Goal: Communication & Community: Answer question/provide support

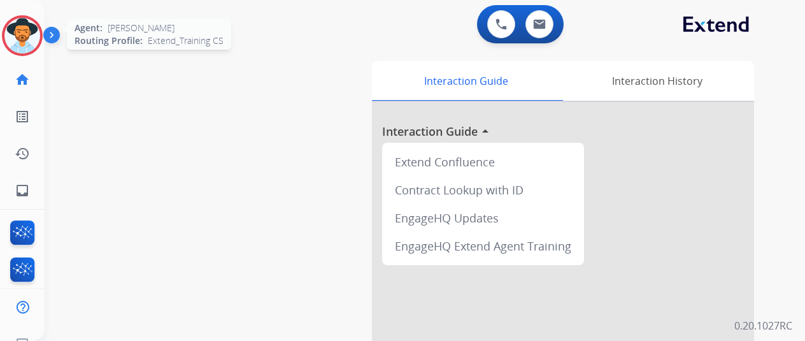
click at [26, 54] on div at bounding box center [22, 35] width 41 height 41
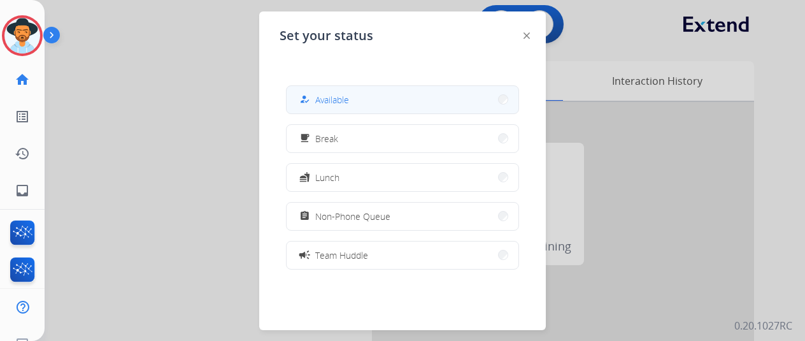
click at [429, 109] on button "how_to_reg Available" at bounding box center [403, 99] width 232 height 27
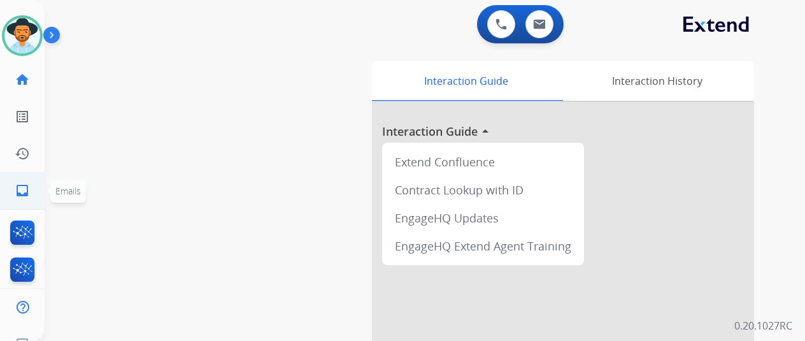
click at [35, 192] on link "inbox Emails" at bounding box center [22, 191] width 36 height 36
select select "**********"
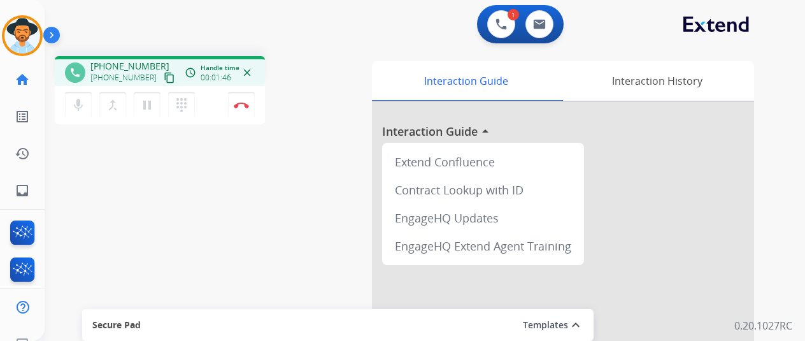
click at [164, 80] on mat-icon "content_copy" at bounding box center [169, 77] width 11 height 11
click at [204, 98] on div "mic Mute merge_type Bridge pause Hold dialpad Dialpad Disconnect" at bounding box center [160, 105] width 210 height 38
click at [228, 101] on button "Disconnect" at bounding box center [241, 105] width 27 height 27
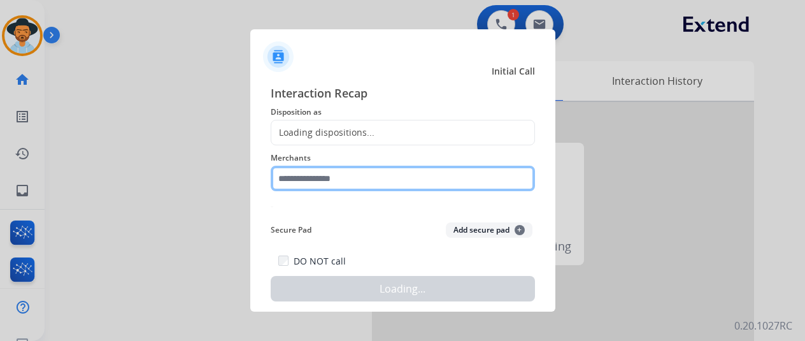
click at [355, 175] on input "text" at bounding box center [403, 178] width 264 height 25
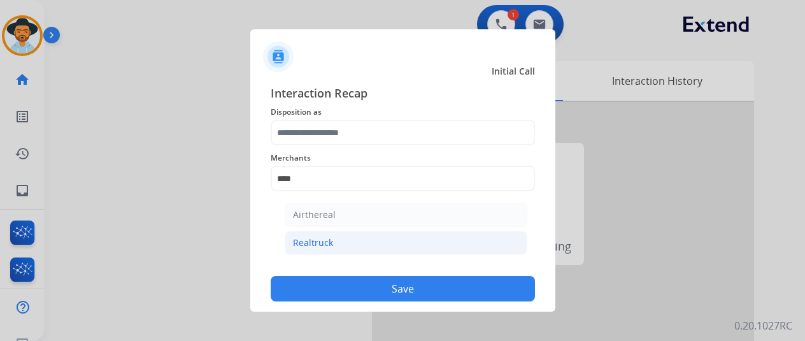
click at [328, 232] on li "Realtruck" at bounding box center [406, 243] width 243 height 24
type input "*********"
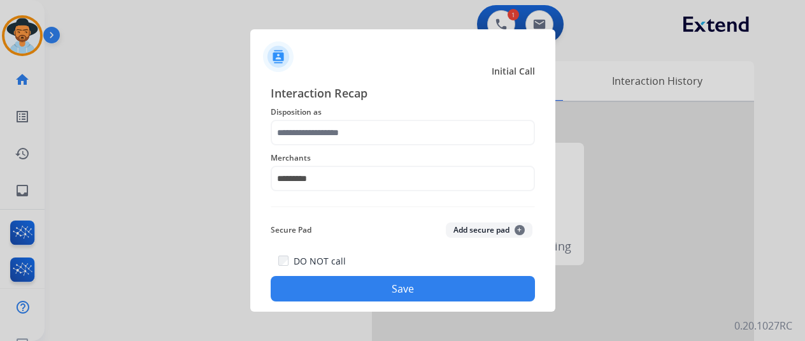
click at [338, 152] on span "Merchants" at bounding box center [403, 157] width 264 height 15
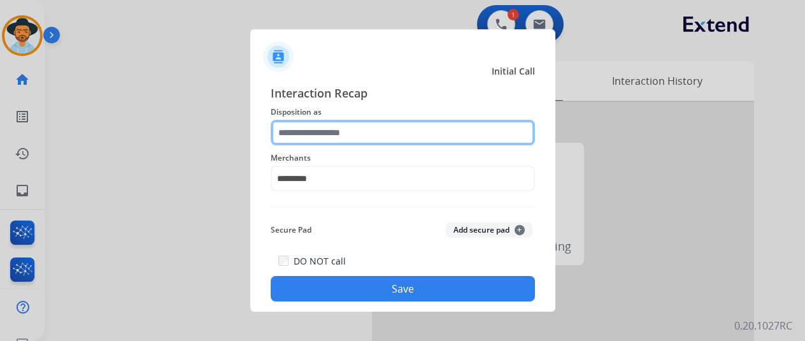
click at [338, 133] on input "text" at bounding box center [403, 132] width 264 height 25
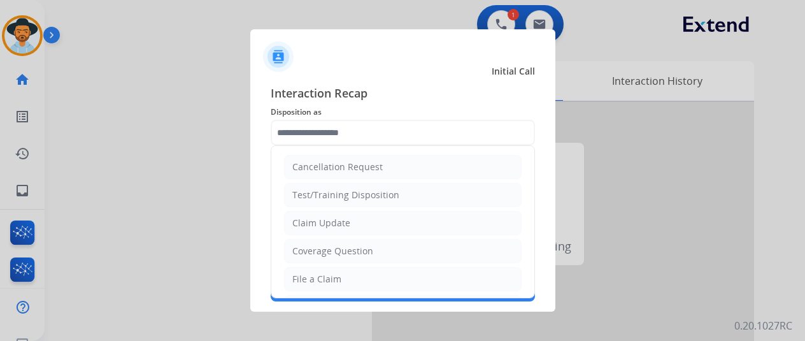
click at [338, 208] on ul "Cancellation Request Test/Training Disposition Claim Update Coverage Question F…" at bounding box center [402, 321] width 263 height 350
click at [338, 215] on li "Claim Update" at bounding box center [403, 223] width 238 height 24
type input "**********"
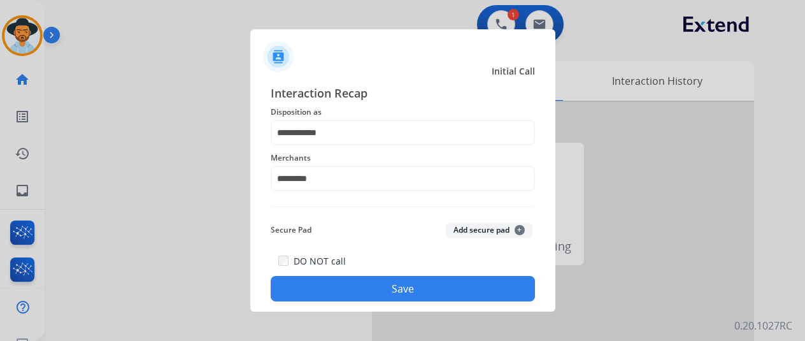
click at [358, 285] on button "Save" at bounding box center [403, 288] width 264 height 25
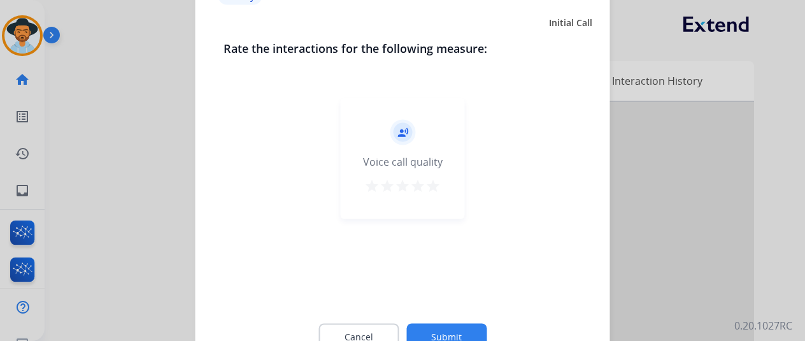
click at [438, 332] on button "Submit" at bounding box center [446, 336] width 80 height 27
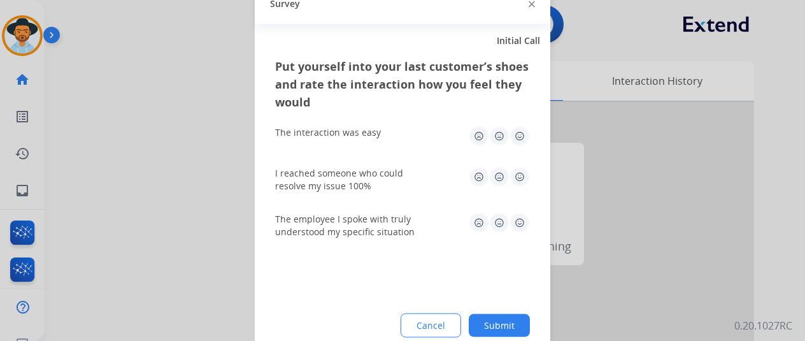
click at [479, 301] on div "Put yourself into your last customer’s shoes and rate the interaction how you f…" at bounding box center [403, 207] width 296 height 301
click at [486, 322] on button "Submit" at bounding box center [499, 324] width 61 height 23
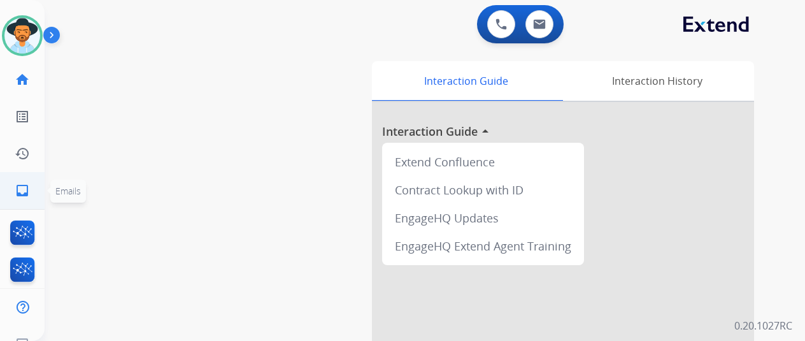
click at [31, 199] on link "inbox Emails" at bounding box center [22, 191] width 36 height 36
select select "**********"
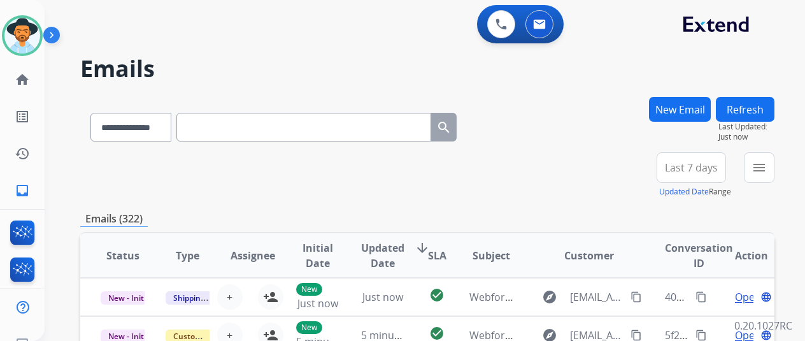
scroll to position [1, 0]
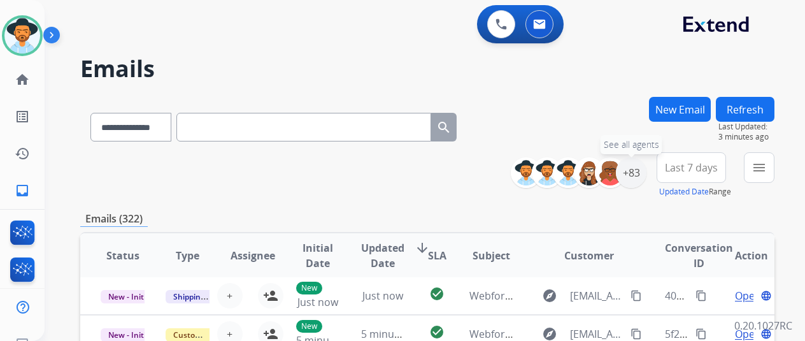
click at [636, 168] on div "+83" at bounding box center [631, 172] width 31 height 31
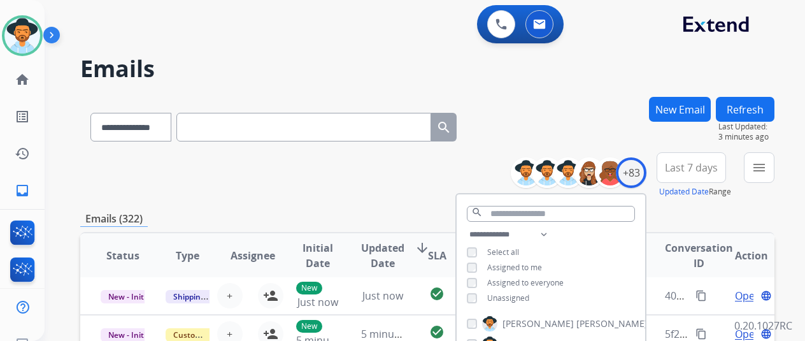
click at [503, 294] on span "Unassigned" at bounding box center [508, 297] width 42 height 11
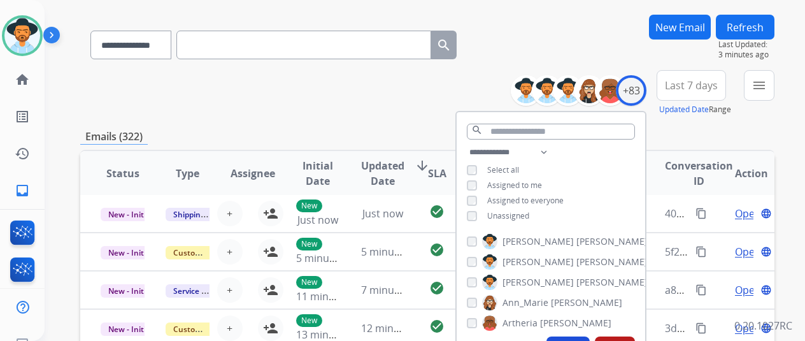
scroll to position [127, 0]
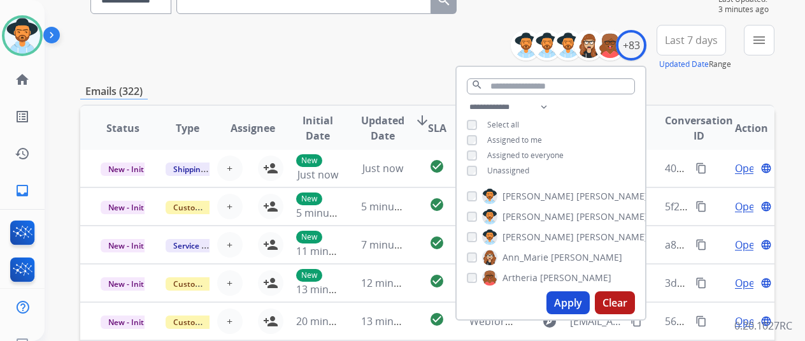
click at [587, 304] on button "Apply" at bounding box center [568, 302] width 43 height 23
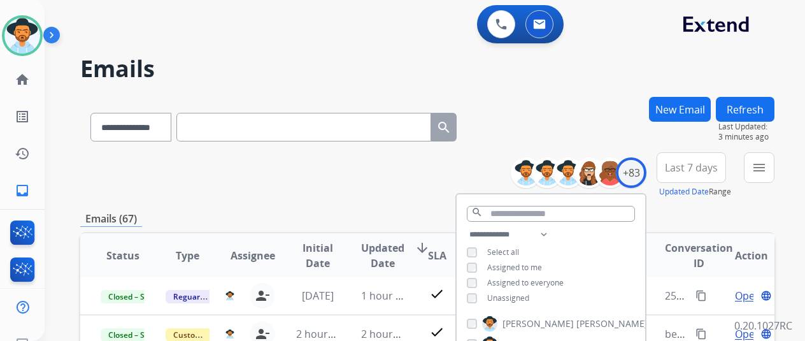
click at [404, 192] on div "**********" at bounding box center [427, 175] width 694 height 46
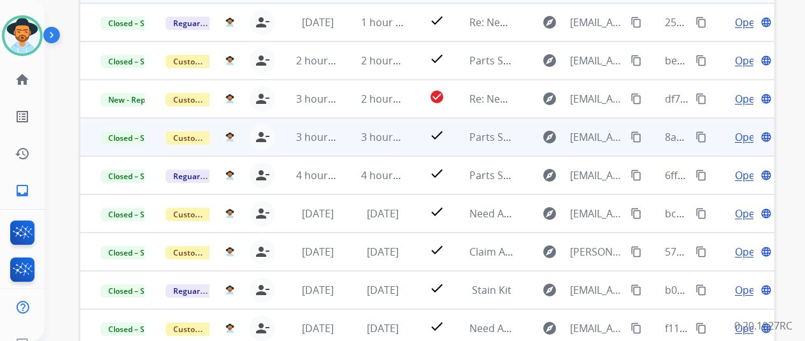
scroll to position [255, 0]
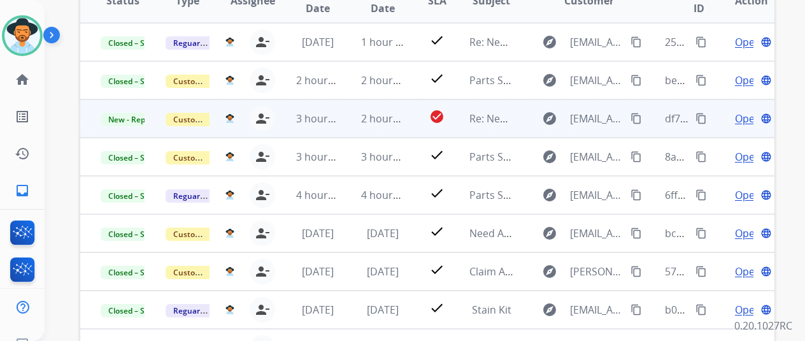
click at [745, 114] on span "Open" at bounding box center [748, 118] width 26 height 15
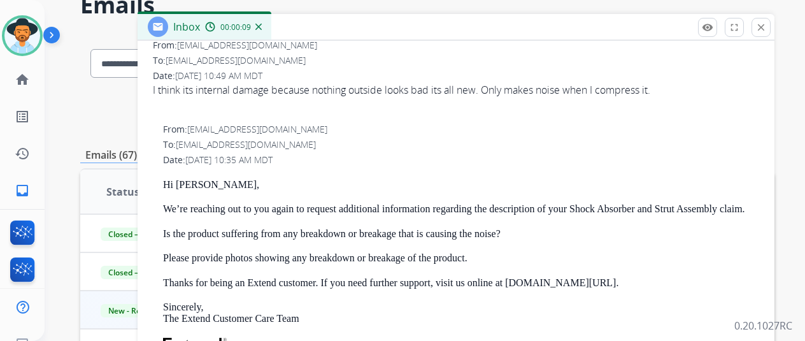
scroll to position [0, 0]
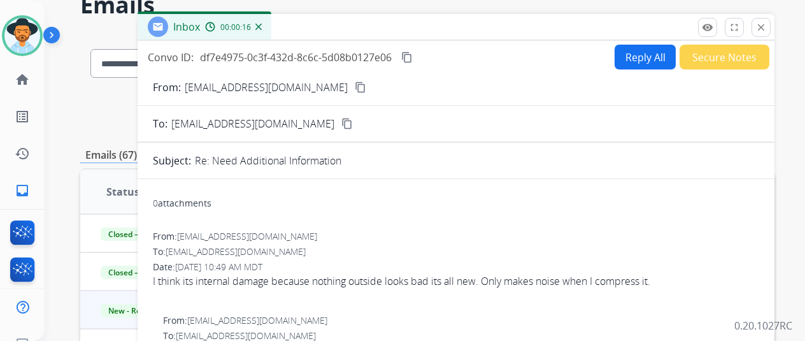
click at [759, 55] on button "Secure Notes" at bounding box center [725, 57] width 90 height 25
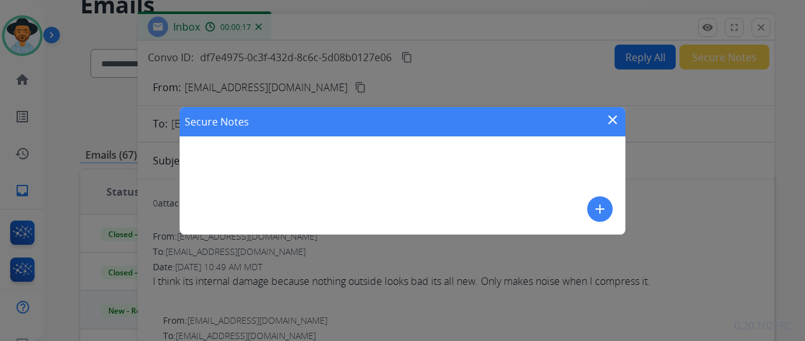
click at [604, 213] on mat-icon "add" at bounding box center [599, 208] width 15 height 15
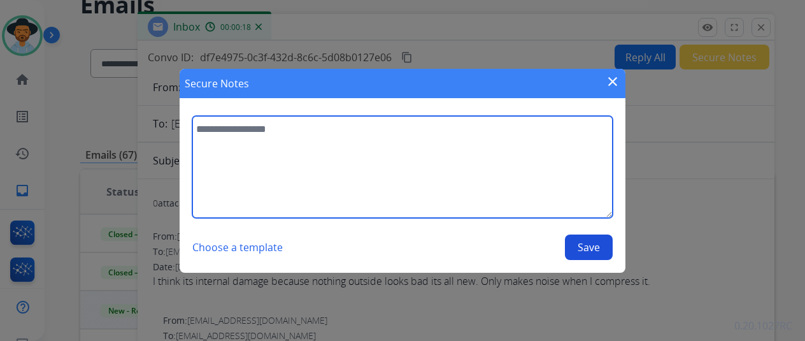
click at [365, 152] on textarea at bounding box center [402, 167] width 420 height 102
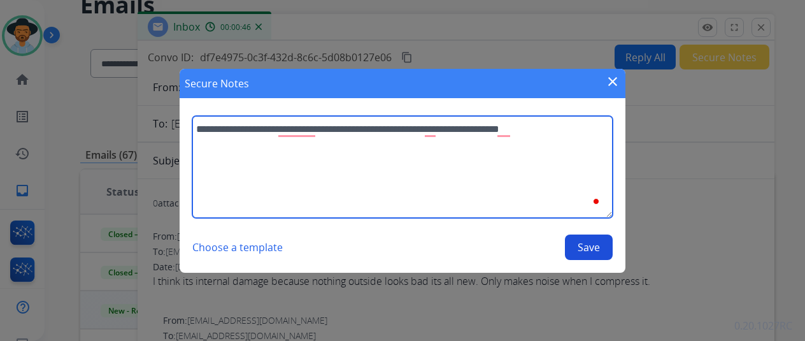
type textarea "**********"
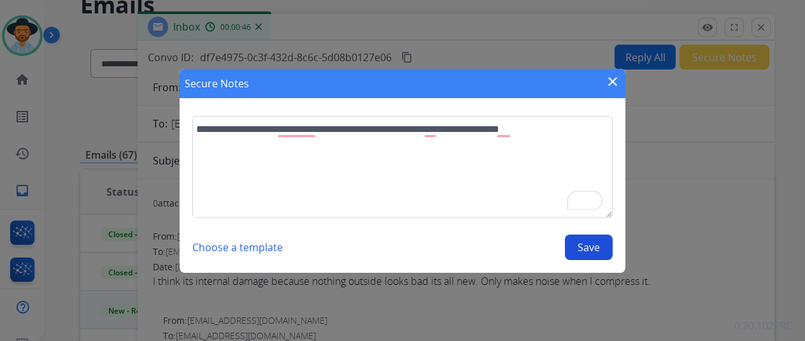
click at [595, 246] on button "Save" at bounding box center [589, 246] width 48 height 25
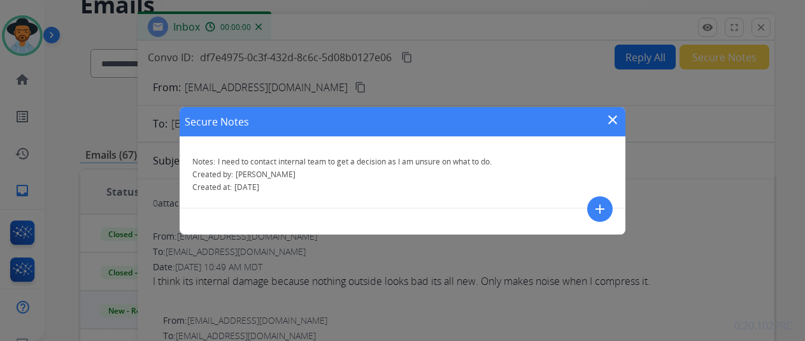
drag, startPoint x: 730, startPoint y: 140, endPoint x: 745, endPoint y: 115, distance: 29.2
click at [731, 140] on div "Secure Notes close Notes: I need to contact internal team to get a decision as …" at bounding box center [402, 170] width 805 height 341
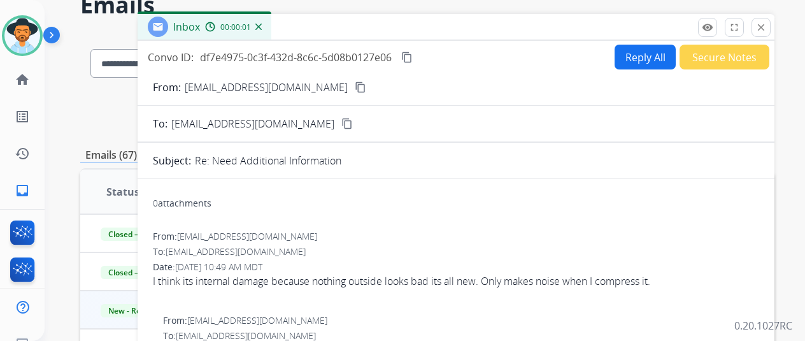
click at [775, 25] on div "Inbox 00:00:01" at bounding box center [456, 27] width 637 height 27
click at [771, 24] on button "close Close" at bounding box center [761, 27] width 19 height 19
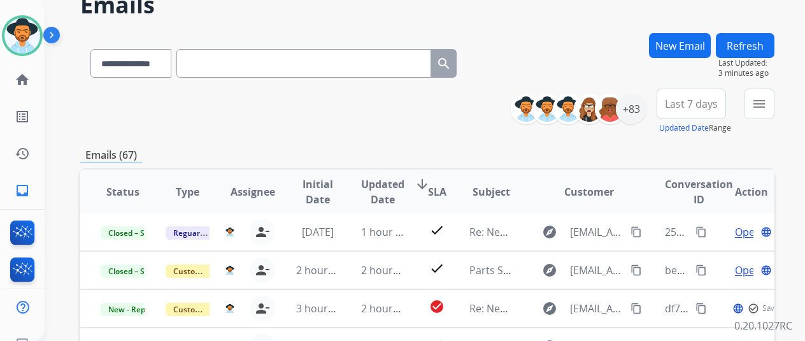
scroll to position [11, 0]
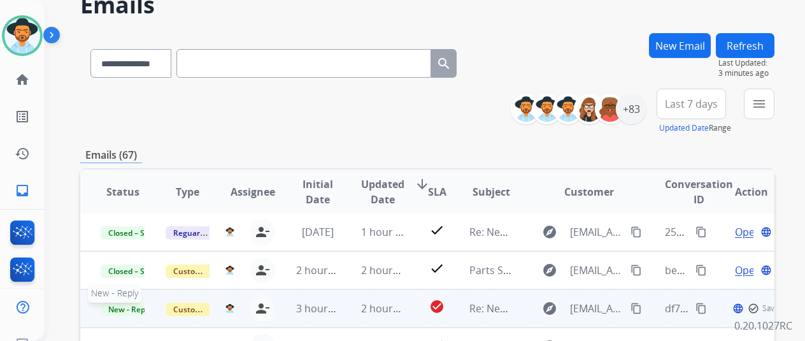
click at [134, 304] on span "New - Reply" at bounding box center [130, 309] width 58 height 13
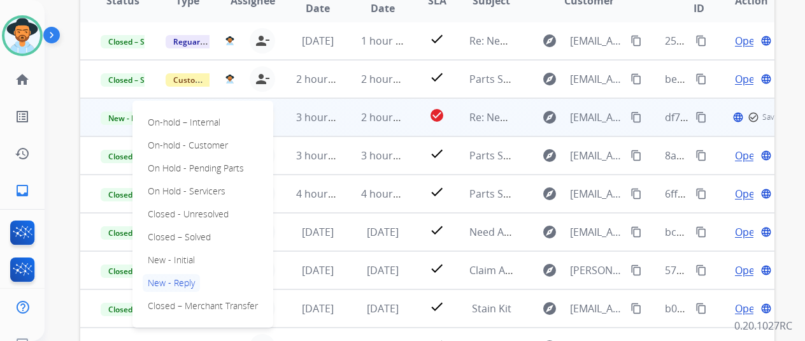
scroll to position [265, 0]
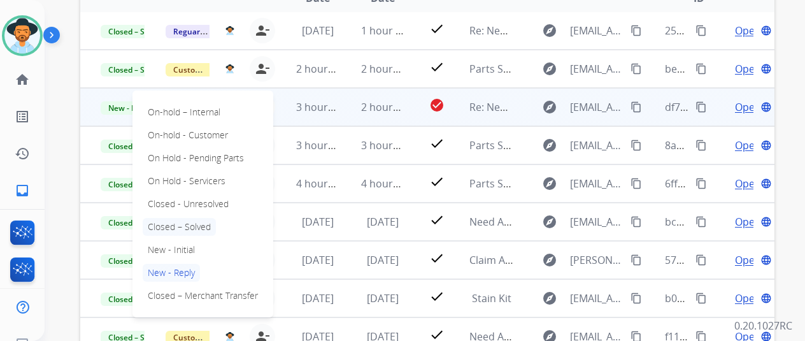
click at [187, 225] on p "Closed – Solved" at bounding box center [179, 227] width 73 height 18
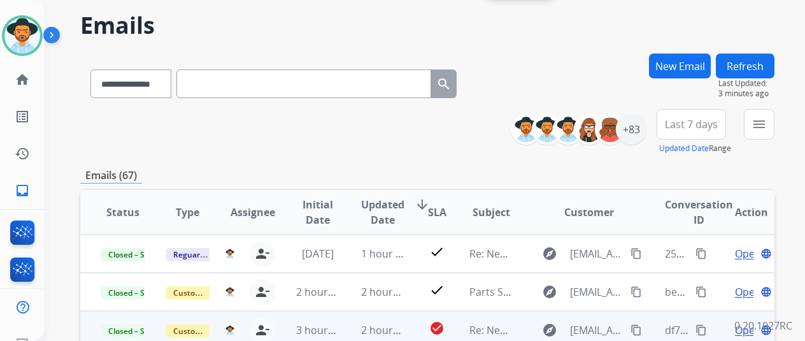
scroll to position [0, 0]
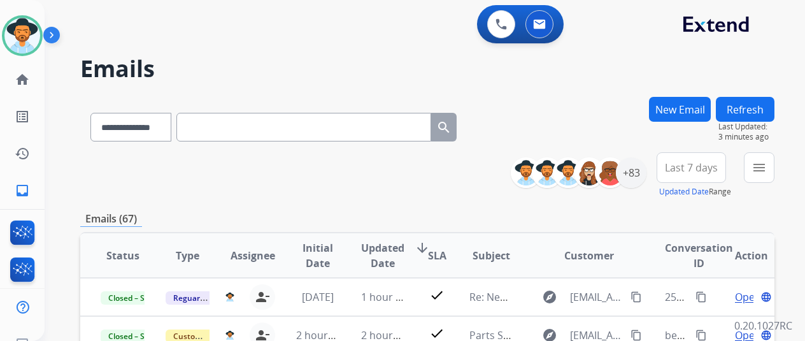
click at [775, 96] on div "**********" at bounding box center [410, 216] width 730 height 341
click at [773, 98] on button "Refresh" at bounding box center [745, 109] width 59 height 25
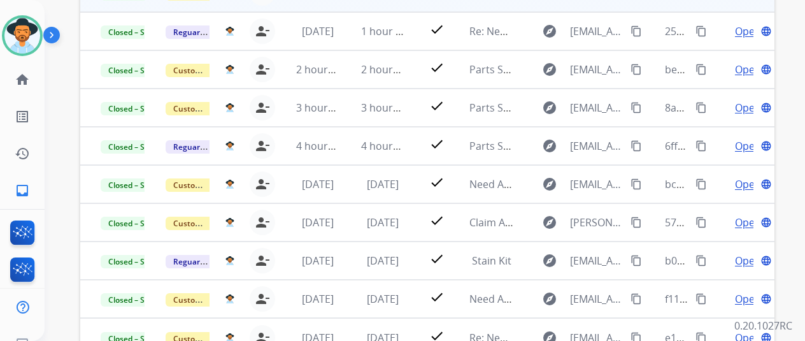
scroll to position [373, 0]
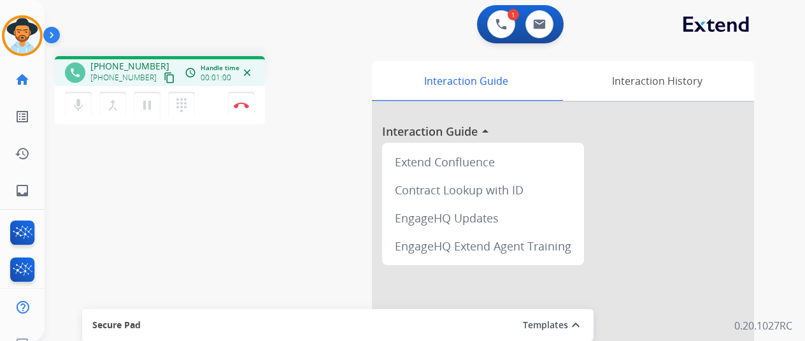
click at [210, 184] on div "phone +13148945854 +13148945854 content_copy access_time Call metrics Queue 00:…" at bounding box center [410, 311] width 730 height 531
click at [254, 98] on button "Disconnect" at bounding box center [241, 105] width 27 height 27
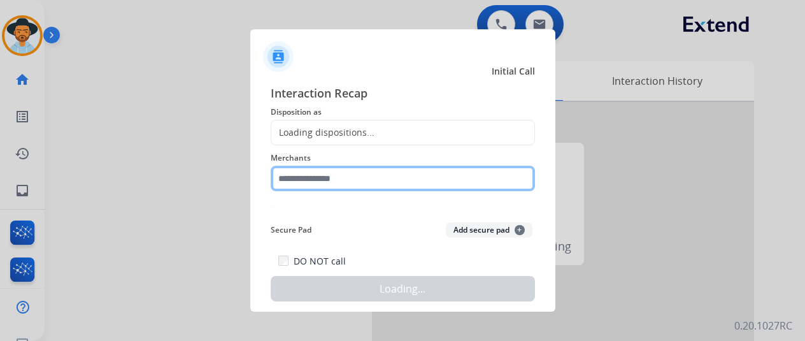
click at [336, 187] on input "text" at bounding box center [403, 178] width 264 height 25
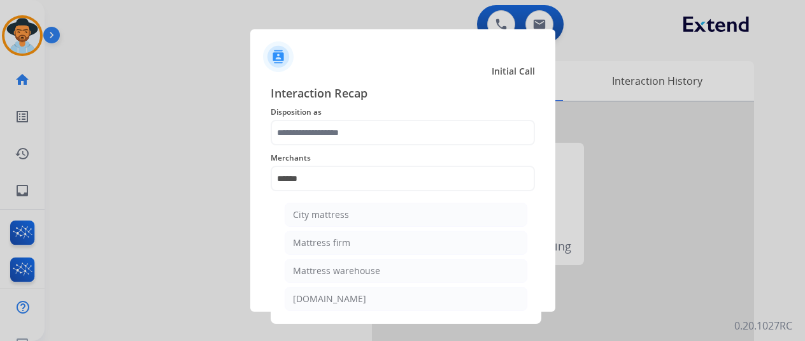
click at [334, 237] on div "Mattress firm" at bounding box center [321, 242] width 57 height 13
type input "**********"
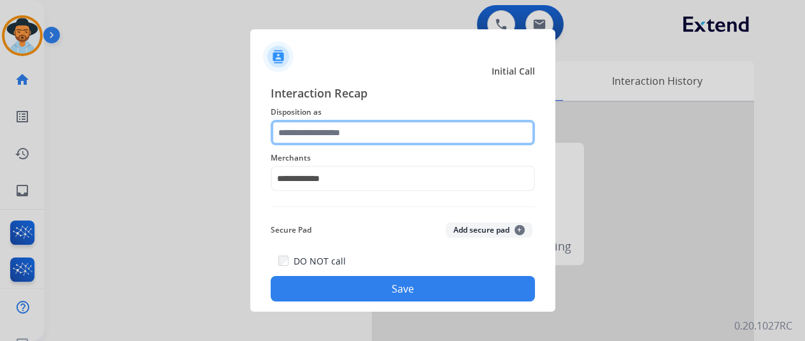
click at [368, 137] on input "text" at bounding box center [403, 132] width 264 height 25
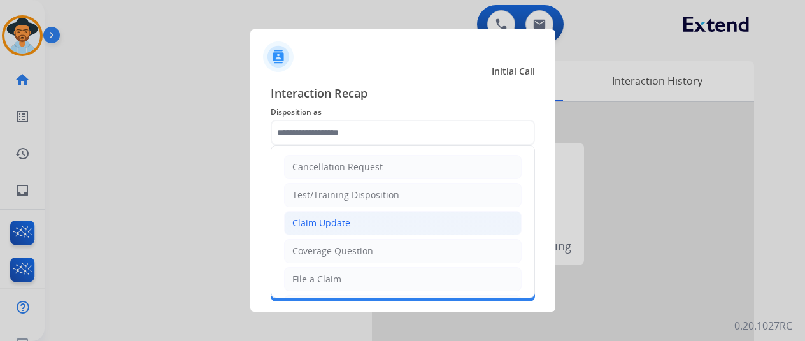
click at [352, 217] on li "Claim Update" at bounding box center [403, 223] width 238 height 24
type input "**********"
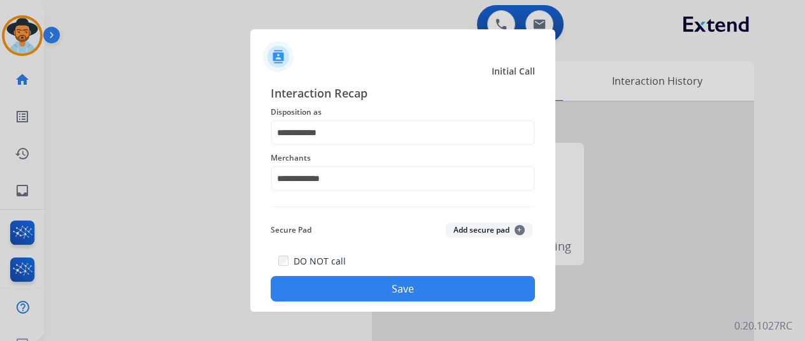
click at [367, 289] on button "Save" at bounding box center [403, 288] width 264 height 25
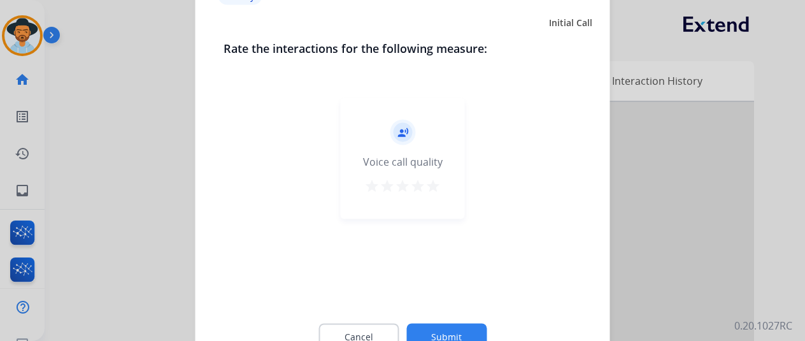
click at [453, 323] on div "Cancel Submit" at bounding box center [403, 336] width 359 height 57
drag, startPoint x: 471, startPoint y: 320, endPoint x: 471, endPoint y: 329, distance: 8.9
click at [471, 320] on div "Cancel Submit" at bounding box center [403, 336] width 359 height 57
click at [471, 329] on button "Submit" at bounding box center [446, 336] width 80 height 27
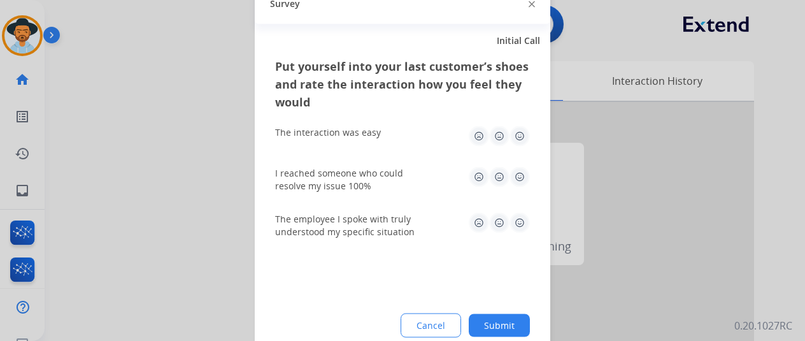
click at [473, 327] on button "Submit" at bounding box center [499, 324] width 61 height 23
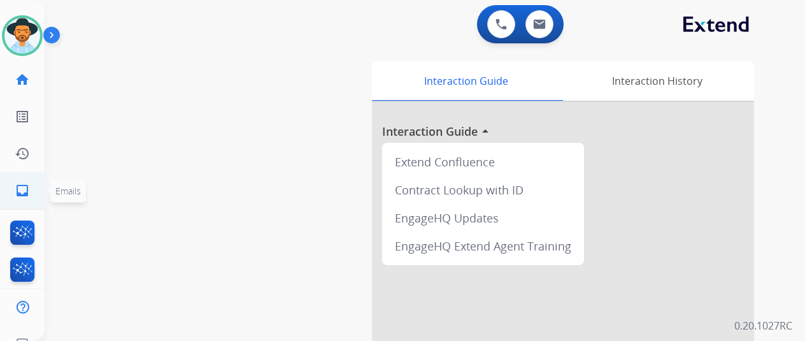
click at [25, 184] on mat-icon "inbox" at bounding box center [22, 190] width 15 height 15
select select "**********"
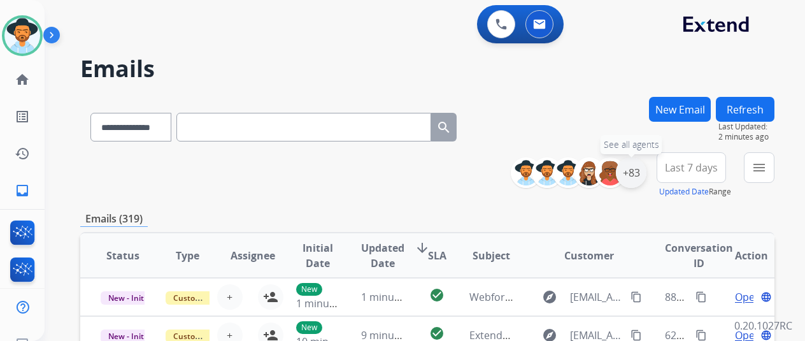
click at [639, 163] on div "+83" at bounding box center [631, 172] width 31 height 31
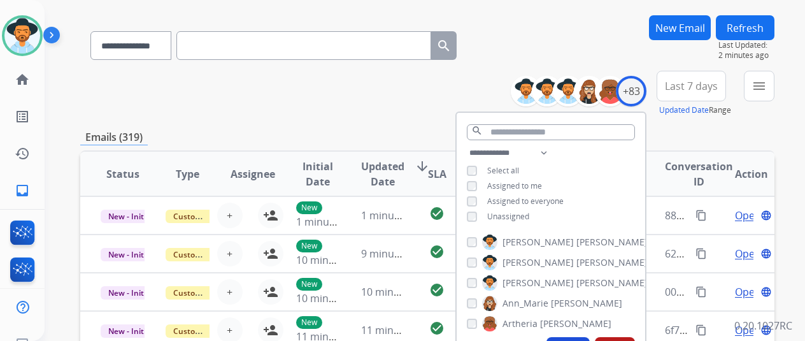
scroll to position [127, 0]
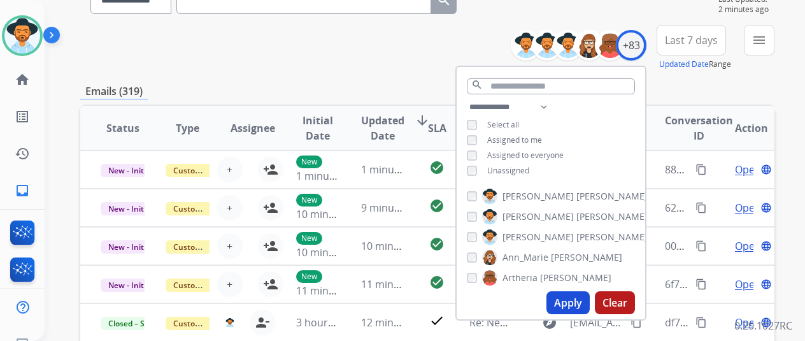
click at [529, 164] on div "**********" at bounding box center [551, 140] width 189 height 82
click at [526, 170] on span "Unassigned" at bounding box center [508, 170] width 42 height 11
click at [577, 308] on button "Apply" at bounding box center [568, 302] width 43 height 23
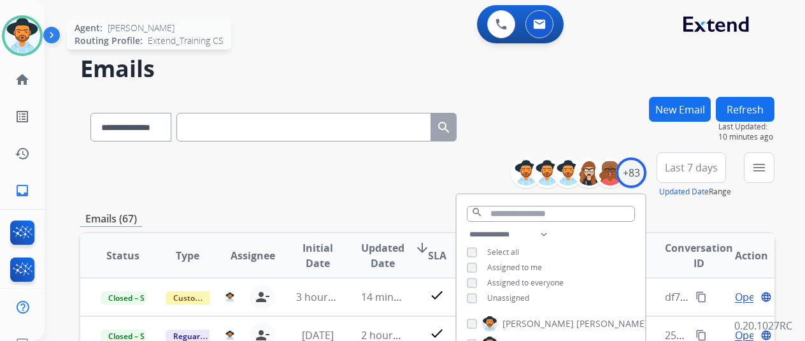
click at [14, 49] on img at bounding box center [22, 36] width 36 height 36
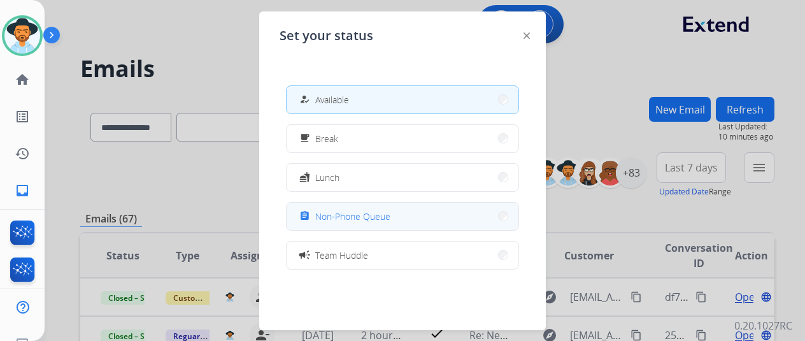
click at [364, 212] on span "Non-Phone Queue" at bounding box center [352, 216] width 75 height 13
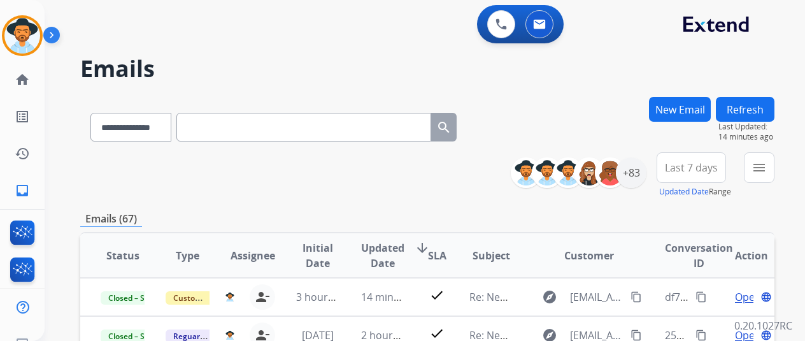
click at [743, 103] on button "Refresh" at bounding box center [745, 109] width 59 height 25
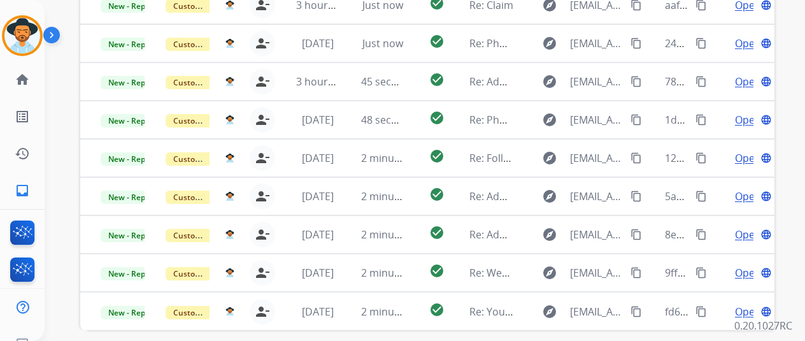
scroll to position [373, 0]
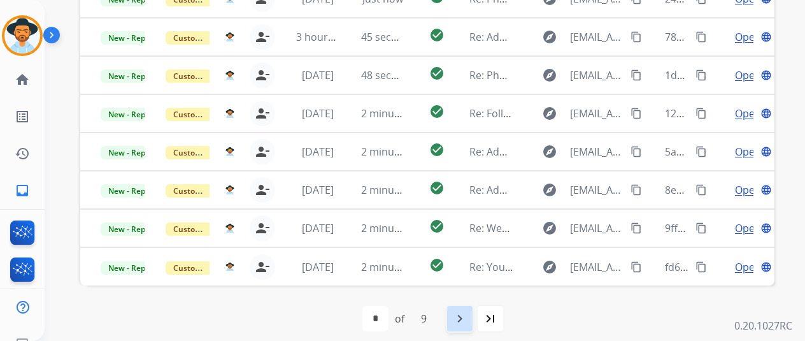
click at [466, 313] on mat-icon "navigate_next" at bounding box center [459, 318] width 15 height 15
select select "*"
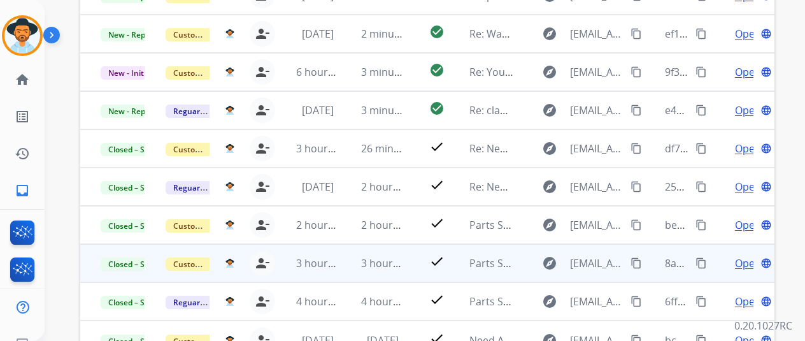
scroll to position [246, 0]
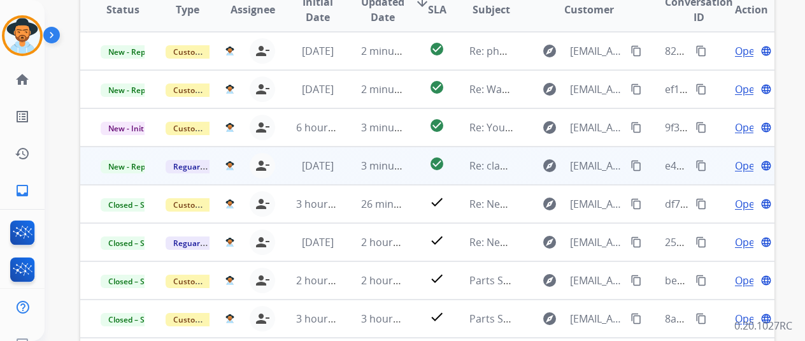
click at [740, 161] on span "Open" at bounding box center [748, 165] width 26 height 15
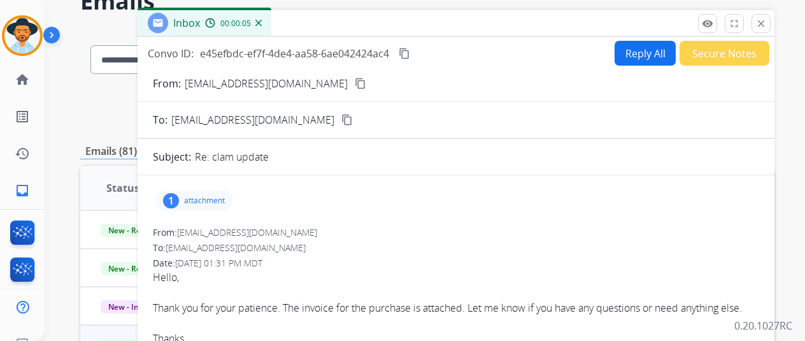
scroll to position [0, 0]
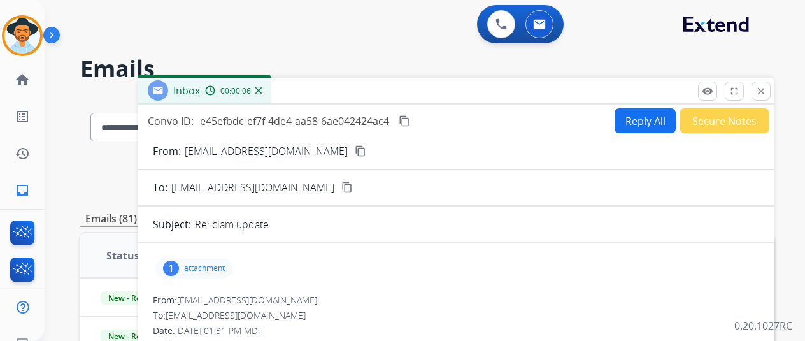
click at [232, 258] on div "1 attachment" at bounding box center [193, 268] width 77 height 20
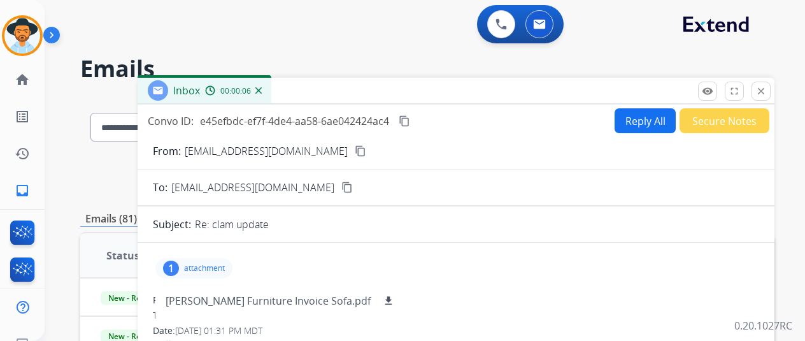
click at [355, 147] on mat-icon "content_copy" at bounding box center [360, 150] width 11 height 11
click at [355, 155] on mat-icon "content_copy" at bounding box center [360, 150] width 11 height 11
click at [195, 269] on p "attachment" at bounding box center [204, 268] width 41 height 10
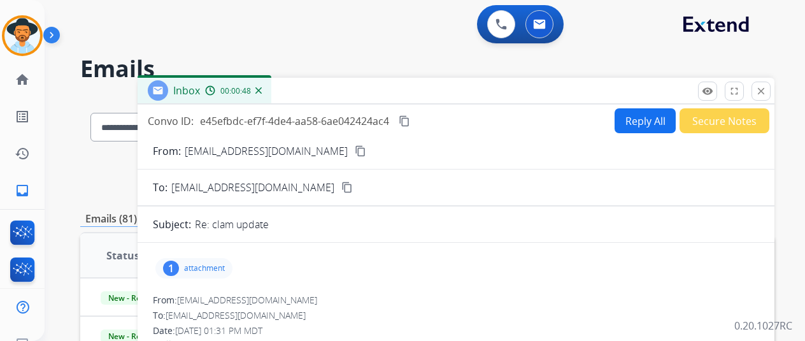
click at [214, 269] on p "attachment" at bounding box center [204, 268] width 41 height 10
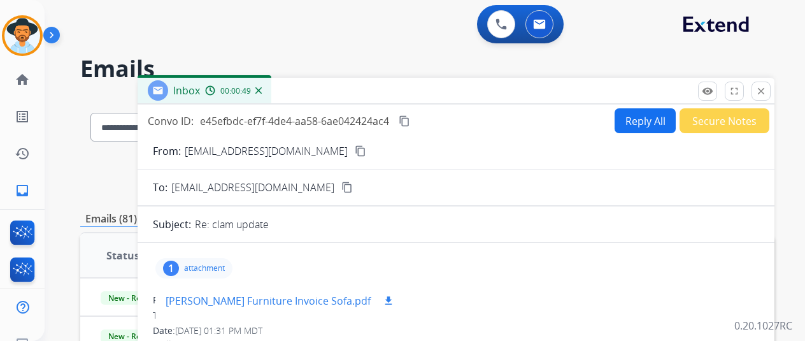
click at [239, 299] on p "Ashley Furniture Invoice Sofa.pdf" at bounding box center [268, 300] width 205 height 15
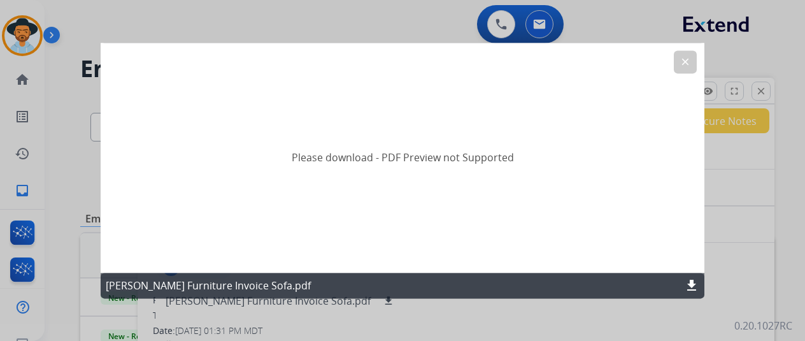
click at [681, 59] on mat-icon "clear" at bounding box center [685, 61] width 11 height 11
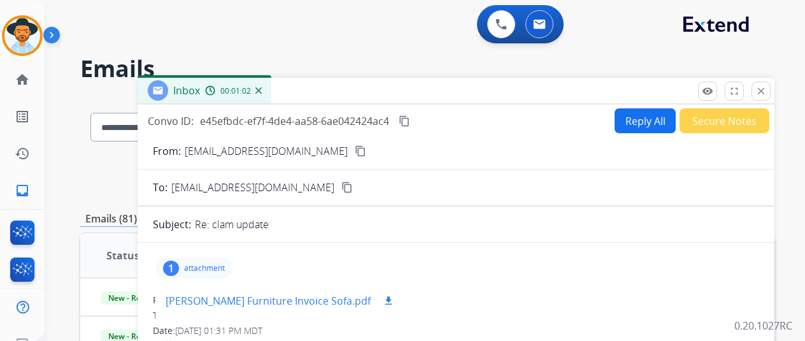
click at [208, 292] on div "Ashley Furniture Invoice Sofa.pdf download" at bounding box center [280, 300] width 251 height 45
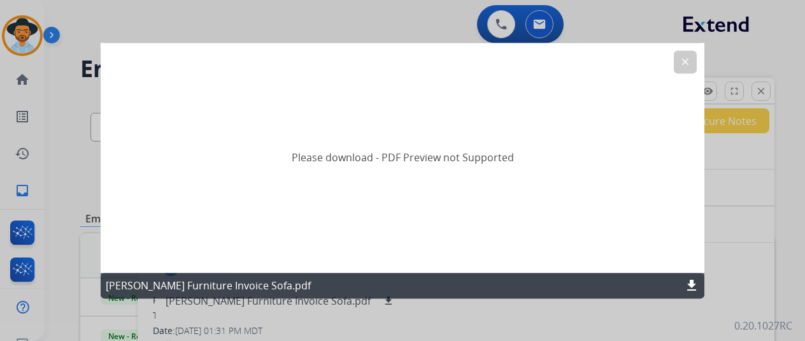
click at [168, 290] on p "Ashley Furniture Invoice Sofa.pdf" at bounding box center [208, 285] width 205 height 15
click at [693, 289] on mat-icon "download" at bounding box center [691, 285] width 15 height 15
click at [687, 61] on mat-icon "clear" at bounding box center [685, 61] width 11 height 11
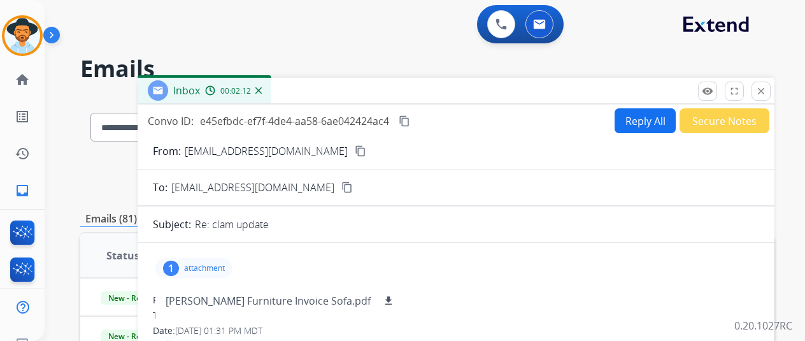
click at [410, 123] on mat-icon "content_copy" at bounding box center [404, 120] width 11 height 11
click at [771, 97] on button "close Close" at bounding box center [761, 91] width 19 height 19
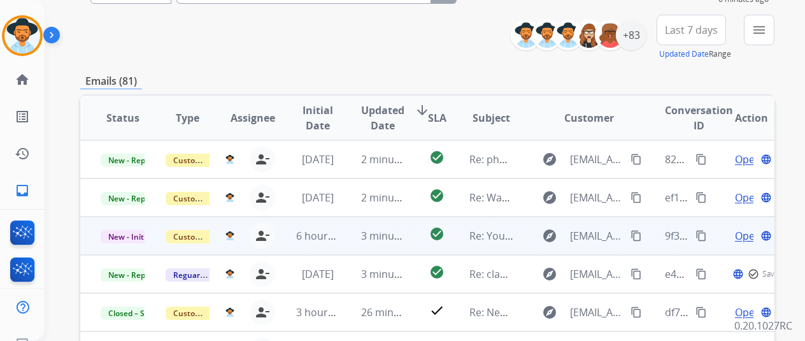
scroll to position [191, 0]
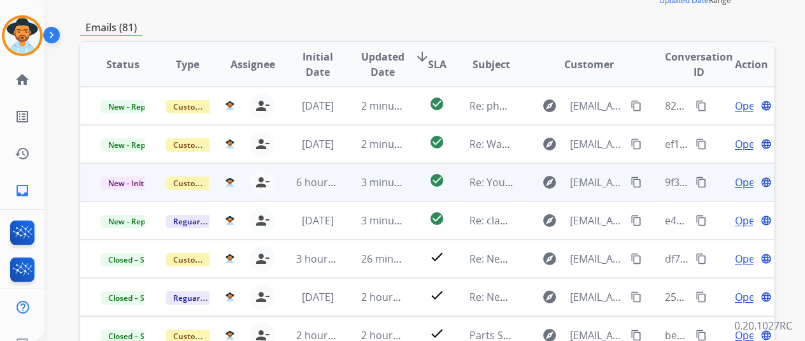
click at [749, 182] on span "Open" at bounding box center [748, 182] width 26 height 15
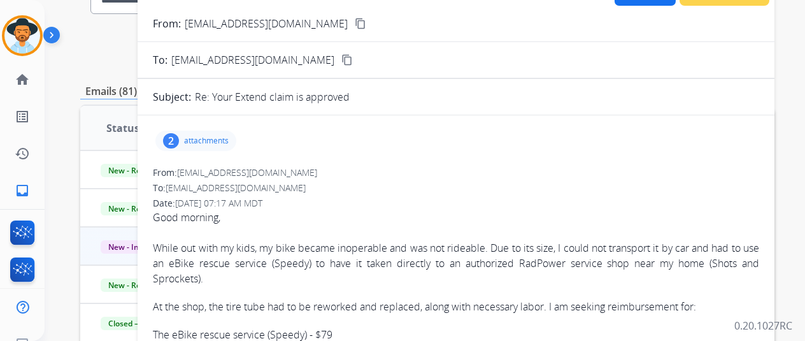
scroll to position [64, 0]
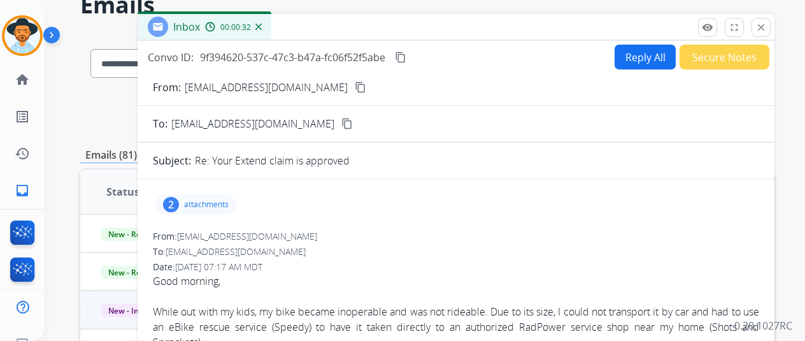
click at [329, 87] on div "From: swempe.out@gmail.com content_copy" at bounding box center [456, 87] width 637 height 15
click at [355, 85] on mat-icon "content_copy" at bounding box center [360, 87] width 11 height 11
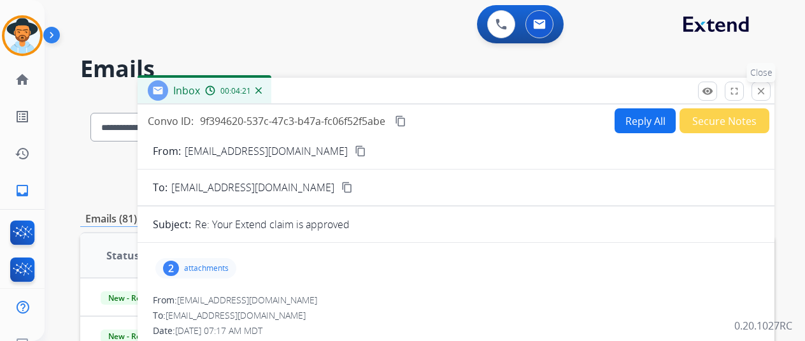
click at [767, 92] on mat-icon "close" at bounding box center [760, 90] width 11 height 11
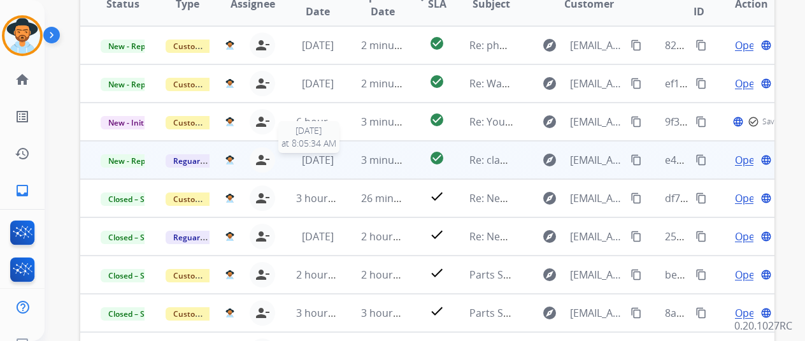
scroll to position [255, 0]
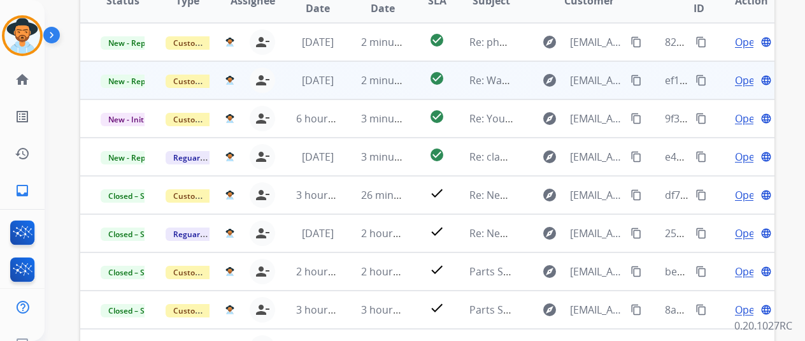
click at [738, 80] on span "Open" at bounding box center [748, 80] width 26 height 15
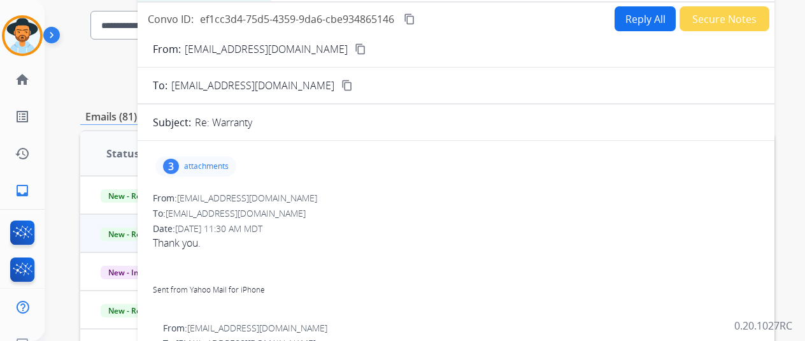
scroll to position [64, 0]
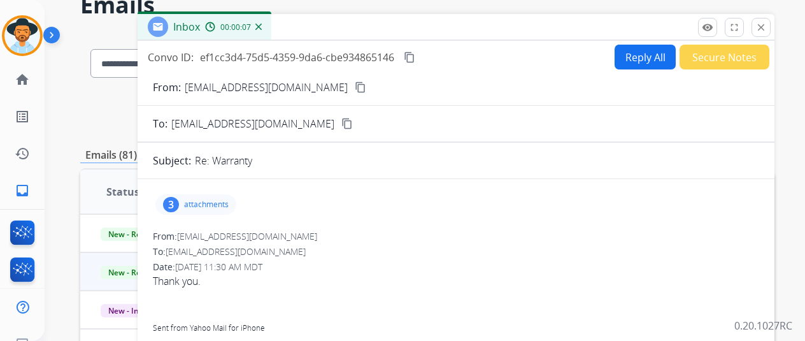
click at [368, 87] on button "content_copy" at bounding box center [360, 87] width 15 height 15
click at [695, 59] on button "Secure Notes" at bounding box center [725, 57] width 90 height 25
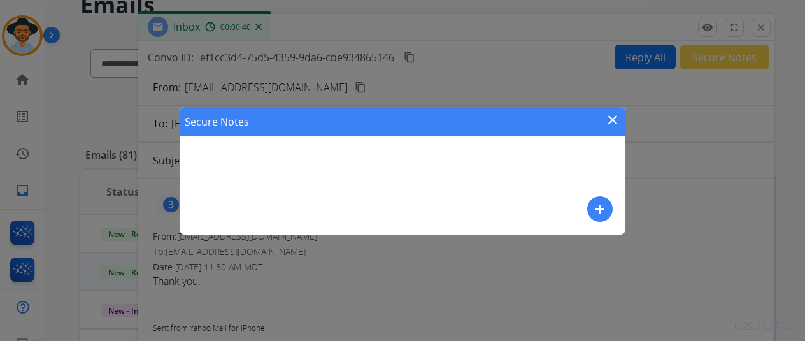
click at [589, 207] on button "add" at bounding box center [599, 208] width 25 height 25
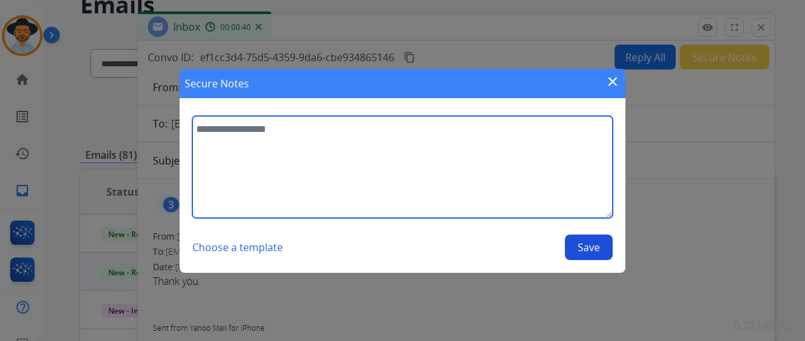
click at [363, 130] on textarea at bounding box center [402, 167] width 420 height 102
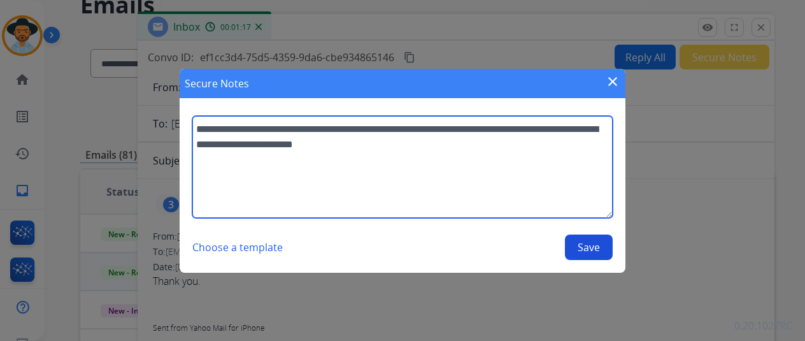
type textarea "**********"
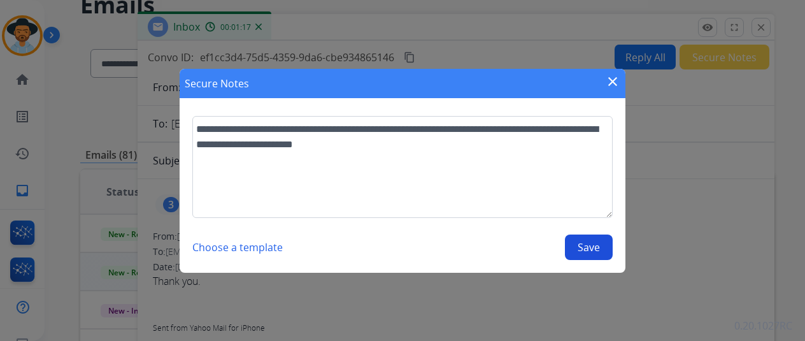
click at [604, 254] on button "Save" at bounding box center [589, 246] width 48 height 25
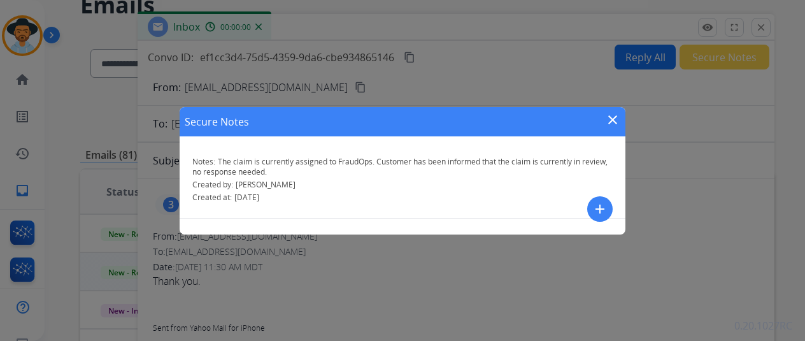
drag, startPoint x: 607, startPoint y: 124, endPoint x: 673, endPoint y: 83, distance: 77.4
click at [608, 124] on mat-icon "close" at bounding box center [612, 119] width 15 height 15
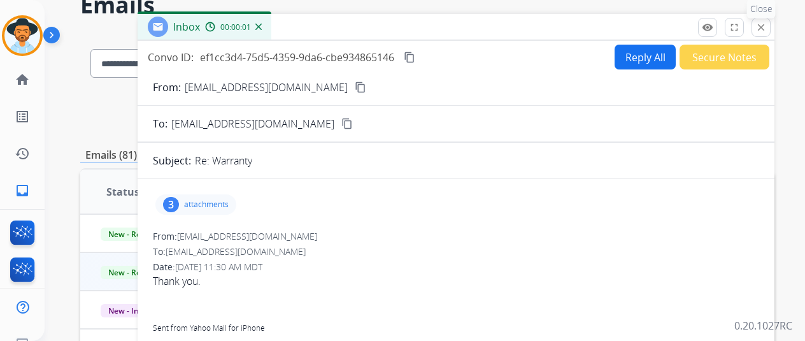
click at [767, 27] on mat-icon "close" at bounding box center [760, 27] width 11 height 11
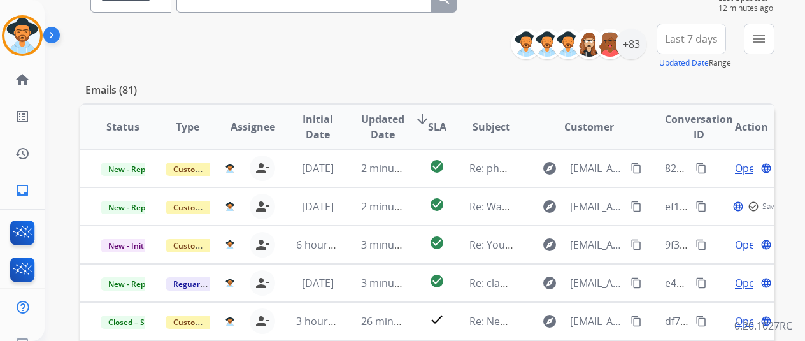
scroll to position [191, 0]
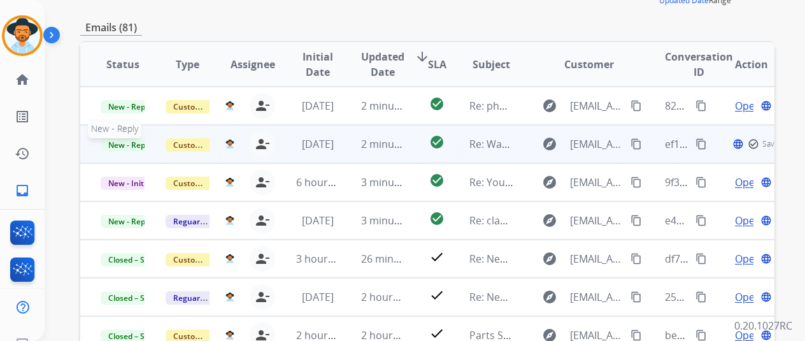
click at [125, 139] on span "New - Reply" at bounding box center [130, 144] width 58 height 13
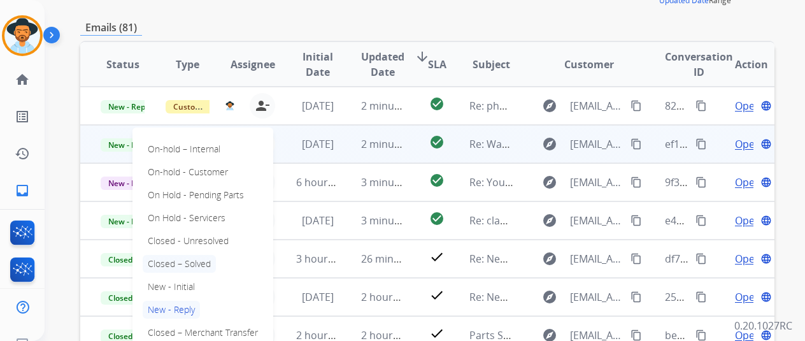
click at [171, 263] on p "Closed – Solved" at bounding box center [179, 264] width 73 height 18
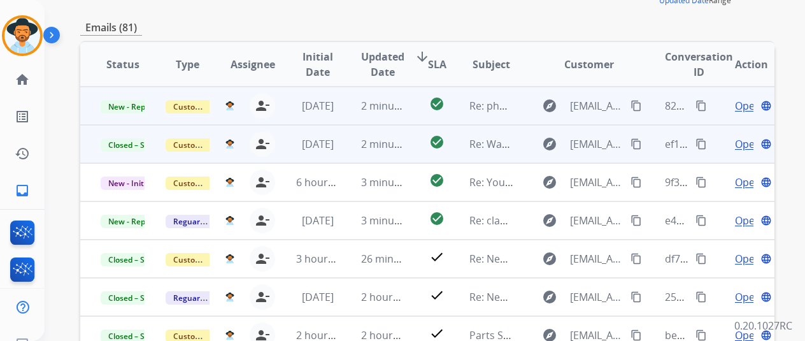
click at [740, 106] on span "Open" at bounding box center [748, 105] width 26 height 15
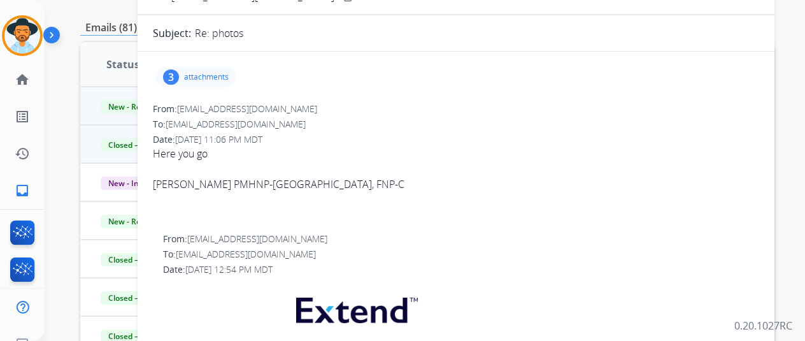
click at [227, 70] on div "3 attachments" at bounding box center [195, 77] width 81 height 20
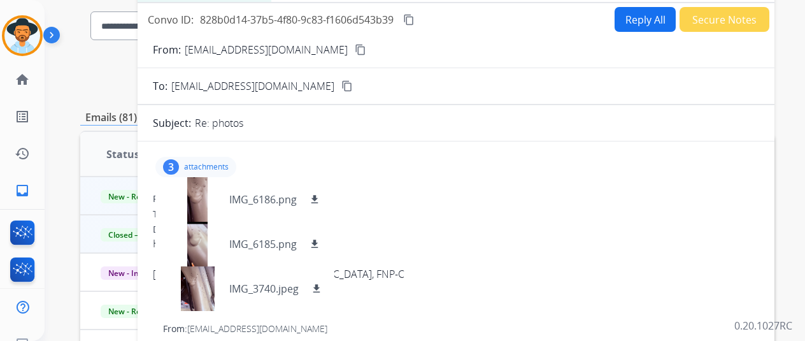
scroll to position [64, 0]
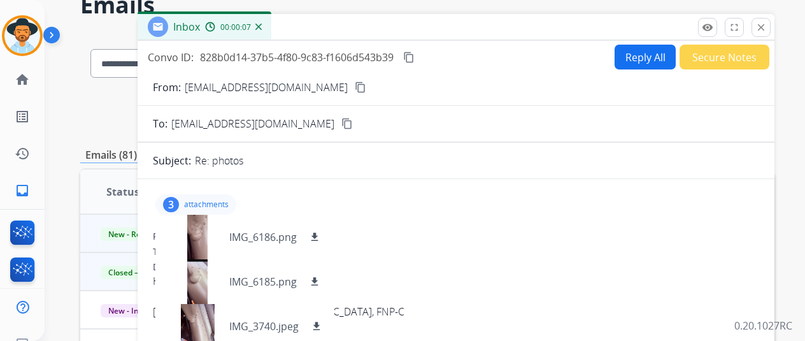
click at [355, 89] on mat-icon "content_copy" at bounding box center [360, 87] width 11 height 11
click at [285, 249] on div "IMG_6186.png download" at bounding box center [243, 237] width 177 height 45
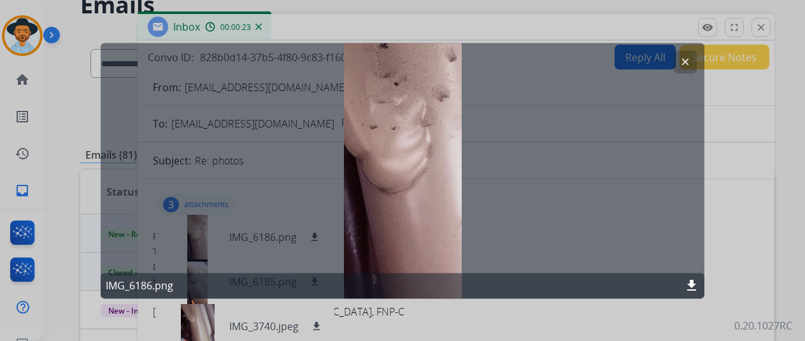
click at [684, 63] on mat-icon "clear" at bounding box center [685, 61] width 11 height 11
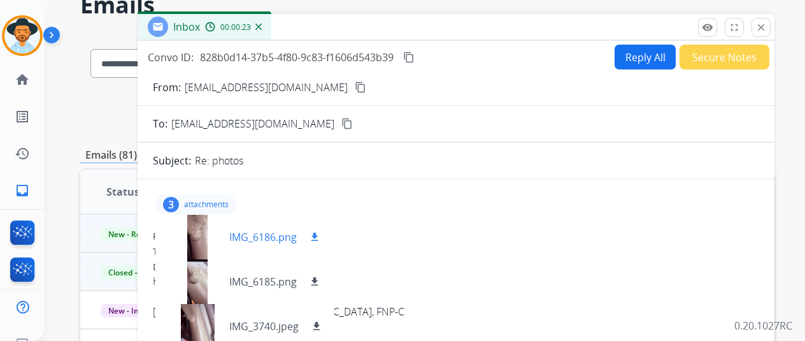
click at [286, 257] on div "IMG_6186.png download" at bounding box center [243, 237] width 177 height 45
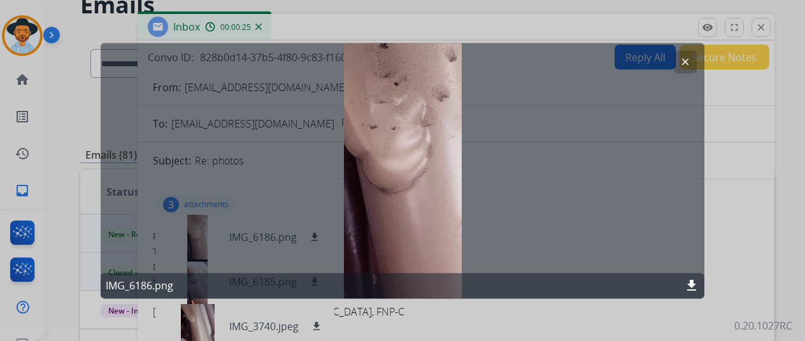
click at [688, 61] on mat-icon "clear" at bounding box center [685, 61] width 11 height 11
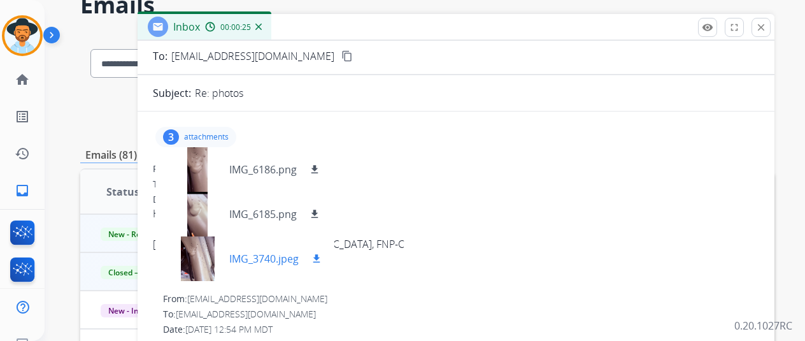
scroll to position [127, 0]
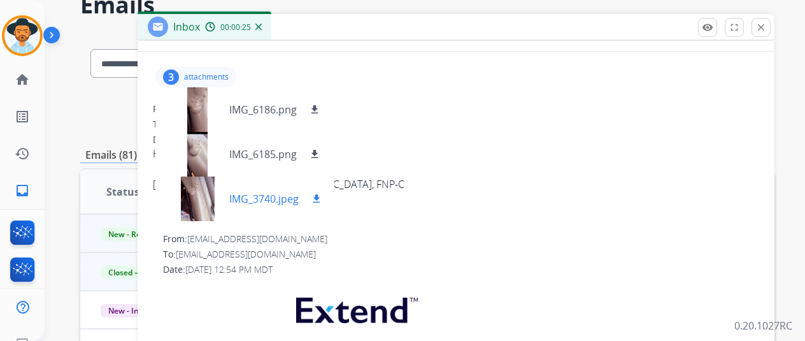
click at [229, 194] on div at bounding box center [198, 198] width 64 height 45
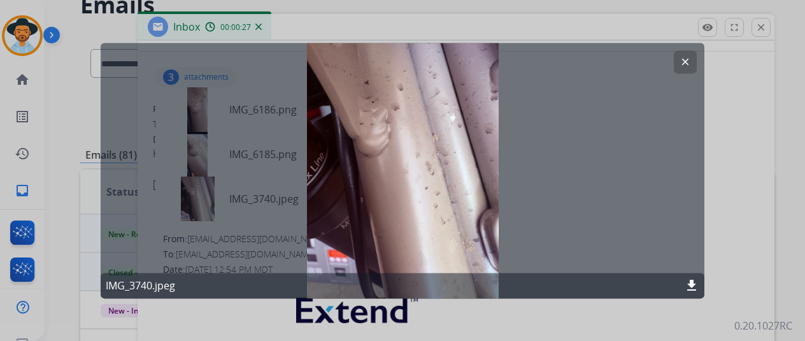
click at [682, 62] on mat-icon "clear" at bounding box center [685, 61] width 11 height 11
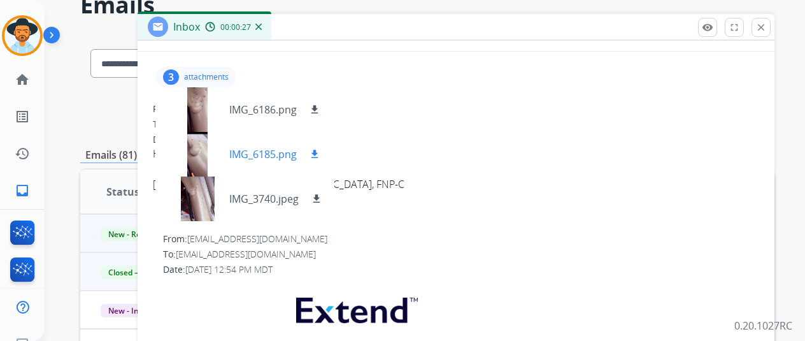
click at [261, 157] on p "IMG_6185.png" at bounding box center [263, 153] width 68 height 15
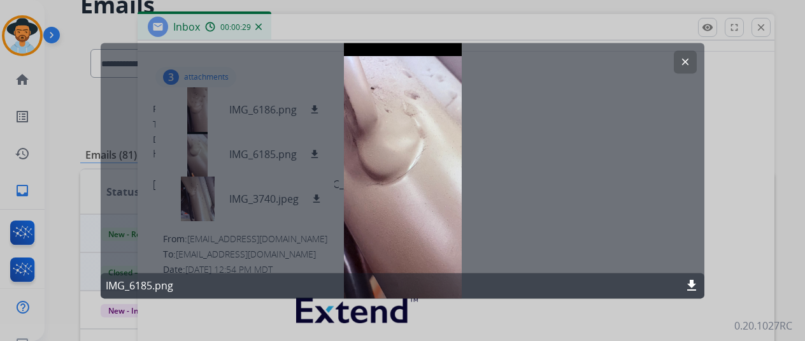
click at [683, 62] on mat-icon "clear" at bounding box center [685, 61] width 11 height 11
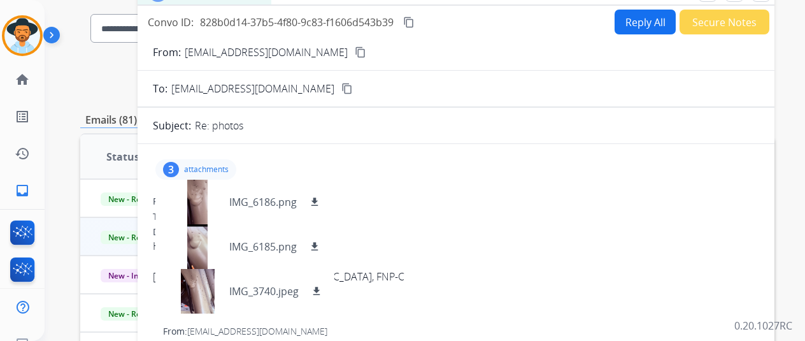
scroll to position [0, 0]
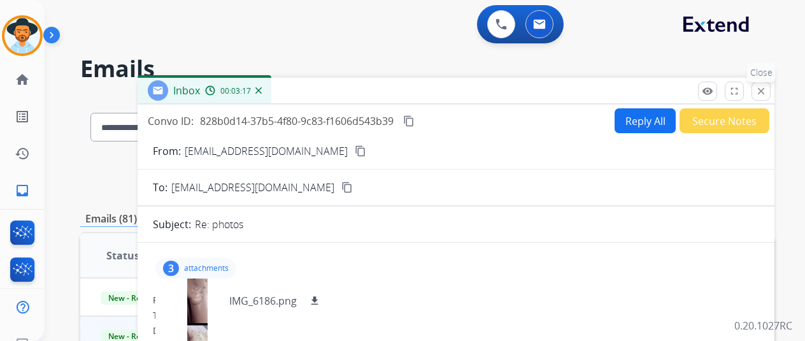
click at [767, 92] on mat-icon "close" at bounding box center [760, 90] width 11 height 11
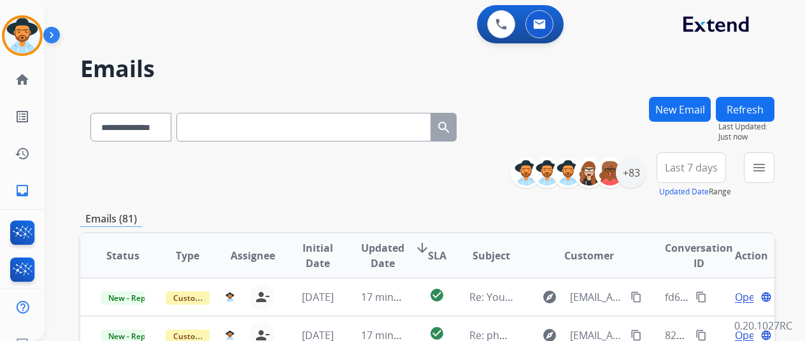
click at [769, 100] on button "Refresh" at bounding box center [745, 109] width 59 height 25
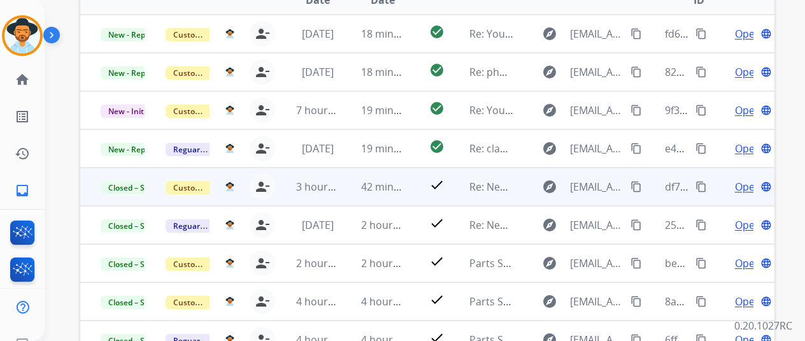
scroll to position [246, 0]
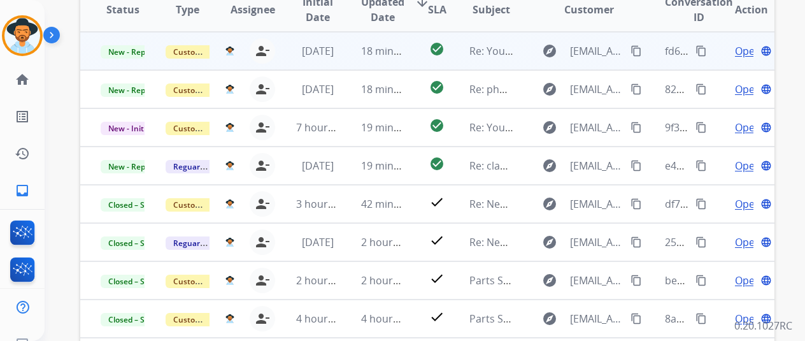
click at [741, 47] on span "Open" at bounding box center [748, 50] width 26 height 15
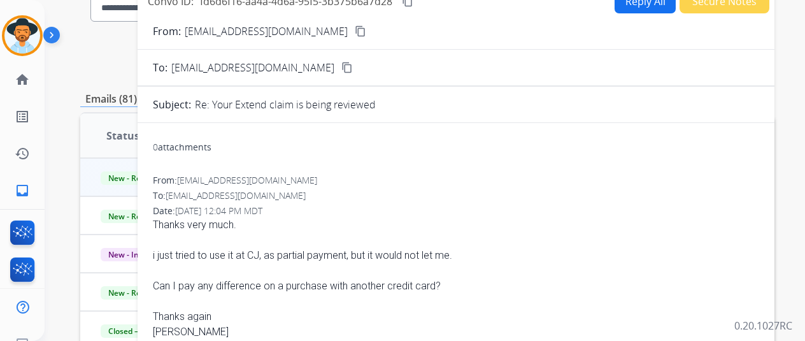
scroll to position [118, 0]
click at [353, 26] on button "content_copy" at bounding box center [360, 32] width 15 height 15
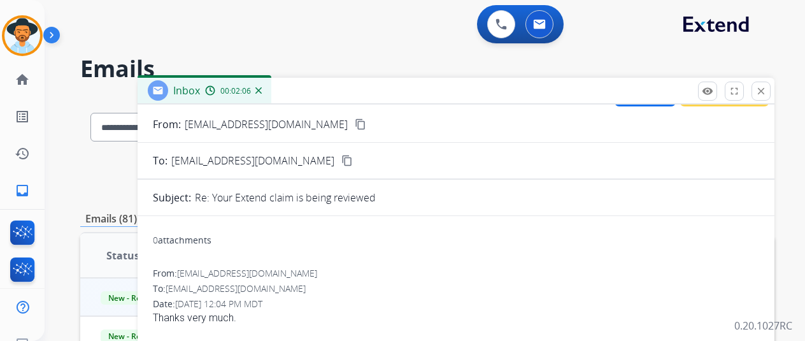
scroll to position [0, 0]
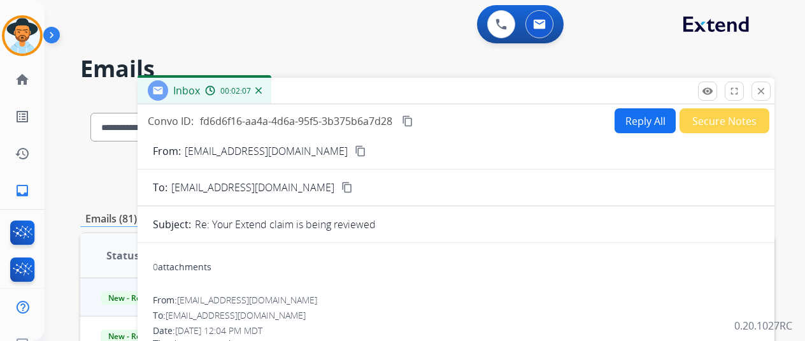
click at [650, 123] on button "Reply All" at bounding box center [645, 120] width 61 height 25
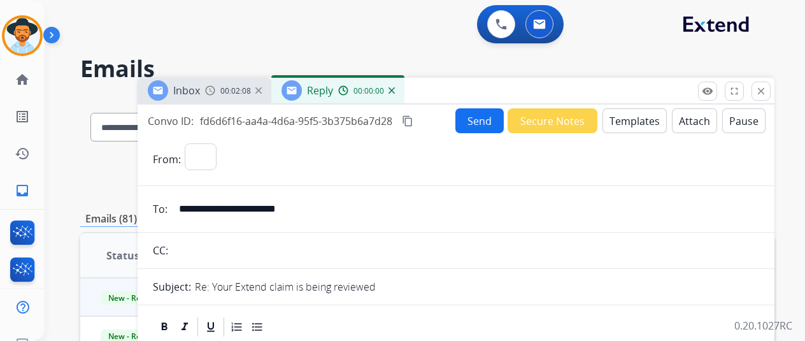
select select "**********"
click at [651, 125] on button "Templates" at bounding box center [635, 120] width 64 height 25
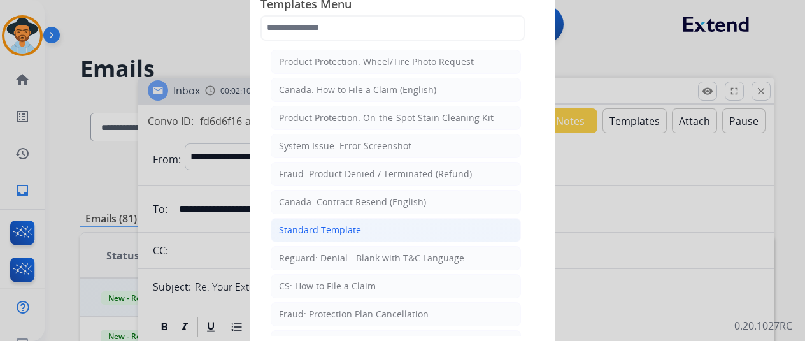
click at [378, 224] on li "Standard Template" at bounding box center [396, 230] width 250 height 24
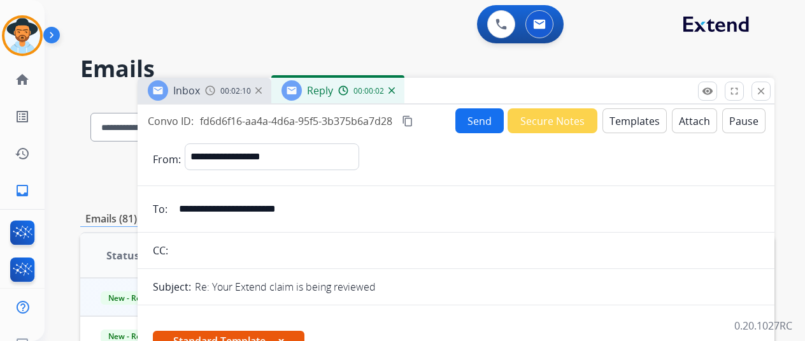
scroll to position [318, 0]
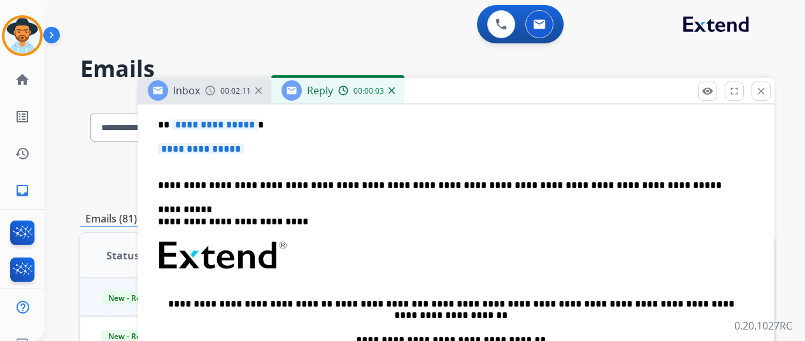
click at [237, 131] on div "**********" at bounding box center [456, 285] width 606 height 368
click at [239, 125] on span "**********" at bounding box center [215, 124] width 86 height 11
click at [241, 146] on span "**********" at bounding box center [201, 148] width 86 height 11
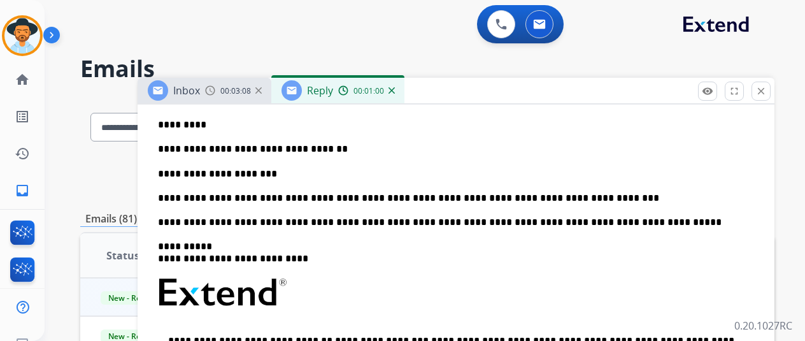
click at [582, 168] on p "**********" at bounding box center [451, 173] width 586 height 11
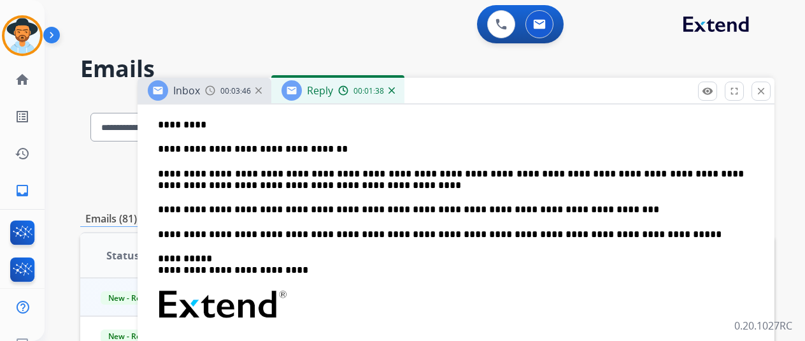
click at [460, 219] on div "**********" at bounding box center [456, 309] width 606 height 417
click at [618, 221] on div "**********" at bounding box center [456, 309] width 606 height 417
click at [613, 204] on p "**********" at bounding box center [451, 209] width 586 height 11
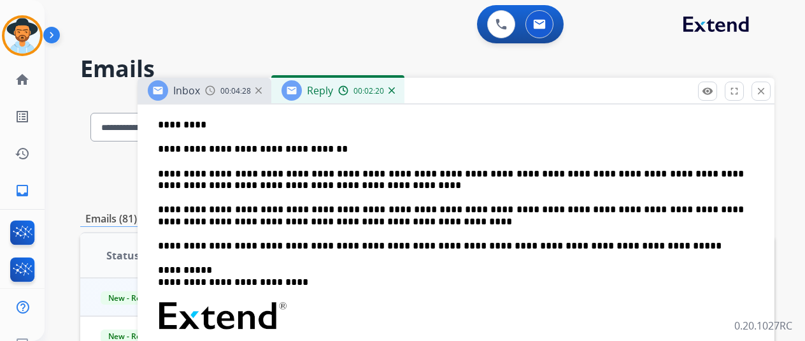
click at [527, 194] on div "**********" at bounding box center [456, 315] width 606 height 429
click at [505, 180] on p "**********" at bounding box center [451, 180] width 586 height 24
click at [406, 221] on p "**********" at bounding box center [451, 216] width 586 height 24
click at [505, 216] on p "**********" at bounding box center [451, 216] width 586 height 24
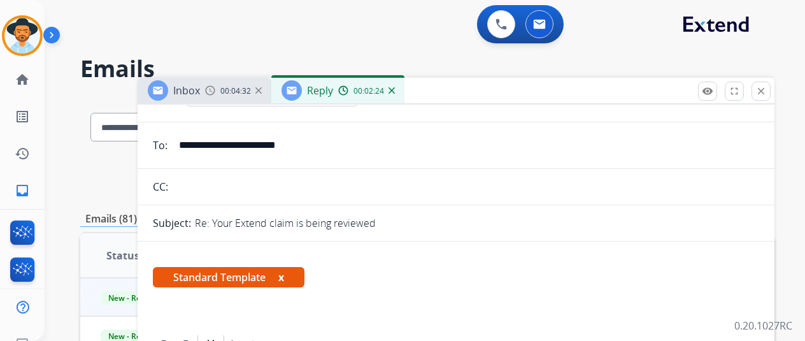
scroll to position [0, 0]
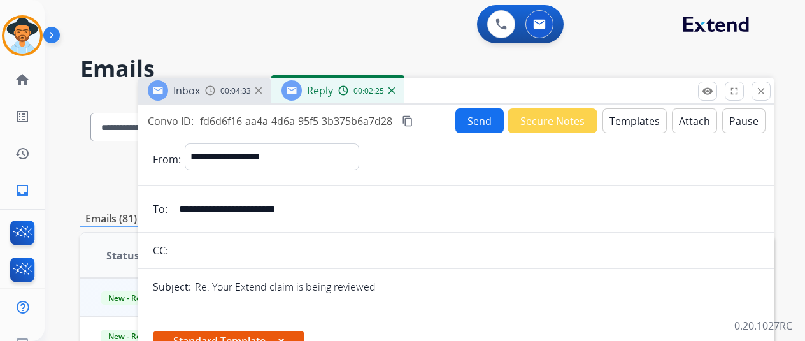
click at [497, 129] on button "Send" at bounding box center [479, 120] width 48 height 25
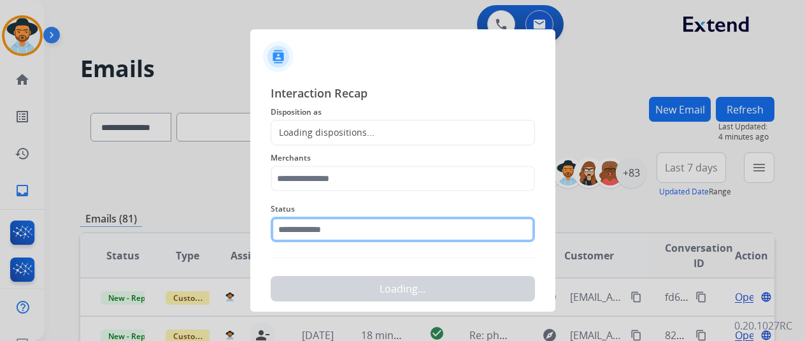
click at [391, 227] on input "text" at bounding box center [403, 229] width 264 height 25
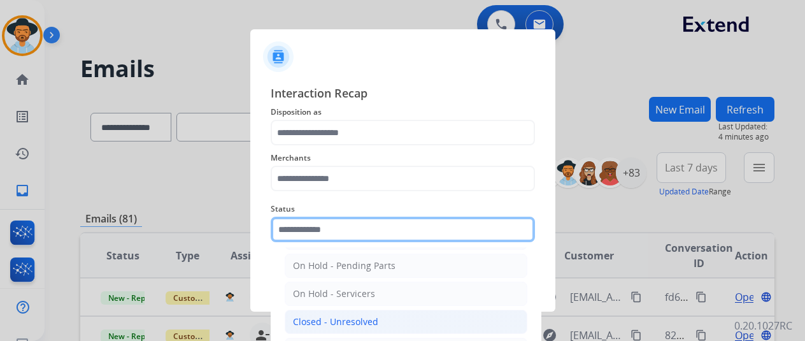
scroll to position [73, 0]
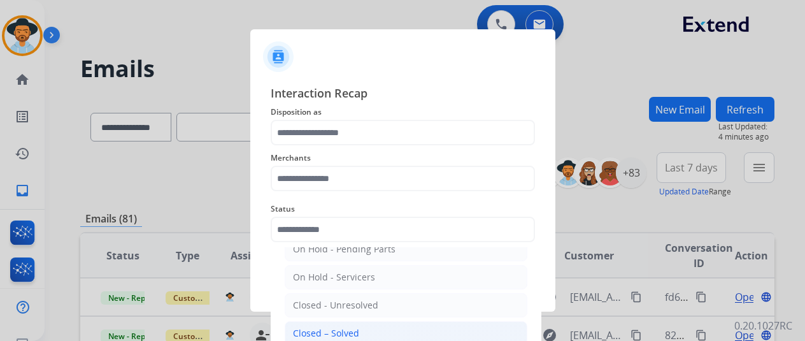
click at [376, 331] on li "Closed – Solved" at bounding box center [406, 333] width 243 height 24
type input "**********"
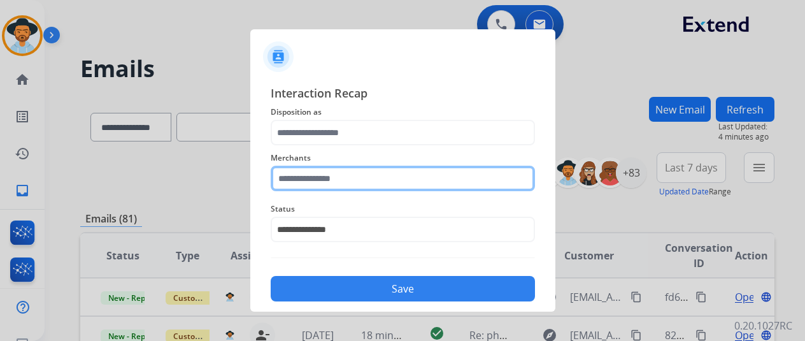
click at [366, 176] on input "text" at bounding box center [403, 178] width 264 height 25
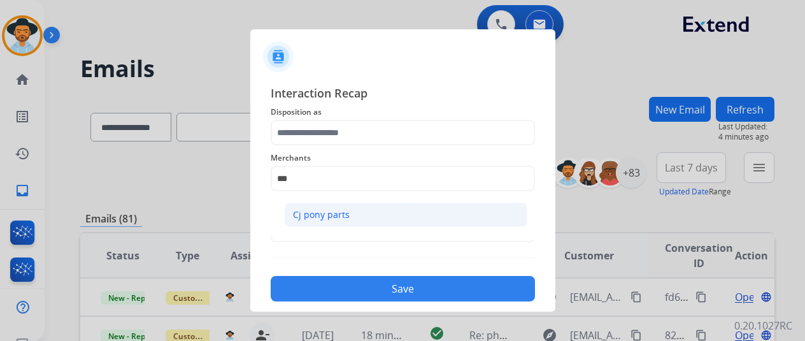
click at [357, 215] on li "Cj pony parts" at bounding box center [406, 215] width 243 height 24
type input "**********"
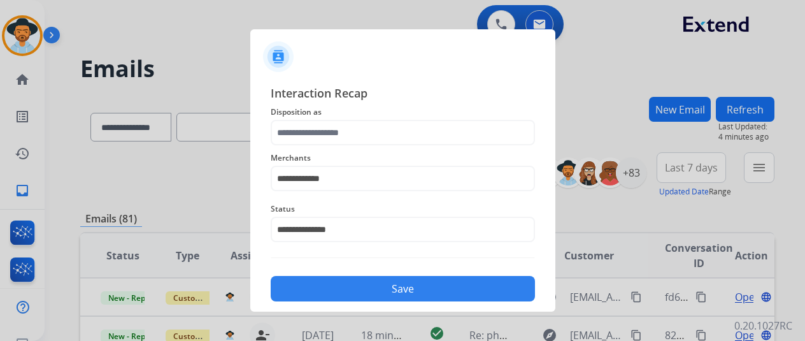
click at [378, 97] on span "Interaction Recap" at bounding box center [403, 94] width 264 height 20
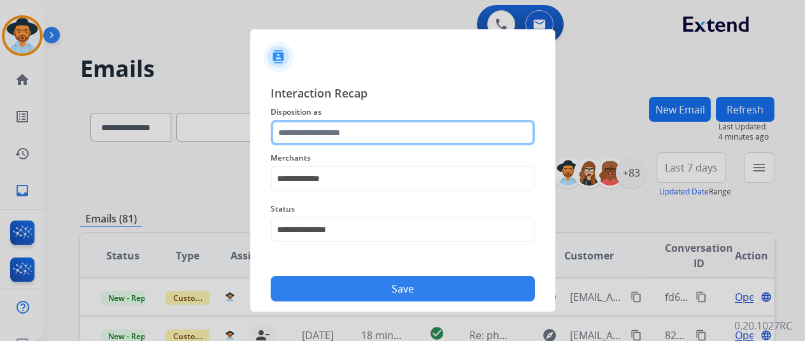
click at [371, 139] on input "text" at bounding box center [403, 132] width 264 height 25
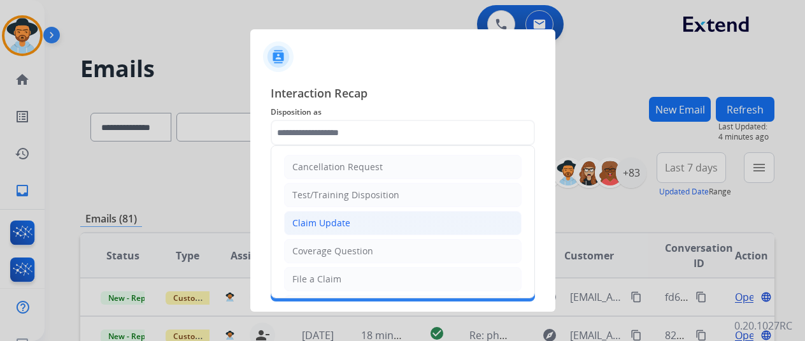
click at [343, 226] on div "Claim Update" at bounding box center [321, 223] width 58 height 13
type input "**********"
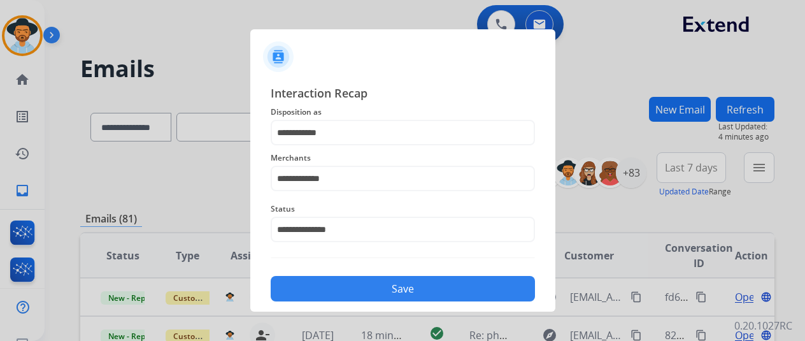
click at [353, 292] on button "Save" at bounding box center [403, 288] width 264 height 25
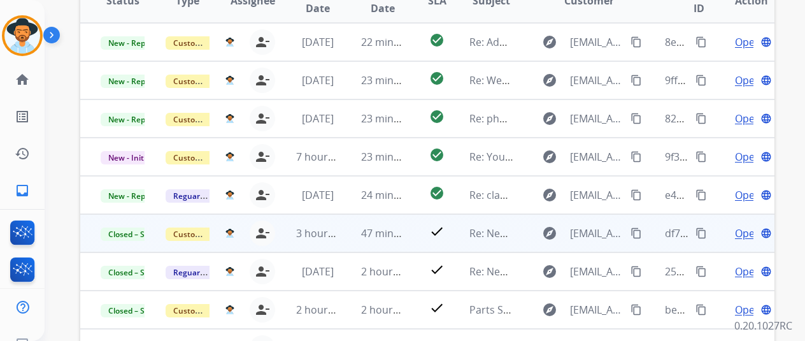
scroll to position [1, 0]
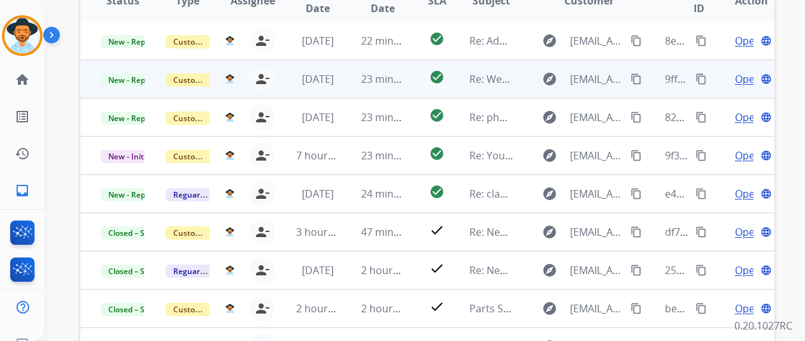
click at [743, 75] on span "Open" at bounding box center [748, 78] width 26 height 15
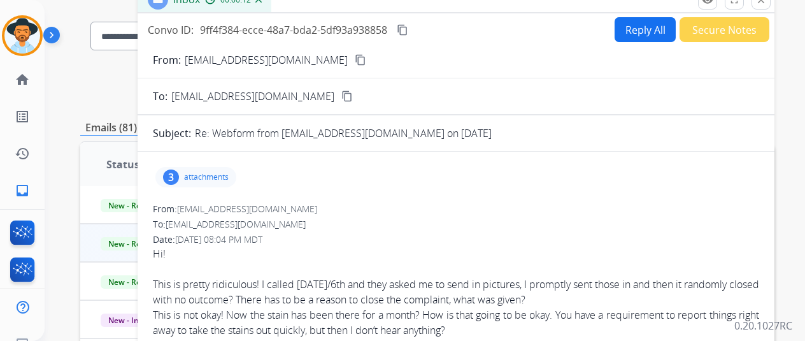
scroll to position [64, 0]
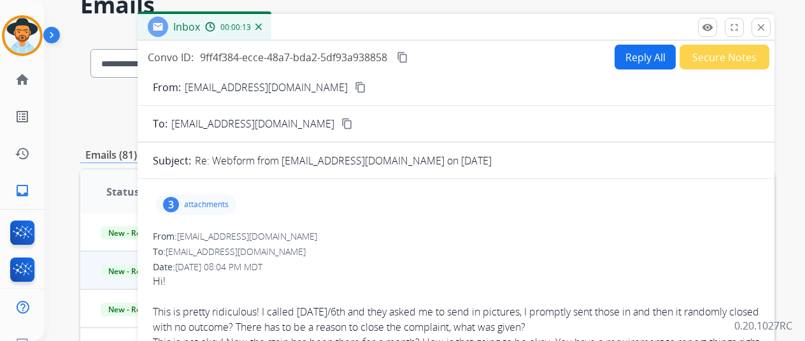
click at [355, 85] on mat-icon "content_copy" at bounding box center [360, 87] width 11 height 11
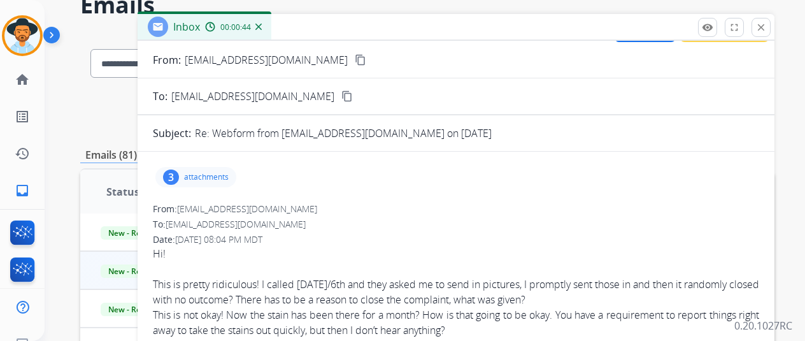
scroll to position [0, 0]
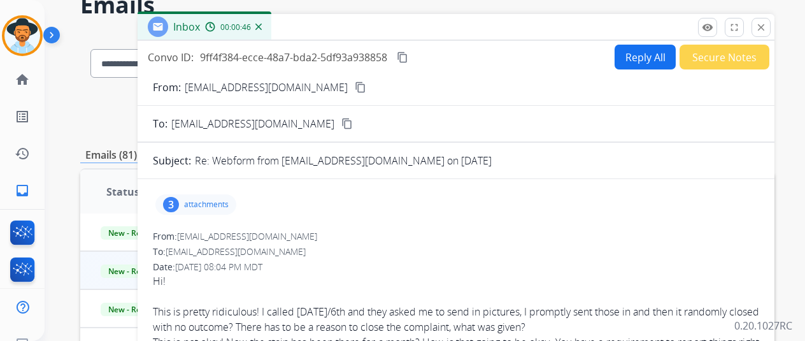
click at [639, 45] on button "Reply All" at bounding box center [645, 57] width 61 height 25
select select "**********"
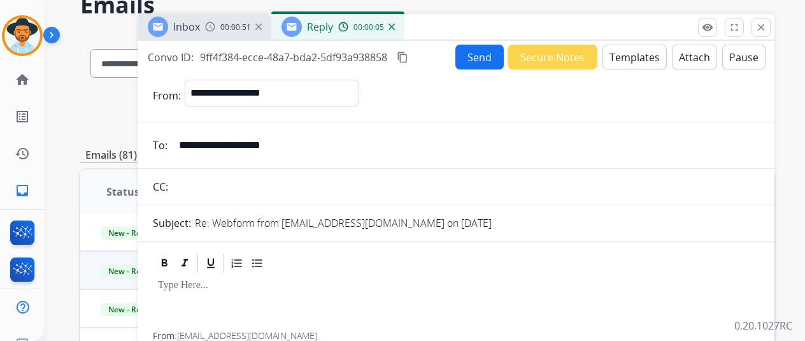
click at [634, 61] on button "Templates" at bounding box center [635, 57] width 64 height 25
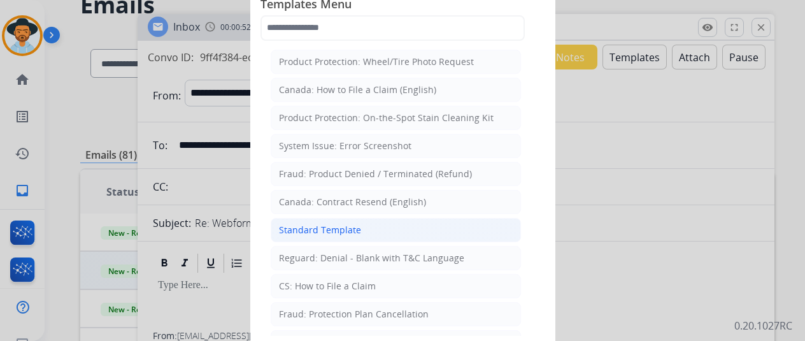
click at [328, 227] on div "Standard Template" at bounding box center [320, 230] width 82 height 13
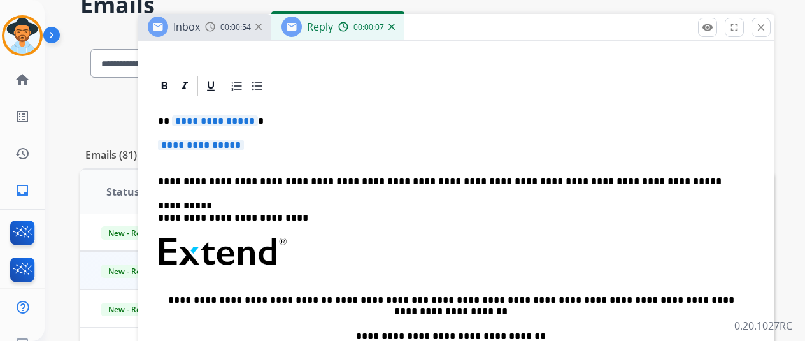
scroll to position [191, 0]
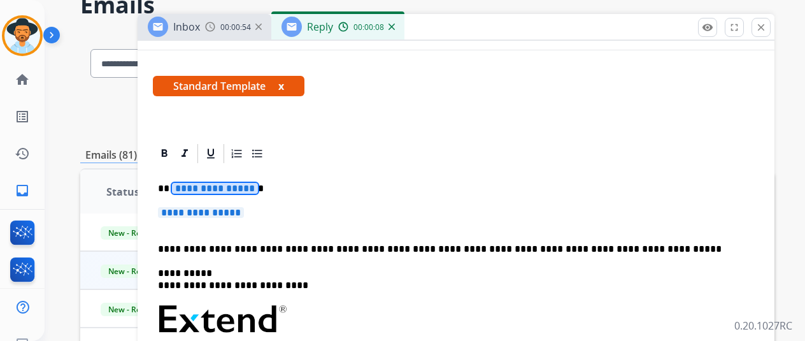
click at [246, 186] on span "**********" at bounding box center [215, 188] width 86 height 11
click at [241, 223] on p "**********" at bounding box center [456, 219] width 596 height 24
click at [241, 215] on span "**********" at bounding box center [201, 212] width 86 height 11
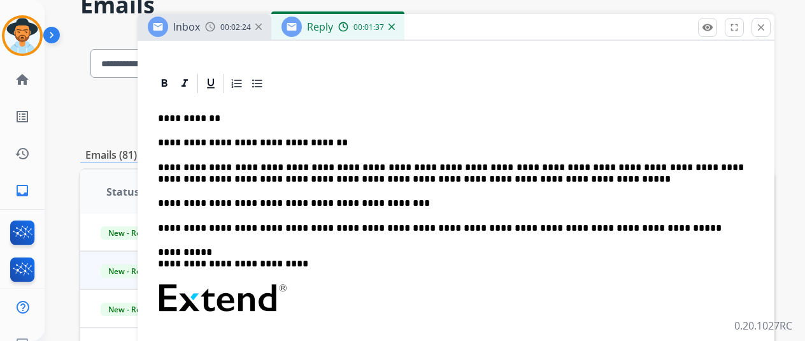
scroll to position [318, 0]
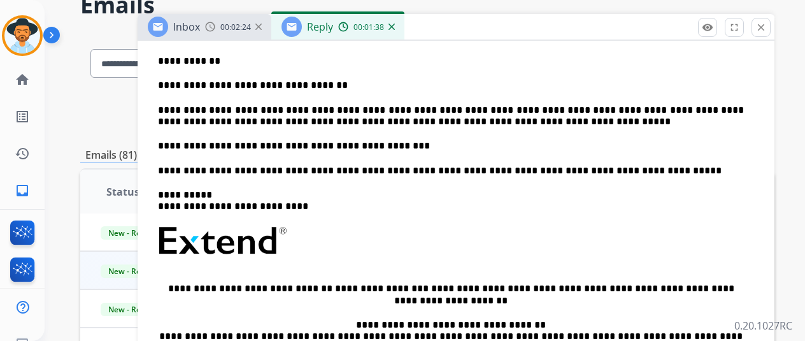
click at [460, 141] on p "**********" at bounding box center [451, 145] width 586 height 11
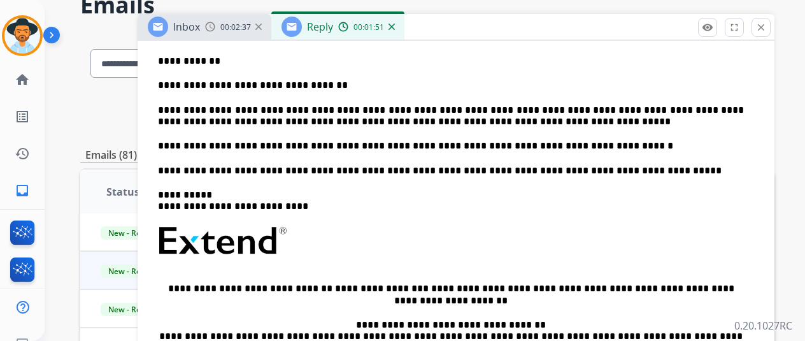
click at [410, 145] on p "**********" at bounding box center [451, 145] width 586 height 11
click at [613, 143] on p "**********" at bounding box center [451, 145] width 586 height 11
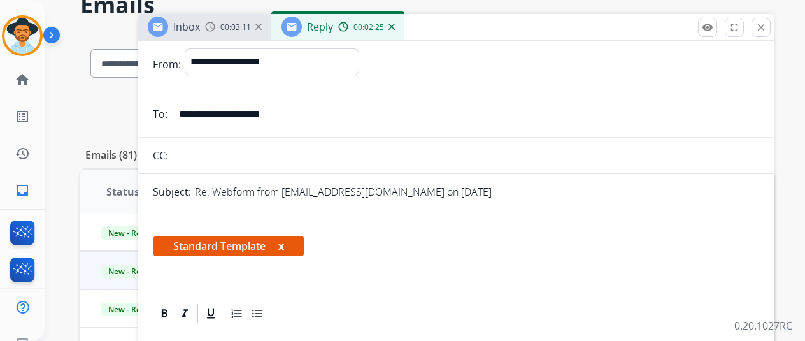
scroll to position [0, 0]
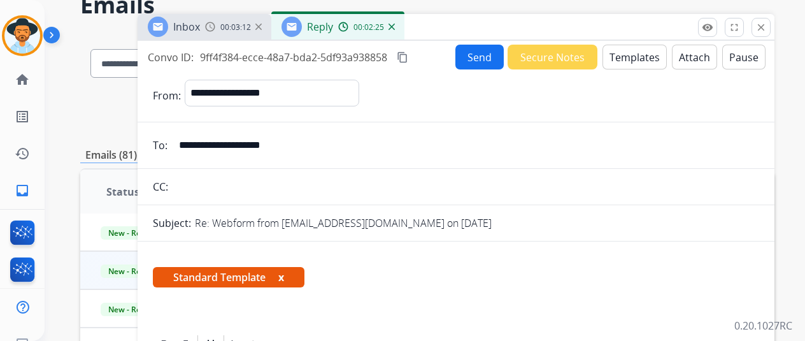
click at [489, 59] on button "Send" at bounding box center [479, 57] width 48 height 25
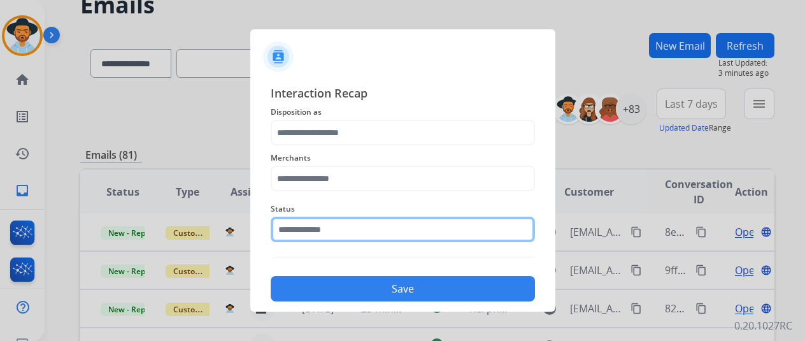
click at [361, 226] on input "text" at bounding box center [403, 229] width 264 height 25
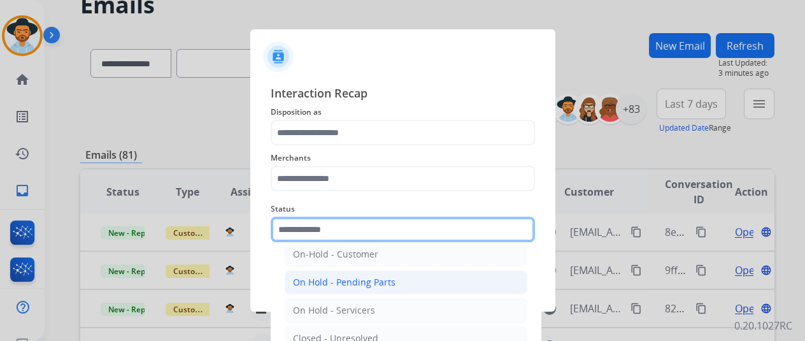
scroll to position [73, 0]
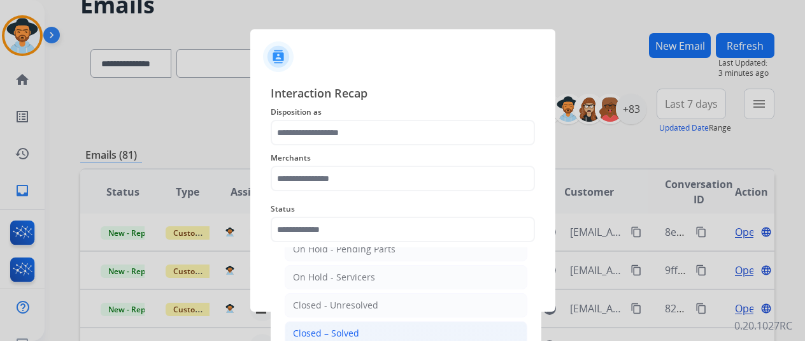
click at [381, 325] on li "Closed – Solved" at bounding box center [406, 333] width 243 height 24
type input "**********"
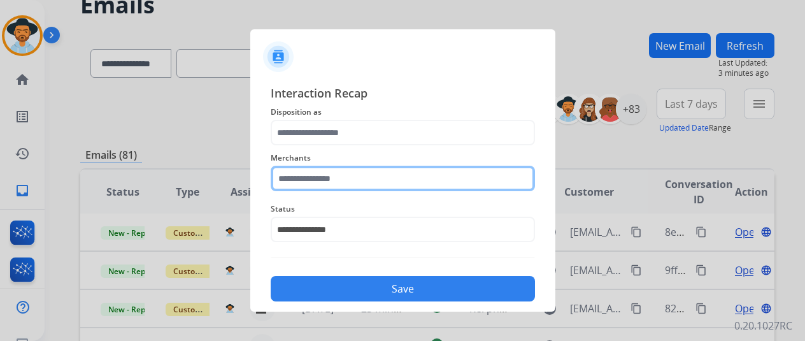
click at [387, 172] on input "text" at bounding box center [403, 178] width 264 height 25
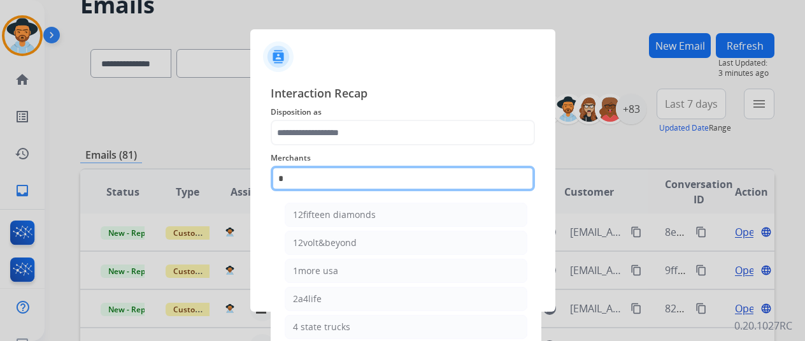
type input "*"
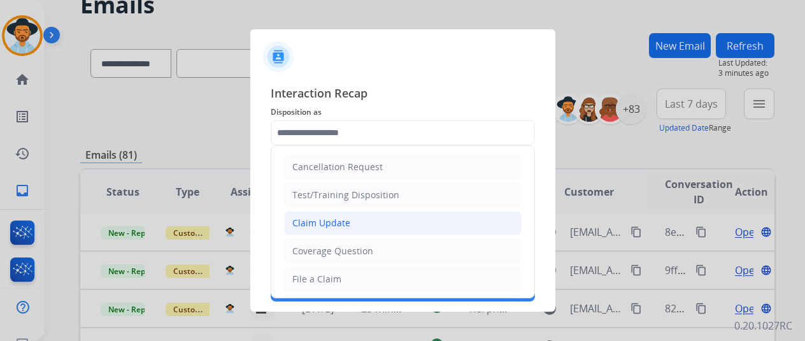
click at [345, 217] on div "Claim Update" at bounding box center [321, 223] width 58 height 13
type input "**********"
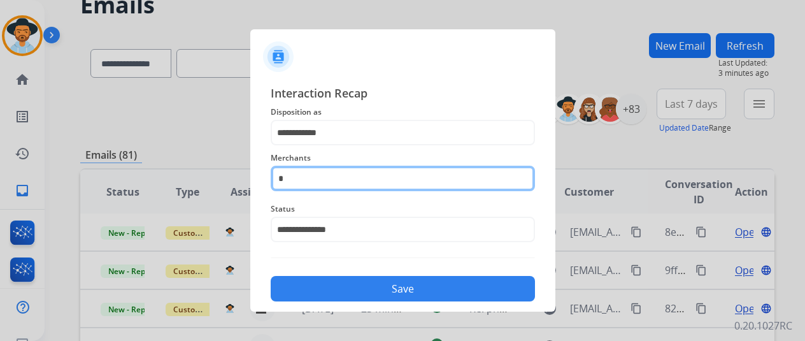
click at [352, 185] on input "*" at bounding box center [403, 178] width 264 height 25
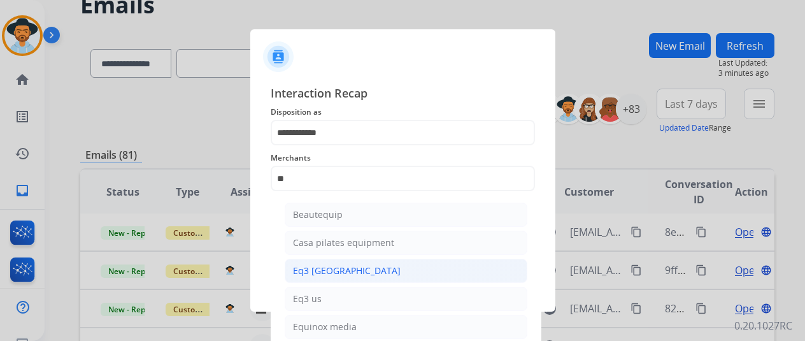
click at [341, 259] on li "Eq3 canada" at bounding box center [406, 271] width 243 height 24
type input "**********"
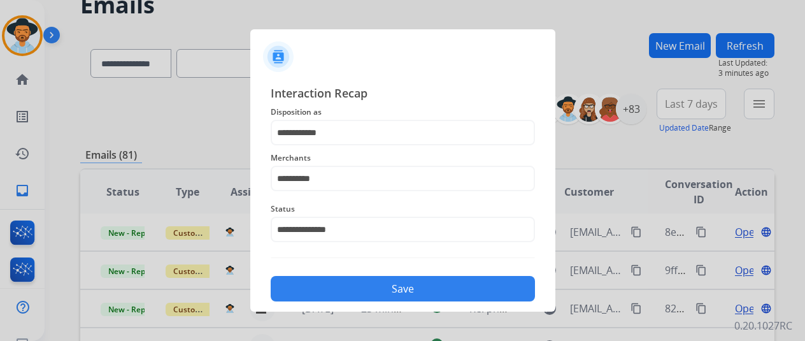
click at [364, 287] on button "Save" at bounding box center [403, 288] width 264 height 25
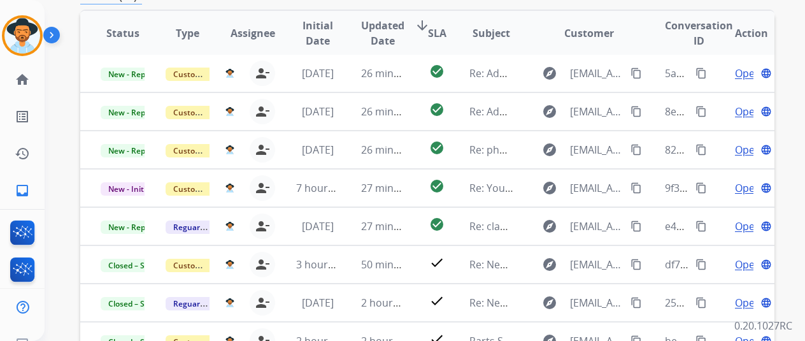
scroll to position [255, 0]
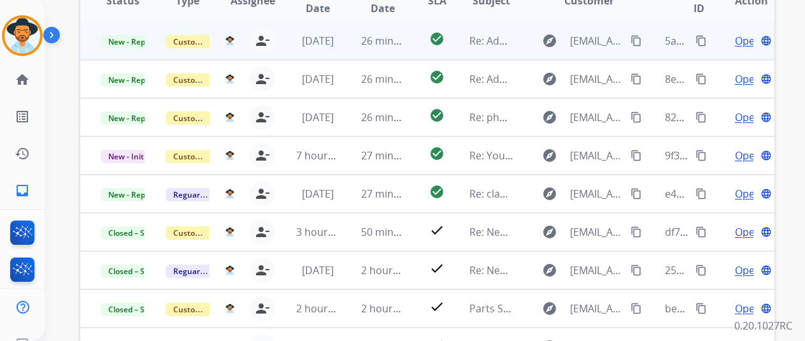
click at [750, 36] on span "Open" at bounding box center [748, 40] width 26 height 15
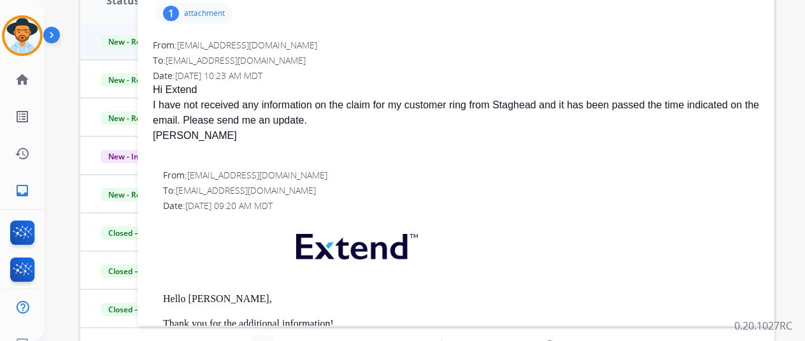
scroll to position [0, 0]
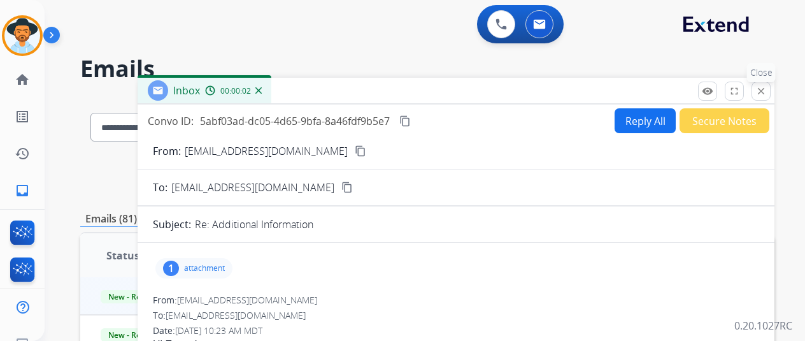
click at [767, 94] on mat-icon "close" at bounding box center [760, 90] width 11 height 11
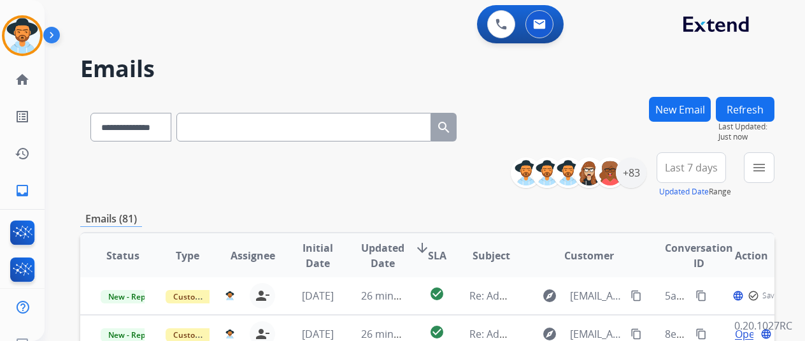
click at [764, 113] on button "Refresh" at bounding box center [745, 109] width 59 height 25
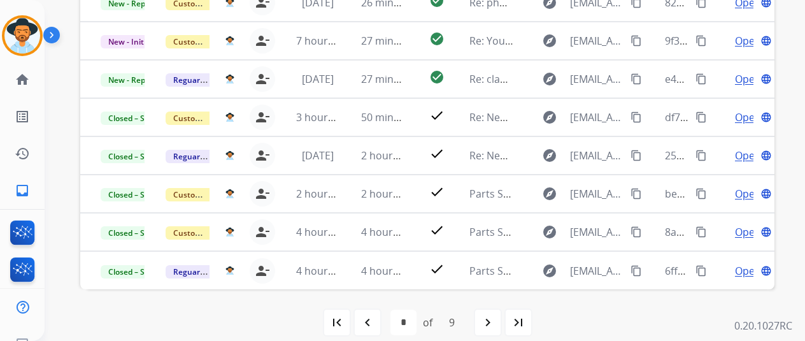
scroll to position [373, 0]
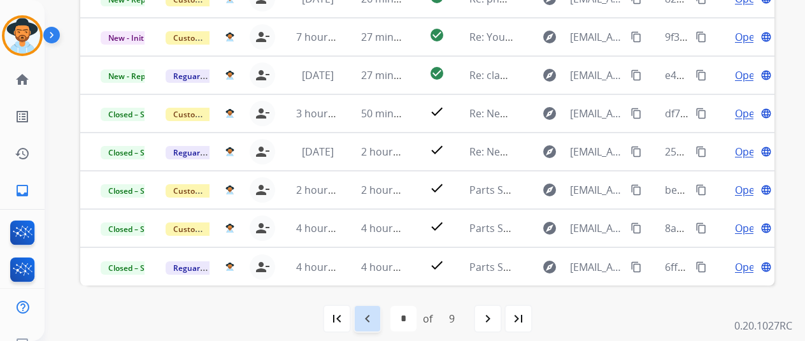
click at [366, 319] on mat-icon "navigate_before" at bounding box center [367, 318] width 15 height 15
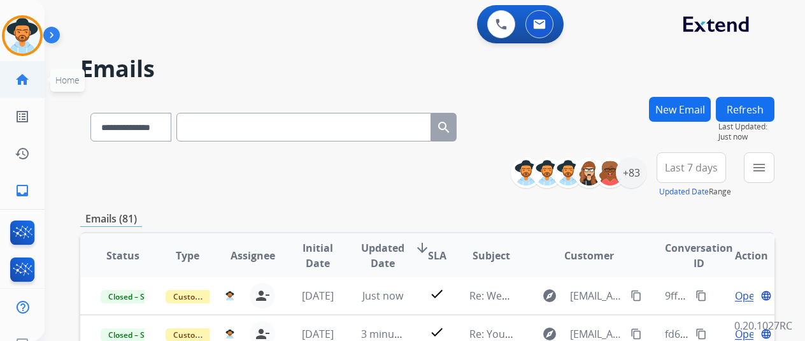
click at [18, 66] on link "home Home" at bounding box center [22, 80] width 36 height 36
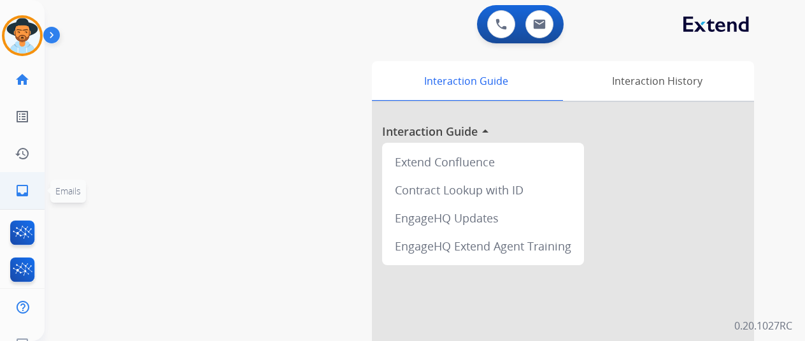
click at [29, 188] on mat-icon "inbox" at bounding box center [22, 190] width 15 height 15
select select "**********"
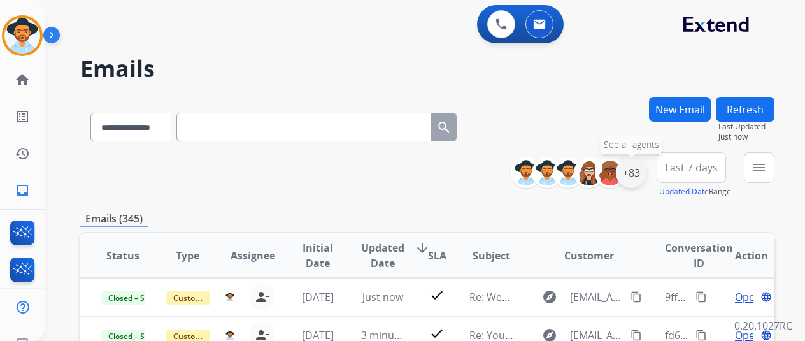
click at [634, 174] on div "+83" at bounding box center [631, 172] width 31 height 31
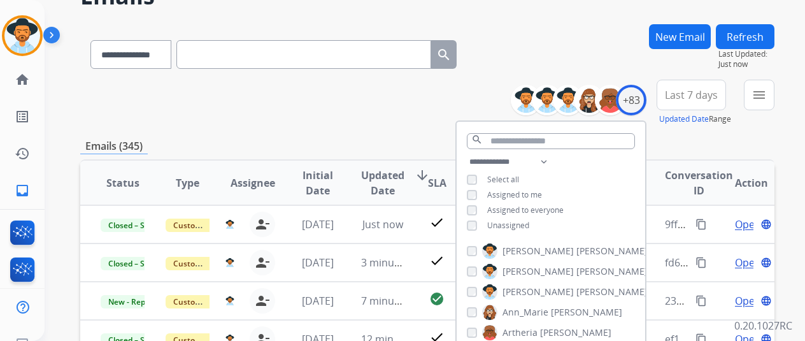
scroll to position [191, 0]
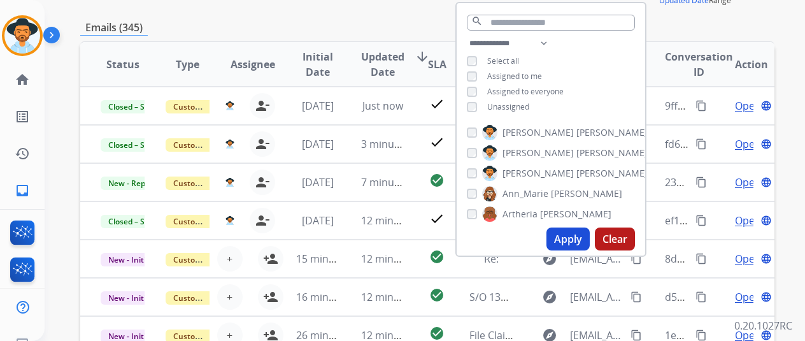
click at [573, 233] on button "Apply" at bounding box center [568, 238] width 43 height 23
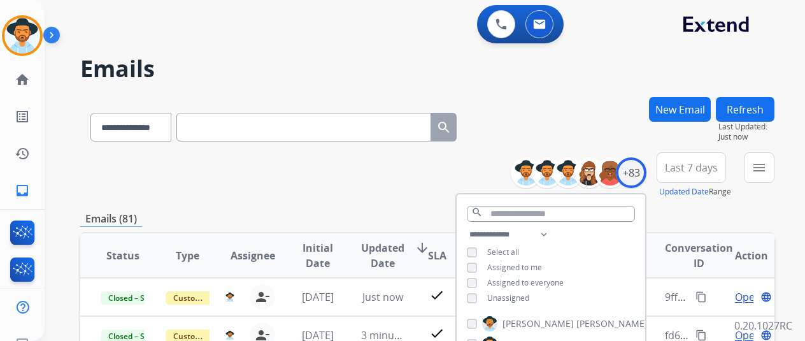
click at [285, 197] on div "**********" at bounding box center [427, 175] width 694 height 46
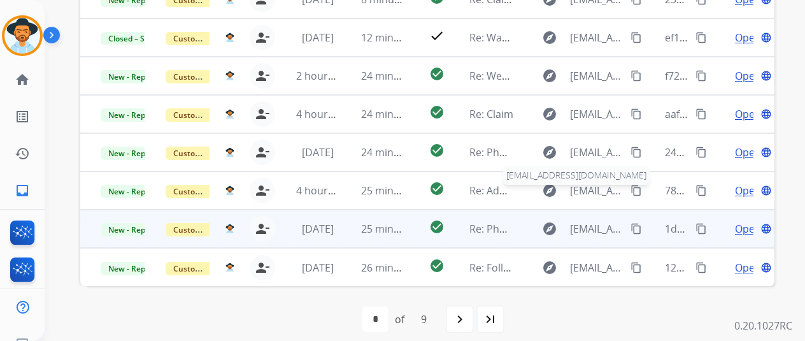
scroll to position [373, 0]
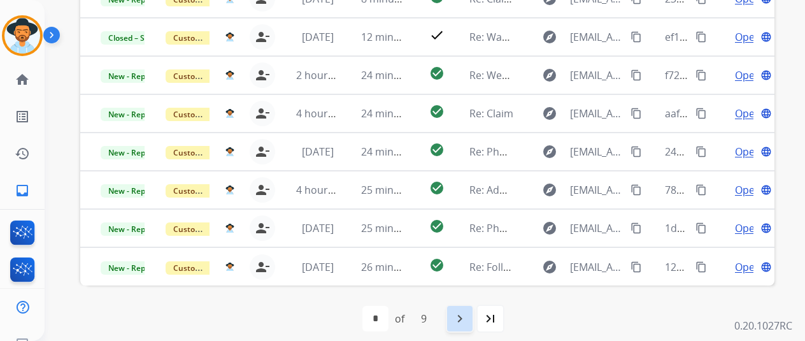
click at [460, 311] on mat-icon "navigate_next" at bounding box center [459, 318] width 15 height 15
select select "*"
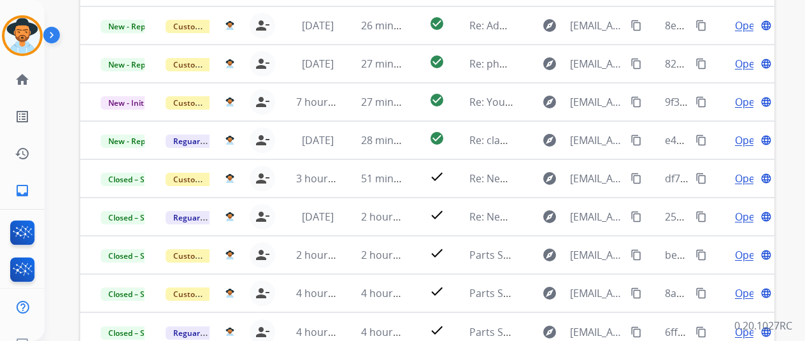
scroll to position [246, 0]
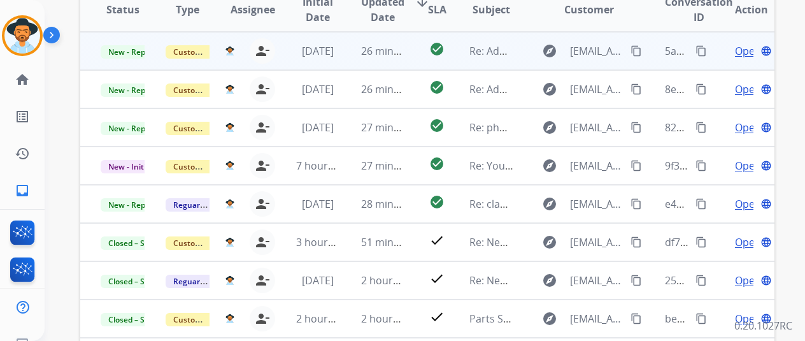
click at [745, 48] on span "Open" at bounding box center [748, 50] width 26 height 15
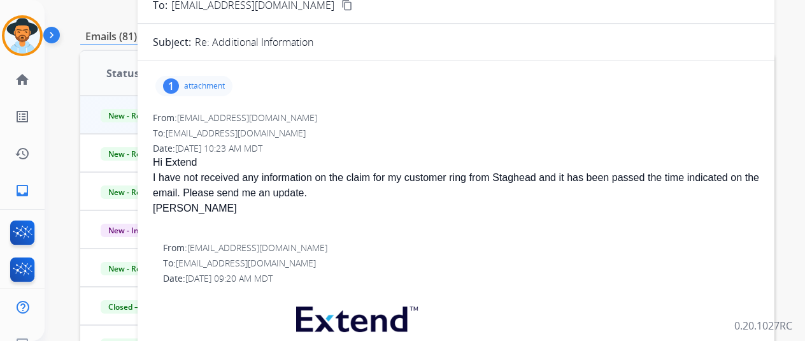
scroll to position [0, 0]
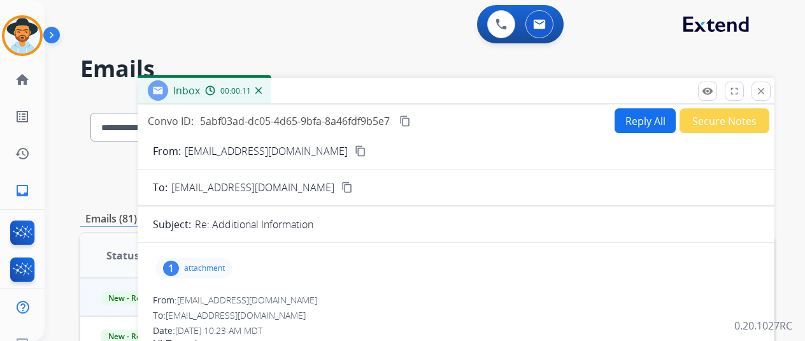
click at [355, 148] on mat-icon "content_copy" at bounding box center [360, 150] width 11 height 11
click at [411, 121] on mat-icon "content_copy" at bounding box center [404, 120] width 11 height 11
click at [640, 131] on button "Reply All" at bounding box center [645, 120] width 61 height 25
select select "**********"
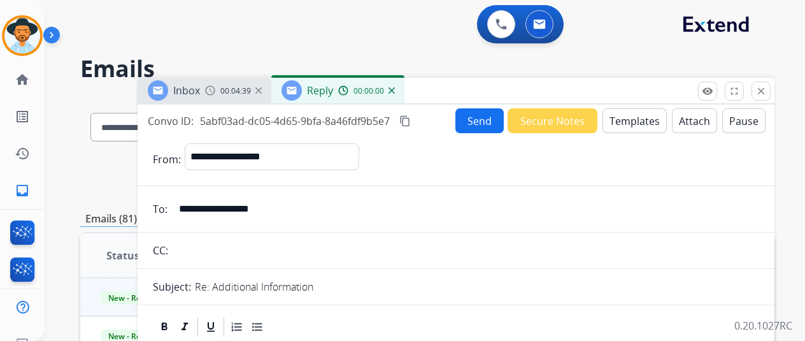
click at [639, 122] on button "Templates" at bounding box center [635, 120] width 64 height 25
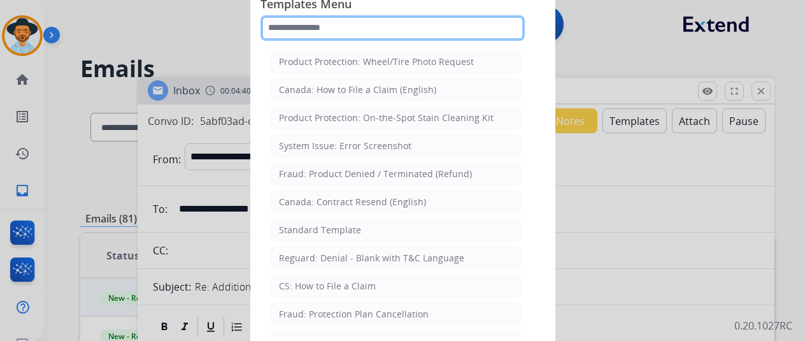
click at [295, 27] on input "text" at bounding box center [393, 27] width 264 height 25
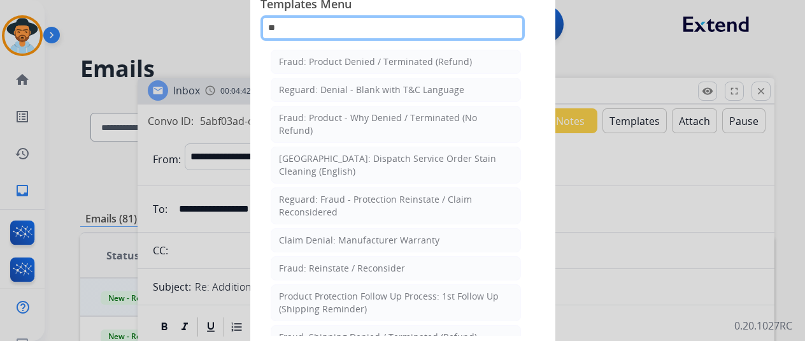
type input "*"
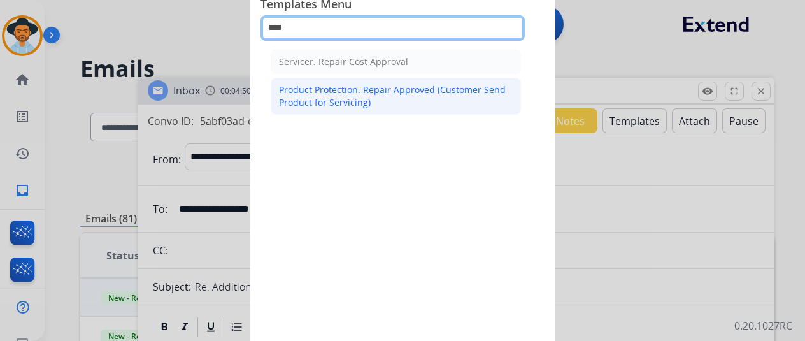
type input "****"
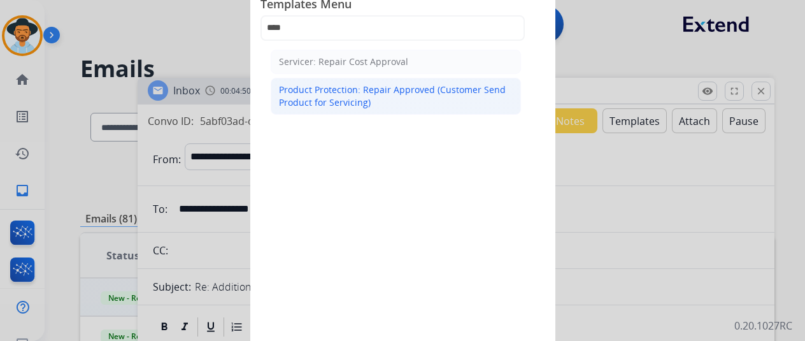
click at [341, 102] on div "Product Protection: Repair Approved (Customer Send Product for Servicing)" at bounding box center [396, 95] width 234 height 25
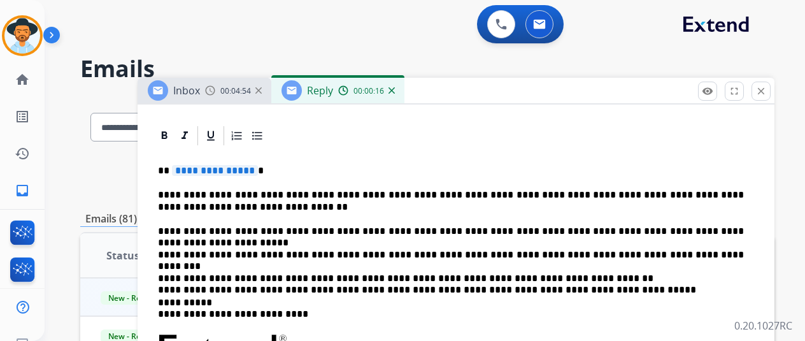
scroll to position [255, 0]
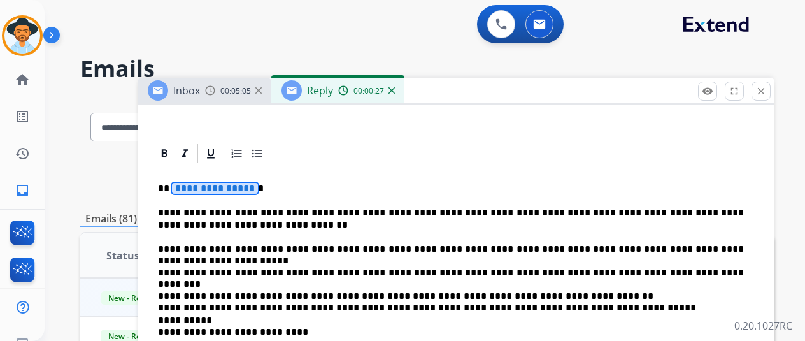
click at [219, 189] on span "**********" at bounding box center [215, 188] width 86 height 11
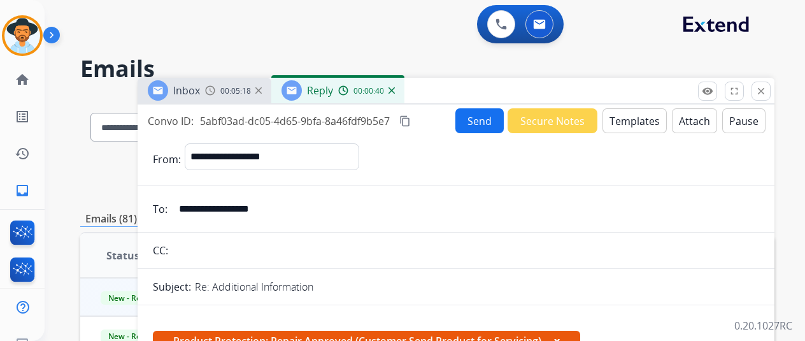
click at [708, 115] on button "Attach" at bounding box center [694, 120] width 45 height 25
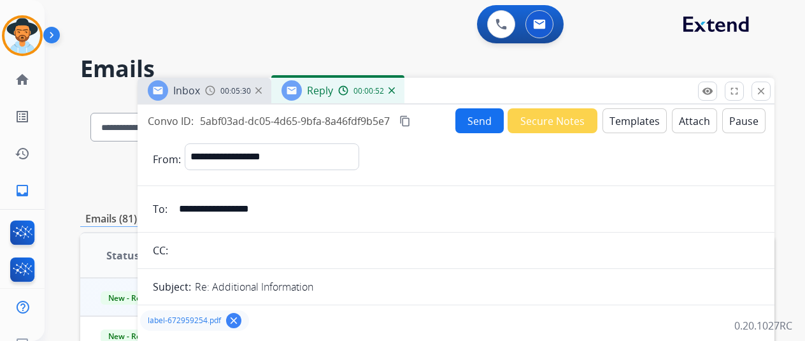
click at [477, 117] on button "Send" at bounding box center [479, 120] width 48 height 25
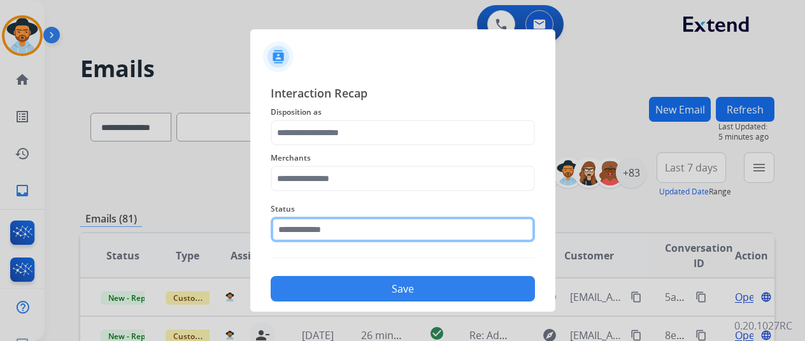
click at [338, 236] on input "text" at bounding box center [403, 229] width 264 height 25
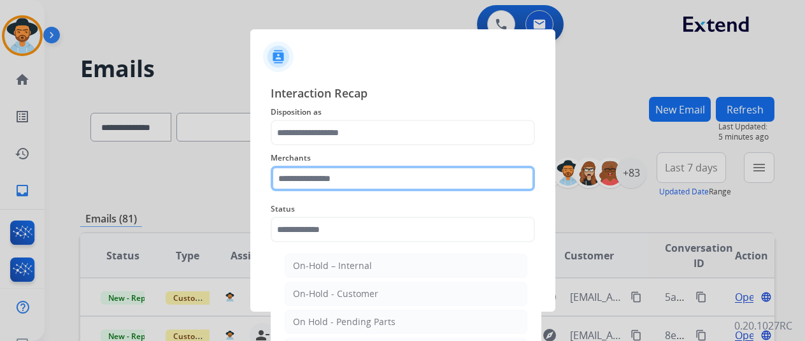
click at [351, 182] on input "text" at bounding box center [403, 178] width 264 height 25
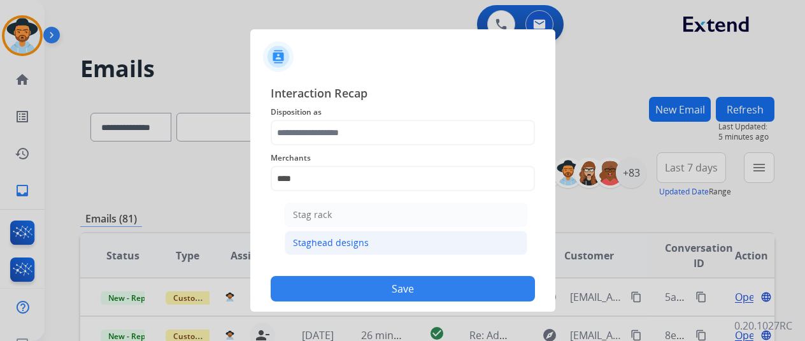
drag, startPoint x: 351, startPoint y: 240, endPoint x: 359, endPoint y: 182, distance: 59.2
click at [352, 241] on div "Staghead designs" at bounding box center [331, 242] width 76 height 13
type input "**********"
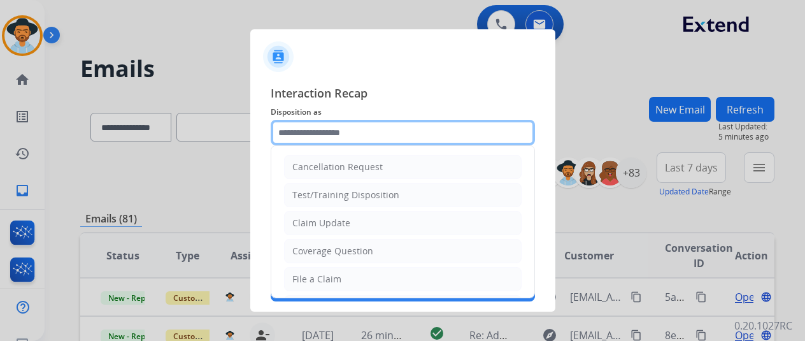
click at [359, 130] on input "text" at bounding box center [403, 132] width 264 height 25
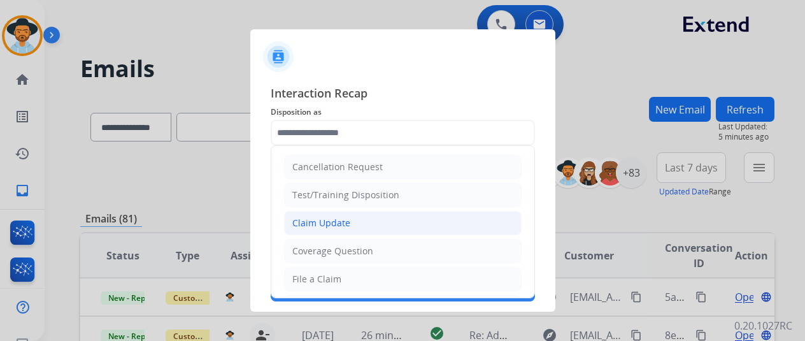
click at [357, 217] on li "Claim Update" at bounding box center [403, 223] width 238 height 24
type input "**********"
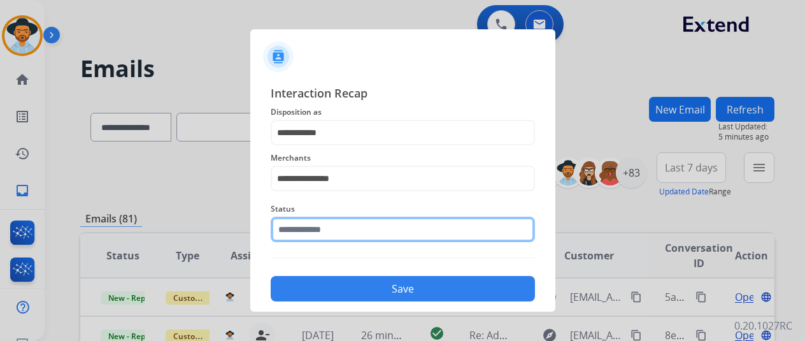
click at [366, 232] on input "text" at bounding box center [403, 229] width 264 height 25
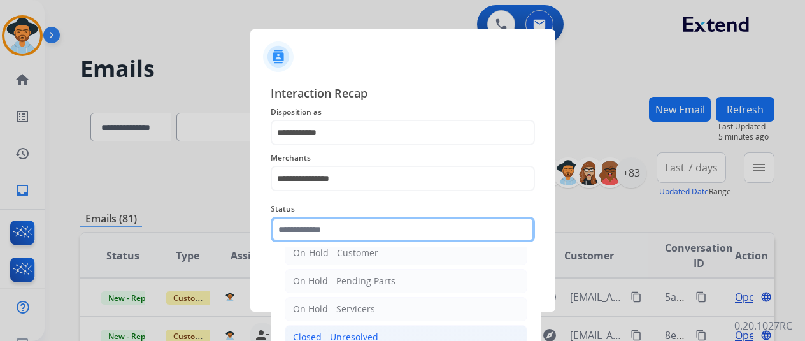
scroll to position [73, 0]
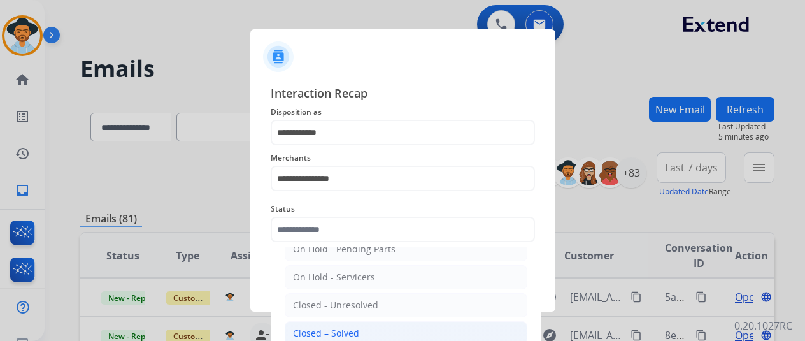
drag, startPoint x: 357, startPoint y: 331, endPoint x: 404, endPoint y: 316, distance: 49.6
click at [358, 331] on li "Closed – Solved" at bounding box center [406, 333] width 243 height 24
type input "**********"
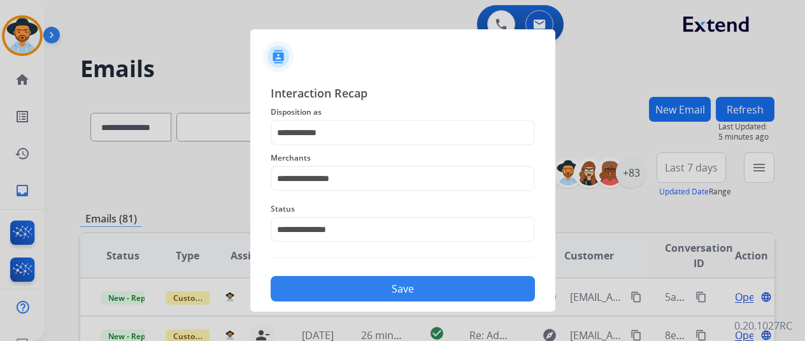
click at [409, 314] on div at bounding box center [402, 170] width 805 height 341
click at [413, 295] on button "Save" at bounding box center [403, 288] width 264 height 25
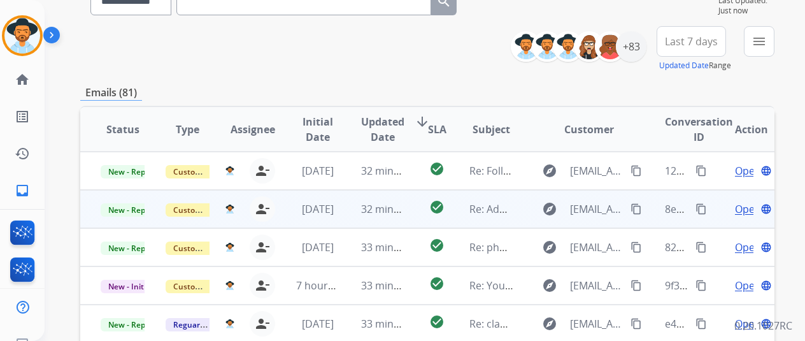
scroll to position [127, 0]
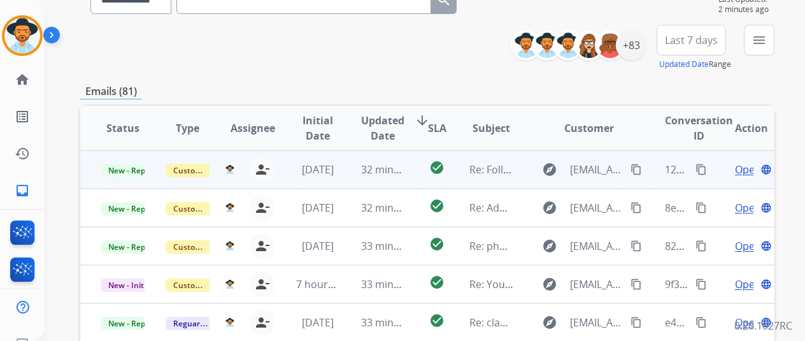
click at [745, 171] on span "Open" at bounding box center [748, 169] width 26 height 15
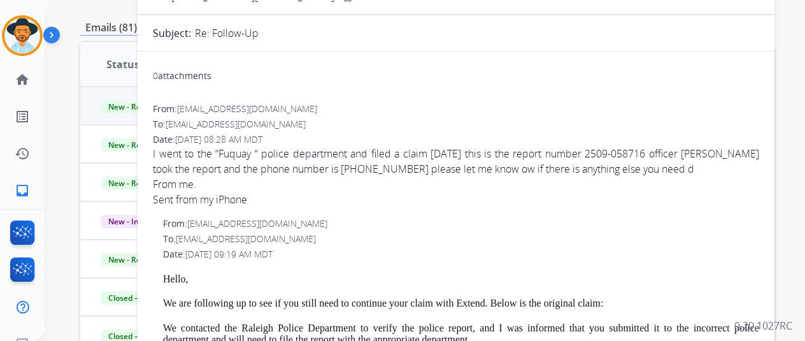
scroll to position [0, 0]
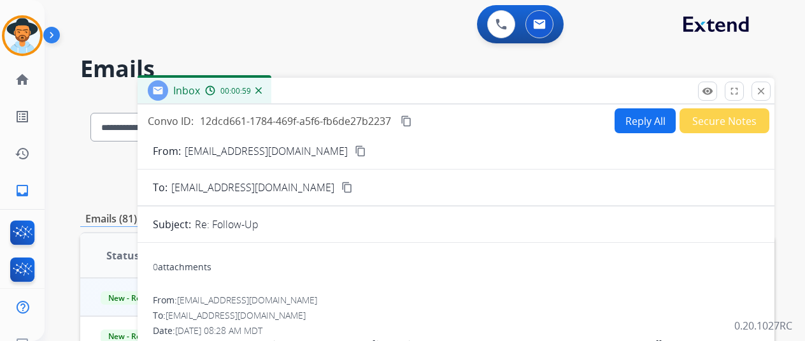
click at [355, 152] on mat-icon "content_copy" at bounding box center [360, 150] width 11 height 11
click at [648, 123] on button "Reply All" at bounding box center [645, 120] width 61 height 25
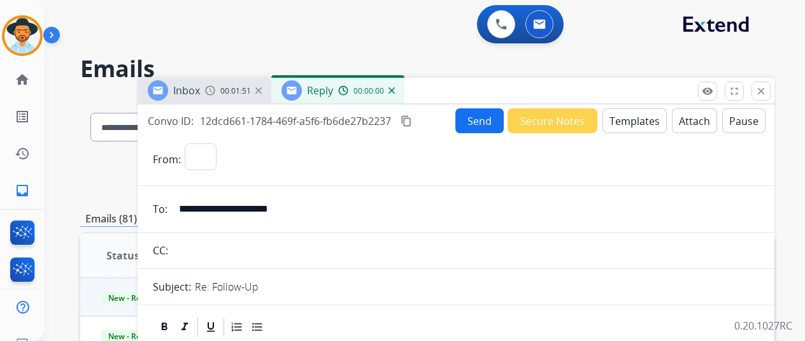
select select "**********"
click at [652, 124] on button "Templates" at bounding box center [635, 120] width 64 height 25
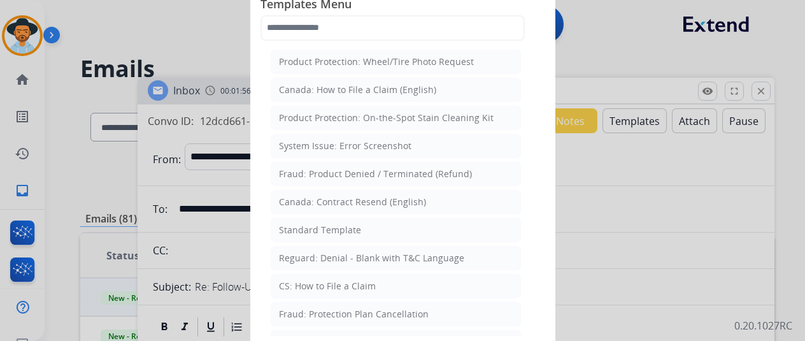
click at [307, 224] on div "Standard Template" at bounding box center [320, 230] width 82 height 13
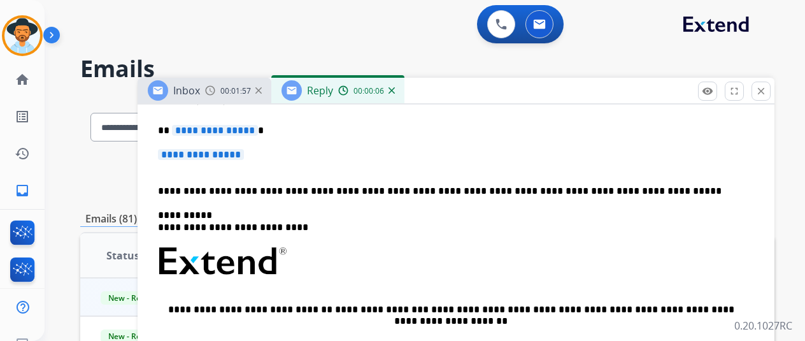
scroll to position [318, 0]
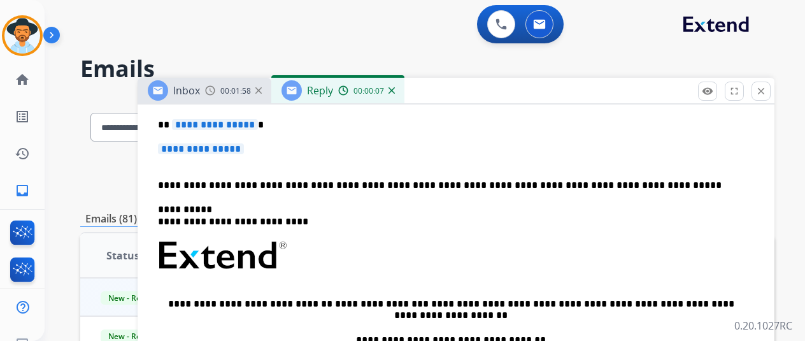
click at [241, 155] on p "**********" at bounding box center [456, 155] width 596 height 24
click at [241, 150] on span "**********" at bounding box center [201, 148] width 86 height 11
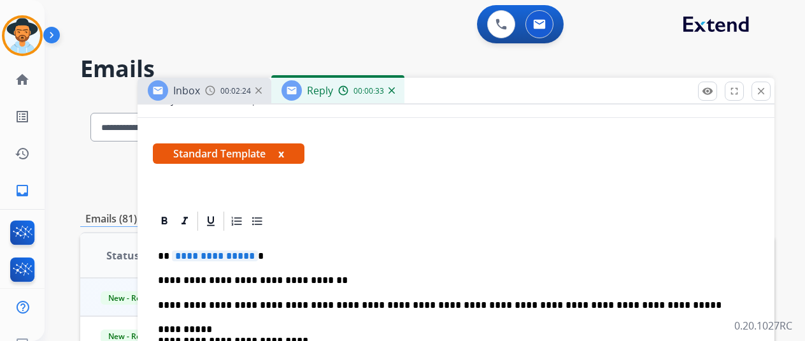
scroll to position [255, 0]
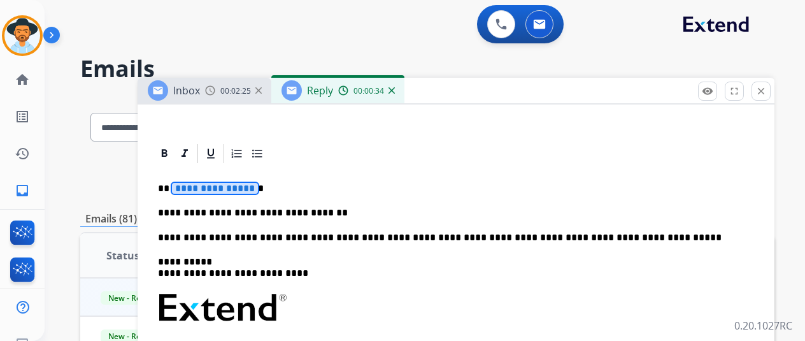
click at [220, 188] on span "**********" at bounding box center [215, 188] width 86 height 11
click at [340, 213] on p "**********" at bounding box center [451, 212] width 586 height 11
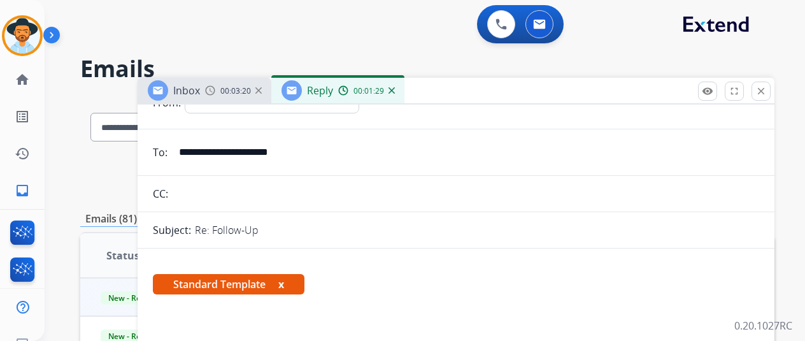
scroll to position [0, 0]
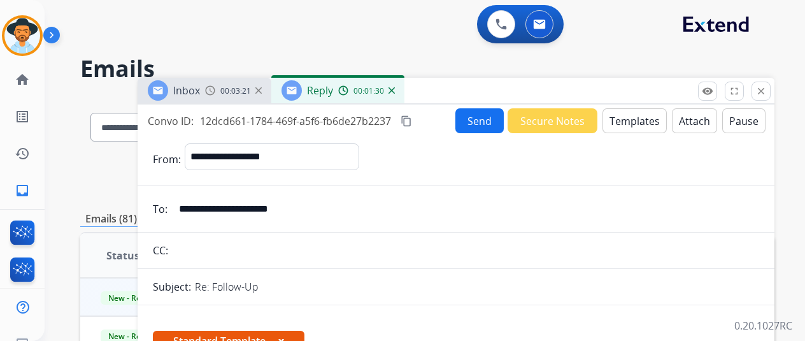
click at [459, 119] on div "Convo ID: 12dcd661-1784-469f-a5f6-fb6de27b2237 content_copy Send Secure Notes T…" at bounding box center [456, 120] width 637 height 25
click at [468, 123] on button "Send" at bounding box center [479, 120] width 48 height 25
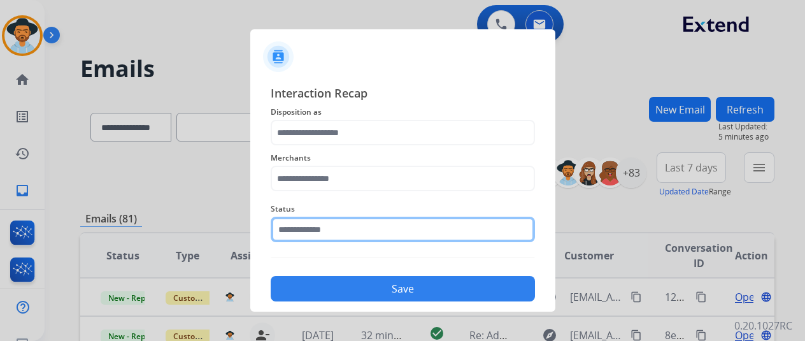
click at [357, 224] on input "text" at bounding box center [403, 229] width 264 height 25
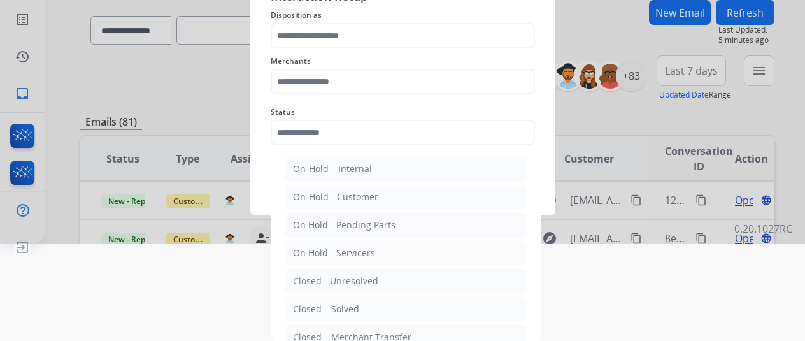
click at [347, 315] on li "Closed – Solved" at bounding box center [406, 309] width 243 height 24
type input "**********"
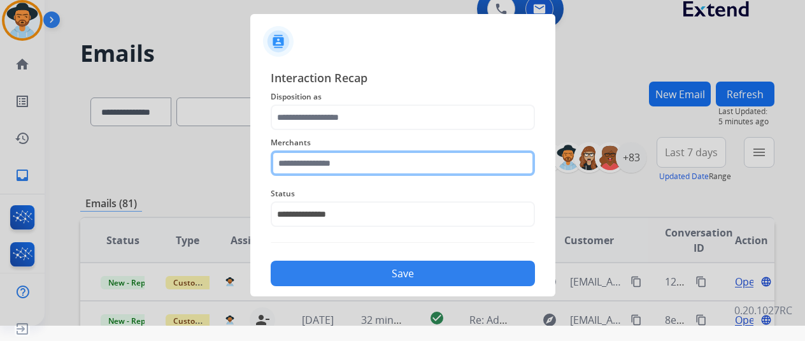
scroll to position [46, 0]
click at [372, 156] on div "Merchants" at bounding box center [403, 155] width 264 height 51
drag, startPoint x: 259, startPoint y: 159, endPoint x: 239, endPoint y: 158, distance: 19.8
click at [0, 158] on app-contact-recap-modal "**********" at bounding box center [0, 155] width 0 height 341
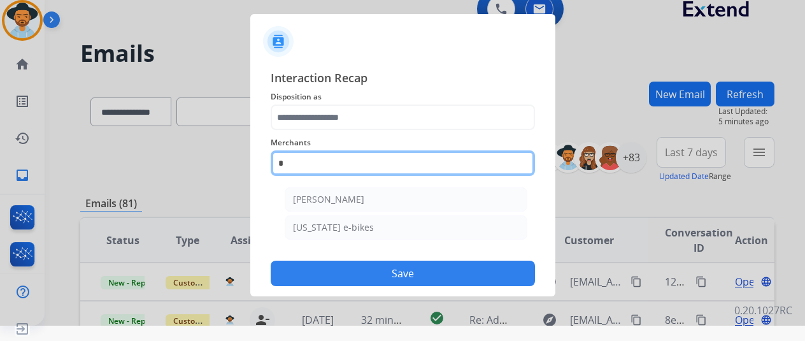
scroll to position [46, 0]
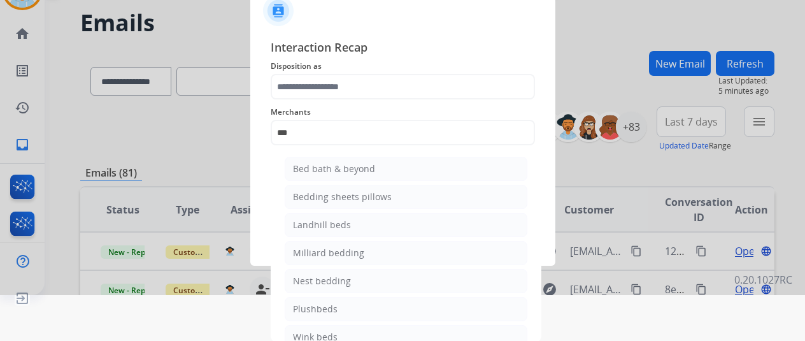
drag, startPoint x: 343, startPoint y: 163, endPoint x: 345, endPoint y: 110, distance: 52.9
click at [343, 160] on li "Bed bath & beyond" at bounding box center [406, 169] width 243 height 24
type input "**********"
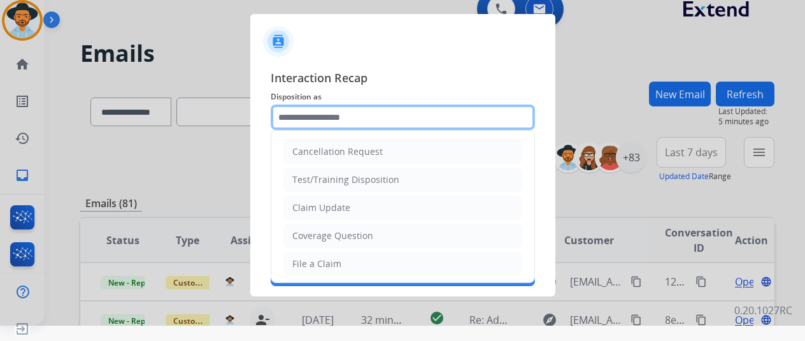
click at [345, 129] on input "text" at bounding box center [403, 116] width 264 height 25
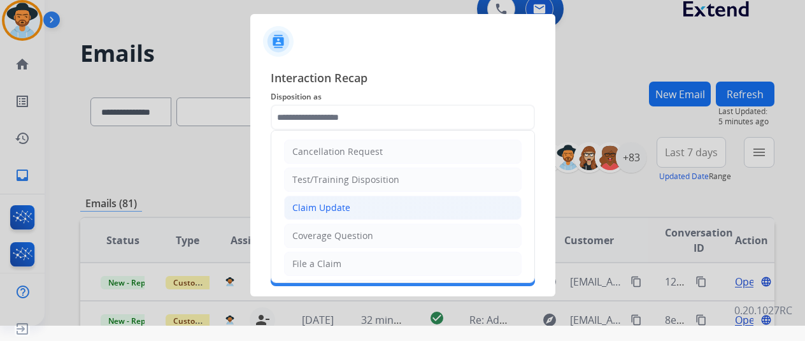
click at [331, 198] on li "Claim Update" at bounding box center [403, 208] width 238 height 24
type input "**********"
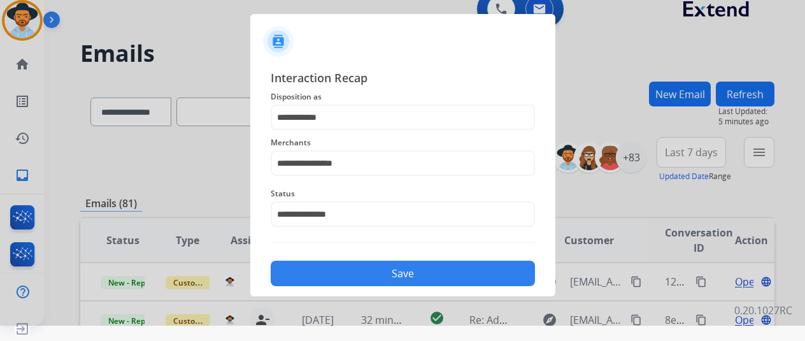
click at [354, 258] on div "Save" at bounding box center [403, 269] width 264 height 33
click at [355, 262] on button "Save" at bounding box center [403, 273] width 264 height 25
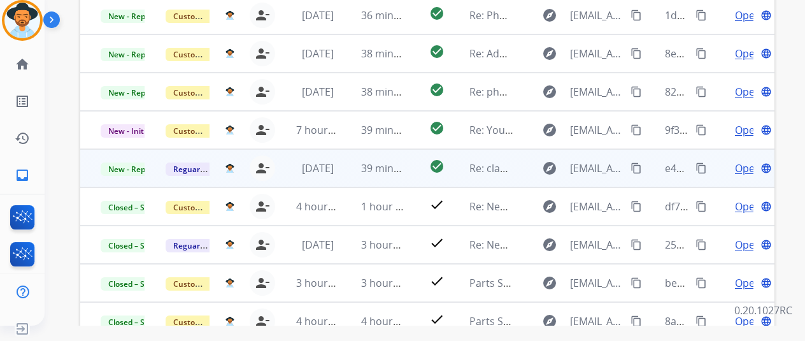
scroll to position [246, 0]
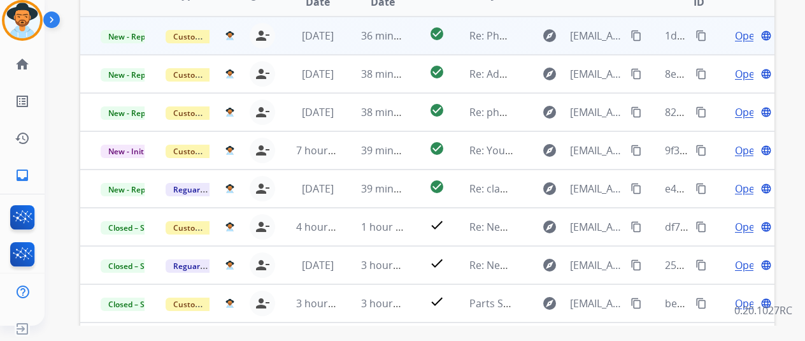
click at [737, 35] on span "Open" at bounding box center [748, 35] width 26 height 15
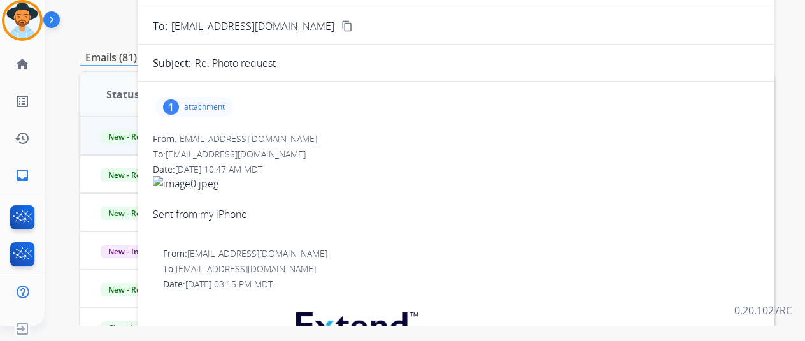
scroll to position [55, 0]
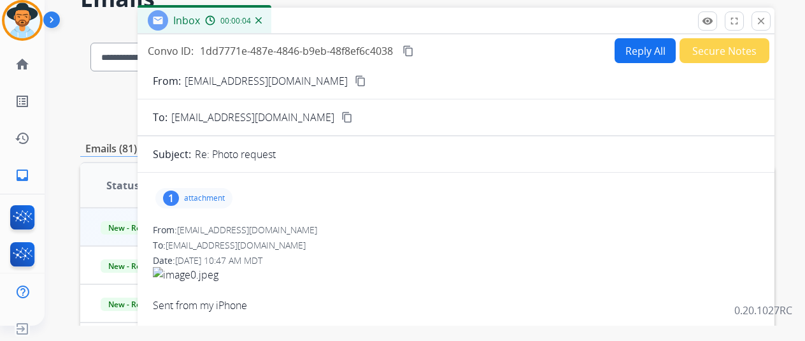
click at [195, 194] on p "attachment" at bounding box center [204, 198] width 41 height 10
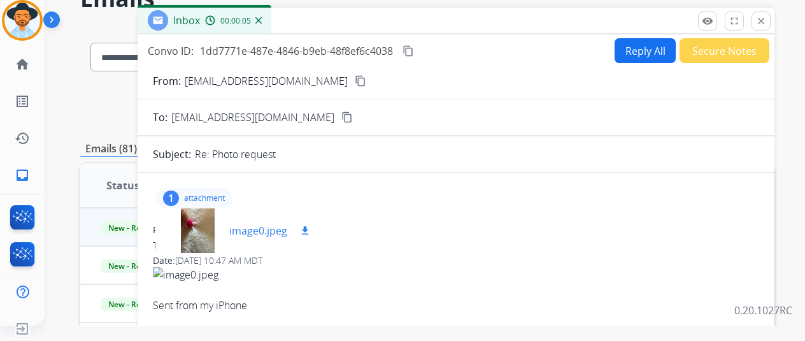
click at [262, 236] on p "image0.jpeg" at bounding box center [258, 230] width 58 height 15
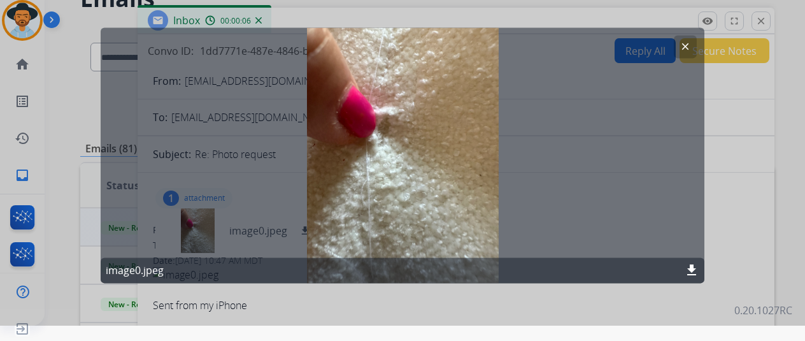
click at [690, 53] on button "clear" at bounding box center [685, 46] width 23 height 23
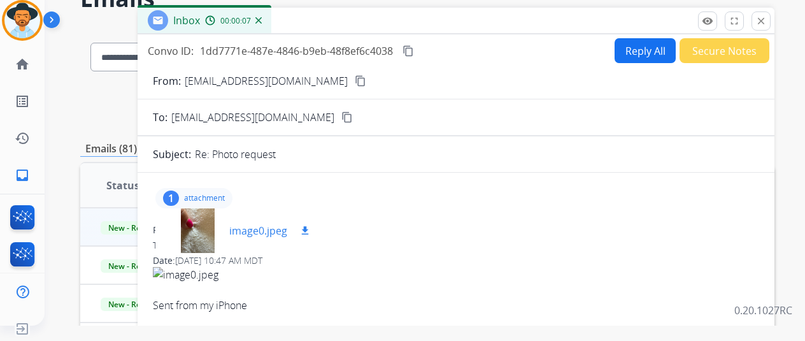
click at [280, 225] on p "image0.jpeg" at bounding box center [258, 230] width 58 height 15
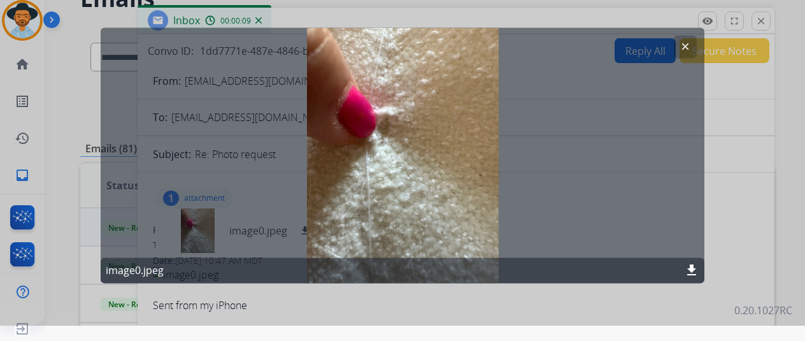
click at [683, 46] on mat-icon "clear" at bounding box center [685, 46] width 11 height 11
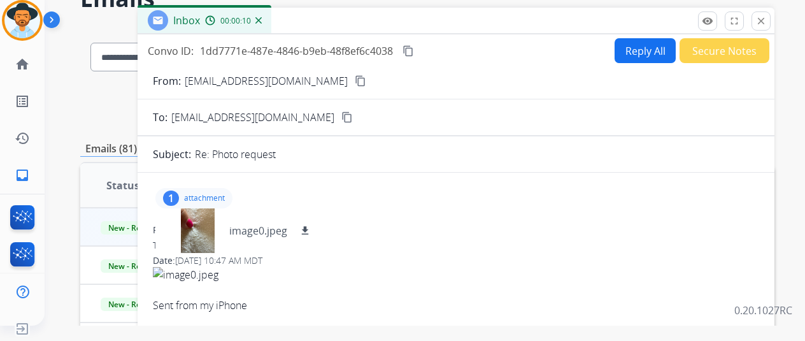
click at [353, 75] on button "content_copy" at bounding box center [360, 80] width 15 height 15
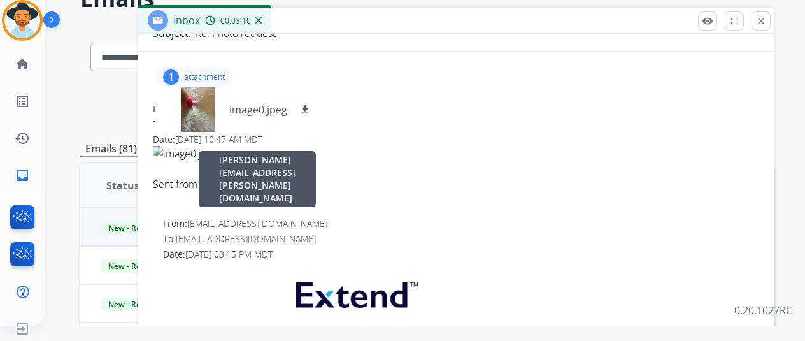
scroll to position [0, 0]
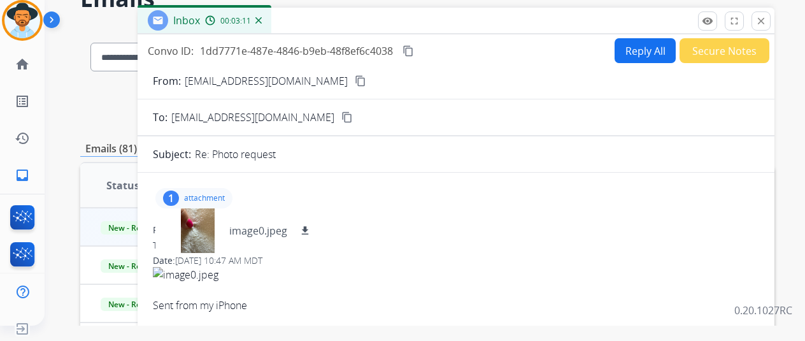
drag, startPoint x: 413, startPoint y: 53, endPoint x: 427, endPoint y: 52, distance: 13.4
click at [413, 53] on button "content_copy" at bounding box center [408, 50] width 15 height 15
click at [620, 57] on button "Reply All" at bounding box center [645, 50] width 61 height 25
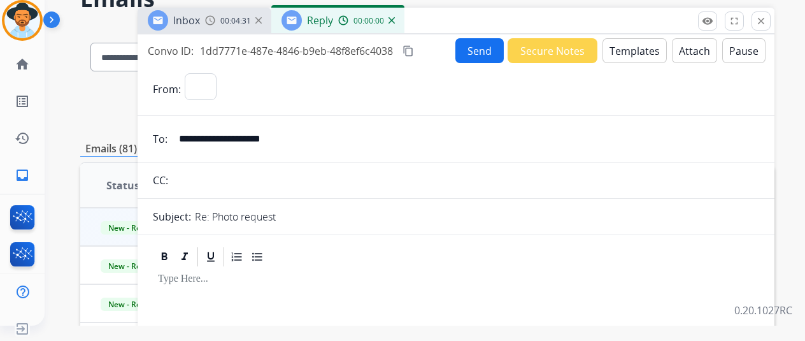
select select "**********"
click at [645, 48] on button "Templates" at bounding box center [635, 50] width 64 height 25
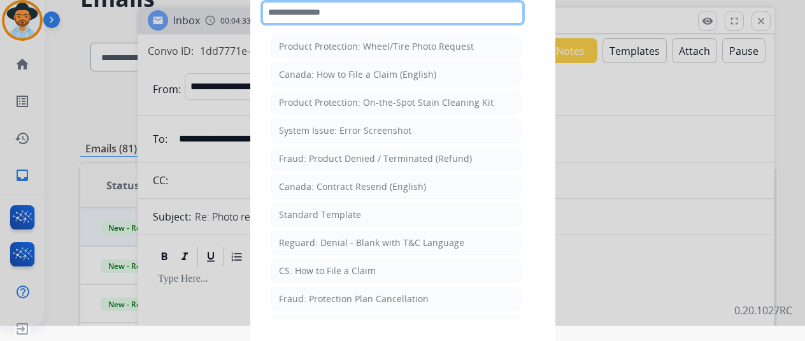
click at [402, 18] on input "text" at bounding box center [393, 12] width 264 height 25
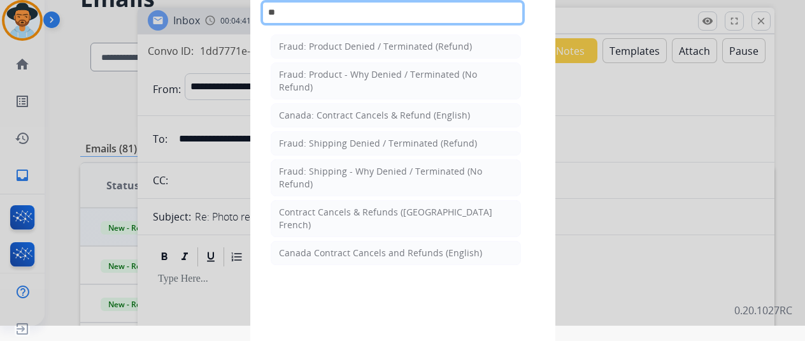
type input "*"
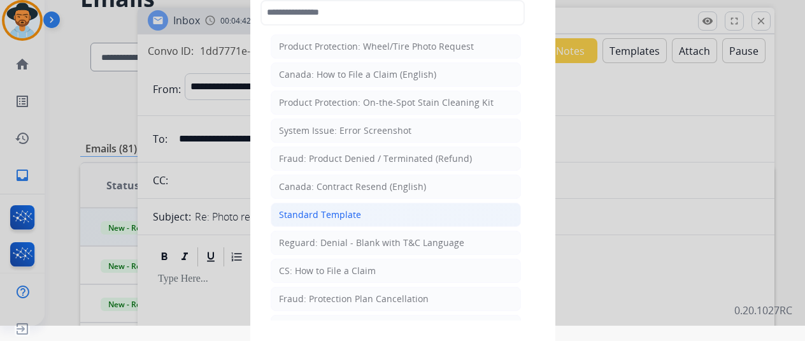
click at [400, 205] on li "Standard Template" at bounding box center [396, 215] width 250 height 24
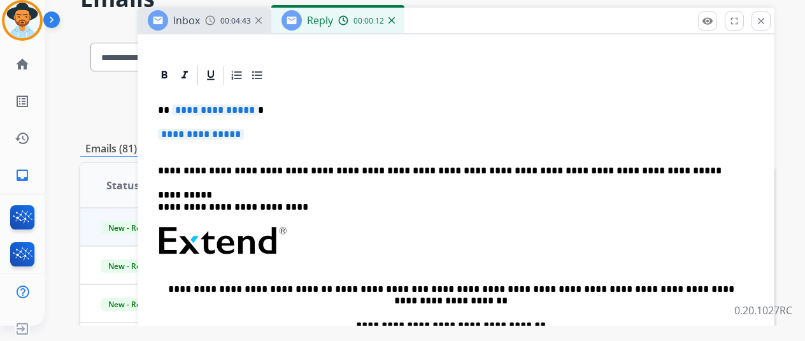
scroll to position [255, 0]
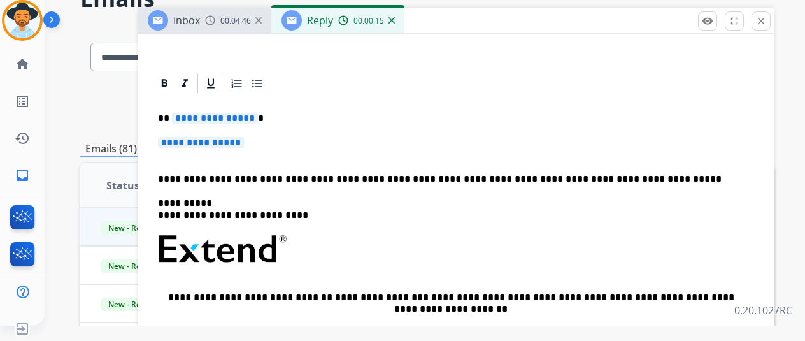
click at [228, 122] on span "**********" at bounding box center [215, 118] width 86 height 11
click at [238, 138] on span "**********" at bounding box center [201, 142] width 86 height 11
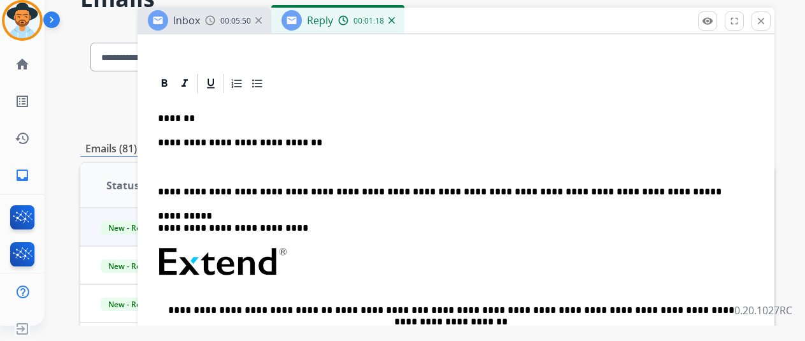
click at [258, 168] on p at bounding box center [456, 167] width 596 height 11
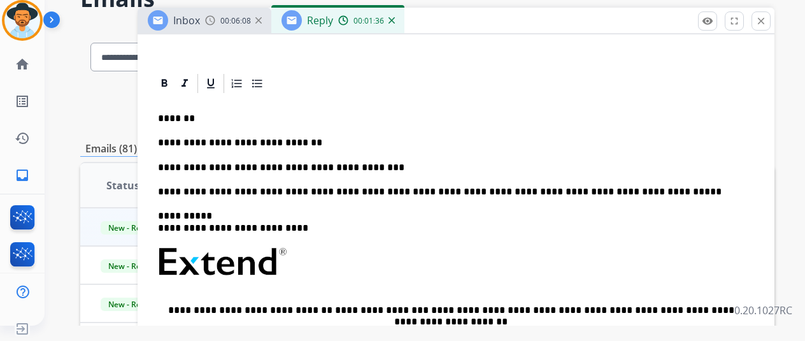
click at [310, 168] on p "**********" at bounding box center [451, 167] width 586 height 11
click at [390, 164] on p "**********" at bounding box center [451, 167] width 586 height 11
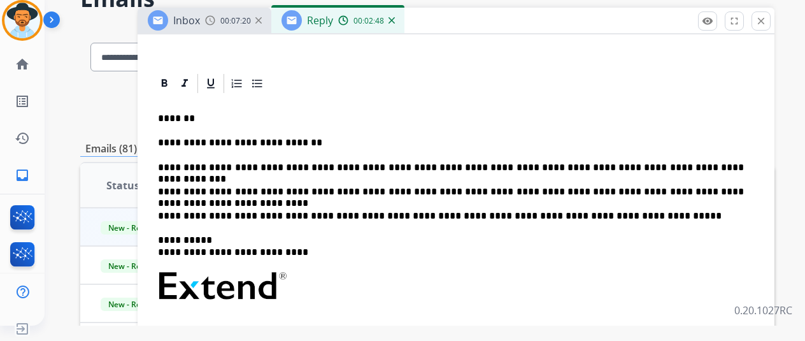
click at [359, 204] on div "**********" at bounding box center [456, 297] width 606 height 405
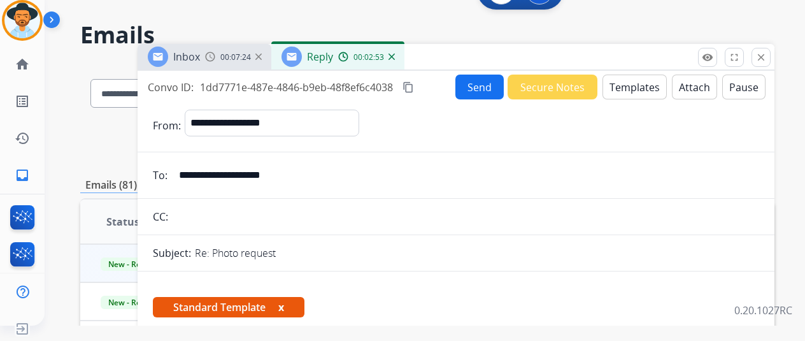
scroll to position [0, 0]
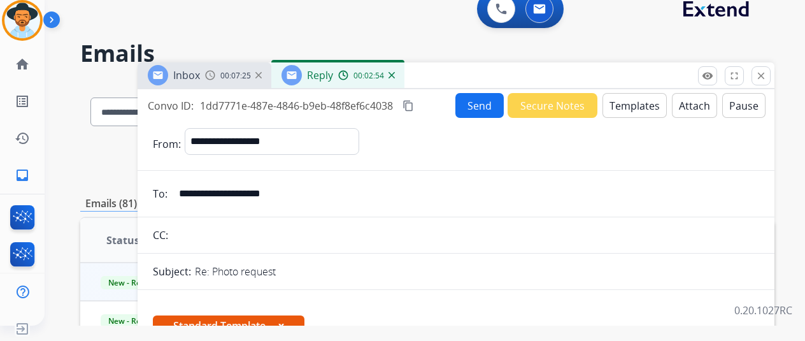
click at [476, 111] on button "Send" at bounding box center [479, 105] width 48 height 25
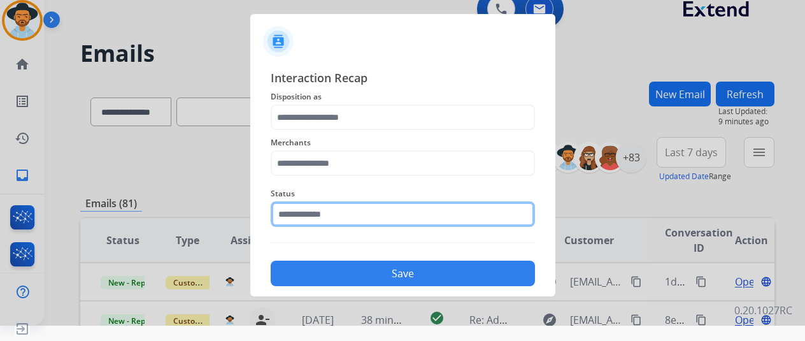
click at [341, 216] on input "text" at bounding box center [403, 213] width 264 height 25
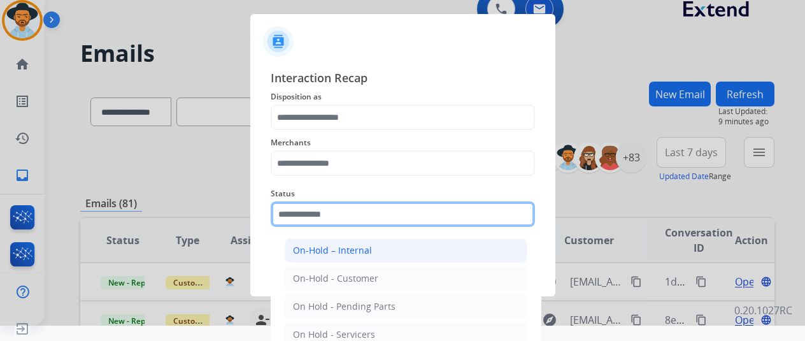
scroll to position [73, 0]
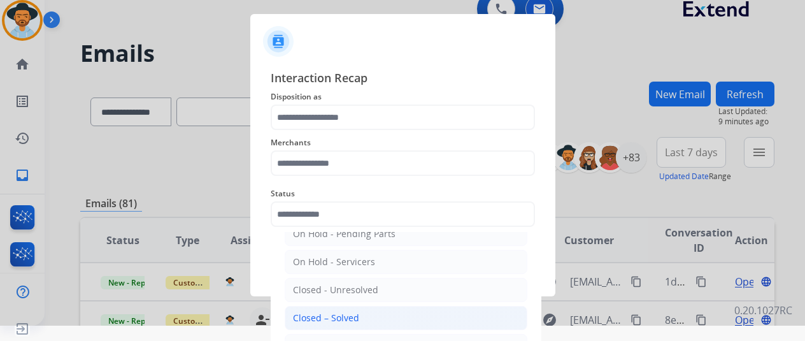
click at [350, 316] on div "Closed – Solved" at bounding box center [326, 317] width 66 height 13
type input "**********"
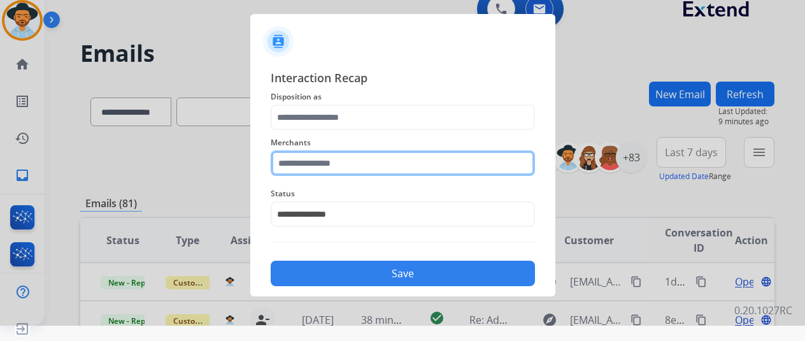
click at [352, 168] on input "text" at bounding box center [403, 162] width 264 height 25
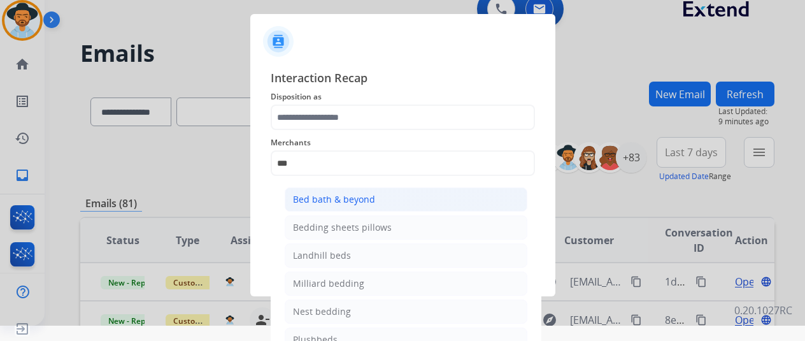
click at [346, 208] on li "Bed bath & beyond" at bounding box center [406, 199] width 243 height 24
type input "**********"
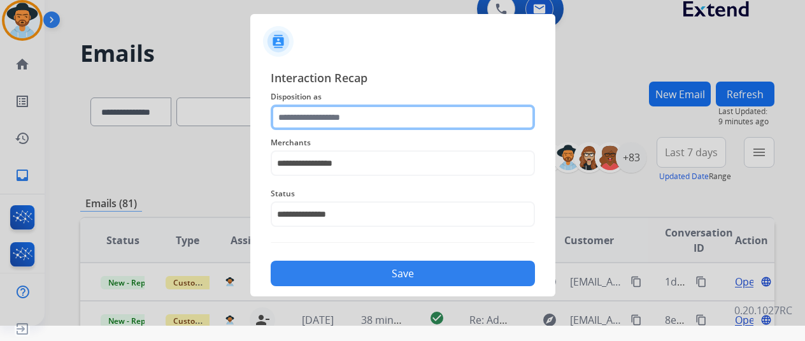
click at [347, 118] on input "text" at bounding box center [403, 116] width 264 height 25
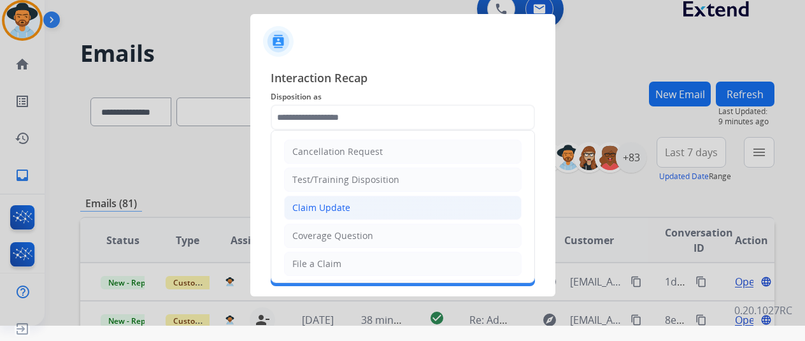
click at [338, 210] on div "Claim Update" at bounding box center [321, 207] width 58 height 13
type input "**********"
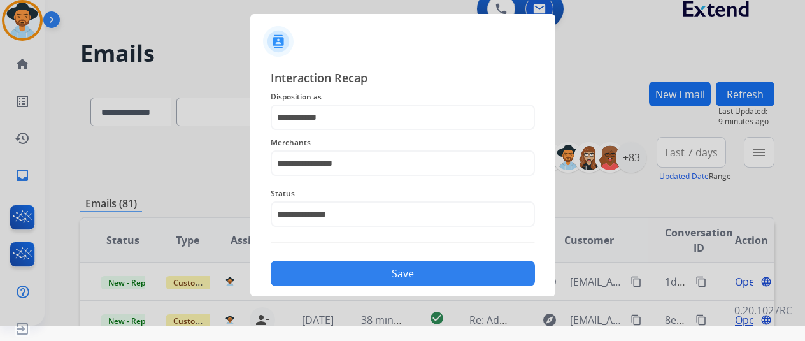
click at [392, 278] on button "Save" at bounding box center [403, 273] width 264 height 25
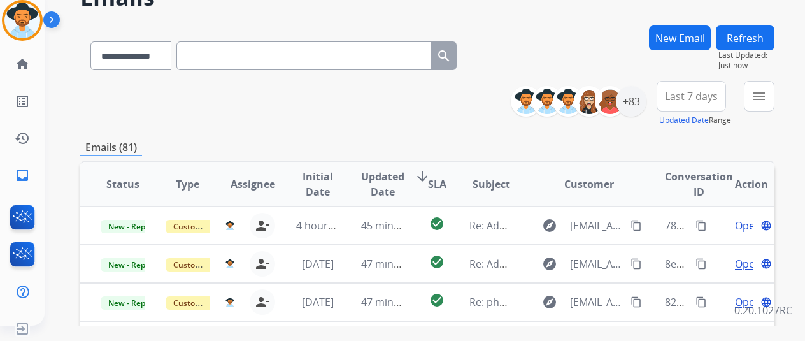
scroll to position [55, 0]
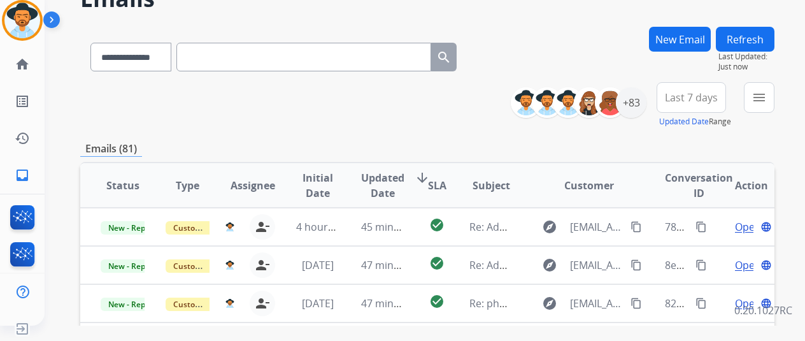
click at [764, 48] on button "Refresh" at bounding box center [745, 39] width 59 height 25
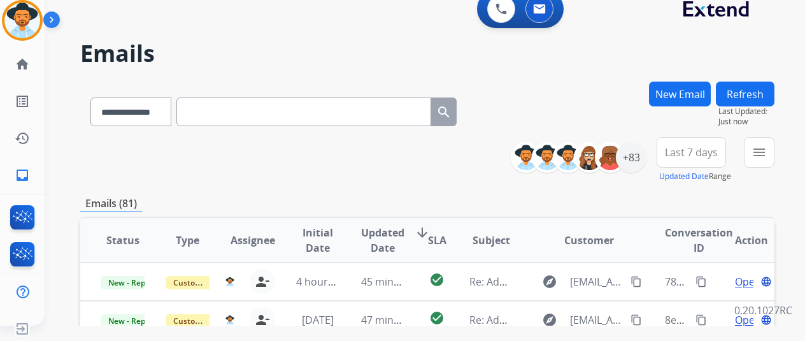
click at [417, 182] on div "**********" at bounding box center [427, 160] width 694 height 46
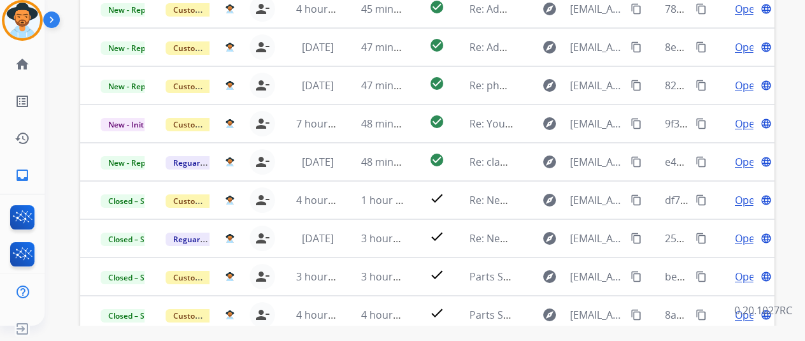
scroll to position [373, 0]
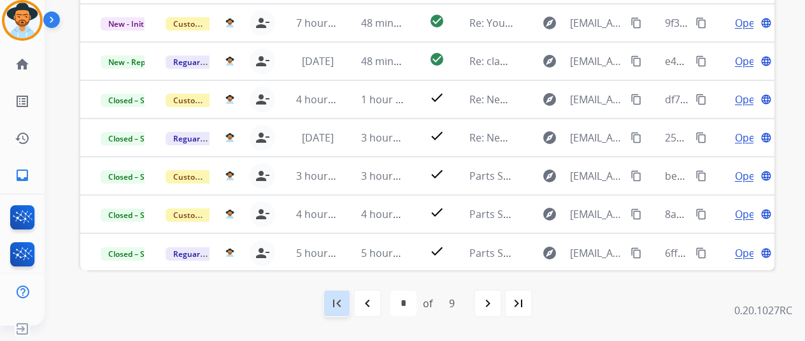
click at [350, 289] on div "first_page" at bounding box center [337, 303] width 28 height 28
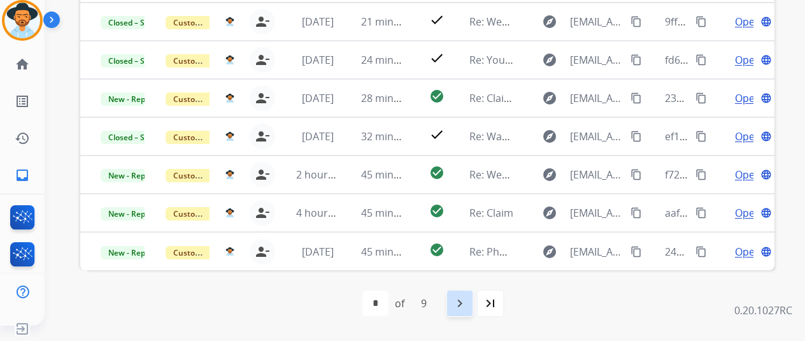
click at [460, 306] on mat-icon "navigate_next" at bounding box center [459, 303] width 15 height 15
select select "*"
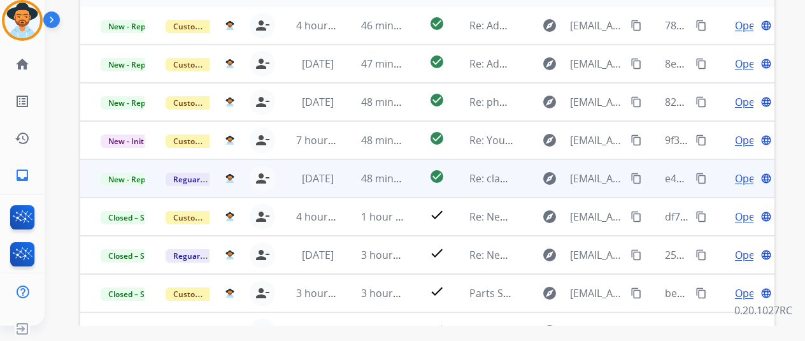
scroll to position [0, 0]
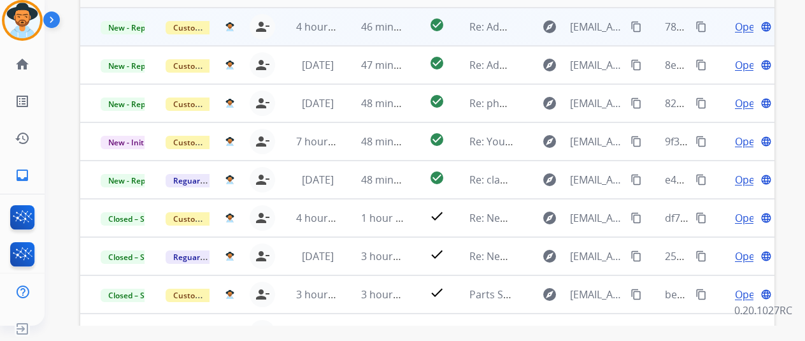
click at [744, 24] on span "Open" at bounding box center [748, 26] width 26 height 15
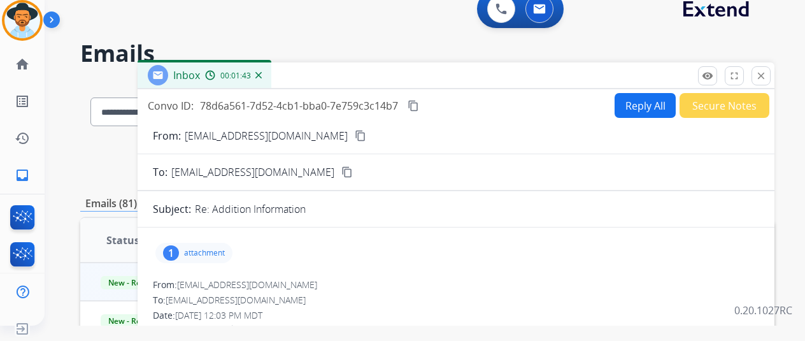
click at [347, 136] on div "From: sptwaterman46@gmail.com content_copy" at bounding box center [456, 135] width 637 height 15
click at [344, 136] on div "From: sptwaterman46@gmail.com content_copy" at bounding box center [456, 135] width 637 height 15
click at [355, 141] on mat-icon "content_copy" at bounding box center [360, 135] width 11 height 11
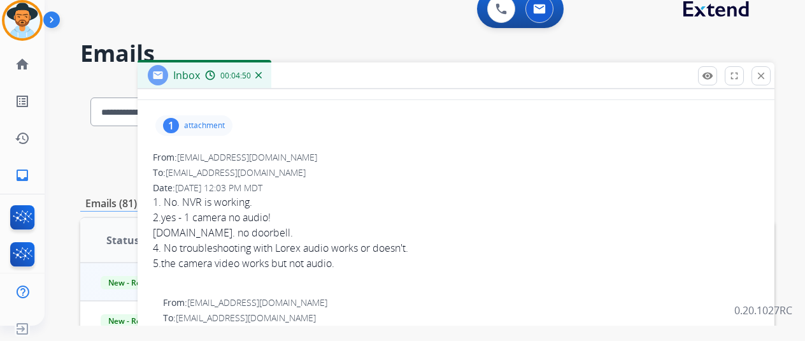
click at [213, 135] on div "1 attachment" at bounding box center [456, 125] width 606 height 31
click at [211, 133] on div "1 attachment" at bounding box center [193, 125] width 77 height 20
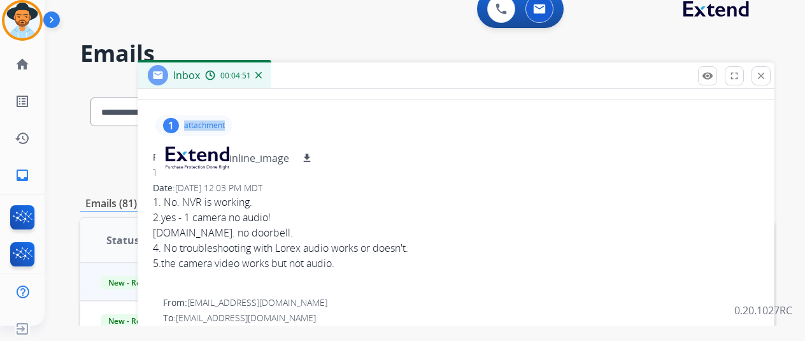
click at [211, 133] on div "1 attachment inline_image download" at bounding box center [193, 125] width 77 height 20
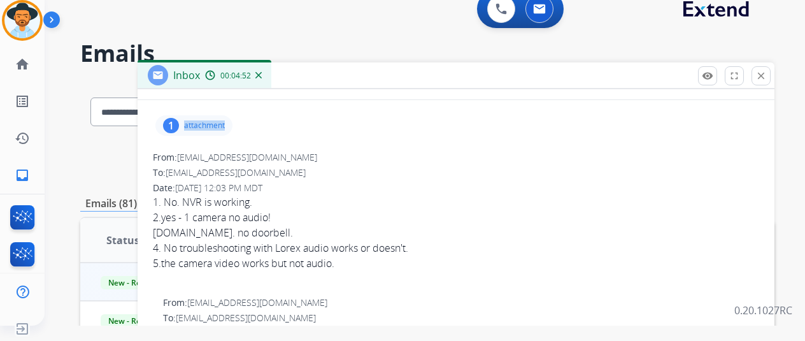
click at [208, 128] on p "attachment" at bounding box center [204, 125] width 41 height 10
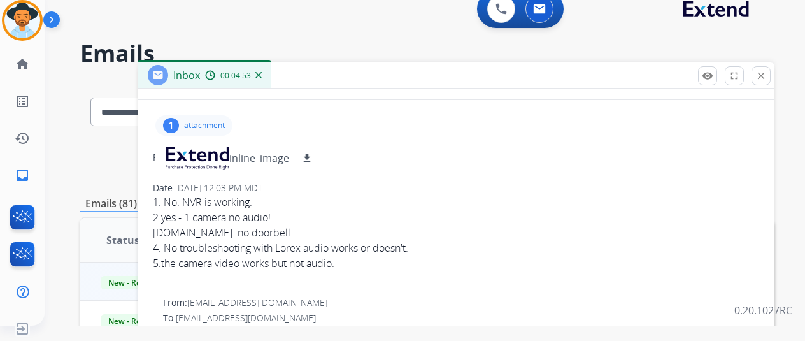
click at [208, 128] on p "attachment" at bounding box center [204, 125] width 41 height 10
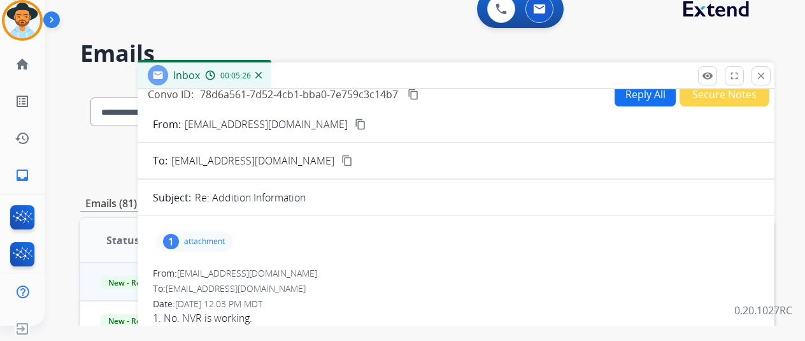
scroll to position [0, 0]
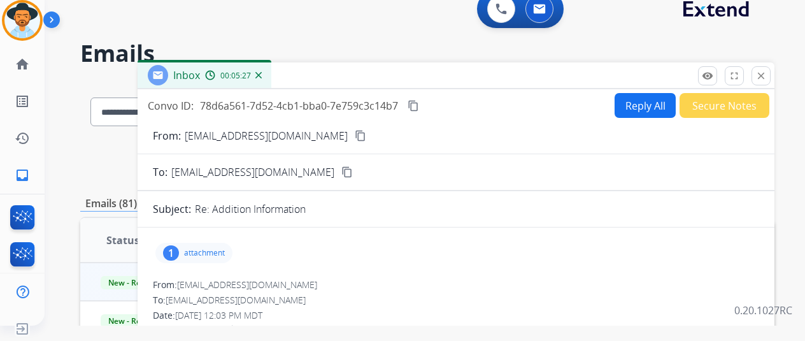
click at [355, 132] on mat-icon "content_copy" at bounding box center [360, 135] width 11 height 11
click at [419, 104] on mat-icon "content_copy" at bounding box center [413, 105] width 11 height 11
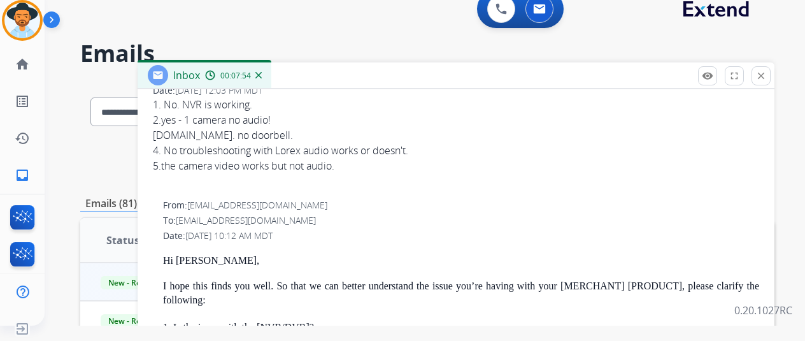
scroll to position [255, 0]
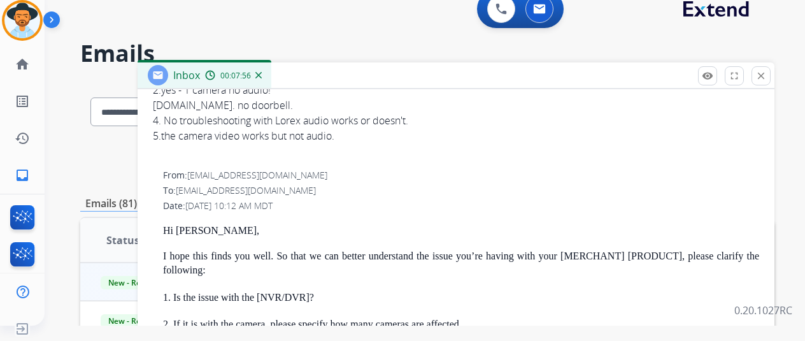
drag, startPoint x: 173, startPoint y: 294, endPoint x: 330, endPoint y: 294, distance: 157.3
copy p "1. Is the issue with the [NVR/DVR]?"
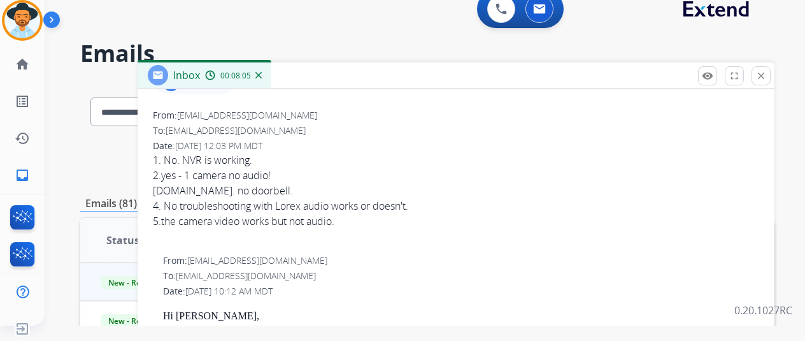
scroll to position [127, 0]
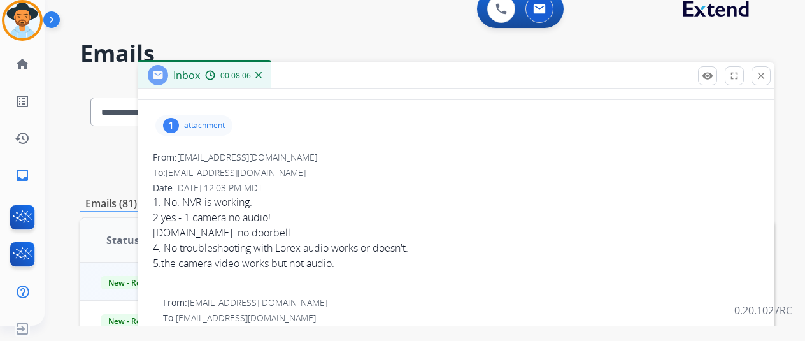
drag, startPoint x: 271, startPoint y: 201, endPoint x: 154, endPoint y: 201, distance: 117.2
copy div "1. No. NVR is working."
click at [396, 257] on div "5.the camera video works but not audio." at bounding box center [456, 262] width 606 height 15
drag, startPoint x: 376, startPoint y: 263, endPoint x: 190, endPoint y: 232, distance: 188.6
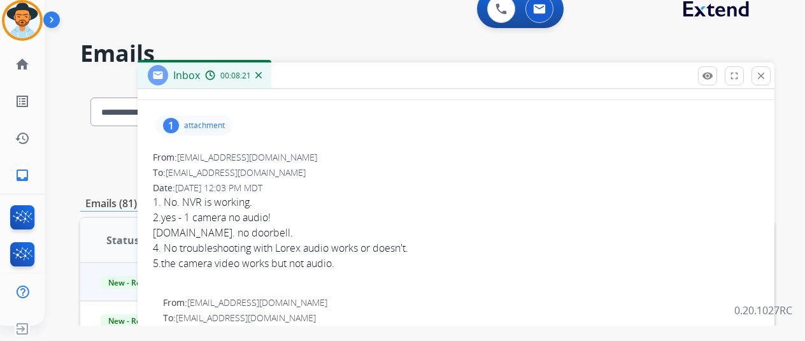
click at [264, 238] on div "3.no . no doorbell." at bounding box center [456, 232] width 606 height 15
drag, startPoint x: 348, startPoint y: 261, endPoint x: 162, endPoint y: 221, distance: 190.1
copy div "2.yes - 1 camera no audio! 3.no . no doorbell. 4. No troubleshooting with Lorex…"
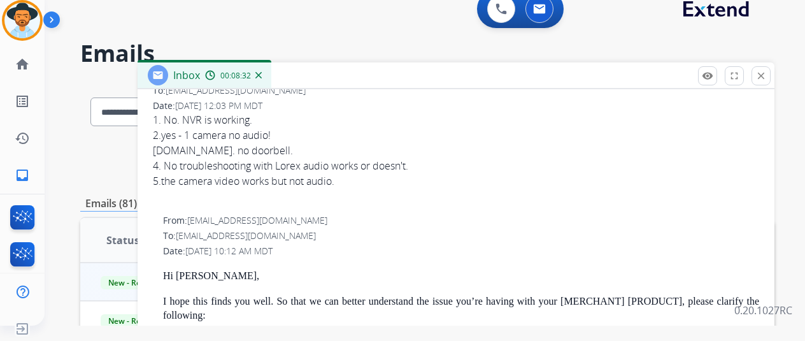
scroll to position [318, 0]
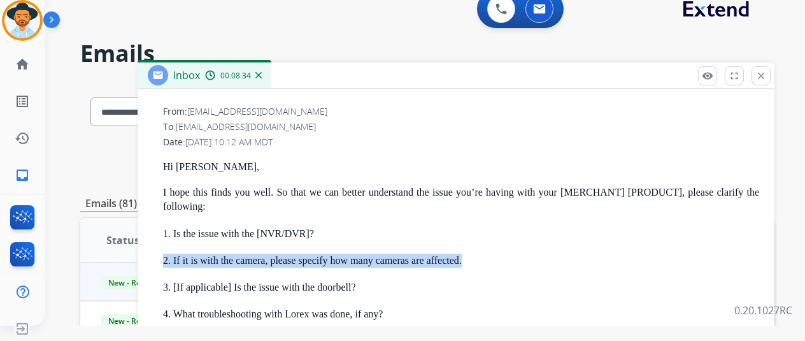
drag, startPoint x: 492, startPoint y: 256, endPoint x: 150, endPoint y: 261, distance: 342.1
click at [150, 261] on div "1 attachment From: sptwaterman46@gmail.com To: support@extend.com Date: 09/01/2…" at bounding box center [456, 279] width 637 height 720
copy p "2. If it is with the camera, please specify how many cameras are affected."
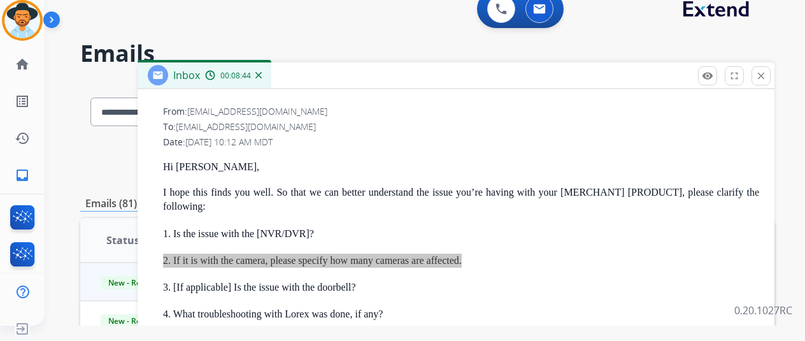
scroll to position [382, 0]
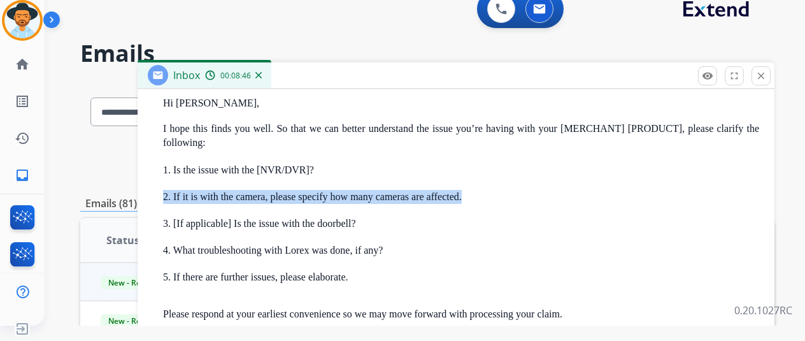
drag, startPoint x: 373, startPoint y: 220, endPoint x: 171, endPoint y: 222, distance: 202.6
click at [171, 222] on div "From: support@extend.com To: sptwaterman46@gmail.com Date: 09/01/2025 - 10:12 A…" at bounding box center [456, 303] width 606 height 524
copy p "3. [If applicable] Is the issue with the doorbell?"
drag, startPoint x: 410, startPoint y: 241, endPoint x: 136, endPoint y: 248, distance: 274.0
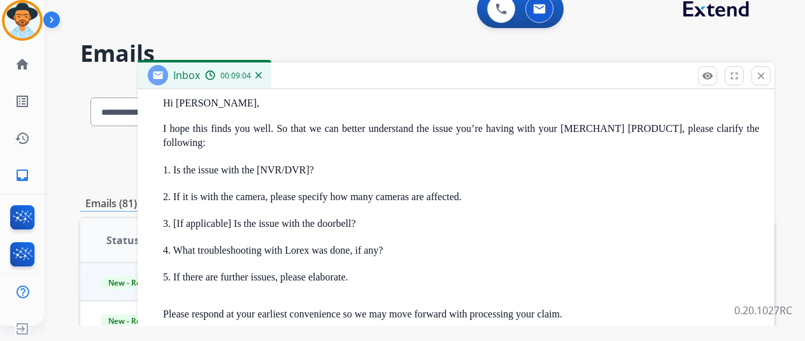
click at [308, 262] on div "Hi Anthony, I hope this finds you well. So that we can better understand the is…" at bounding box center [461, 324] width 596 height 454
drag, startPoint x: 400, startPoint y: 250, endPoint x: 175, endPoint y: 253, distance: 225.5
click at [175, 253] on p "4. What troubleshooting with Lorex was done, if any?" at bounding box center [461, 250] width 596 height 14
copy p "4. What troubleshooting with Lorex was done, if any?"
drag, startPoint x: 372, startPoint y: 276, endPoint x: 161, endPoint y: 269, distance: 210.9
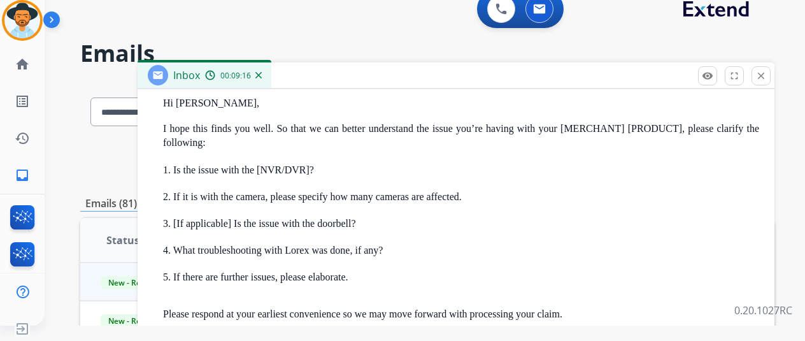
click at [161, 269] on div "1 attachment From: sptwaterman46@gmail.com To: support@extend.com Date: 09/01/2…" at bounding box center [456, 215] width 637 height 720
copy p "5. If there are further issues, please elaborate."
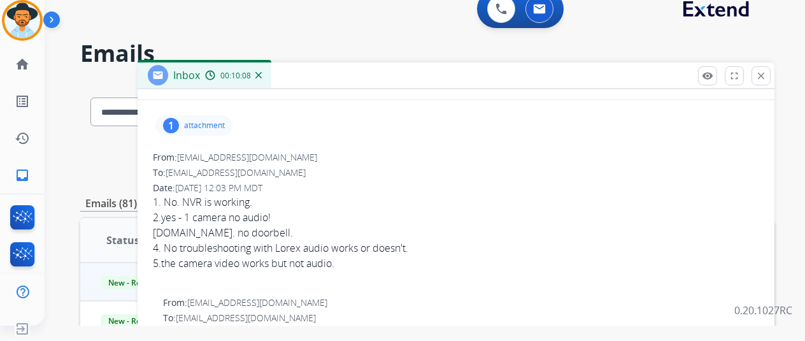
scroll to position [0, 0]
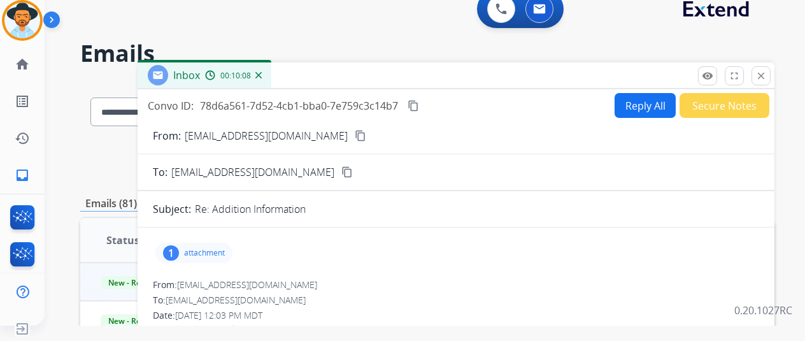
click at [636, 105] on button "Reply All" at bounding box center [645, 105] width 61 height 25
select select "**********"
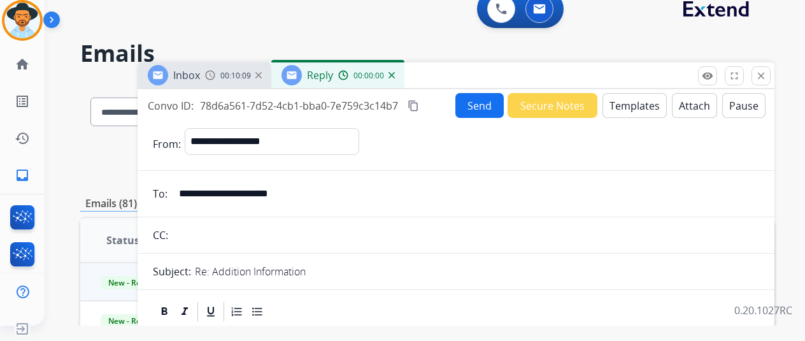
click at [647, 113] on button "Templates" at bounding box center [635, 105] width 64 height 25
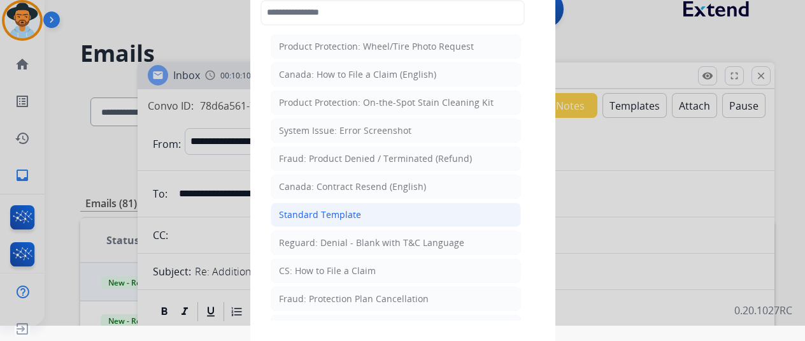
click at [364, 220] on li "Standard Template" at bounding box center [396, 215] width 250 height 24
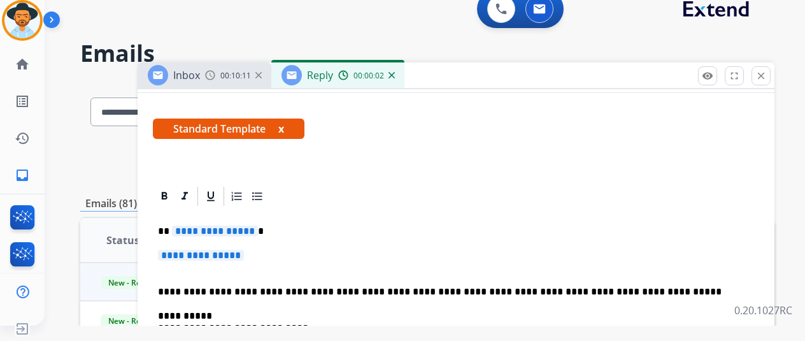
scroll to position [318, 0]
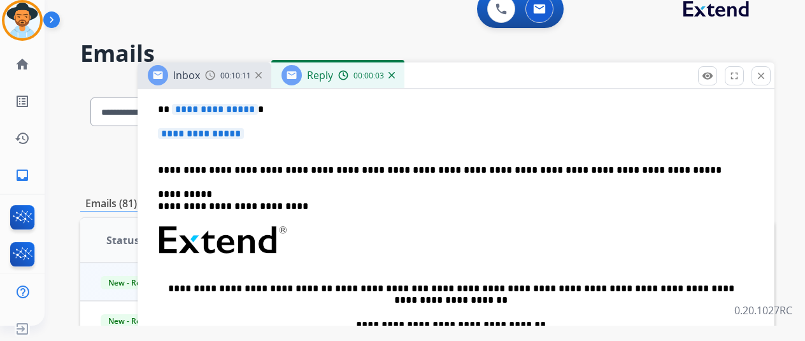
click at [232, 114] on span "**********" at bounding box center [215, 109] width 86 height 11
click at [215, 116] on div "**********" at bounding box center [456, 270] width 606 height 368
click at [215, 110] on span "**********" at bounding box center [215, 109] width 86 height 11
click at [224, 139] on p "**********" at bounding box center [456, 140] width 596 height 24
click at [214, 131] on span "**********" at bounding box center [201, 133] width 86 height 11
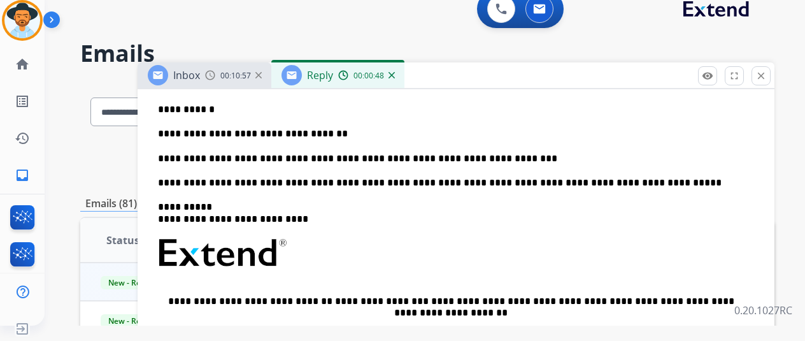
click at [525, 150] on div "**********" at bounding box center [456, 276] width 606 height 381
click at [525, 157] on p "**********" at bounding box center [451, 158] width 586 height 11
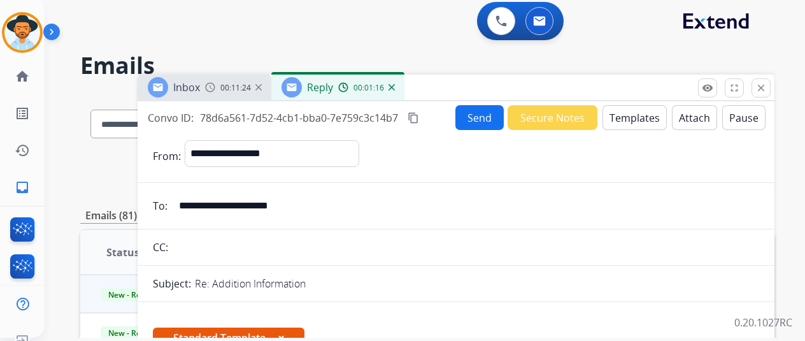
scroll to position [0, 0]
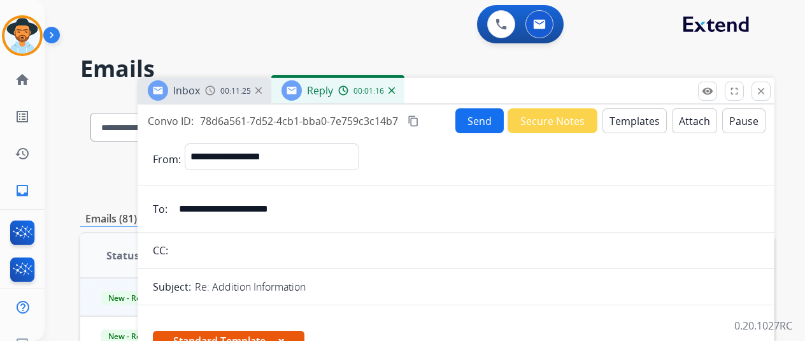
click at [489, 117] on button "Send" at bounding box center [479, 120] width 48 height 25
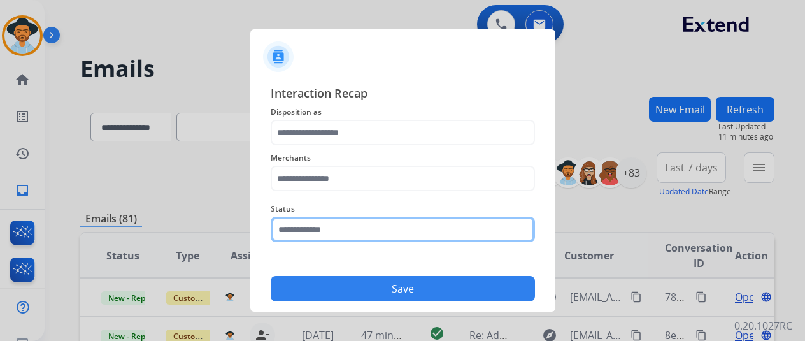
click at [390, 228] on input "text" at bounding box center [403, 229] width 264 height 25
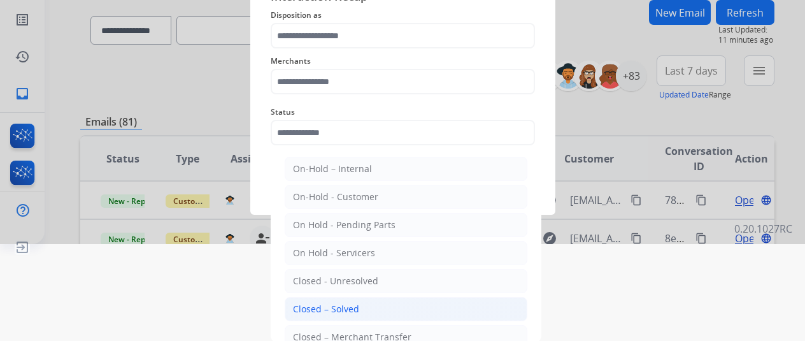
click at [366, 308] on li "Closed – Solved" at bounding box center [406, 309] width 243 height 24
type input "**********"
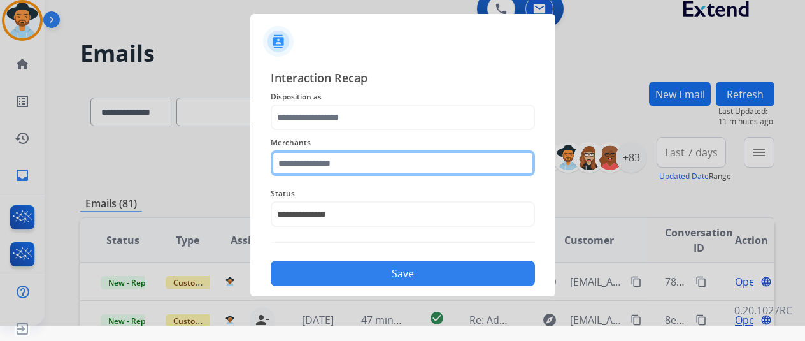
click at [369, 166] on div "Merchants" at bounding box center [403, 155] width 264 height 51
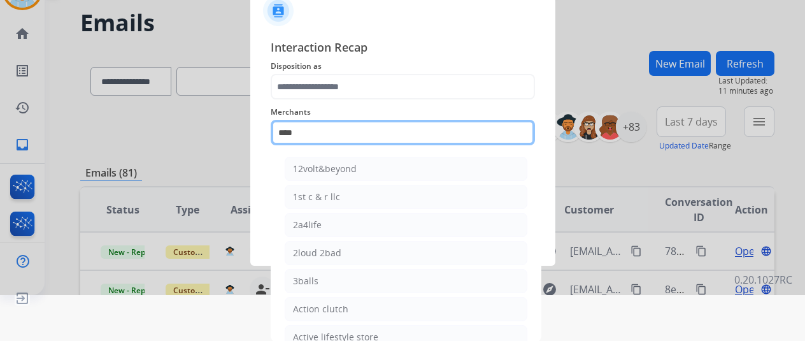
scroll to position [15, 0]
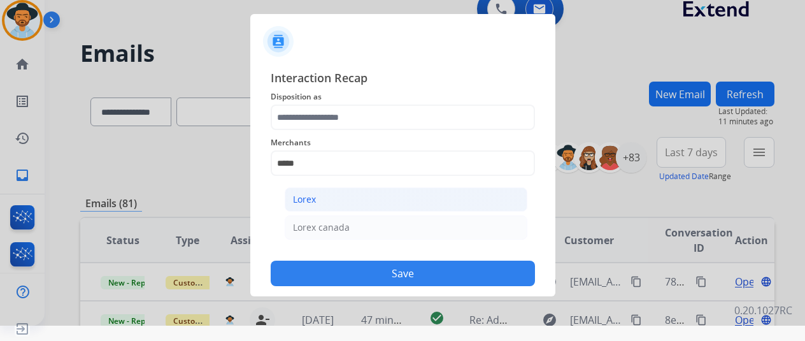
click at [362, 206] on li "Lorex" at bounding box center [406, 199] width 243 height 24
type input "*****"
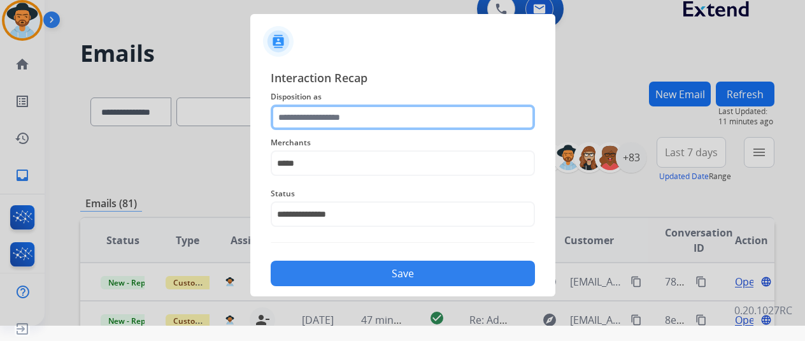
click at [354, 117] on input "text" at bounding box center [403, 116] width 264 height 25
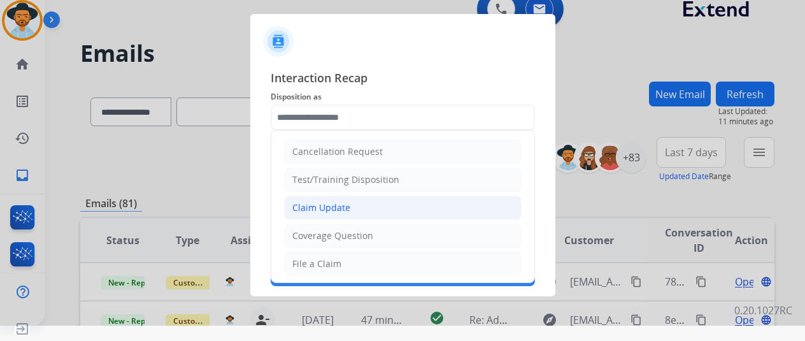
click at [318, 205] on div "Claim Update" at bounding box center [321, 207] width 58 height 13
type input "**********"
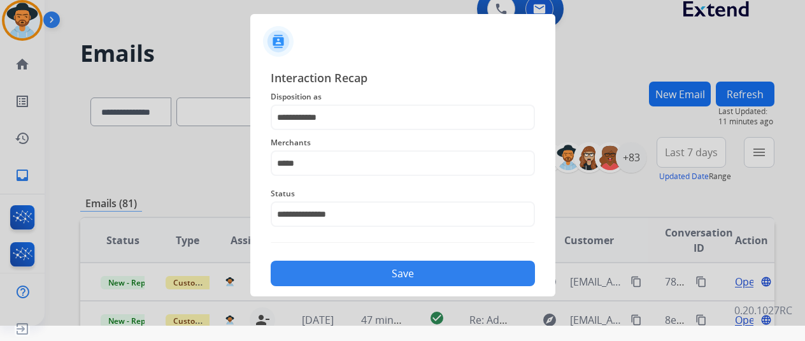
click at [320, 273] on button "Save" at bounding box center [403, 273] width 264 height 25
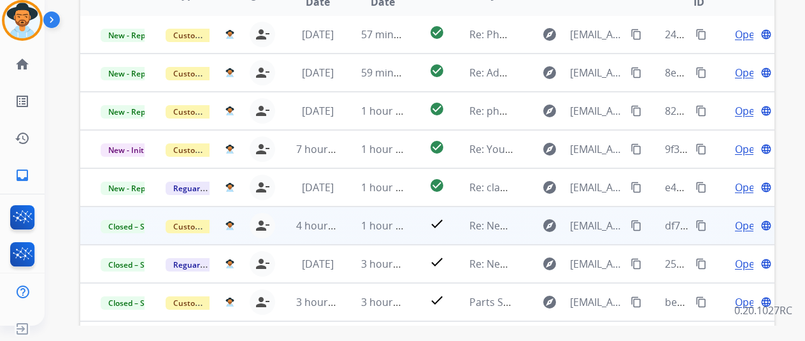
scroll to position [0, 0]
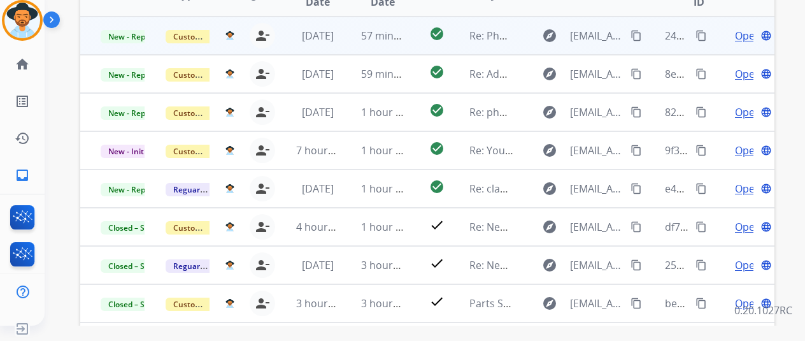
click at [743, 33] on span "Open" at bounding box center [748, 35] width 26 height 15
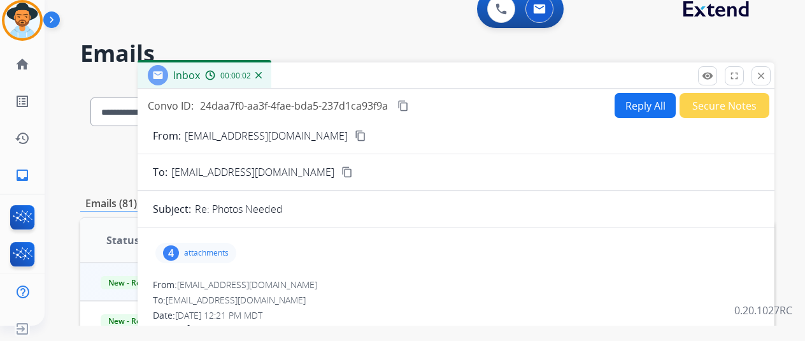
click at [355, 138] on mat-icon "content_copy" at bounding box center [360, 135] width 11 height 11
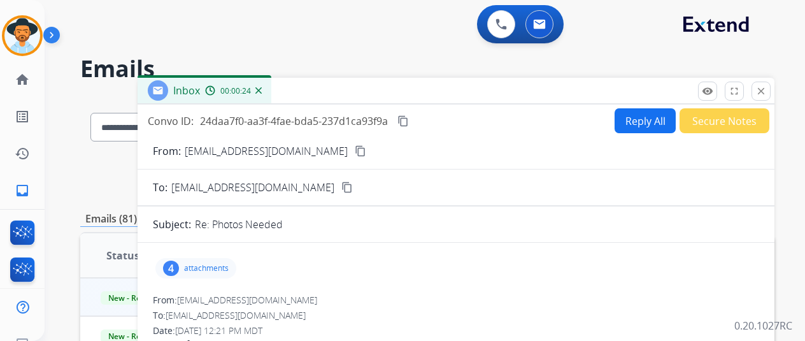
click at [642, 122] on button "Reply All" at bounding box center [645, 120] width 61 height 25
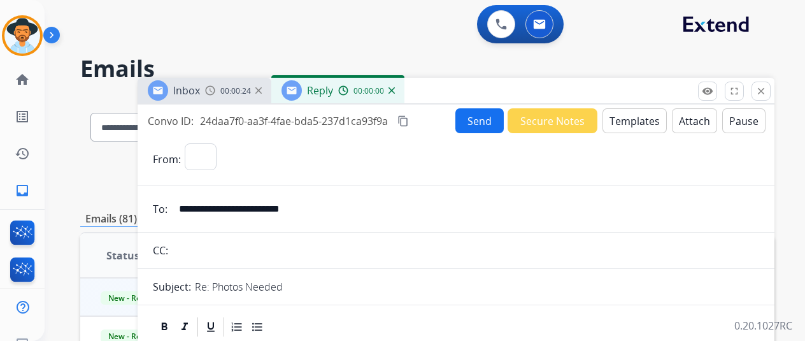
select select "**********"
click at [652, 122] on button "Templates" at bounding box center [635, 120] width 64 height 25
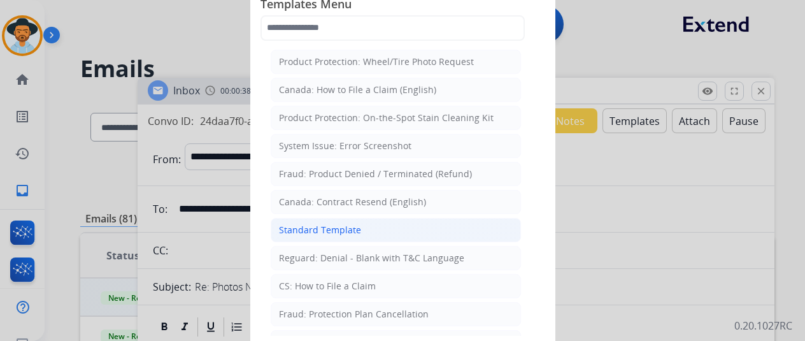
click at [310, 225] on div "Standard Template" at bounding box center [320, 230] width 82 height 13
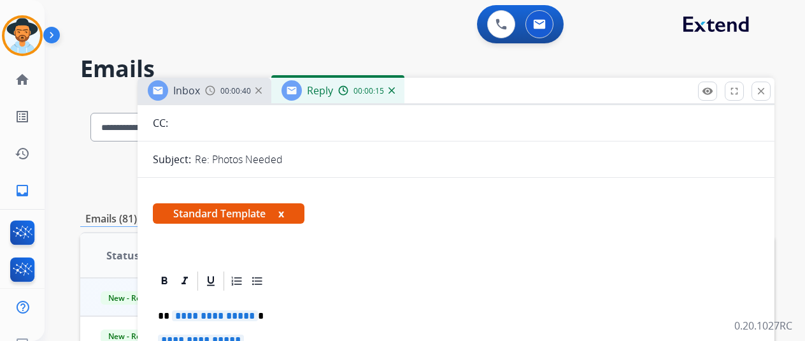
scroll to position [191, 0]
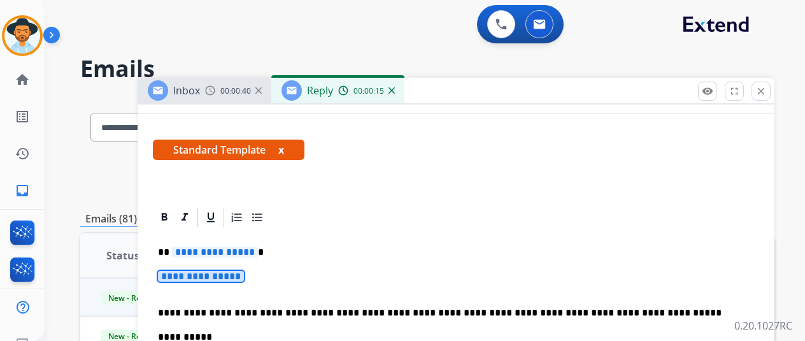
click at [233, 247] on span "**********" at bounding box center [215, 251] width 86 height 11
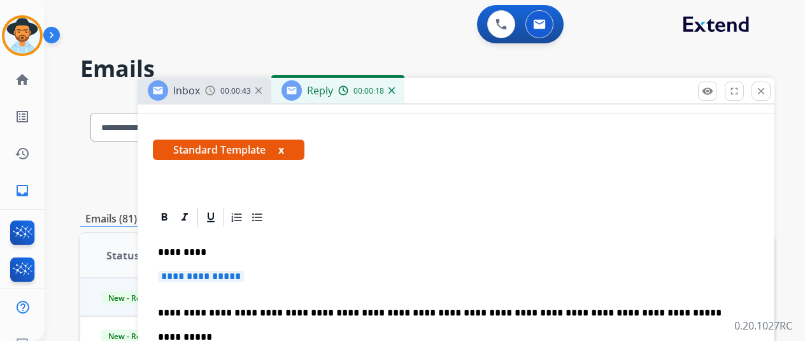
click at [240, 281] on span "**********" at bounding box center [201, 276] width 86 height 11
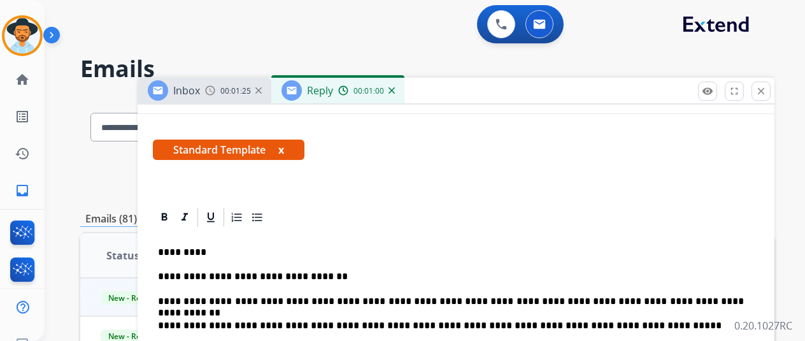
click at [376, 304] on p "**********" at bounding box center [451, 301] width 586 height 11
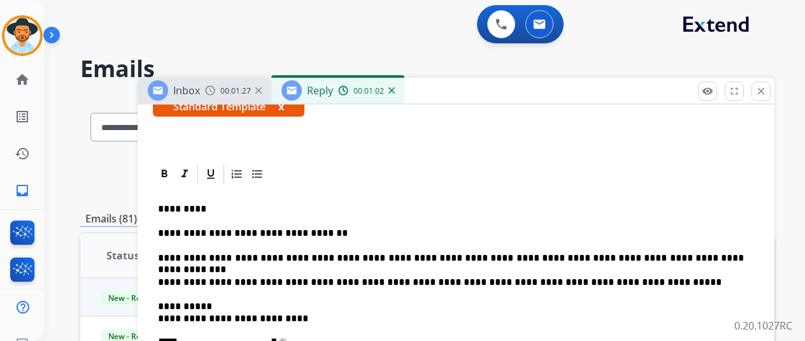
scroll to position [255, 0]
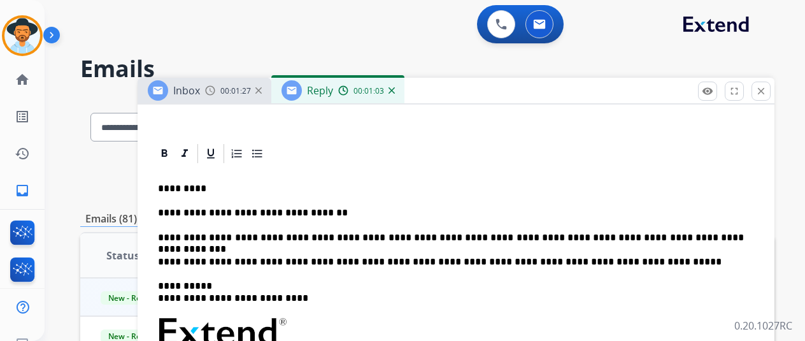
click at [703, 235] on p "**********" at bounding box center [451, 237] width 586 height 11
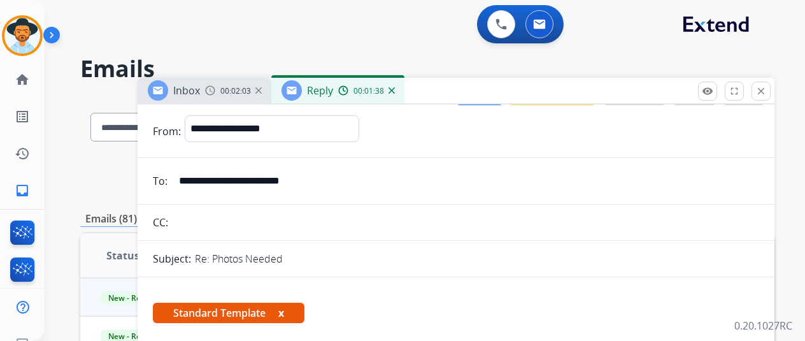
scroll to position [0, 0]
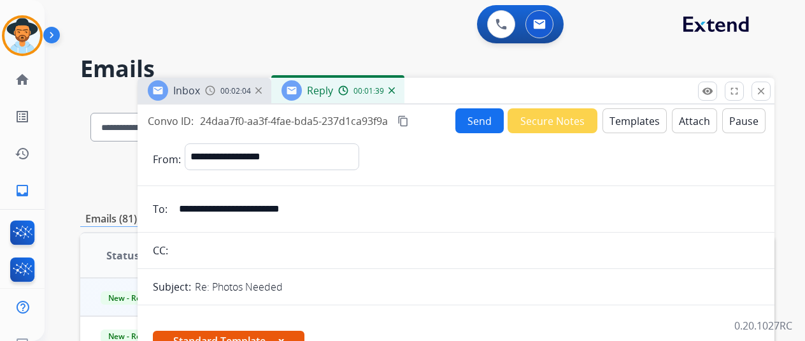
click at [500, 117] on button "Send" at bounding box center [479, 120] width 48 height 25
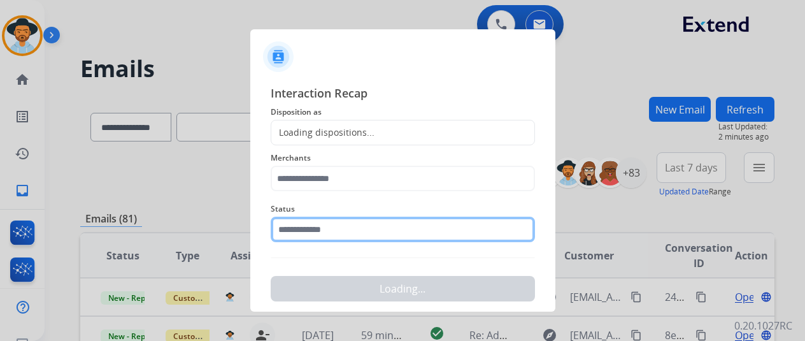
click at [347, 237] on input "text" at bounding box center [403, 229] width 264 height 25
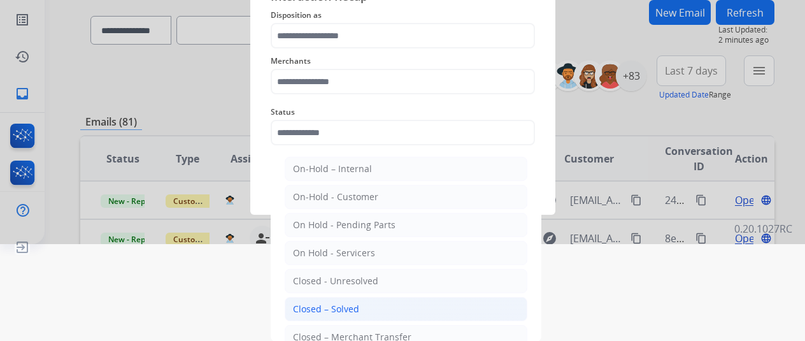
click at [348, 297] on li "Closed – Solved" at bounding box center [406, 309] width 243 height 24
type input "**********"
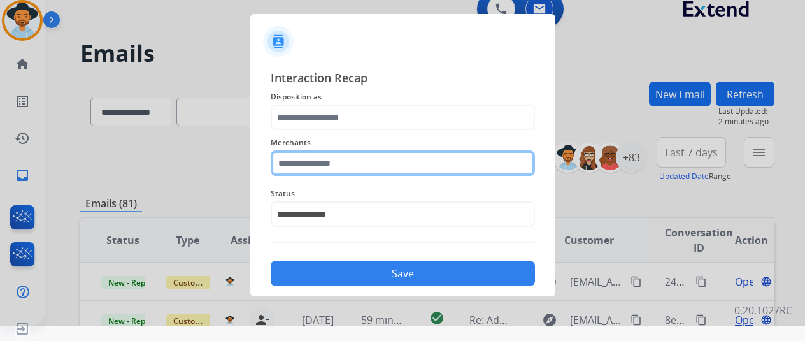
click at [362, 159] on div "Merchants" at bounding box center [403, 155] width 264 height 51
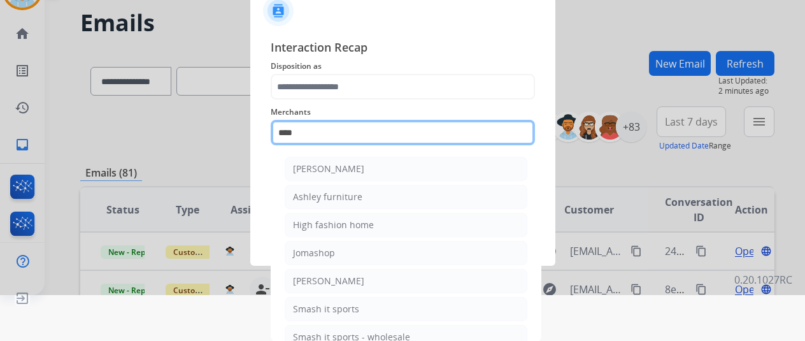
scroll to position [15, 0]
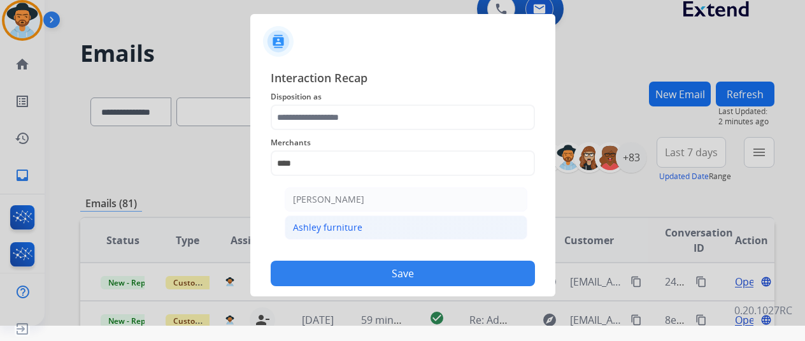
click at [335, 229] on div "Ashley furniture" at bounding box center [327, 227] width 69 height 13
type input "**********"
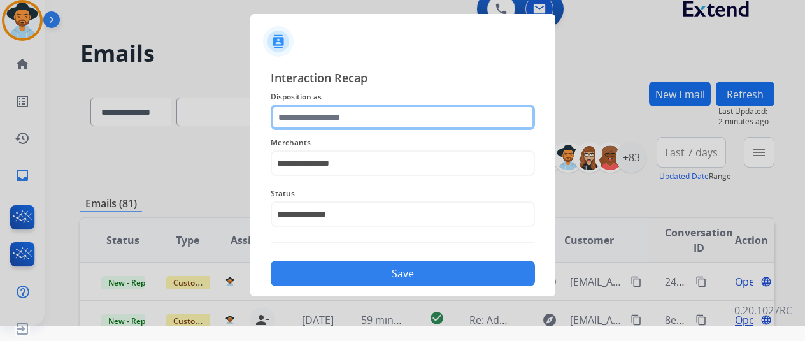
click at [343, 123] on input "text" at bounding box center [403, 116] width 264 height 25
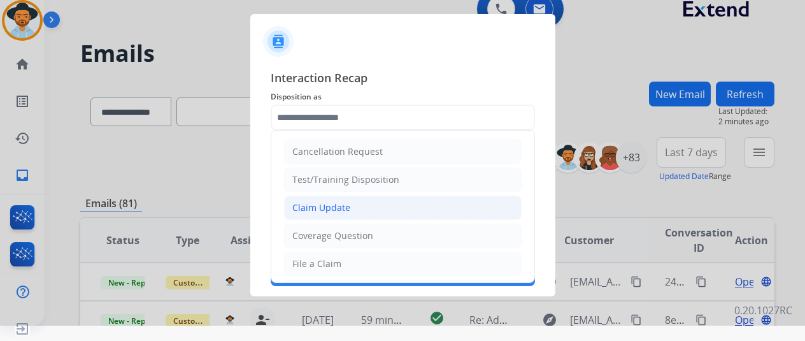
click at [338, 201] on div "Claim Update" at bounding box center [321, 207] width 58 height 13
type input "**********"
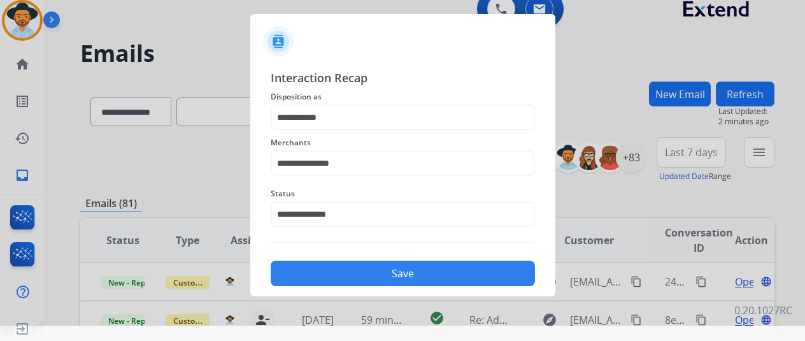
click at [352, 272] on button "Save" at bounding box center [403, 273] width 264 height 25
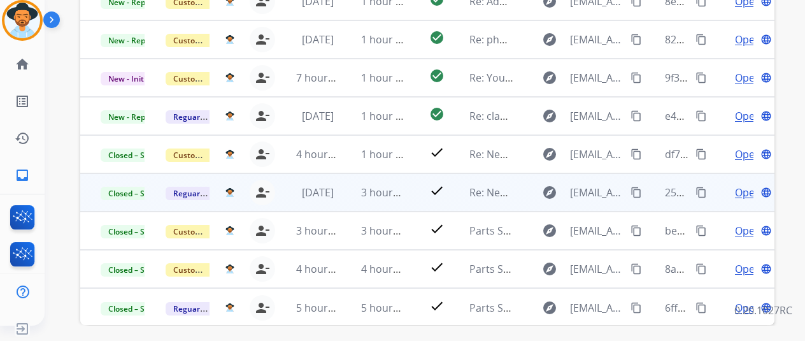
scroll to position [64, 0]
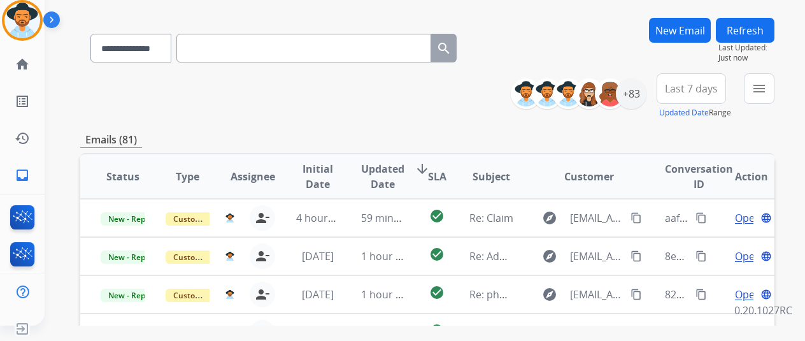
click at [753, 32] on button "Refresh" at bounding box center [745, 30] width 59 height 25
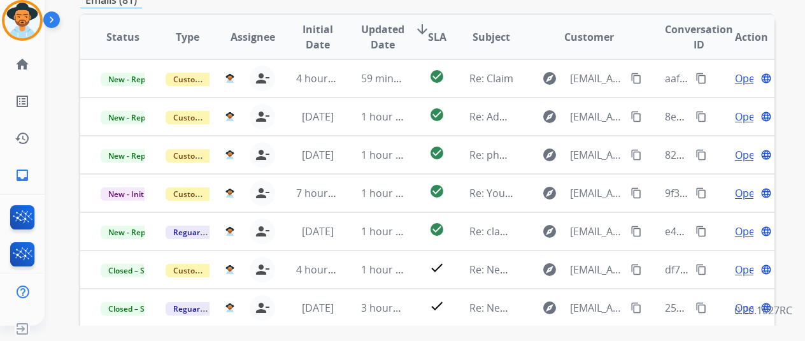
scroll to position [373, 0]
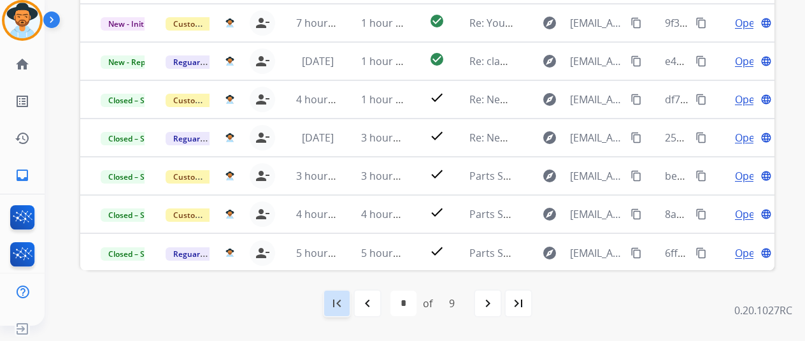
click at [327, 300] on div "first_page" at bounding box center [337, 303] width 28 height 28
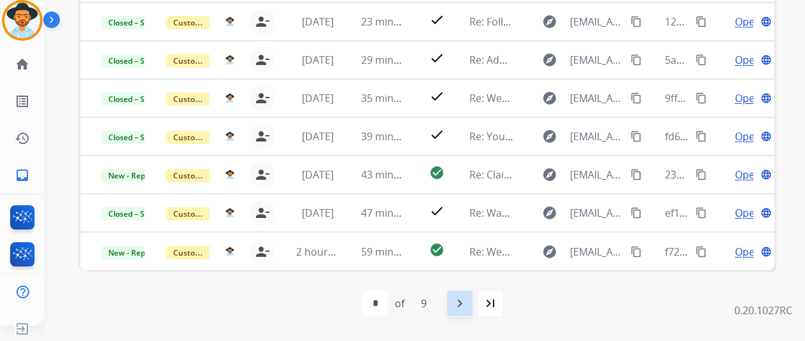
click at [468, 304] on mat-icon "navigate_next" at bounding box center [459, 303] width 15 height 15
select select "*"
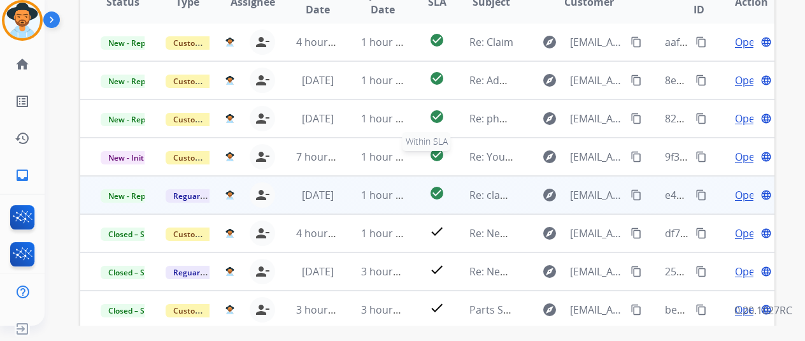
scroll to position [255, 0]
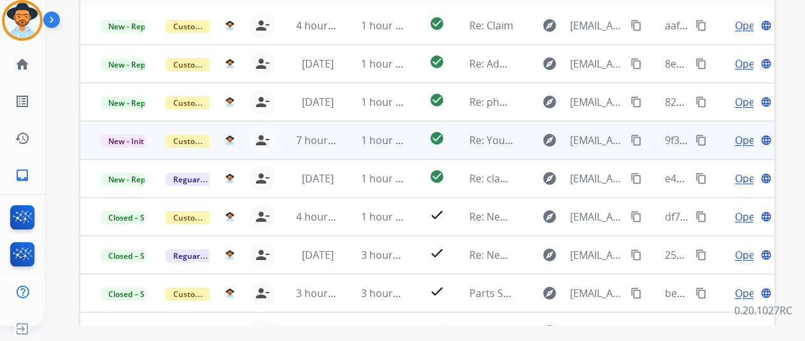
click at [743, 138] on span "Open" at bounding box center [748, 139] width 26 height 15
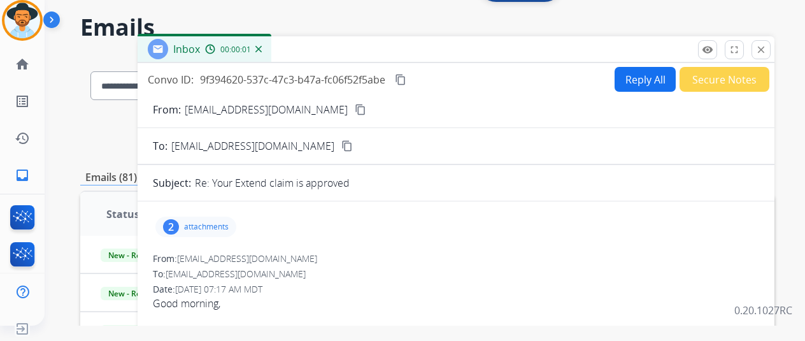
scroll to position [0, 0]
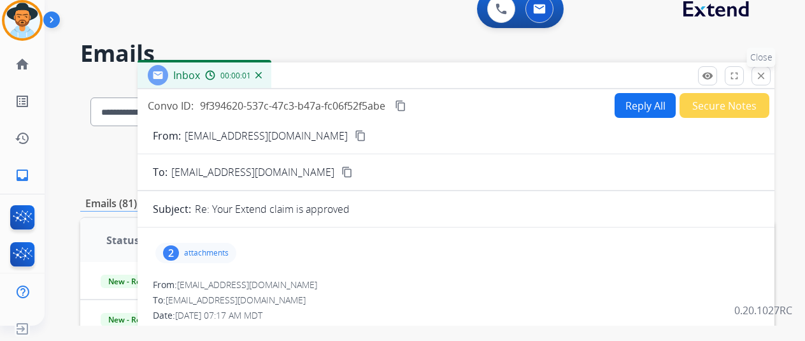
click at [767, 78] on mat-icon "close" at bounding box center [760, 75] width 11 height 11
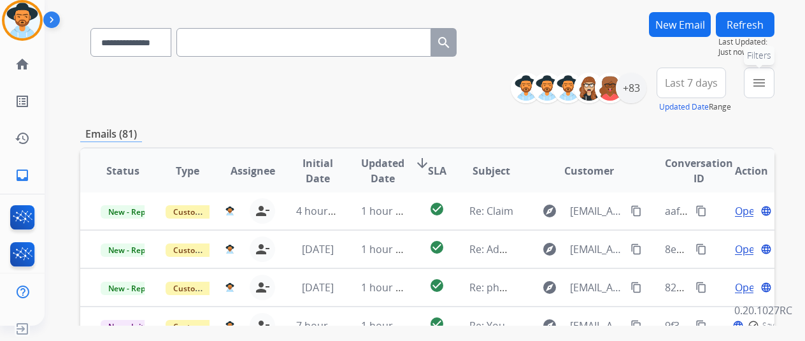
scroll to position [191, 0]
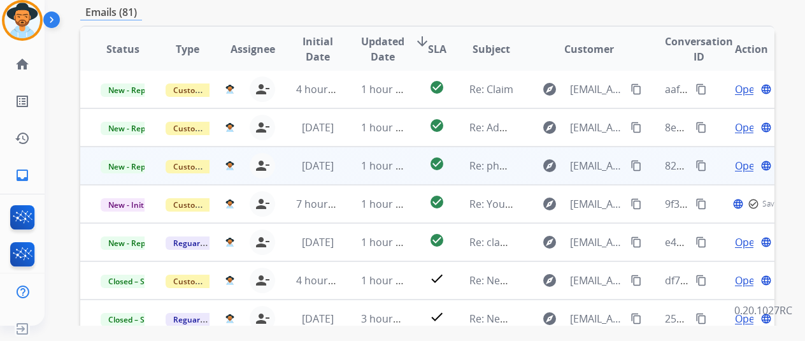
click at [741, 167] on span "Open" at bounding box center [748, 165] width 26 height 15
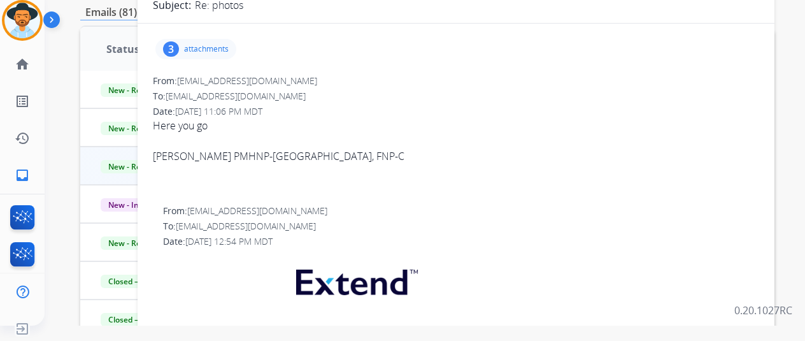
scroll to position [0, 0]
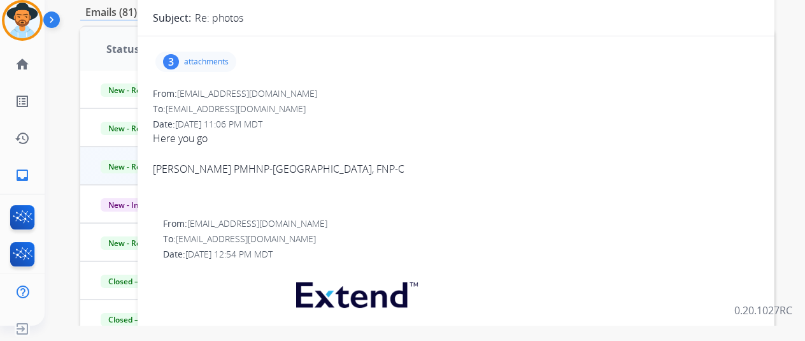
click at [212, 68] on div "3 attachments" at bounding box center [195, 62] width 81 height 20
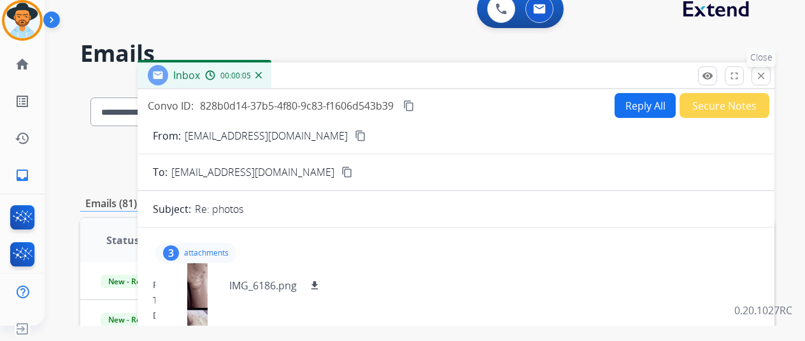
click at [763, 75] on button "close Close" at bounding box center [761, 75] width 19 height 19
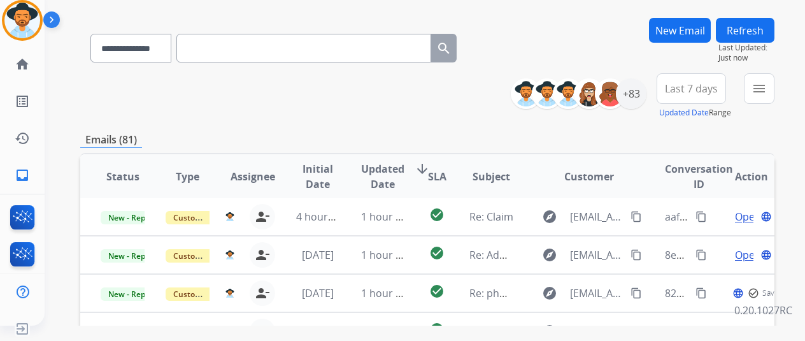
scroll to position [191, 0]
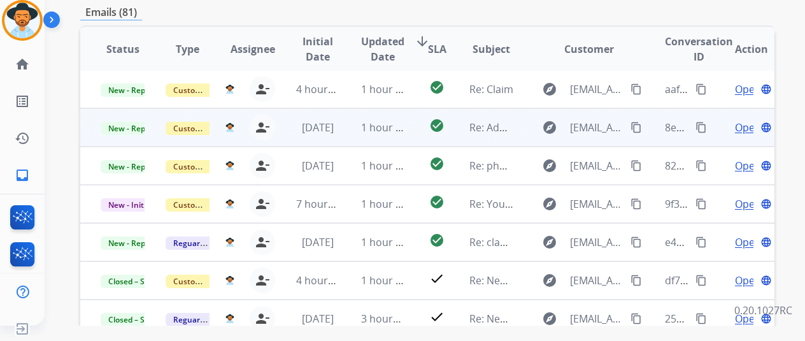
click at [746, 125] on span "Open" at bounding box center [748, 127] width 26 height 15
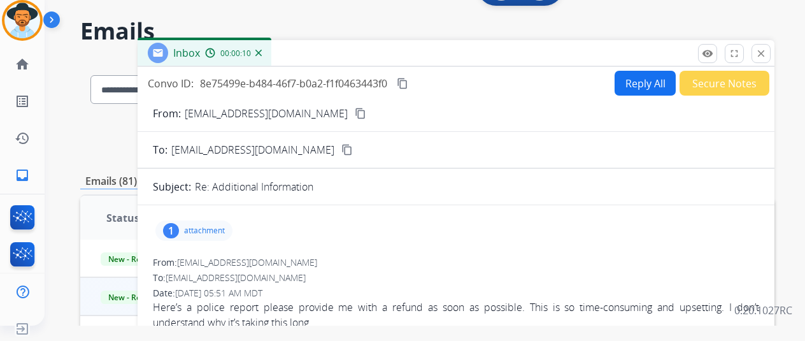
scroll to position [0, 0]
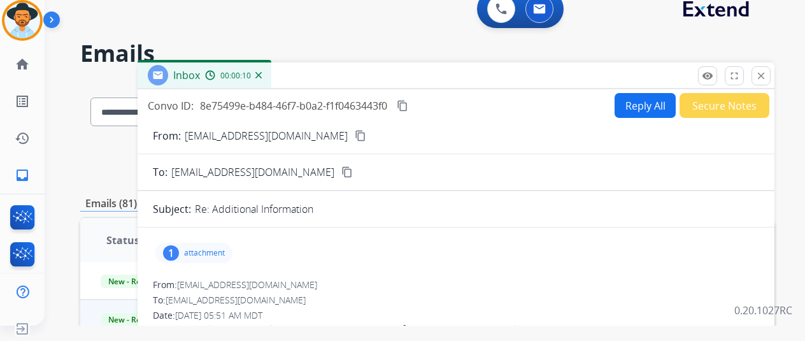
click at [355, 136] on mat-icon "content_copy" at bounding box center [360, 135] width 11 height 11
drag, startPoint x: 187, startPoint y: 250, endPoint x: 194, endPoint y: 250, distance: 7.0
click at [179, 250] on div "1" at bounding box center [171, 252] width 16 height 15
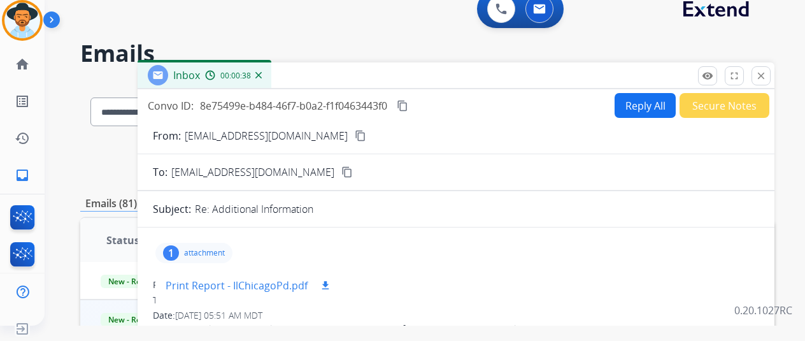
click at [236, 281] on p "Print Report - IlChicagoPd.pdf" at bounding box center [237, 285] width 142 height 15
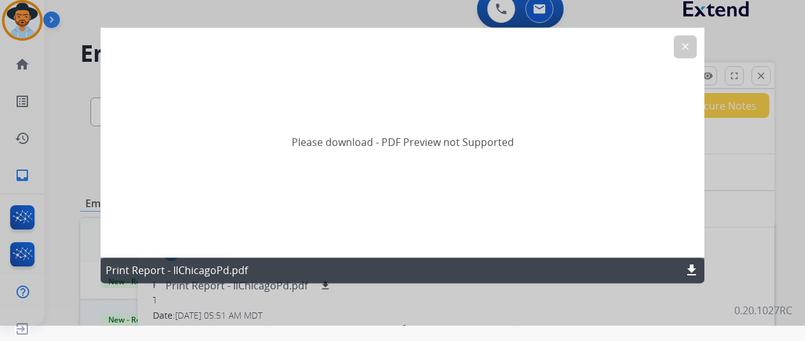
drag, startPoint x: 167, startPoint y: 276, endPoint x: 567, endPoint y: 276, distance: 400.0
click at [169, 276] on p "Print Report - IlChicagoPd.pdf" at bounding box center [177, 269] width 142 height 15
click at [690, 269] on mat-icon "download" at bounding box center [691, 269] width 15 height 15
click at [680, 47] on mat-icon "clear" at bounding box center [685, 46] width 11 height 11
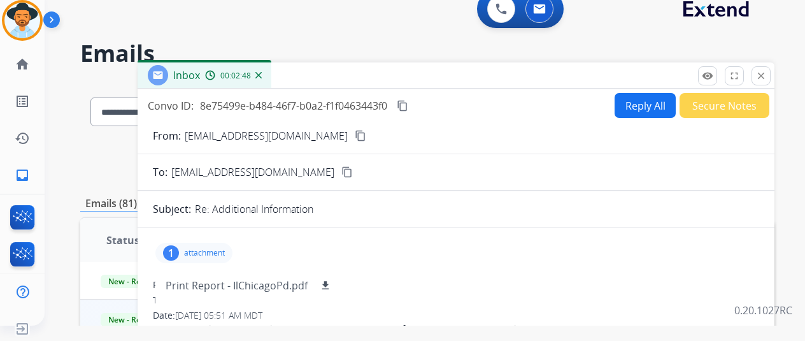
click at [762, 73] on div "remove_red_eye Logs fullscreen Expand close Close" at bounding box center [734, 75] width 73 height 19
click at [767, 76] on mat-icon "close" at bounding box center [760, 75] width 11 height 11
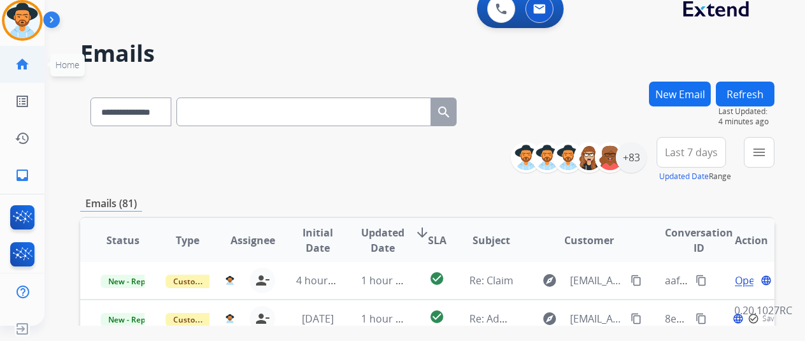
click at [27, 69] on mat-icon "home" at bounding box center [22, 64] width 15 height 15
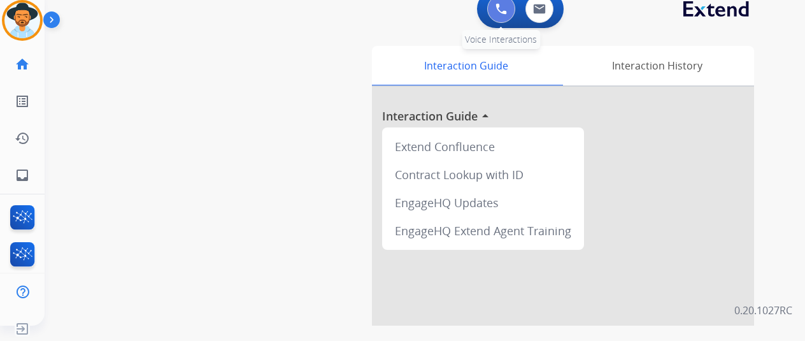
click at [506, 8] on img at bounding box center [501, 8] width 11 height 11
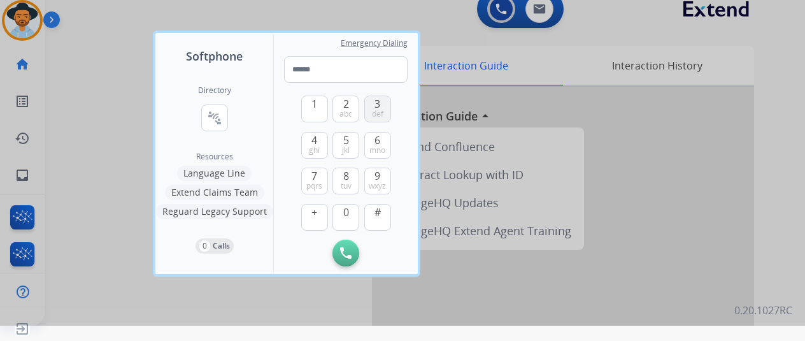
click at [378, 114] on span "def" at bounding box center [377, 114] width 11 height 10
click at [324, 108] on button "1" at bounding box center [314, 109] width 27 height 27
click at [339, 113] on button "2 abc" at bounding box center [345, 109] width 27 height 27
click at [321, 182] on span "pqrs" at bounding box center [314, 186] width 16 height 10
click at [324, 152] on button "4 ghi" at bounding box center [314, 145] width 27 height 27
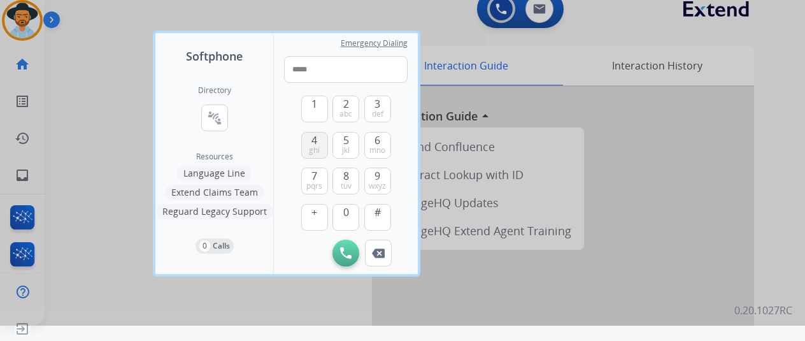
click at [324, 152] on button "4 ghi" at bounding box center [314, 145] width 27 height 27
click at [314, 146] on span "ghi" at bounding box center [314, 150] width 11 height 10
click at [352, 215] on button "0" at bounding box center [345, 217] width 27 height 27
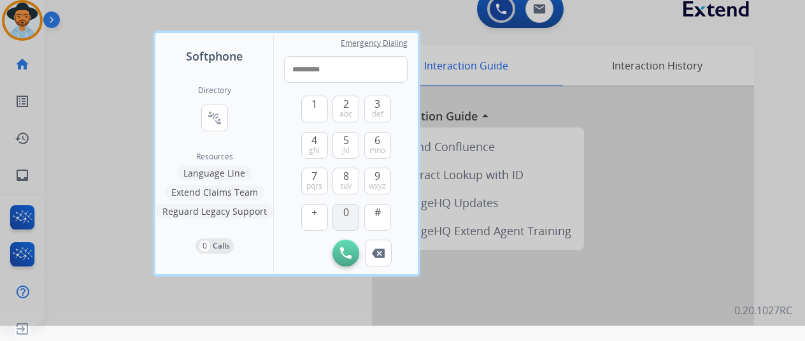
type input "**********"
click at [349, 252] on img at bounding box center [345, 252] width 11 height 11
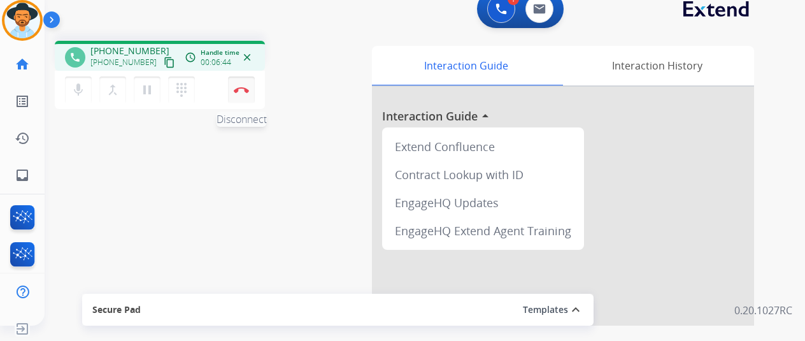
click at [231, 91] on button "Disconnect" at bounding box center [241, 89] width 27 height 27
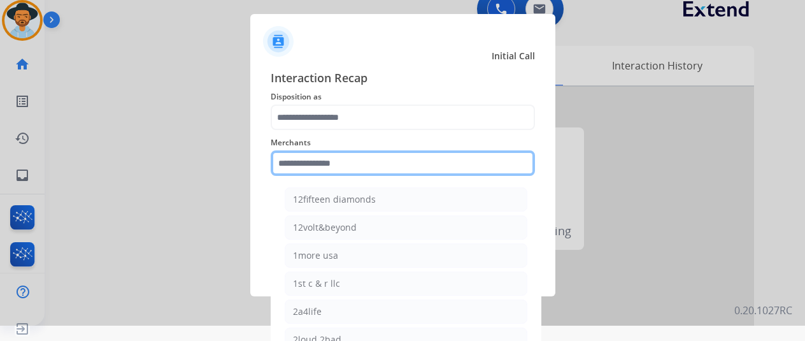
click at [368, 159] on input "text" at bounding box center [403, 162] width 264 height 25
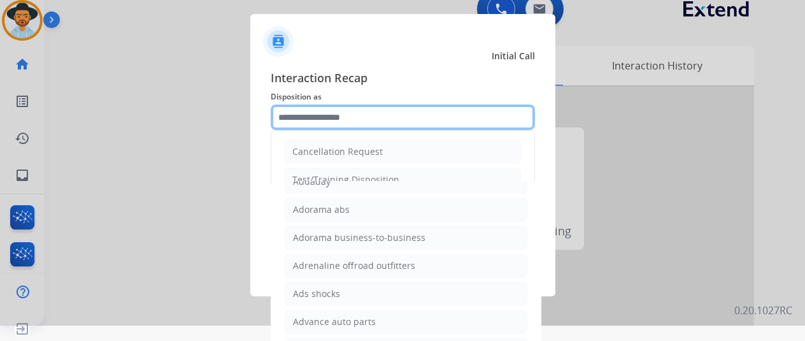
click at [325, 104] on input "text" at bounding box center [403, 116] width 264 height 25
click at [327, 107] on input "text" at bounding box center [403, 116] width 264 height 25
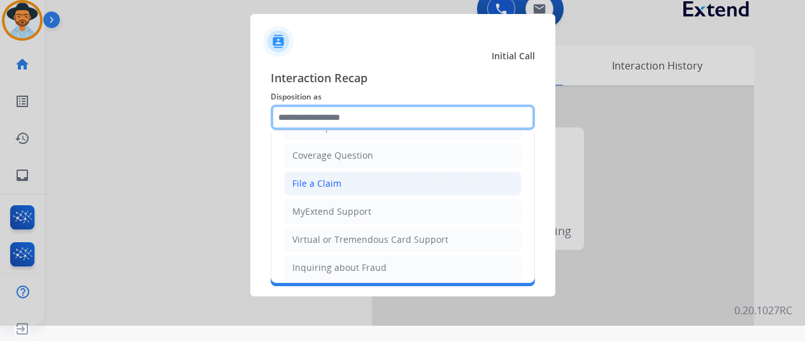
scroll to position [64, 0]
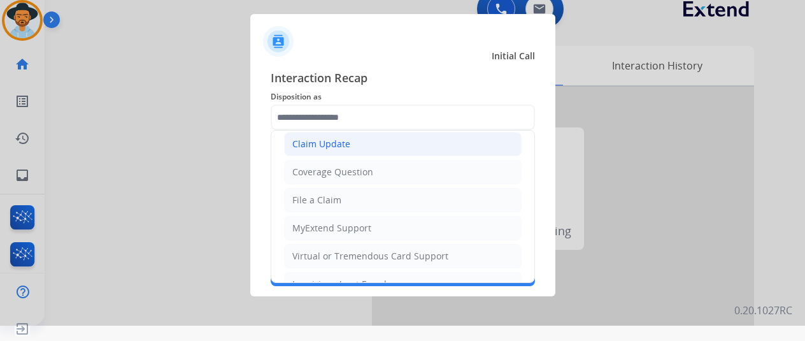
click at [318, 143] on div "Claim Update" at bounding box center [321, 144] width 58 height 13
type input "**********"
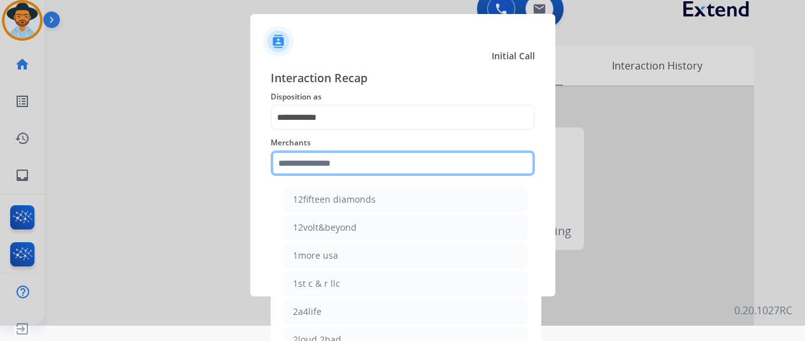
click at [327, 166] on input "text" at bounding box center [403, 162] width 264 height 25
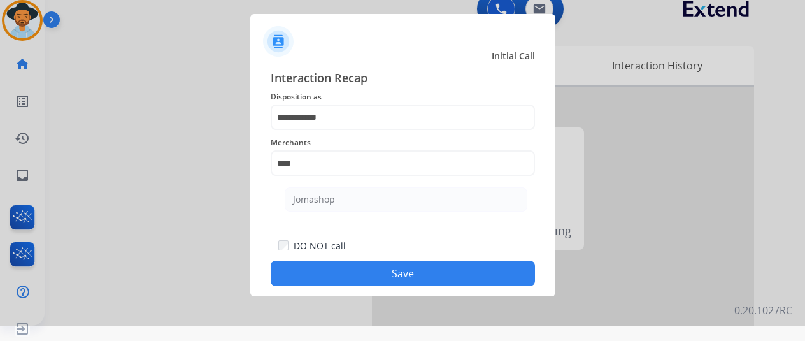
click at [306, 211] on ul "Jomashop" at bounding box center [406, 202] width 250 height 43
click at [313, 206] on li "Jomashop" at bounding box center [406, 199] width 243 height 24
type input "********"
click at [334, 270] on button "Save" at bounding box center [403, 273] width 264 height 25
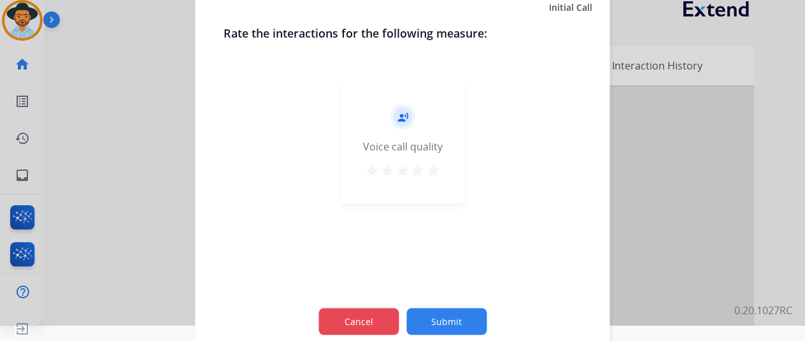
click at [380, 319] on button "Cancel" at bounding box center [358, 321] width 80 height 27
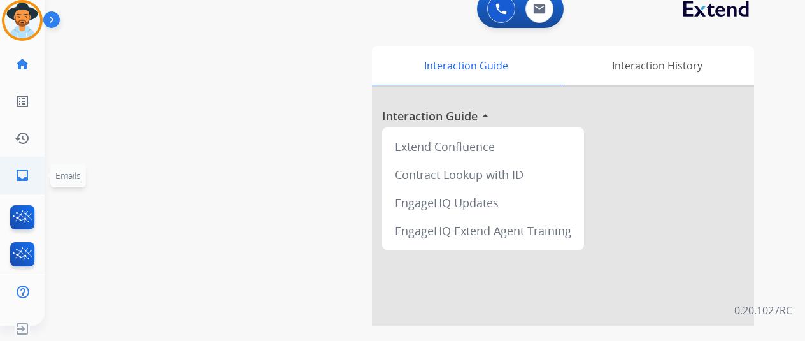
click at [25, 176] on mat-icon "inbox" at bounding box center [22, 175] width 15 height 15
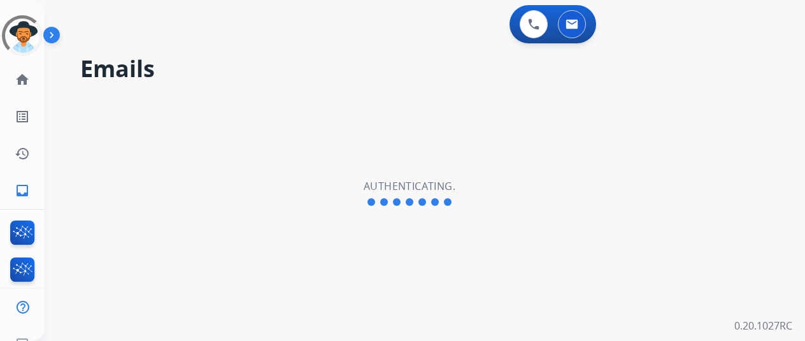
scroll to position [15, 0]
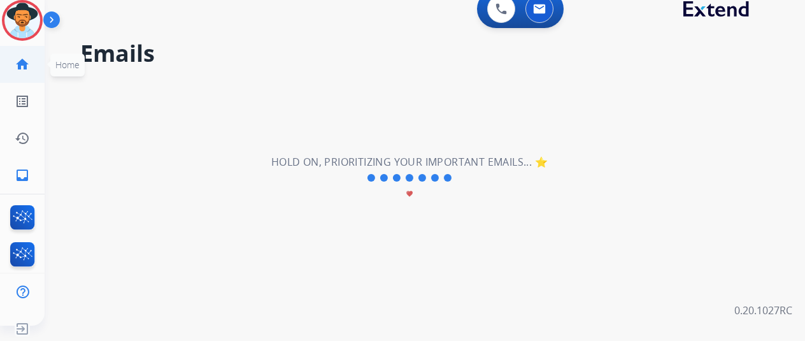
click at [22, 71] on mat-icon "home" at bounding box center [22, 64] width 15 height 15
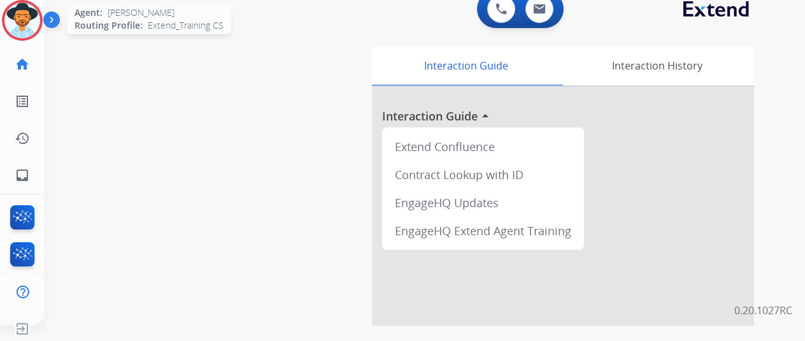
click at [32, 26] on img at bounding box center [22, 21] width 36 height 36
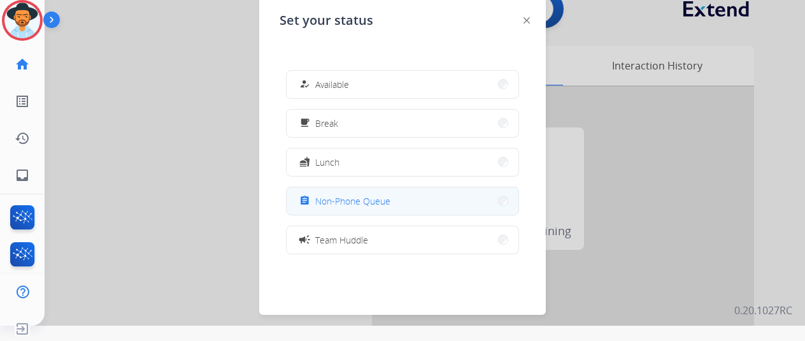
click at [359, 193] on button "assignment Non-Phone Queue" at bounding box center [403, 200] width 232 height 27
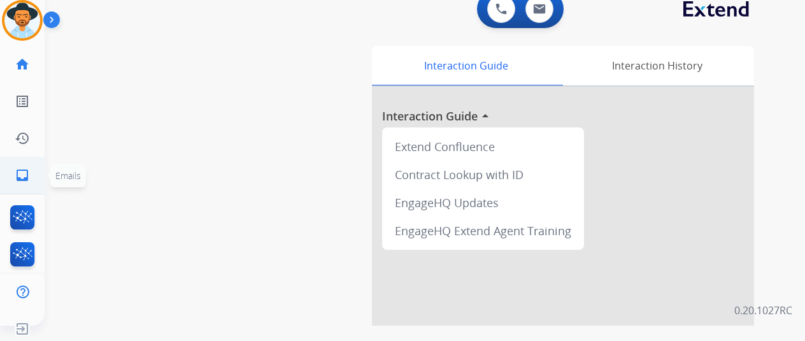
click at [38, 173] on link "inbox Emails" at bounding box center [22, 175] width 36 height 36
select select "**********"
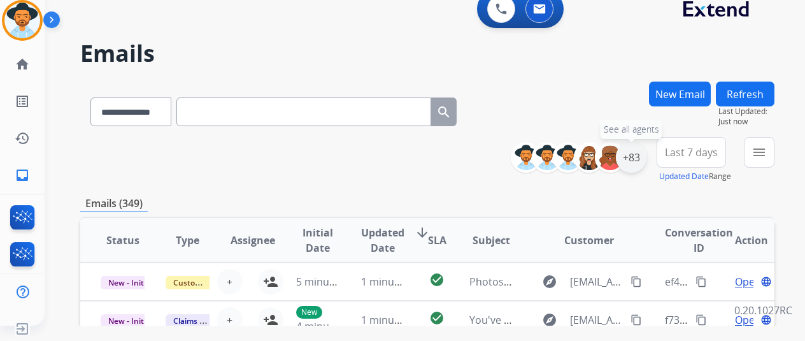
click at [634, 163] on div "+83" at bounding box center [631, 157] width 31 height 31
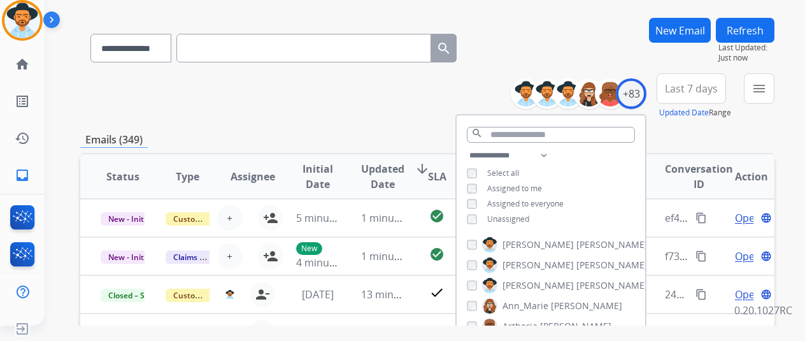
click at [529, 218] on span "Unassigned" at bounding box center [508, 218] width 42 height 11
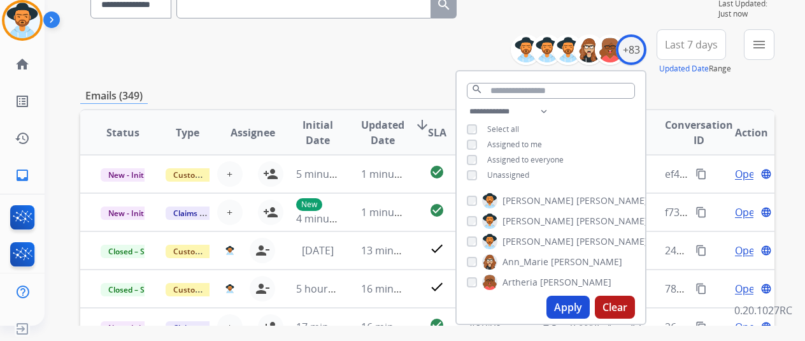
scroll to position [127, 0]
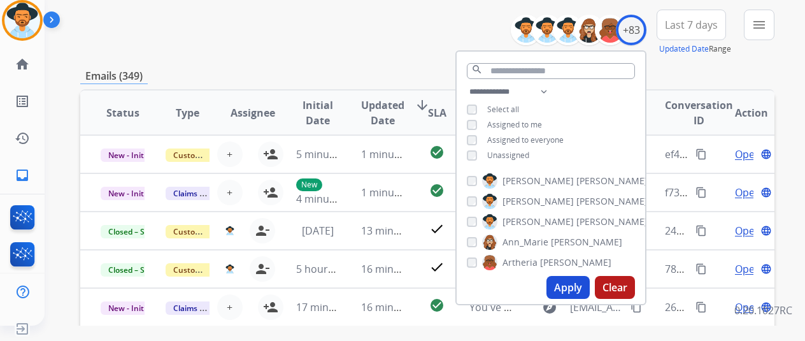
click at [576, 284] on button "Apply" at bounding box center [568, 287] width 43 height 23
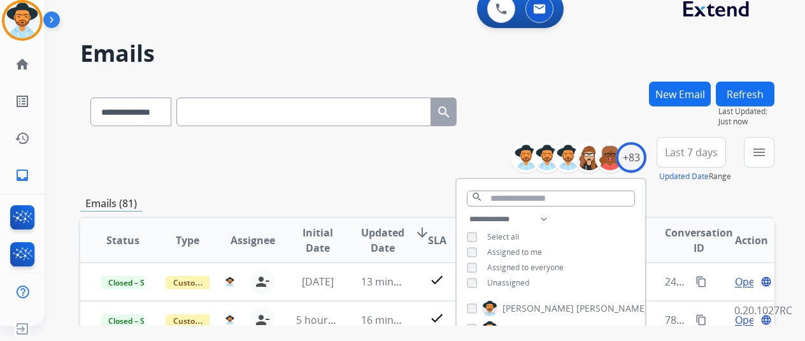
scroll to position [1, 0]
click at [380, 154] on div "**********" at bounding box center [427, 160] width 694 height 46
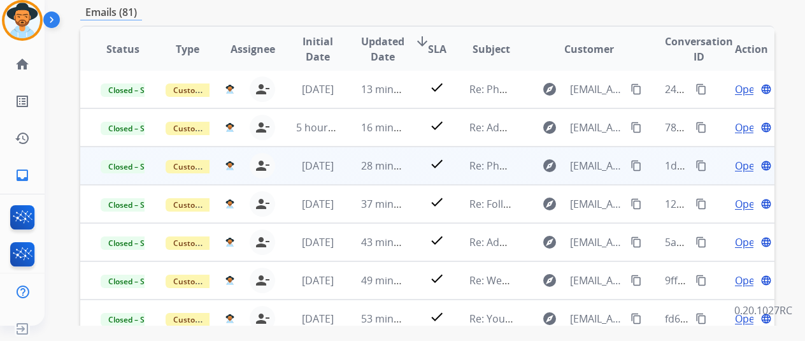
scroll to position [373, 0]
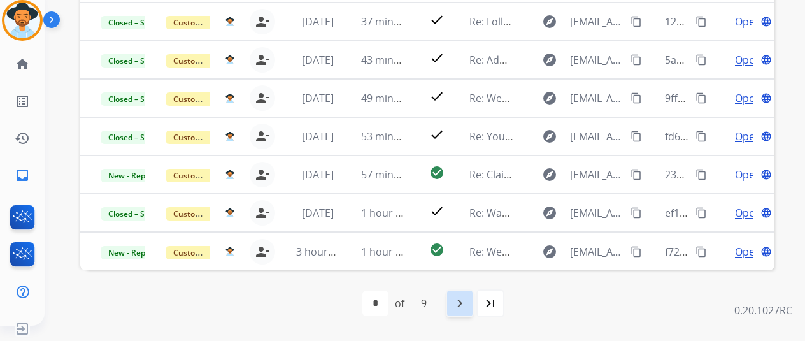
click at [465, 296] on mat-icon "navigate_next" at bounding box center [459, 303] width 15 height 15
select select "*"
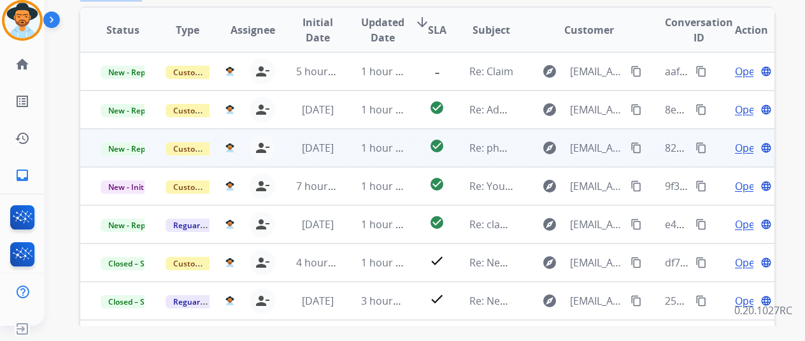
scroll to position [127, 0]
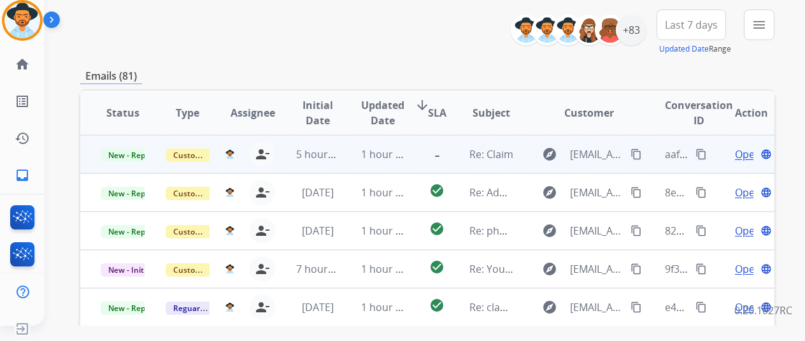
click at [738, 154] on span "Open" at bounding box center [748, 153] width 26 height 15
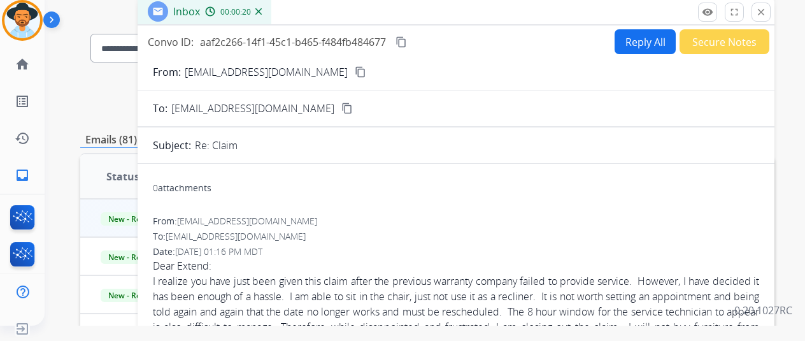
scroll to position [0, 0]
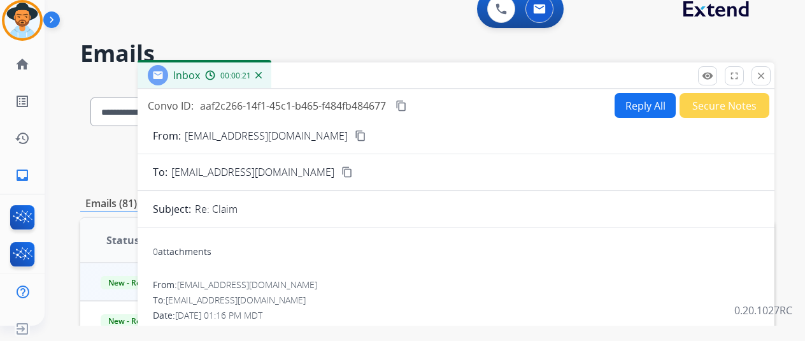
click at [743, 99] on button "Secure Notes" at bounding box center [725, 105] width 90 height 25
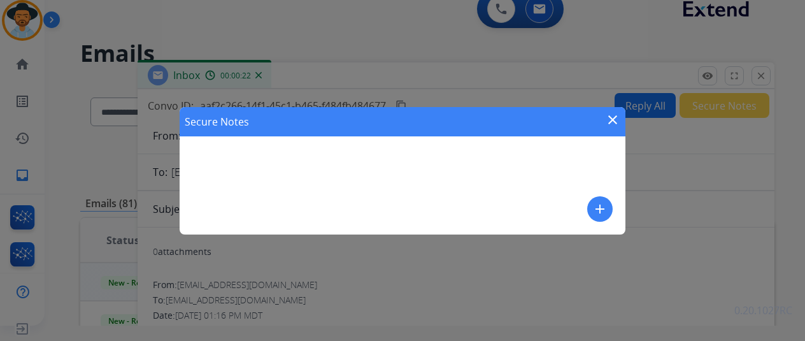
click at [596, 221] on div "Secure Notes close add" at bounding box center [403, 170] width 446 height 127
click at [601, 211] on mat-icon "add" at bounding box center [599, 208] width 15 height 15
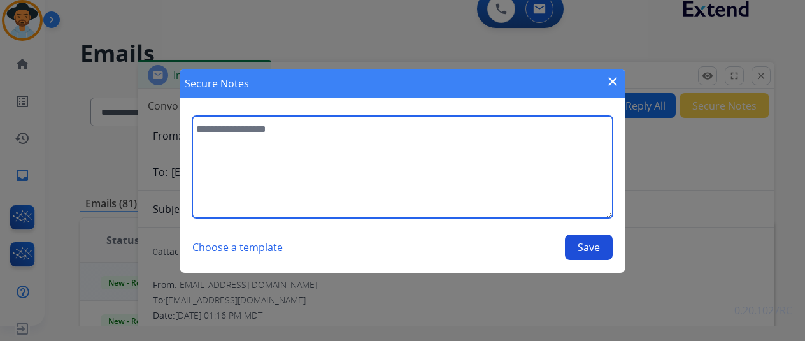
click at [350, 170] on textarea at bounding box center [402, 167] width 420 height 102
type textarea "**********"
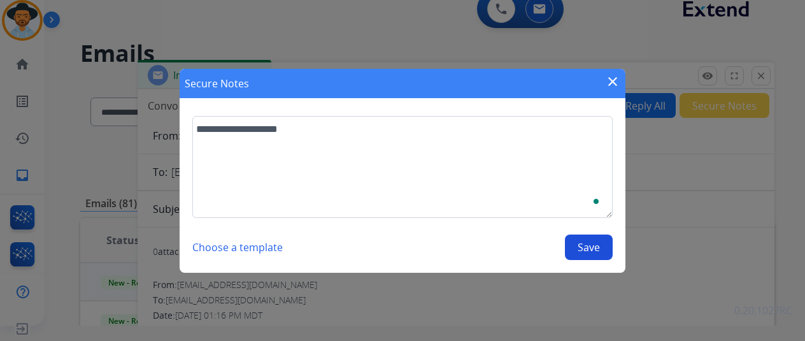
click at [573, 258] on button "Save" at bounding box center [589, 246] width 48 height 25
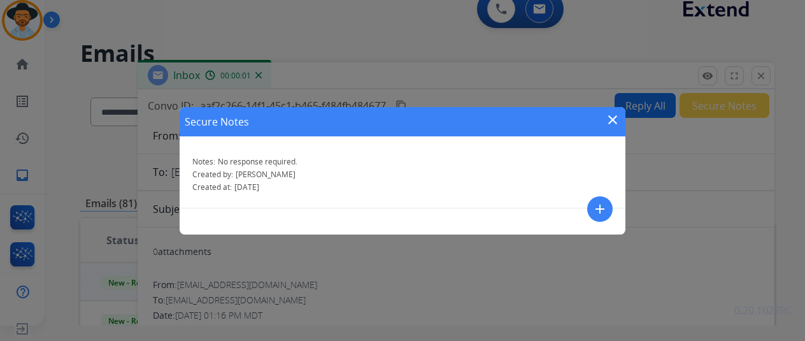
click at [610, 116] on mat-icon "close" at bounding box center [612, 119] width 15 height 15
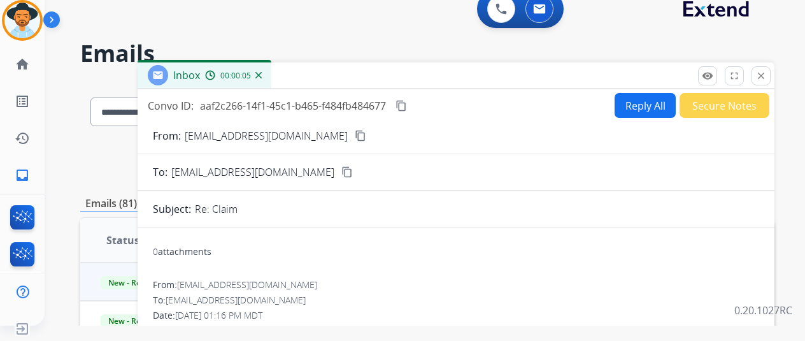
click at [338, 139] on div "From: crankygram88@gmail.com content_copy" at bounding box center [456, 135] width 637 height 15
click at [336, 138] on div "From: crankygram88@gmail.com content_copy" at bounding box center [456, 135] width 637 height 15
click at [353, 132] on button "content_copy" at bounding box center [360, 135] width 15 height 15
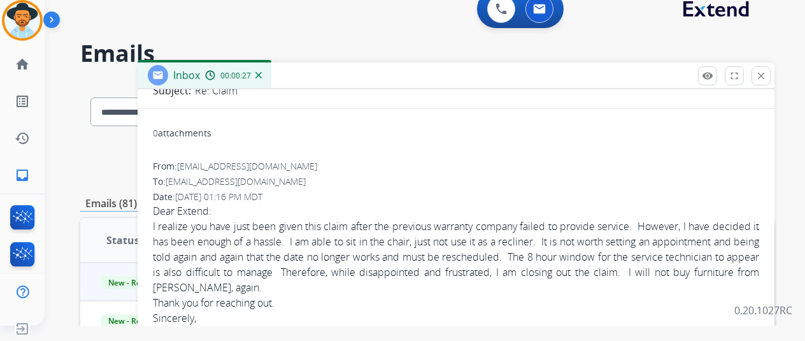
scroll to position [255, 0]
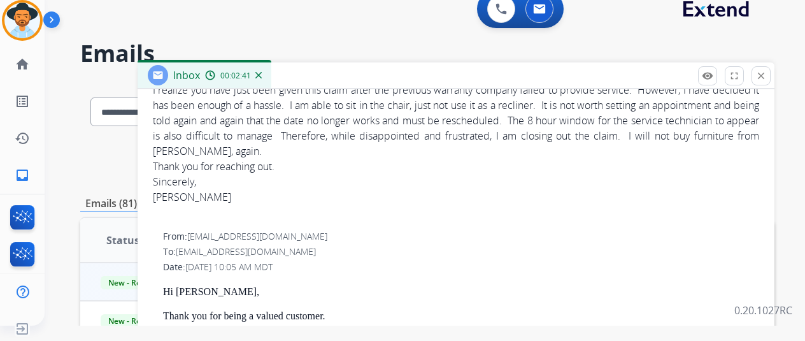
drag, startPoint x: 361, startPoint y: 104, endPoint x: 412, endPoint y: 143, distance: 64.1
click at [412, 143] on div "I realize you have just been given this claim after the previous warranty compa…" at bounding box center [456, 120] width 606 height 76
copy div "I am able to sit in the chair, just not use it as a recliner. It is not worth s…"
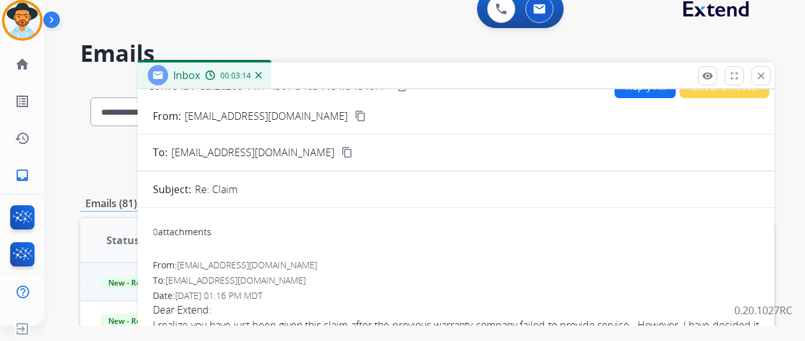
scroll to position [0, 0]
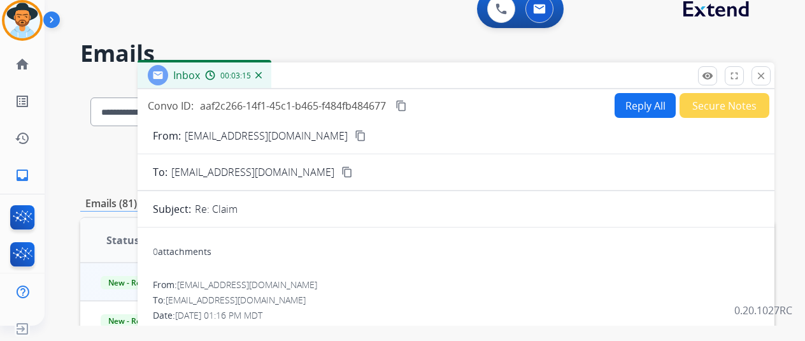
click at [353, 136] on button "content_copy" at bounding box center [360, 135] width 15 height 15
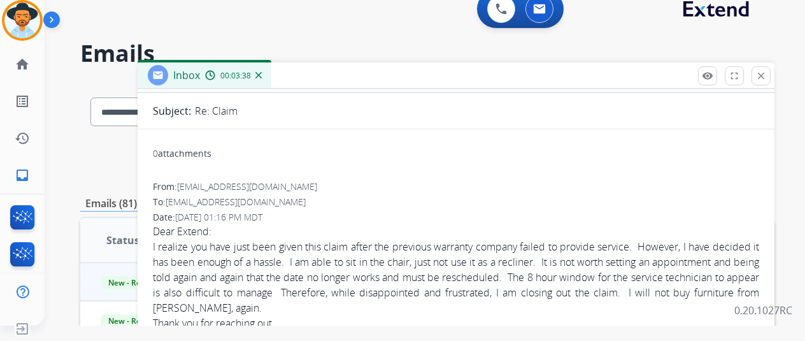
scroll to position [3, 0]
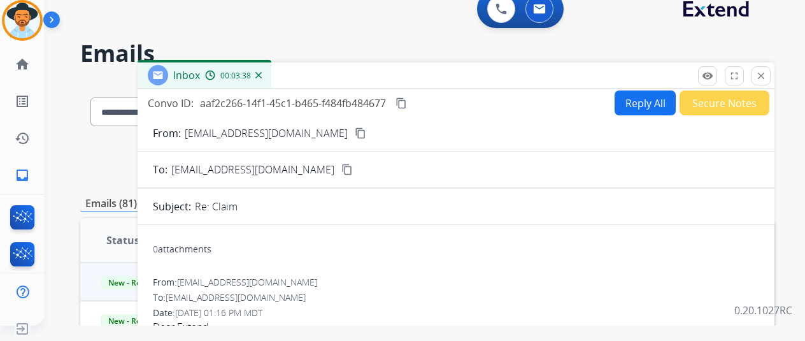
drag, startPoint x: 763, startPoint y: 73, endPoint x: 750, endPoint y: 92, distance: 23.0
click at [763, 73] on button "close Close" at bounding box center [761, 75] width 19 height 19
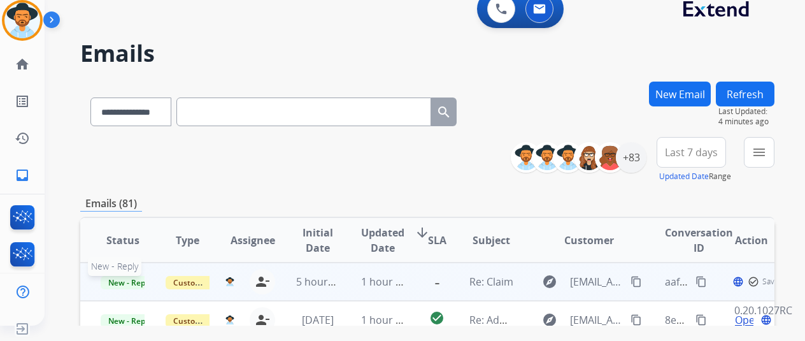
click at [136, 283] on span "New - Reply" at bounding box center [130, 282] width 58 height 13
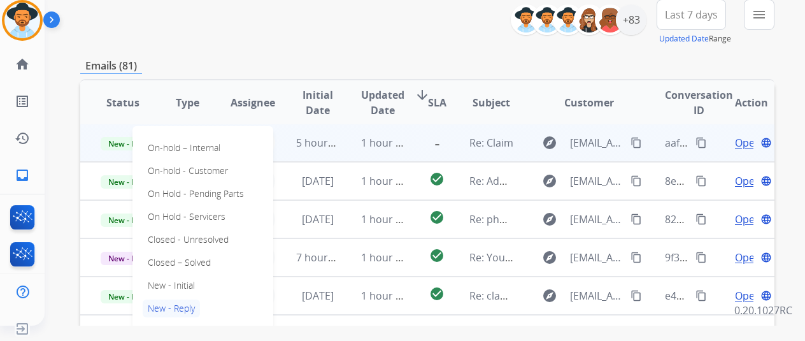
scroll to position [127, 0]
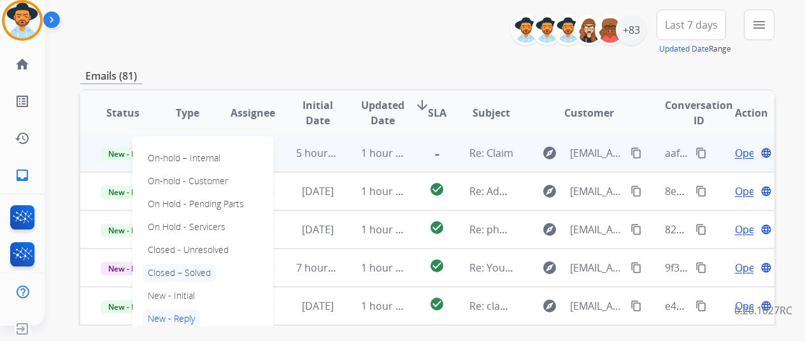
click at [194, 277] on p "Closed – Solved" at bounding box center [179, 273] width 73 height 18
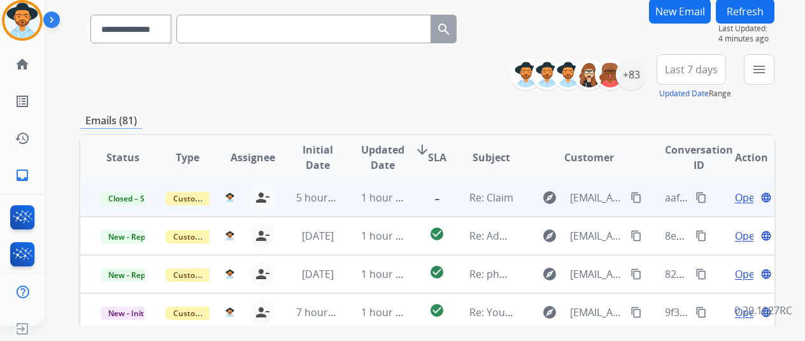
scroll to position [64, 0]
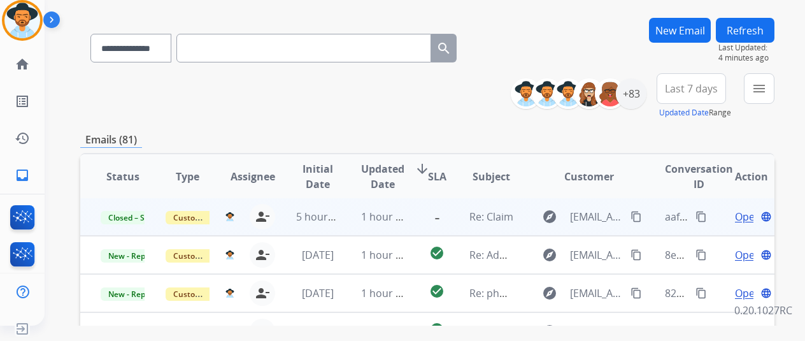
click at [766, 34] on button "Refresh" at bounding box center [745, 30] width 59 height 25
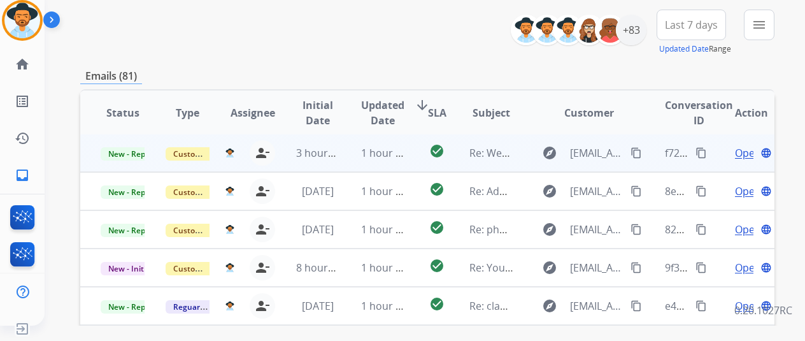
scroll to position [191, 0]
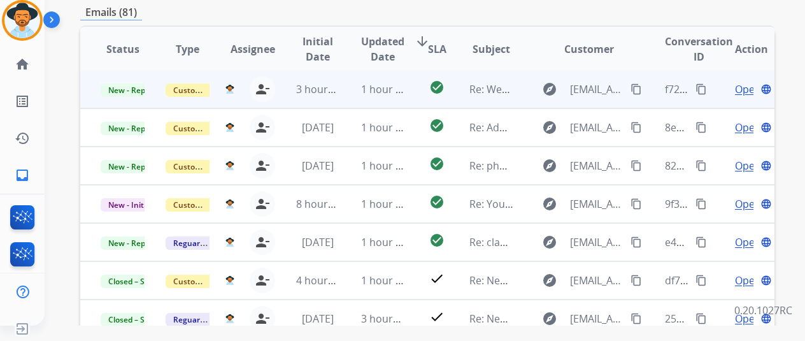
click at [736, 87] on span "Open" at bounding box center [748, 89] width 26 height 15
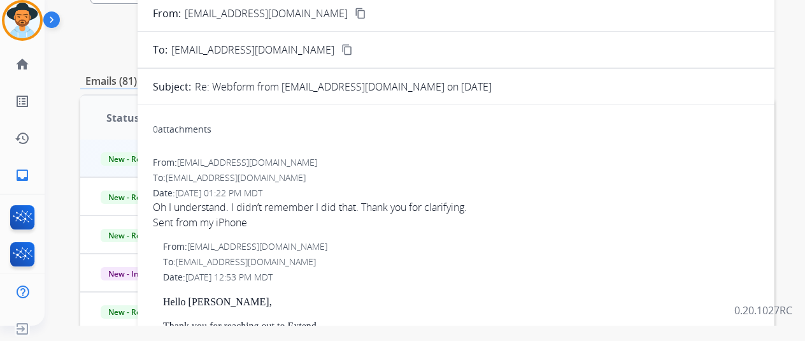
scroll to position [0, 0]
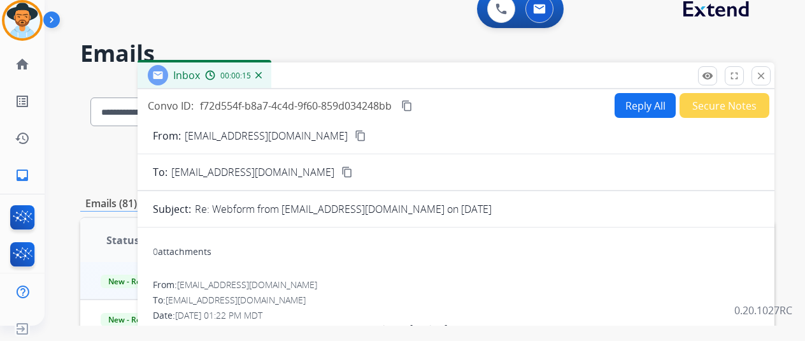
drag, startPoint x: 720, startPoint y: 103, endPoint x: 641, endPoint y: 94, distance: 79.5
click at [638, 90] on div "Convo ID: f72d554f-b8a7-4c4d-9f60-859d034248bb content_copy Reply All Secure No…" at bounding box center [456, 324] width 637 height 471
click at [641, 101] on button "Reply All" at bounding box center [645, 105] width 61 height 25
select select "**********"
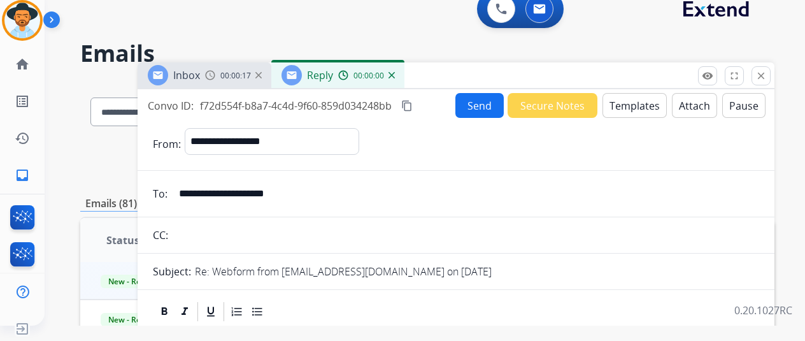
click at [620, 104] on button "Templates" at bounding box center [635, 105] width 64 height 25
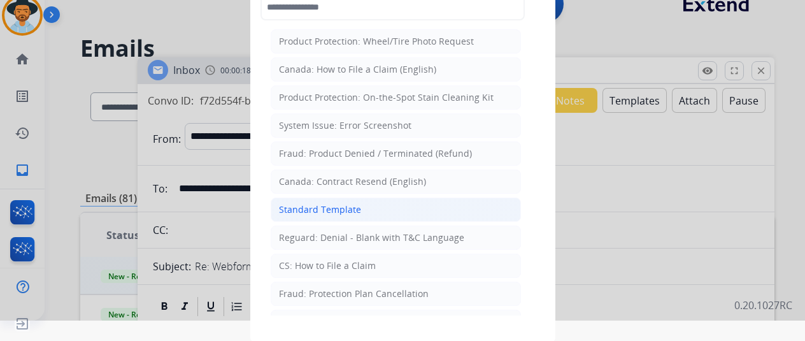
click at [320, 210] on div "Standard Template" at bounding box center [320, 209] width 82 height 13
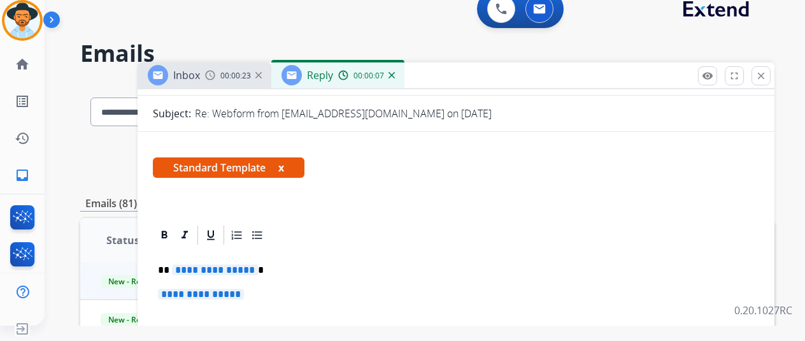
scroll to position [262, 0]
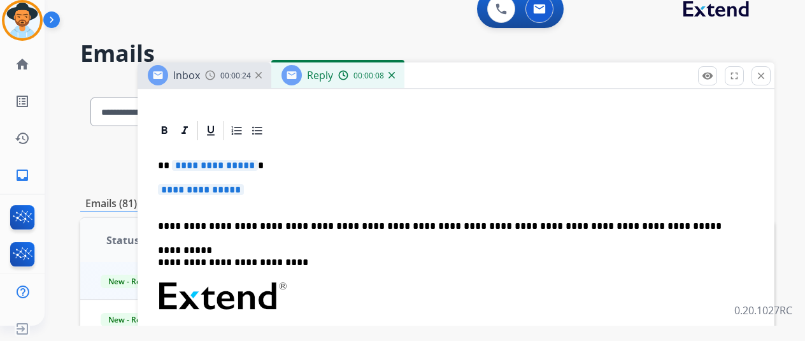
click at [214, 161] on span "**********" at bounding box center [215, 165] width 86 height 11
click at [211, 189] on span "**********" at bounding box center [201, 189] width 86 height 11
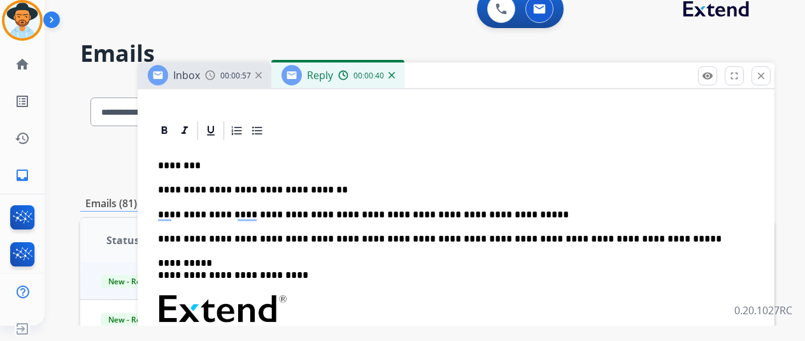
click at [260, 216] on p "**********" at bounding box center [451, 214] width 586 height 11
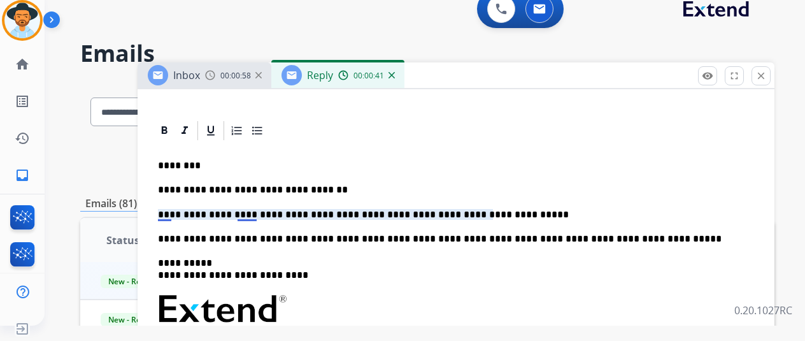
click at [259, 218] on p "**********" at bounding box center [451, 214] width 586 height 11
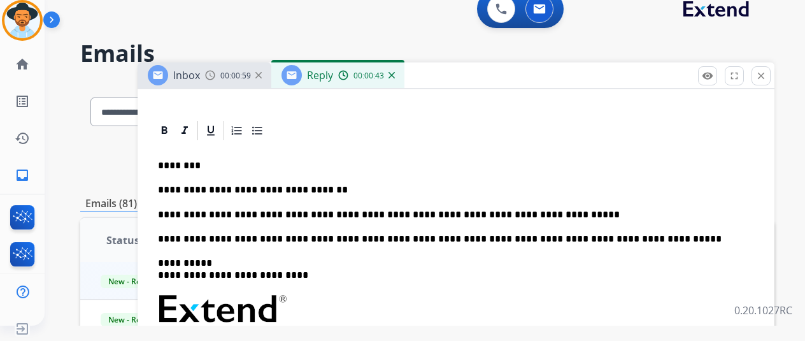
click at [304, 213] on p "**********" at bounding box center [451, 214] width 586 height 11
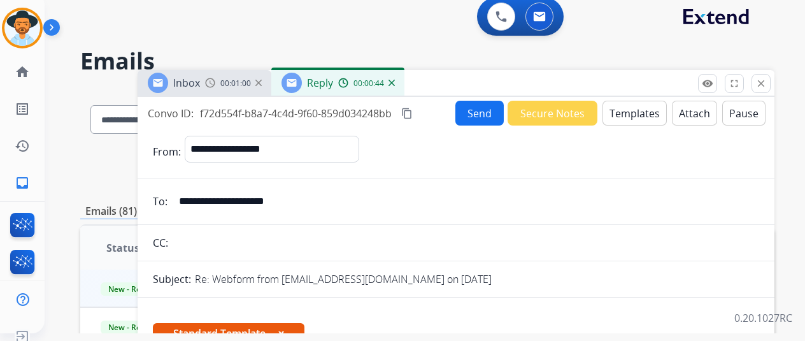
scroll to position [0, 0]
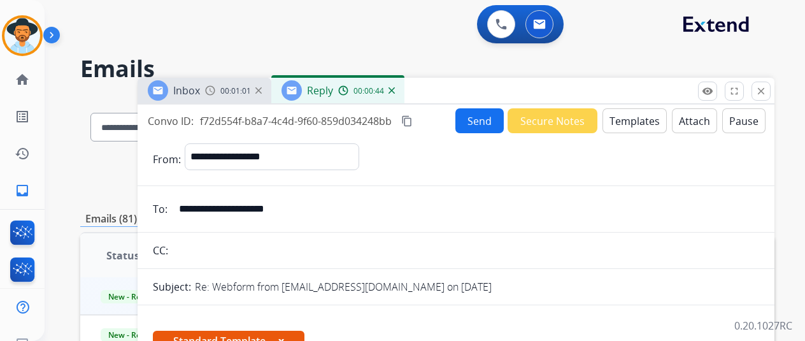
click at [489, 127] on button "Send" at bounding box center [479, 120] width 48 height 25
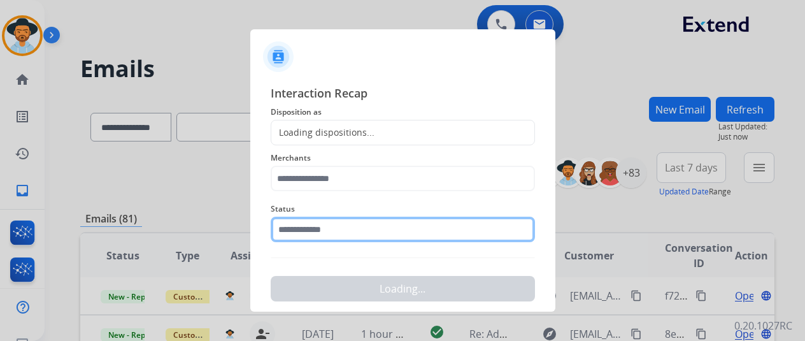
drag, startPoint x: 351, startPoint y: 226, endPoint x: 354, endPoint y: 246, distance: 20.6
click at [351, 226] on input "text" at bounding box center [403, 229] width 264 height 25
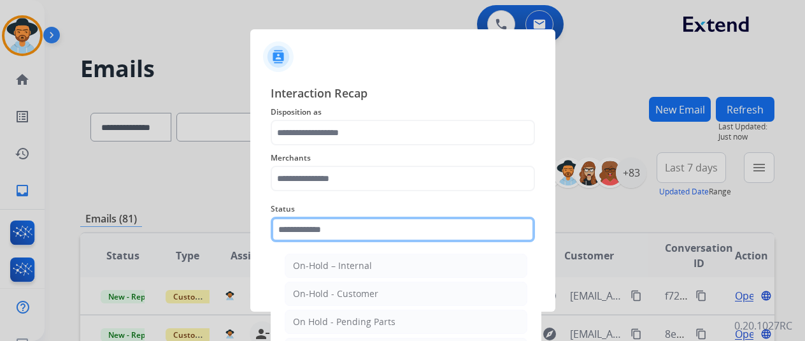
scroll to position [73, 0]
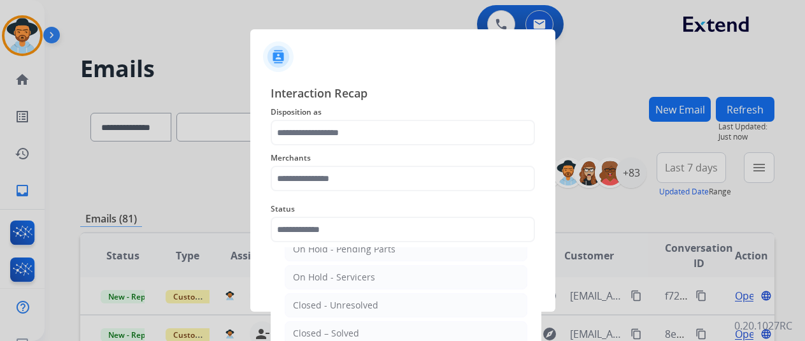
drag, startPoint x: 357, startPoint y: 334, endPoint x: 336, endPoint y: 235, distance: 101.4
click at [357, 334] on div "Closed – Solved" at bounding box center [326, 333] width 66 height 13
type input "**********"
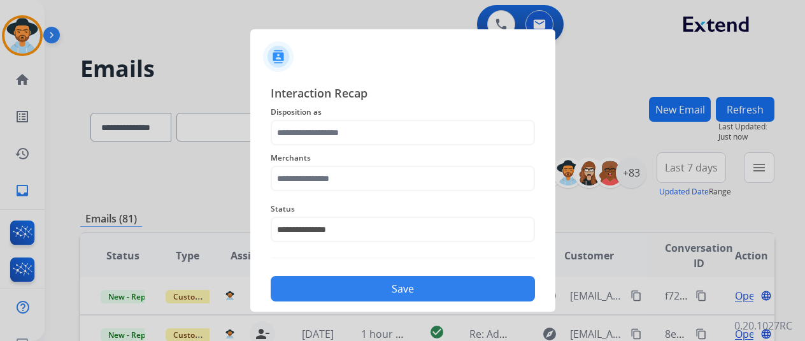
drag, startPoint x: 320, startPoint y: 156, endPoint x: 323, endPoint y: 182, distance: 25.7
click at [320, 158] on span "Merchants" at bounding box center [403, 157] width 264 height 15
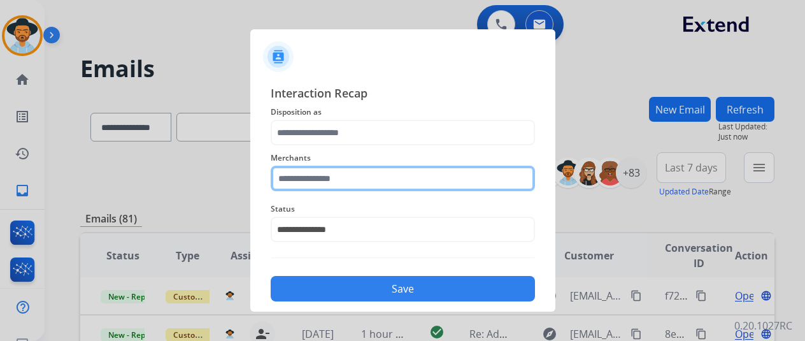
click at [329, 187] on input "text" at bounding box center [403, 178] width 264 height 25
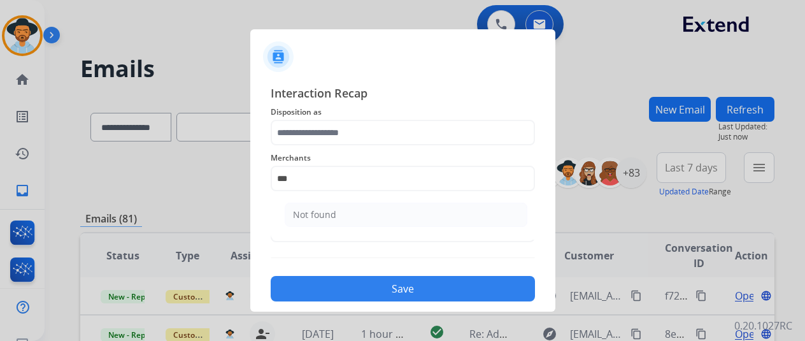
click at [340, 211] on li "Not found" at bounding box center [406, 215] width 243 height 24
type input "*********"
click at [342, 152] on span "Merchants" at bounding box center [403, 157] width 264 height 15
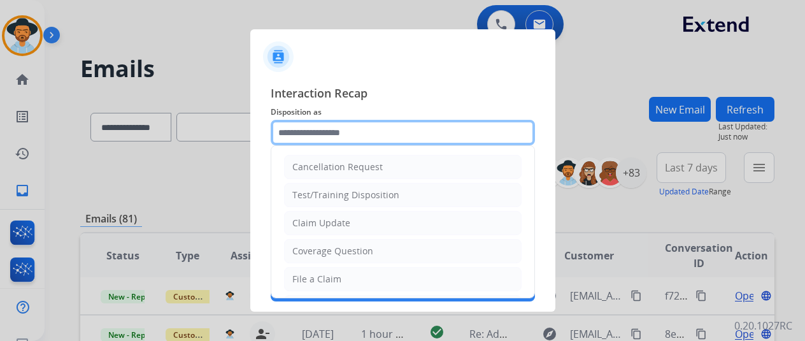
click at [339, 137] on input "text" at bounding box center [403, 132] width 264 height 25
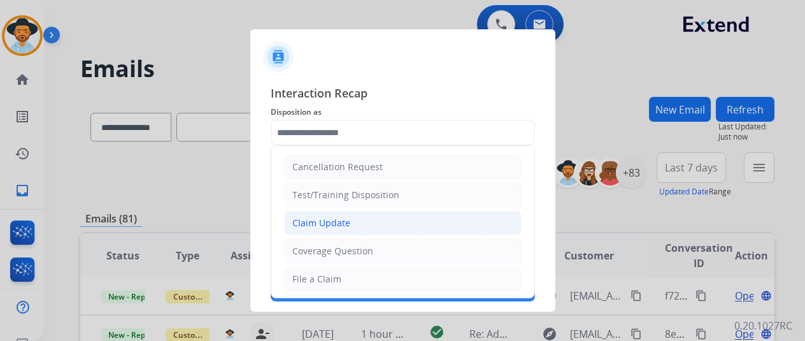
click at [338, 228] on li "Claim Update" at bounding box center [403, 223] width 238 height 24
type input "**********"
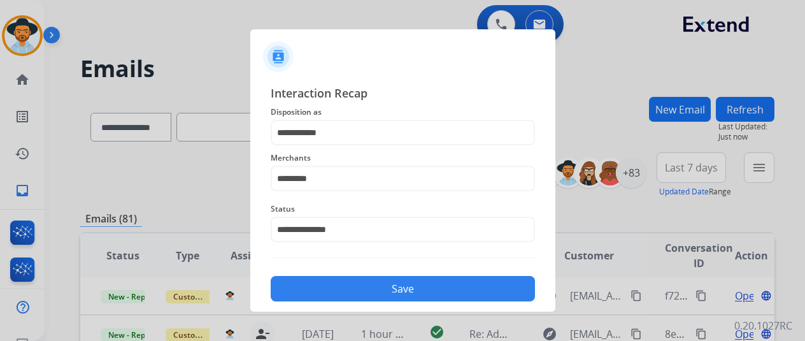
click at [357, 282] on button "Save" at bounding box center [403, 288] width 264 height 25
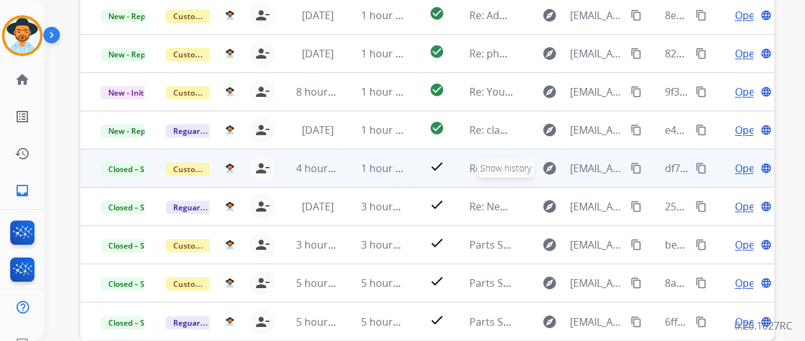
scroll to position [0, 0]
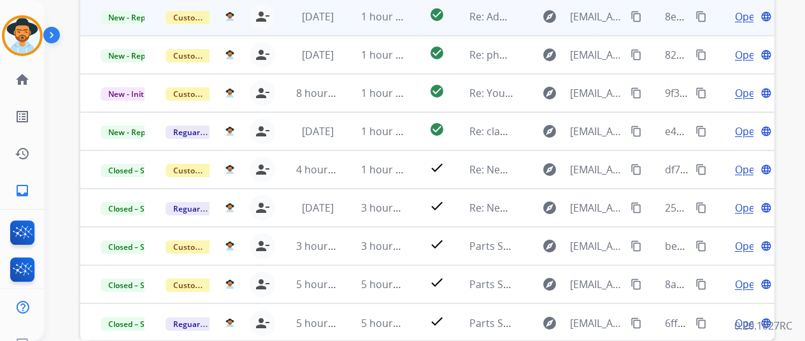
click at [742, 17] on span "Open" at bounding box center [748, 16] width 26 height 15
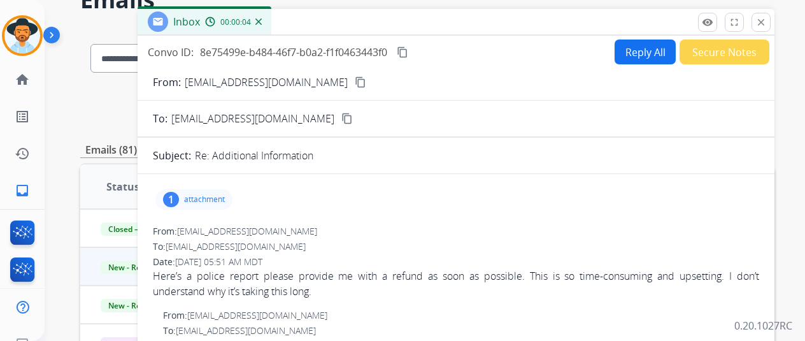
scroll to position [64, 0]
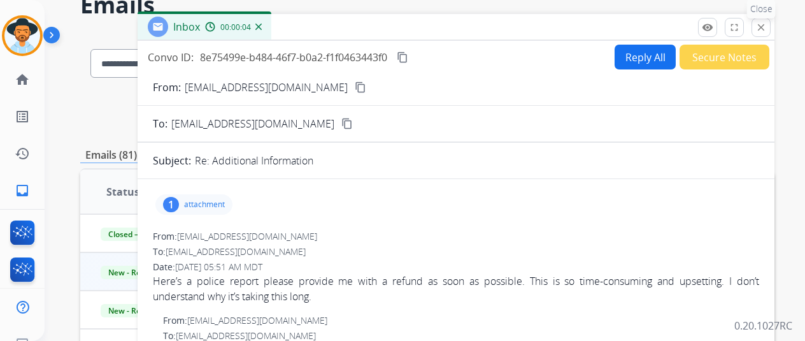
click at [767, 24] on mat-icon "close" at bounding box center [760, 27] width 11 height 11
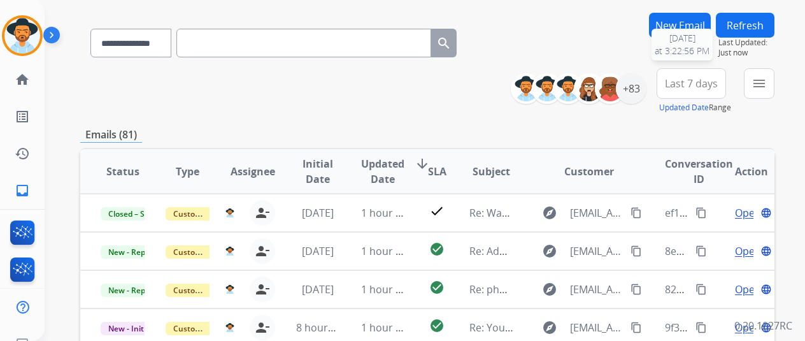
scroll to position [55, 0]
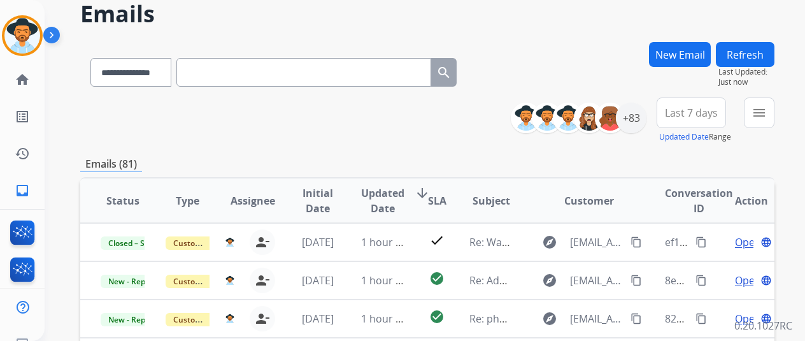
click at [773, 58] on button "Refresh" at bounding box center [745, 54] width 59 height 25
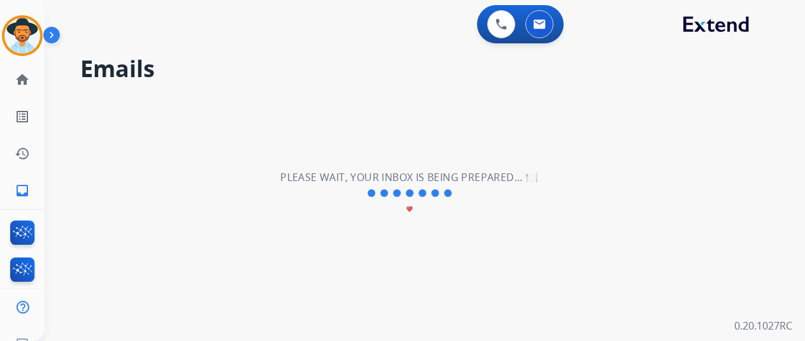
scroll to position [0, 0]
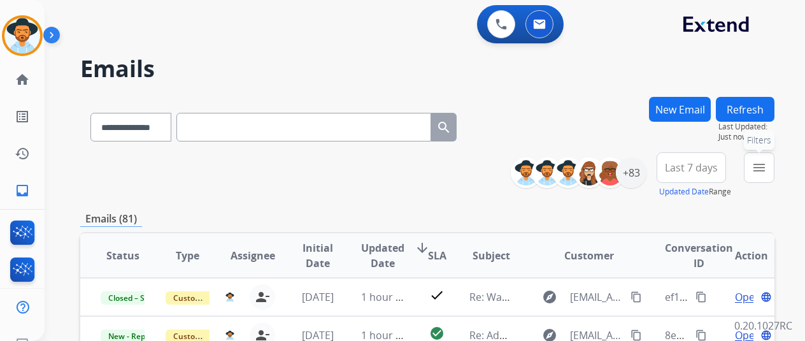
click at [763, 157] on button "menu Filters" at bounding box center [759, 167] width 31 height 31
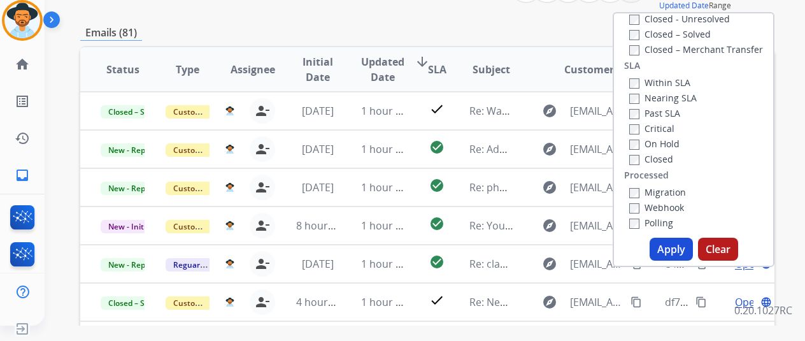
scroll to position [191, 0]
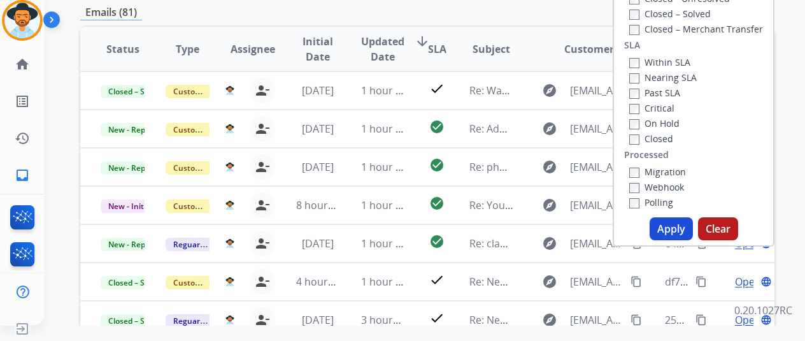
click at [682, 228] on button "Apply" at bounding box center [671, 228] width 43 height 23
select select "*"
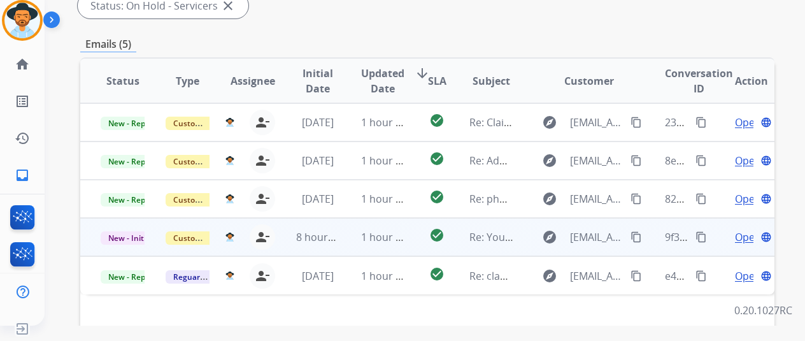
scroll to position [255, 0]
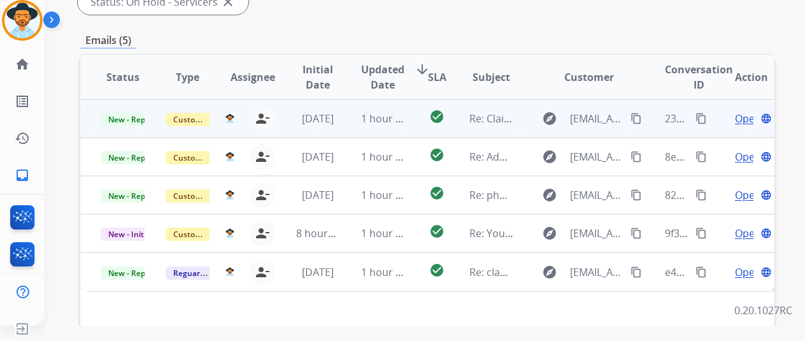
click at [738, 118] on span "Open" at bounding box center [748, 118] width 26 height 15
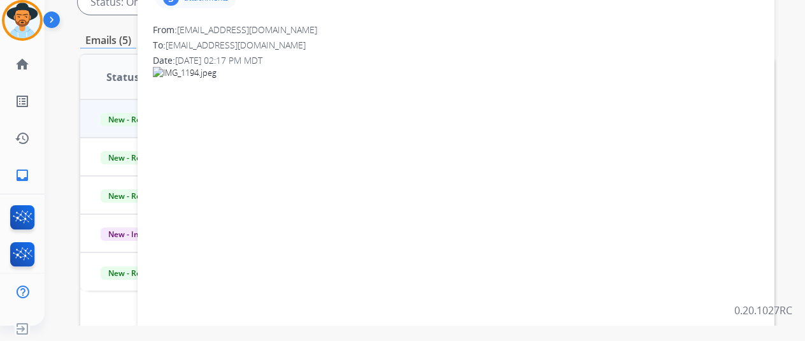
scroll to position [191, 0]
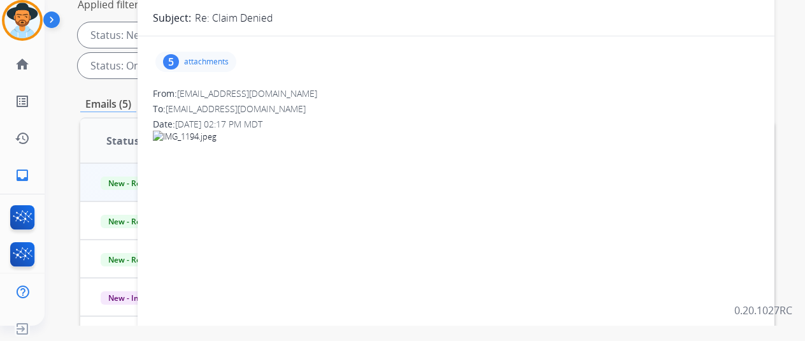
click at [229, 66] on p "attachments" at bounding box center [206, 62] width 45 height 10
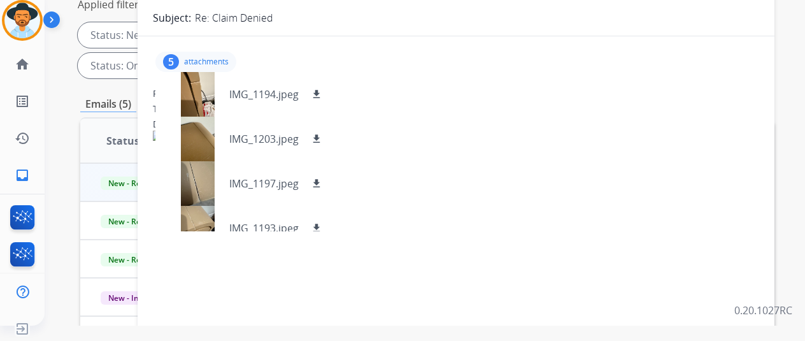
click at [210, 63] on p "attachments" at bounding box center [206, 62] width 45 height 10
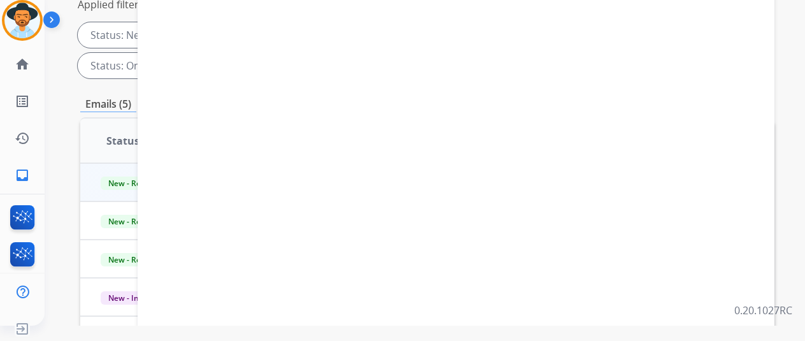
scroll to position [0, 0]
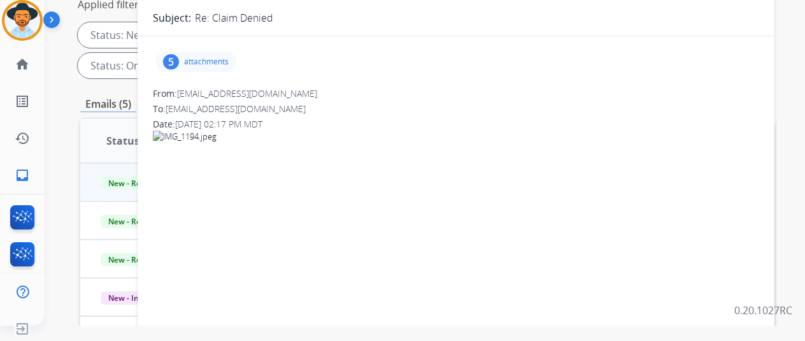
click at [228, 57] on p "attachments" at bounding box center [206, 62] width 45 height 10
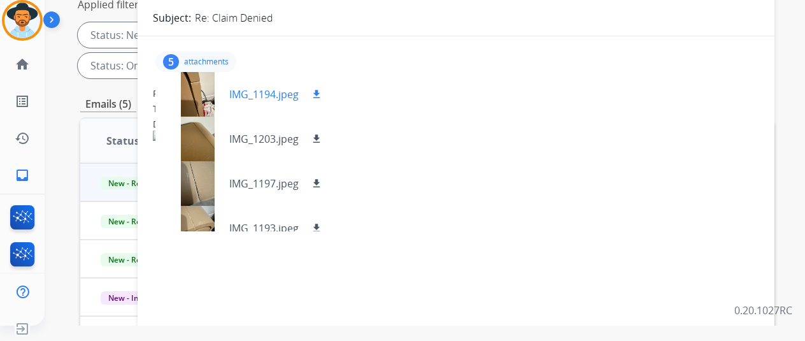
click at [229, 103] on div at bounding box center [198, 94] width 64 height 45
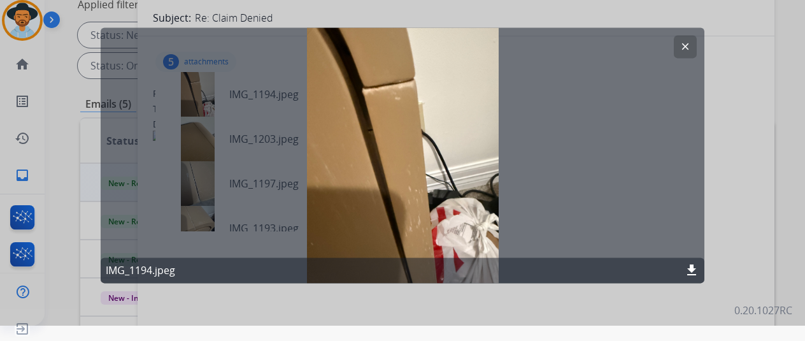
click at [688, 38] on button "clear" at bounding box center [685, 46] width 23 height 23
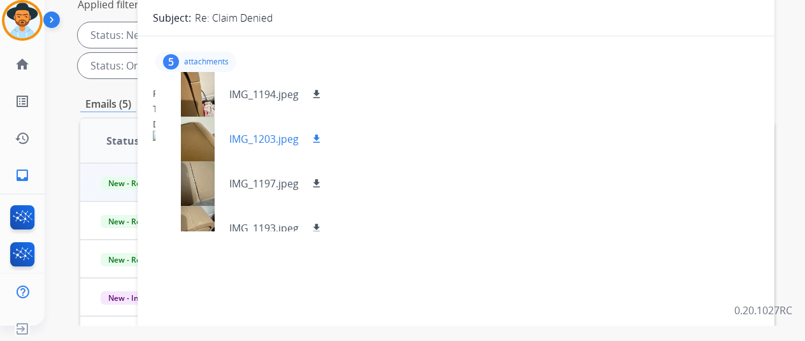
click at [262, 141] on p "IMG_1203.jpeg" at bounding box center [263, 138] width 69 height 15
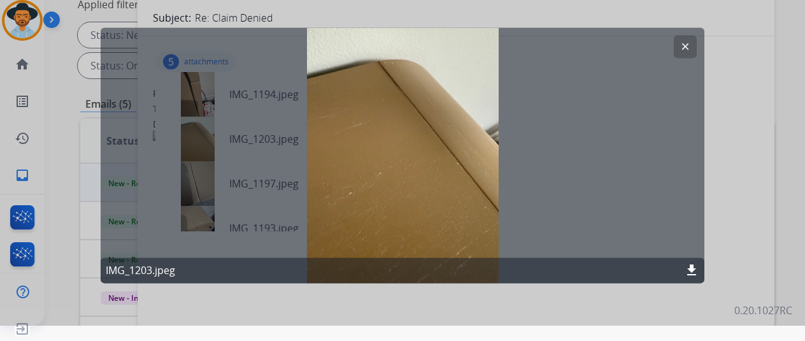
click at [680, 45] on mat-icon "clear" at bounding box center [685, 46] width 11 height 11
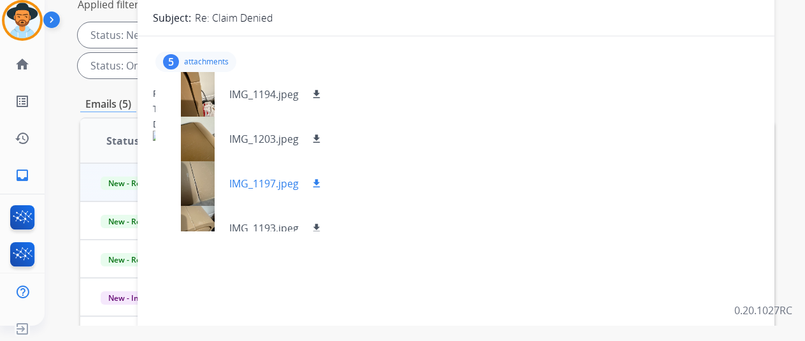
click at [273, 176] on p "IMG_1197.jpeg" at bounding box center [263, 183] width 69 height 15
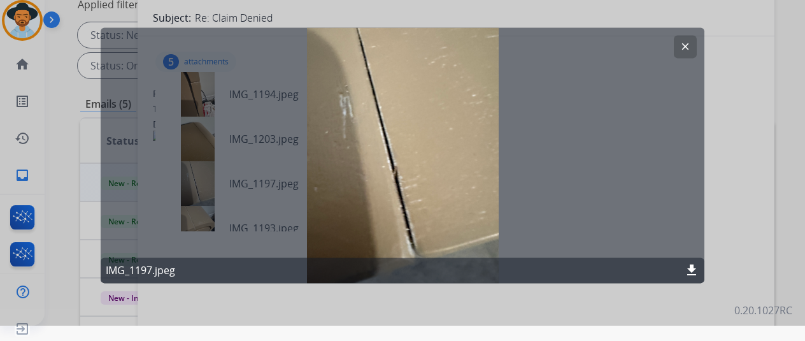
click at [677, 49] on button "clear" at bounding box center [685, 46] width 23 height 23
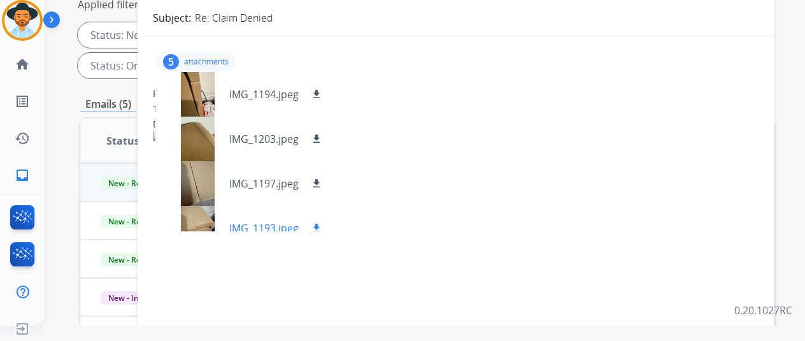
click at [220, 212] on div at bounding box center [198, 228] width 64 height 45
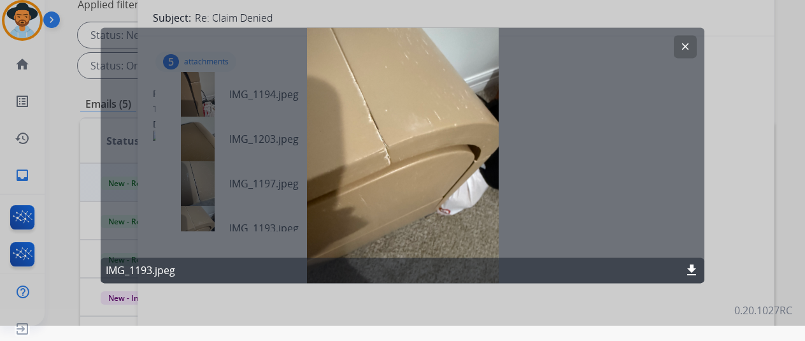
click at [690, 46] on mat-icon "clear" at bounding box center [685, 46] width 11 height 11
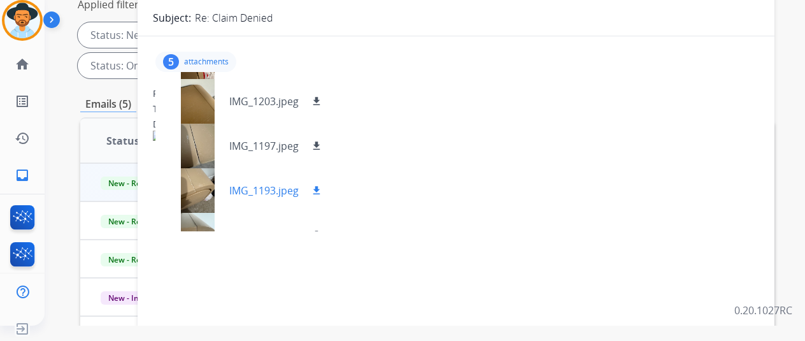
scroll to position [64, 0]
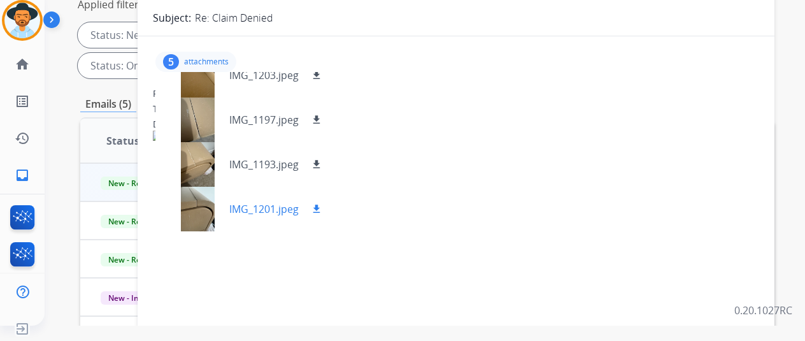
click at [263, 218] on div "IMG_1201.jpeg download" at bounding box center [244, 209] width 179 height 45
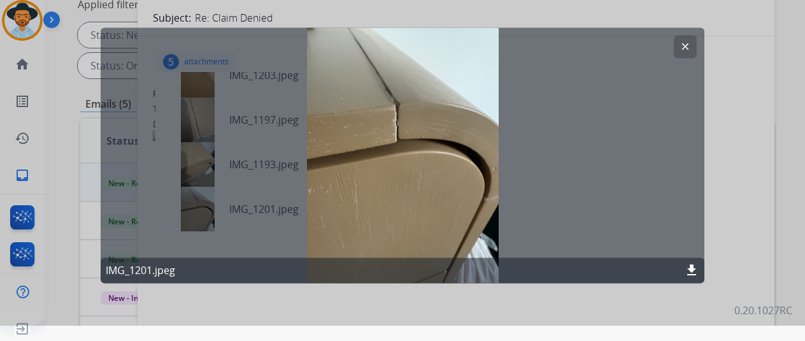
click at [677, 44] on button "clear" at bounding box center [685, 46] width 23 height 23
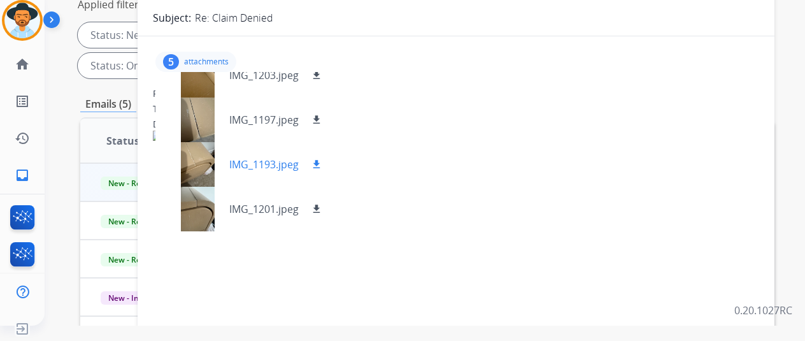
click at [279, 159] on p "IMG_1193.jpeg" at bounding box center [263, 164] width 69 height 15
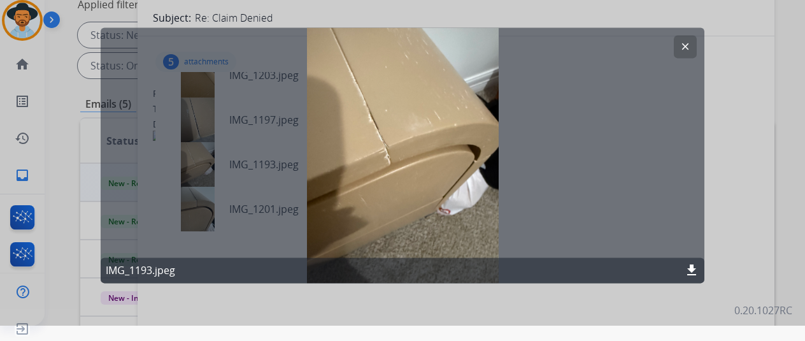
click at [681, 50] on mat-icon "clear" at bounding box center [685, 46] width 11 height 11
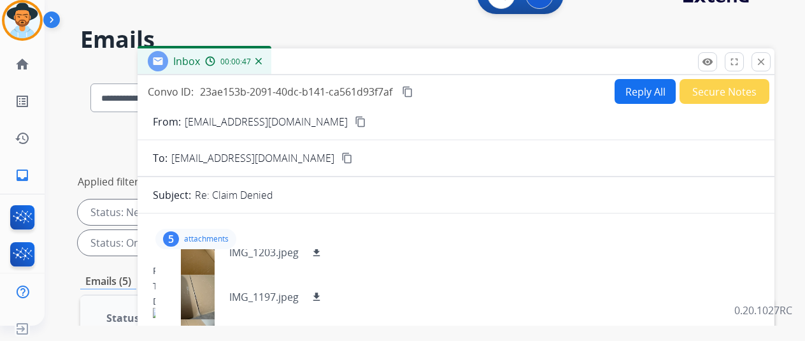
scroll to position [0, 0]
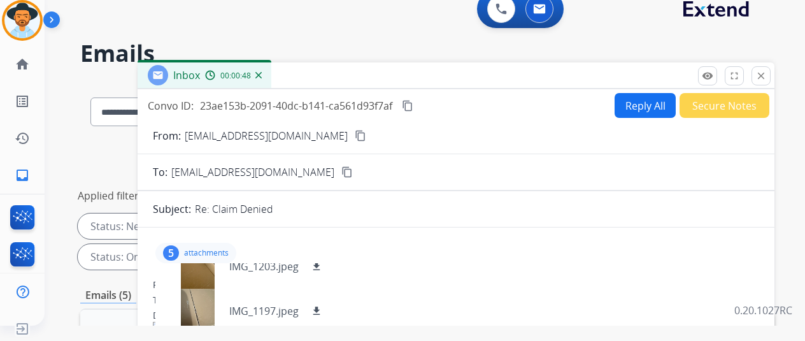
click at [692, 114] on button "Secure Notes" at bounding box center [725, 105] width 90 height 25
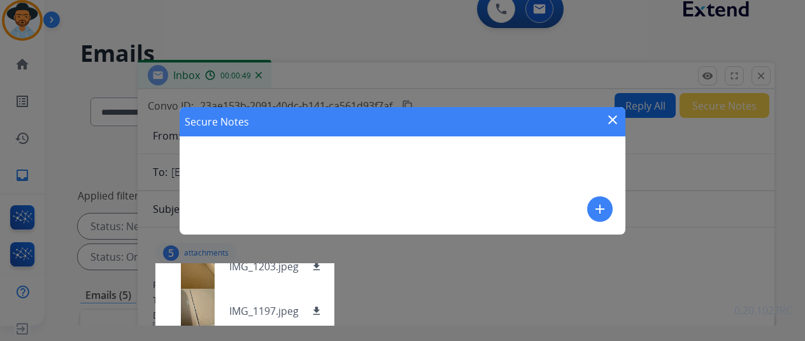
click at [590, 205] on button "add" at bounding box center [599, 208] width 25 height 25
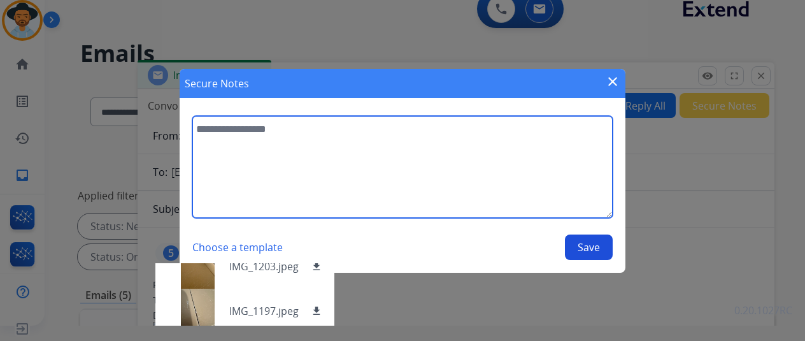
click at [326, 164] on textarea at bounding box center [402, 167] width 420 height 102
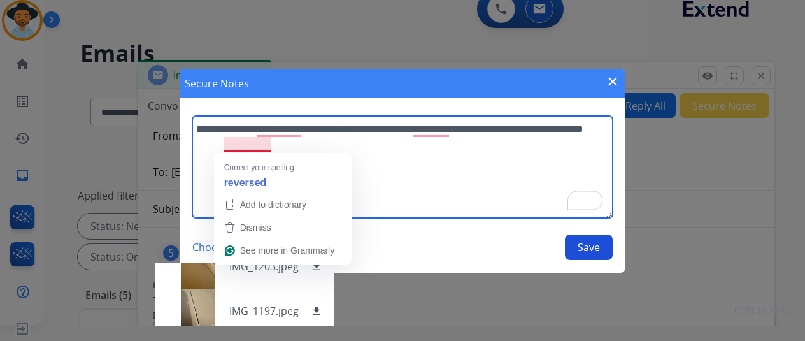
click at [266, 139] on textarea "**********" at bounding box center [402, 167] width 420 height 102
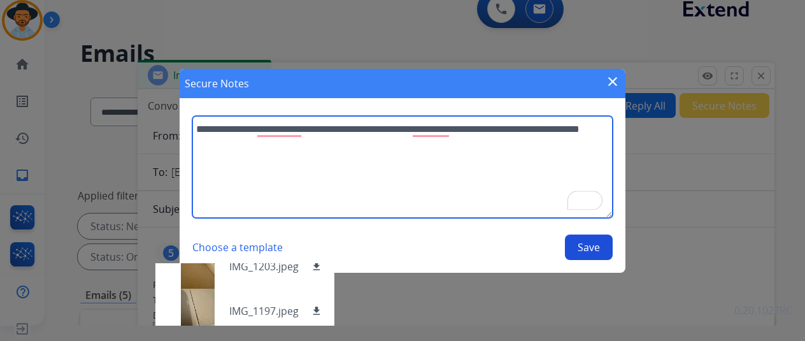
click at [279, 136] on textarea "**********" at bounding box center [402, 167] width 420 height 102
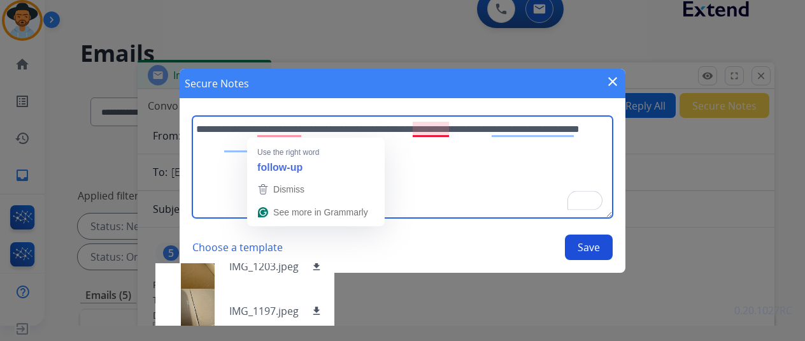
click at [449, 127] on textarea "**********" at bounding box center [402, 167] width 420 height 102
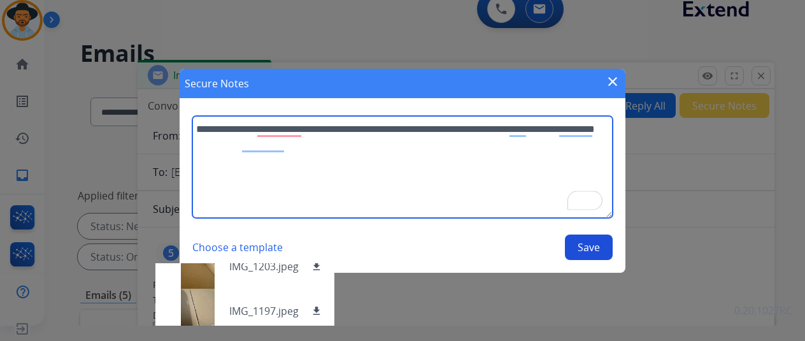
type textarea "**********"
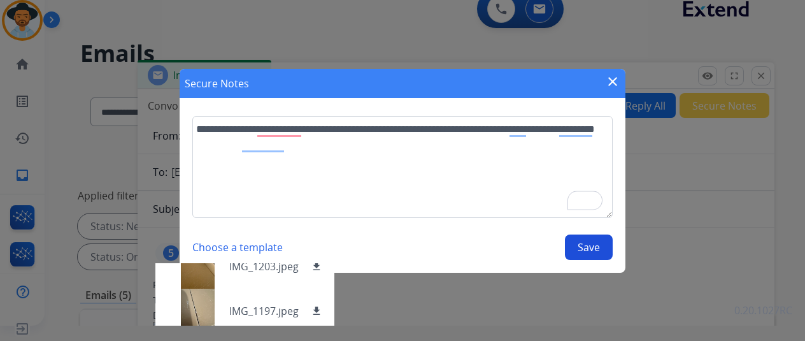
click at [568, 241] on button "Save" at bounding box center [589, 246] width 48 height 25
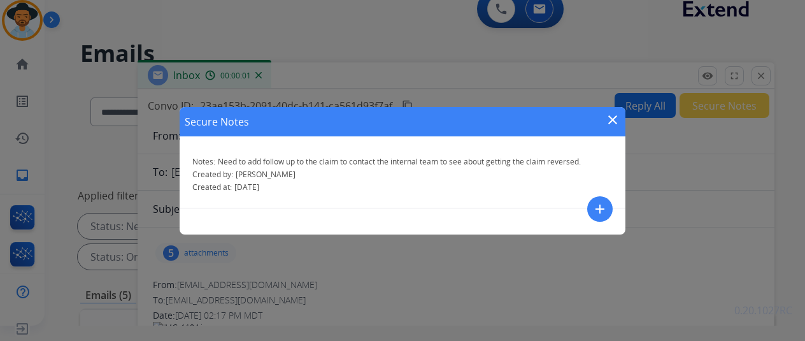
click at [613, 110] on div "Secure Notes close" at bounding box center [403, 121] width 446 height 29
click at [612, 115] on mat-icon "close" at bounding box center [612, 119] width 15 height 15
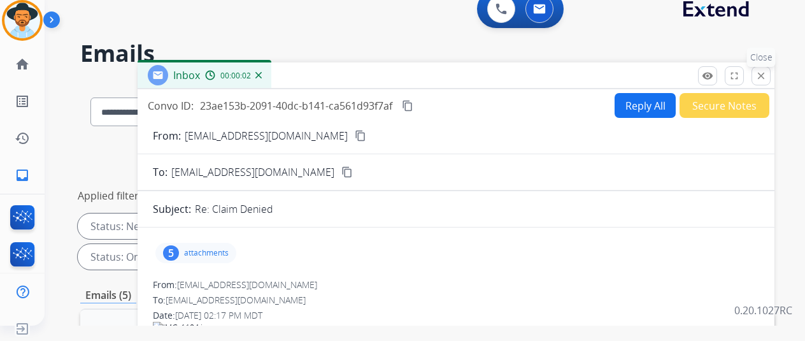
click at [767, 78] on mat-icon "close" at bounding box center [760, 75] width 11 height 11
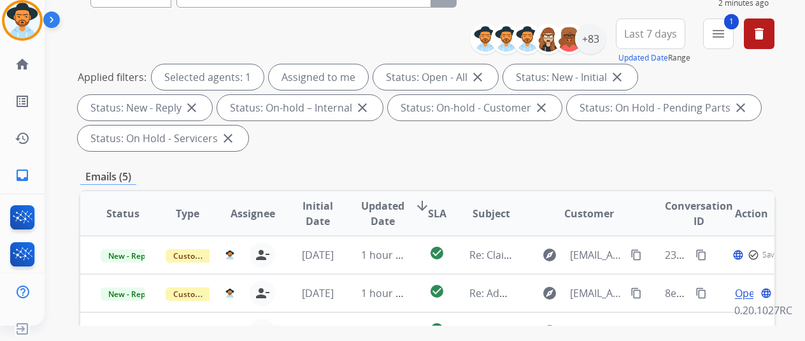
scroll to position [127, 0]
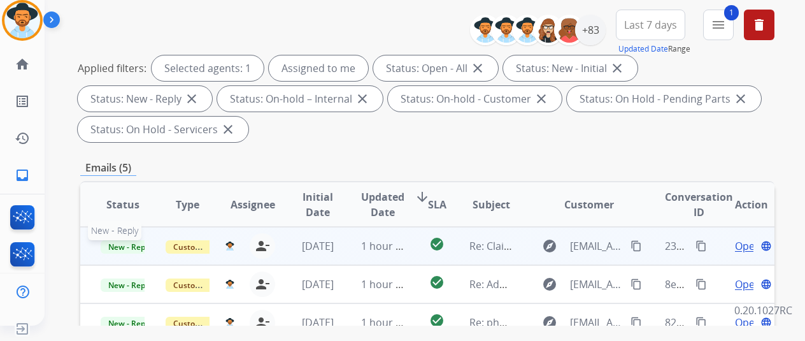
click at [139, 240] on span "New - Reply" at bounding box center [130, 246] width 58 height 13
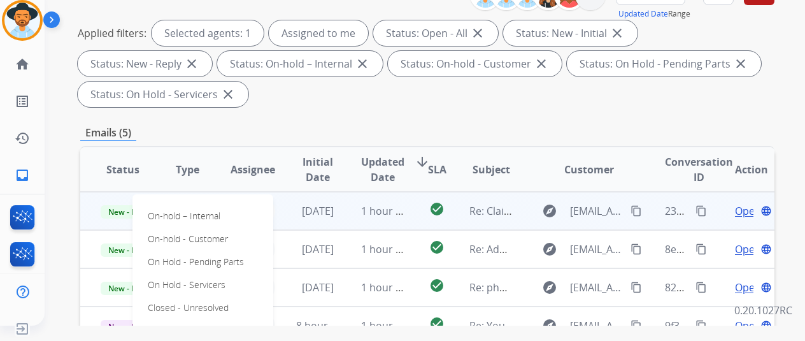
scroll to position [191, 0]
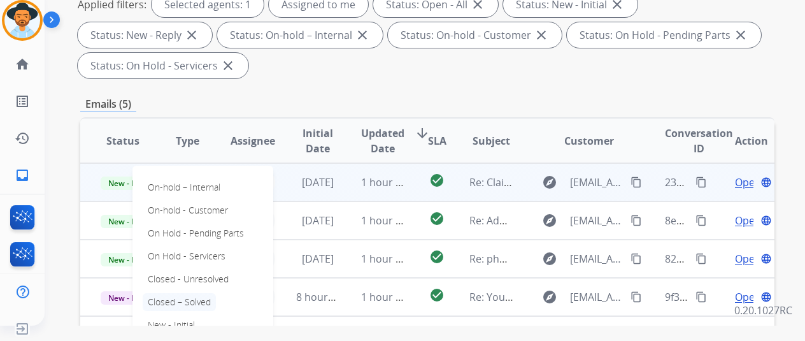
click at [204, 297] on p "Closed – Solved" at bounding box center [179, 302] width 73 height 18
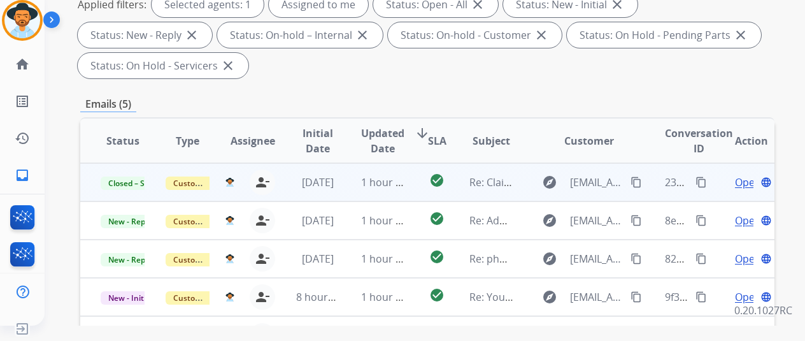
scroll to position [0, 0]
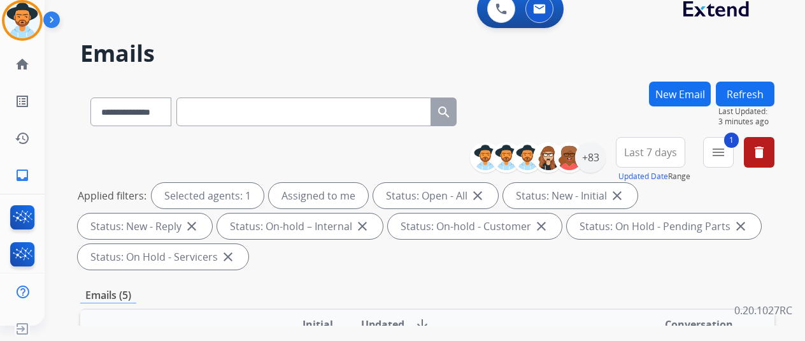
click at [770, 95] on button "Refresh" at bounding box center [745, 94] width 59 height 25
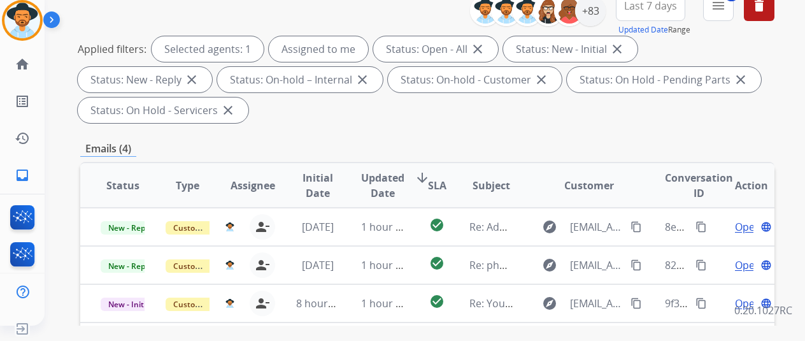
scroll to position [255, 0]
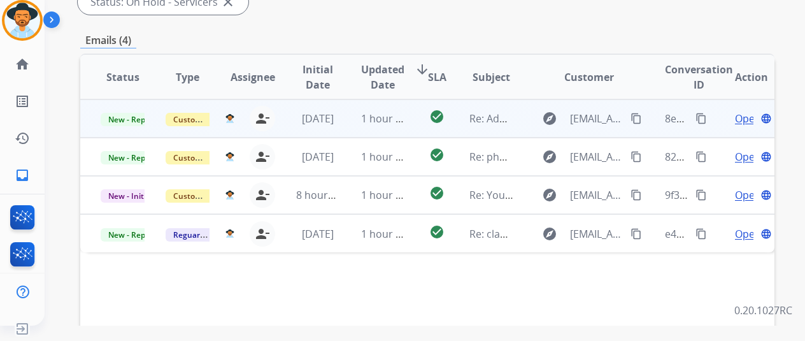
click at [748, 119] on span "Open" at bounding box center [748, 118] width 26 height 15
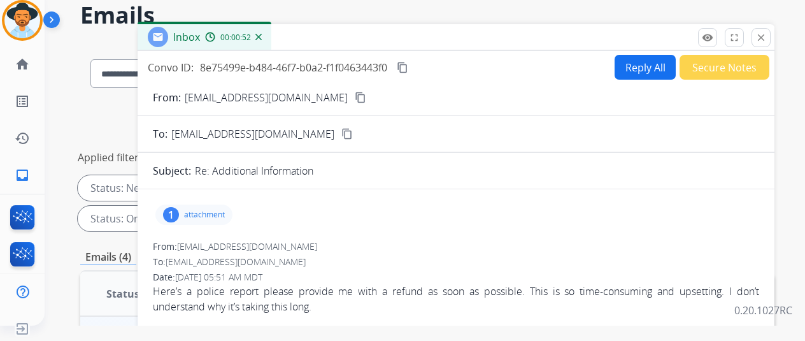
scroll to position [0, 0]
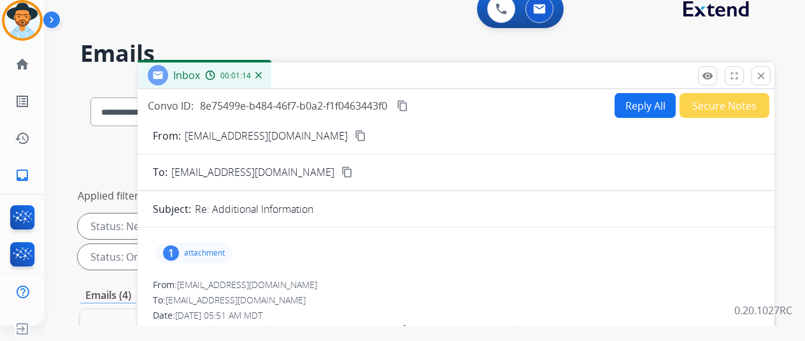
click at [625, 106] on button "Reply All" at bounding box center [645, 105] width 61 height 25
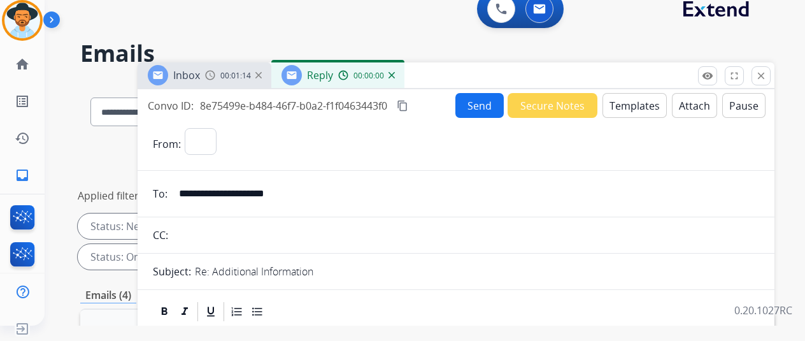
select select "**********"
click at [644, 108] on button "Templates" at bounding box center [635, 105] width 64 height 25
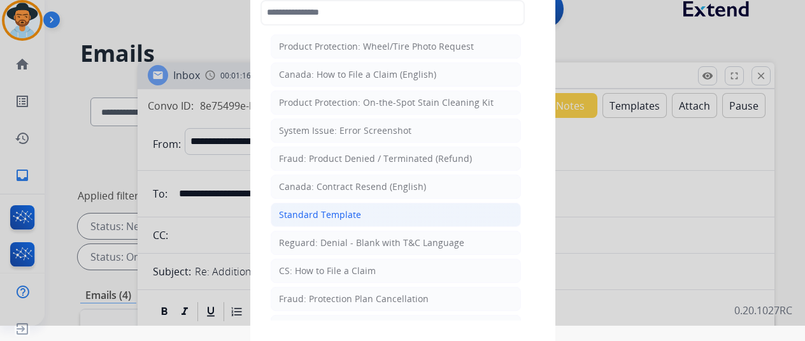
click at [424, 203] on li "Standard Template" at bounding box center [396, 215] width 250 height 24
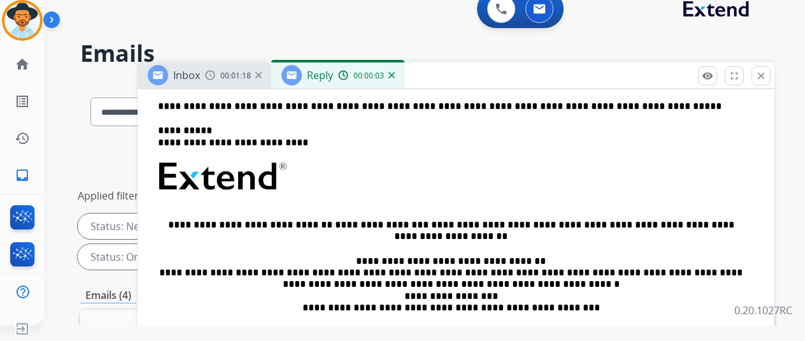
scroll to position [255, 0]
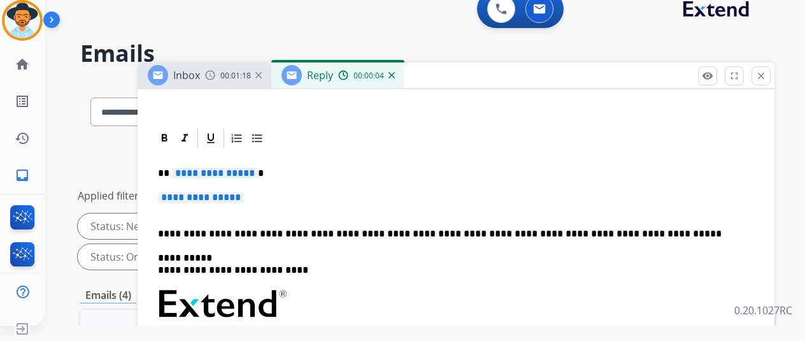
click at [241, 178] on div "**********" at bounding box center [456, 334] width 606 height 368
click at [241, 176] on span "**********" at bounding box center [215, 173] width 86 height 11
click at [210, 172] on span "**********" at bounding box center [215, 173] width 86 height 11
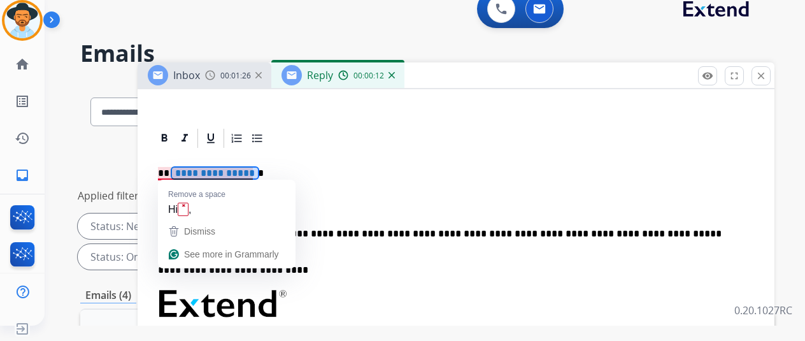
click at [361, 171] on p "**********" at bounding box center [451, 173] width 586 height 11
click at [320, 168] on p "**********" at bounding box center [451, 173] width 586 height 11
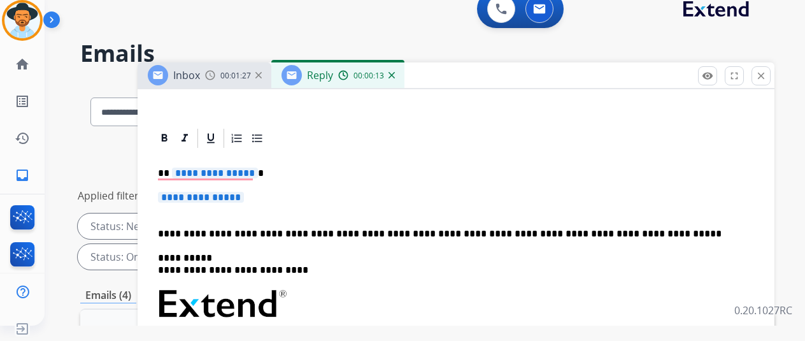
click at [320, 211] on p "**********" at bounding box center [456, 204] width 596 height 24
click at [231, 199] on span "**********" at bounding box center [201, 197] width 86 height 11
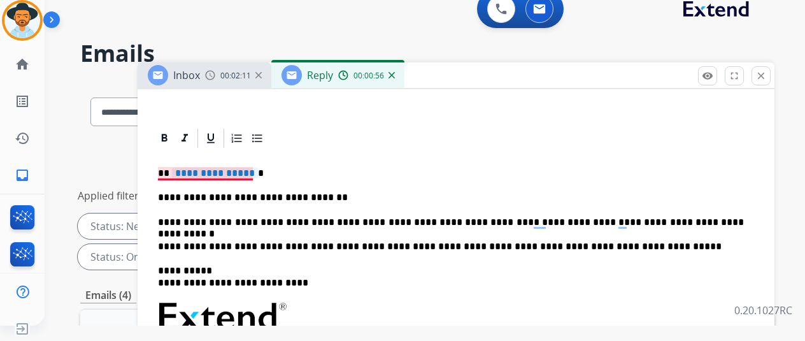
click at [213, 168] on span "**********" at bounding box center [215, 173] width 86 height 11
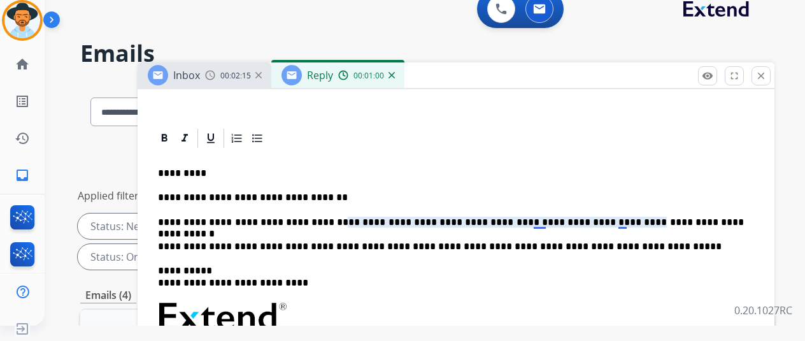
click at [550, 220] on p "**********" at bounding box center [451, 222] width 586 height 11
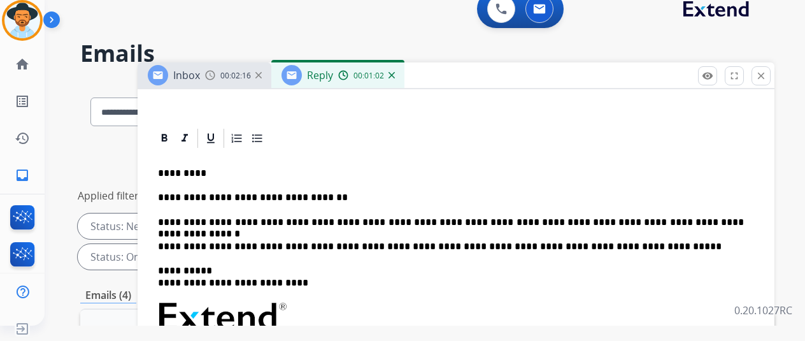
click at [606, 207] on div "**********" at bounding box center [456, 340] width 606 height 381
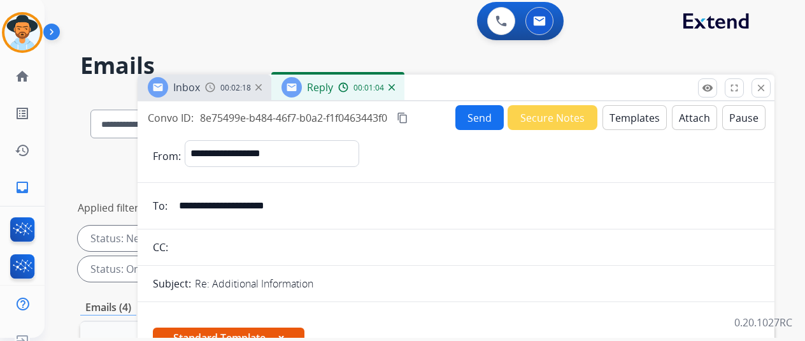
scroll to position [0, 0]
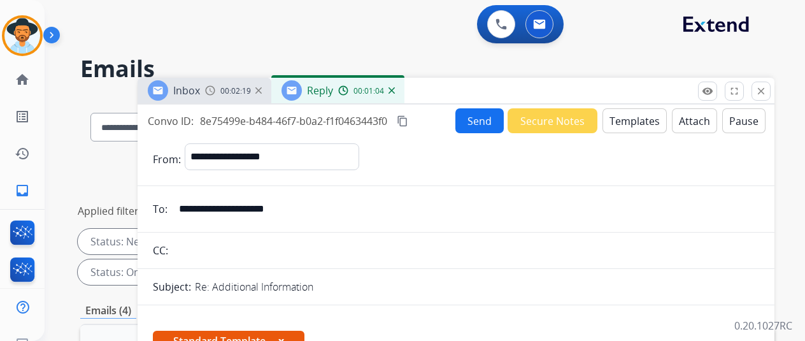
click at [475, 121] on button "Send" at bounding box center [479, 120] width 48 height 25
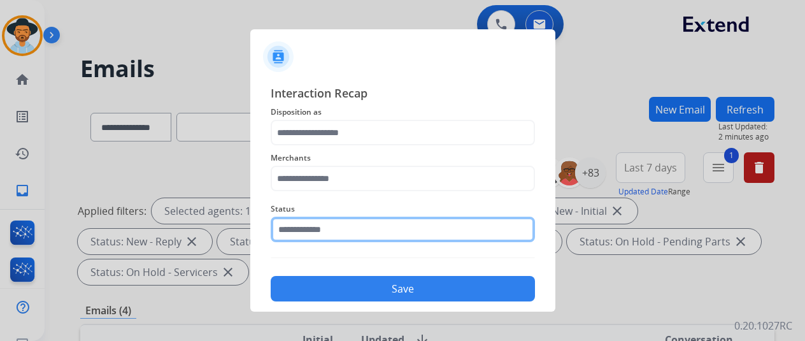
click at [425, 222] on input "text" at bounding box center [403, 229] width 264 height 25
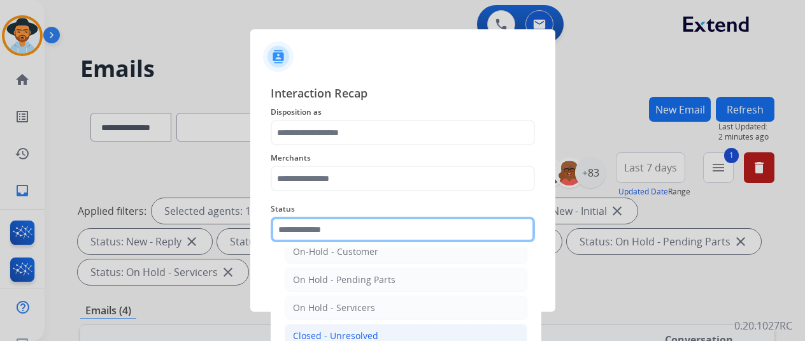
scroll to position [73, 0]
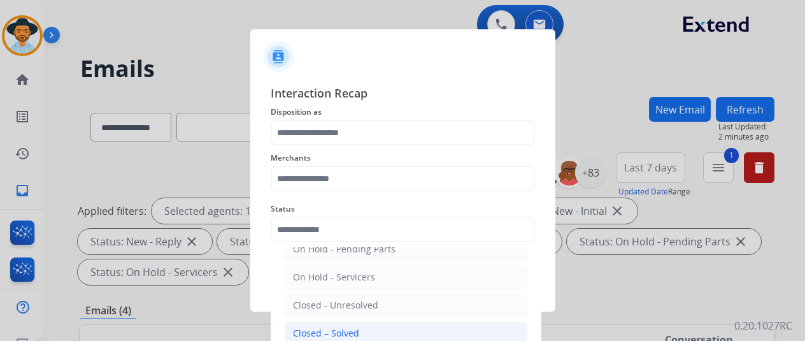
click at [373, 323] on li "Closed – Solved" at bounding box center [406, 333] width 243 height 24
type input "**********"
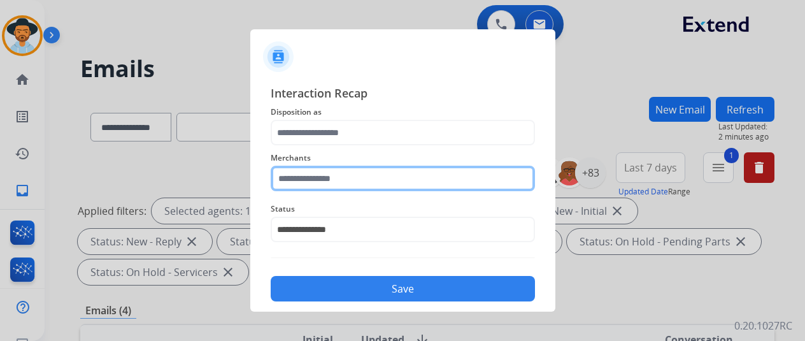
click at [394, 179] on input "text" at bounding box center [403, 178] width 264 height 25
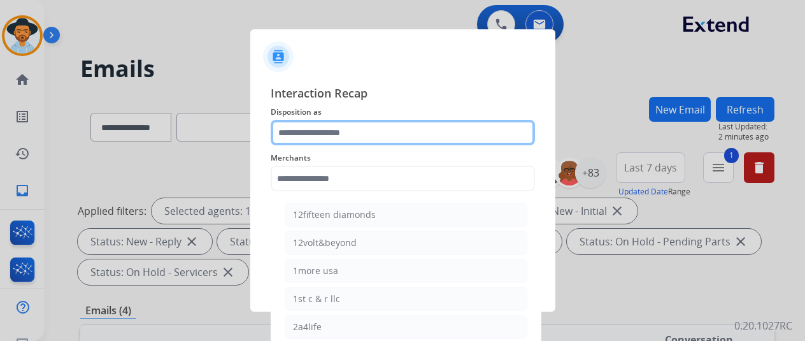
click at [331, 131] on input "text" at bounding box center [403, 132] width 264 height 25
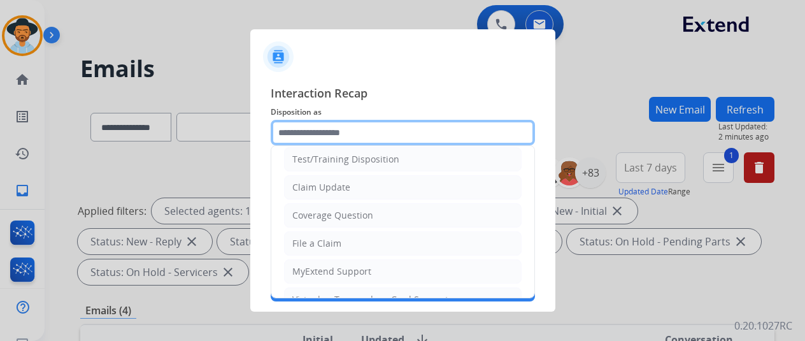
scroll to position [64, 0]
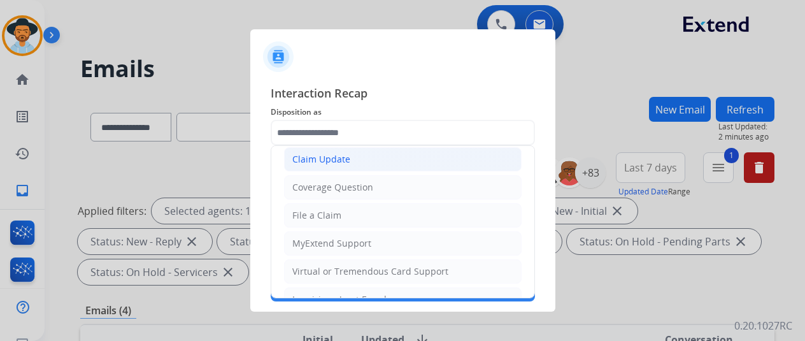
click at [378, 159] on li "Claim Update" at bounding box center [403, 159] width 238 height 24
type input "**********"
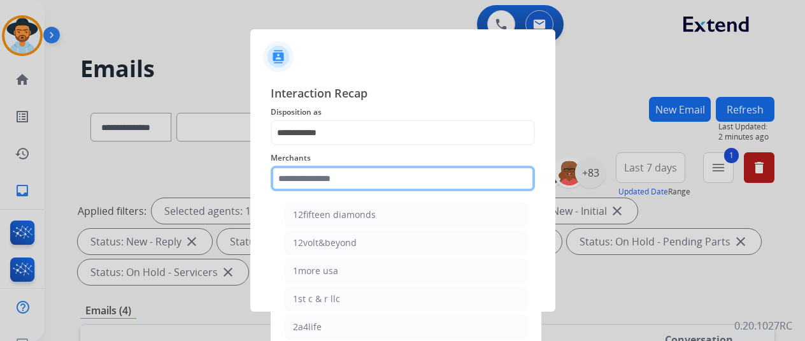
click at [382, 187] on input "text" at bounding box center [403, 178] width 264 height 25
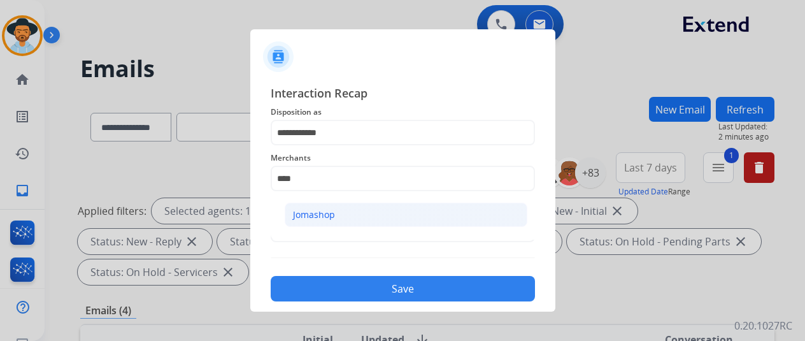
click at [387, 220] on li "Jomashop" at bounding box center [406, 215] width 243 height 24
type input "********"
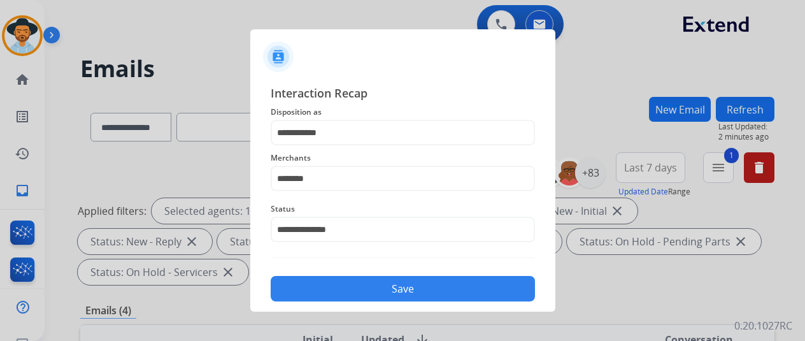
click at [408, 287] on button "Save" at bounding box center [403, 288] width 264 height 25
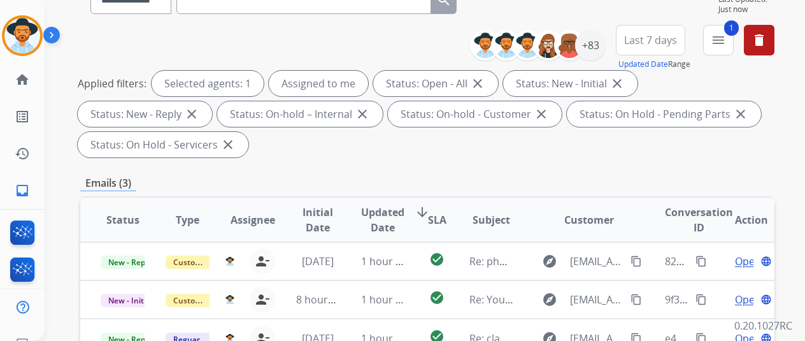
scroll to position [318, 0]
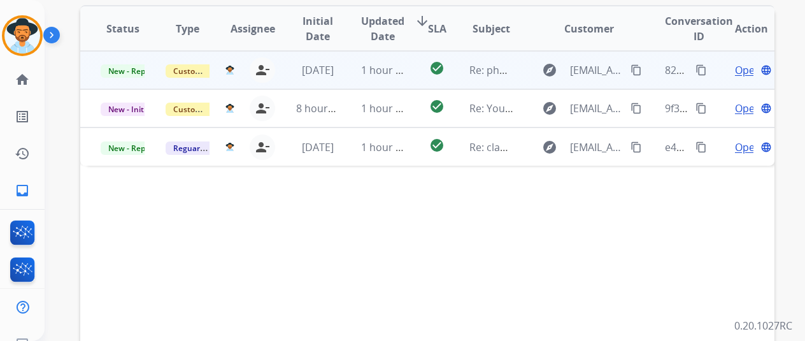
click at [739, 68] on span "Open" at bounding box center [748, 69] width 26 height 15
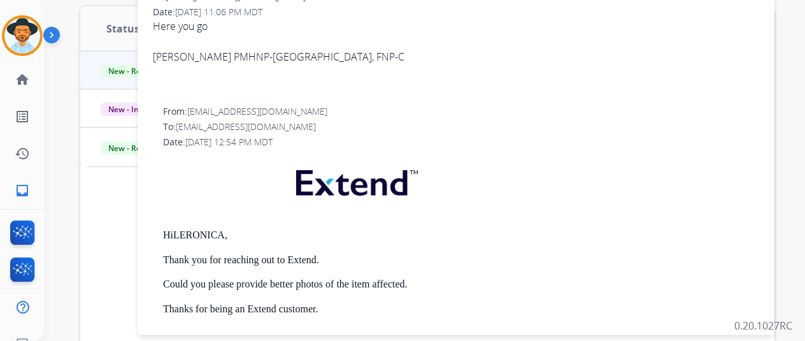
scroll to position [64, 0]
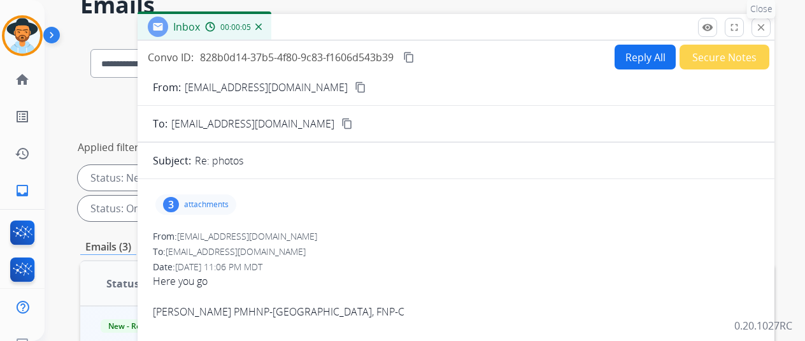
click at [767, 31] on mat-icon "close" at bounding box center [760, 27] width 11 height 11
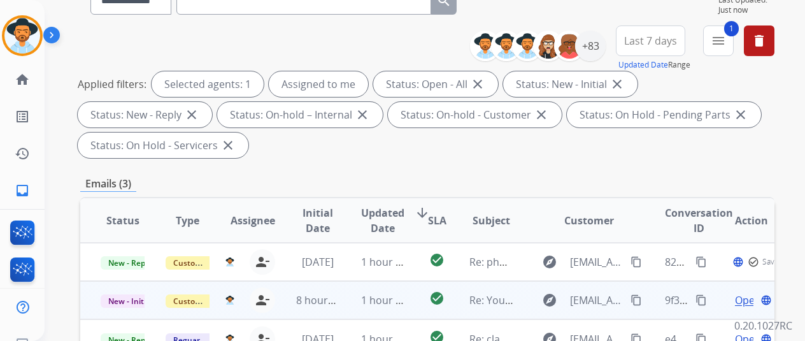
scroll to position [191, 0]
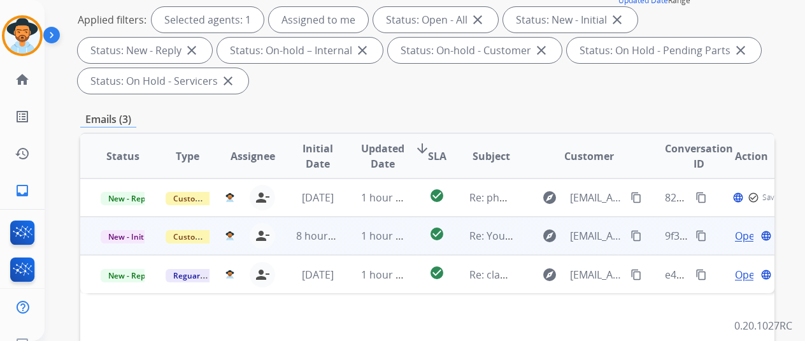
click at [745, 235] on span "Open" at bounding box center [748, 235] width 26 height 15
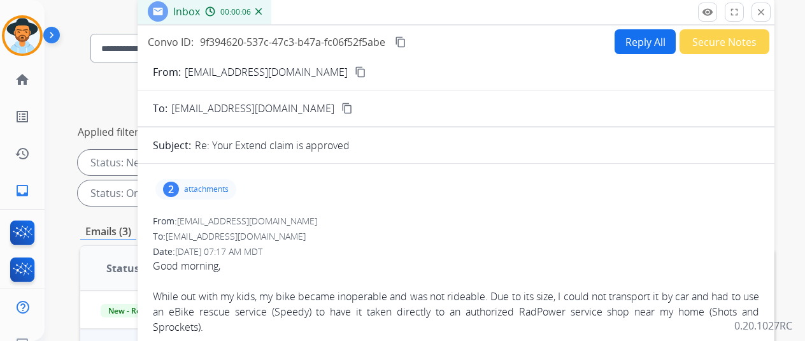
scroll to position [0, 0]
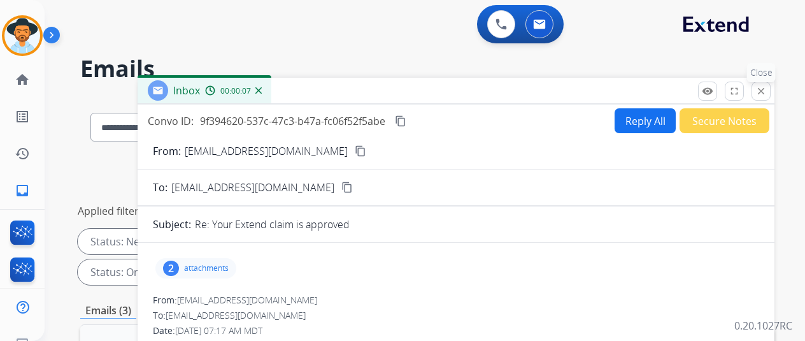
click at [768, 96] on button "close Close" at bounding box center [761, 91] width 19 height 19
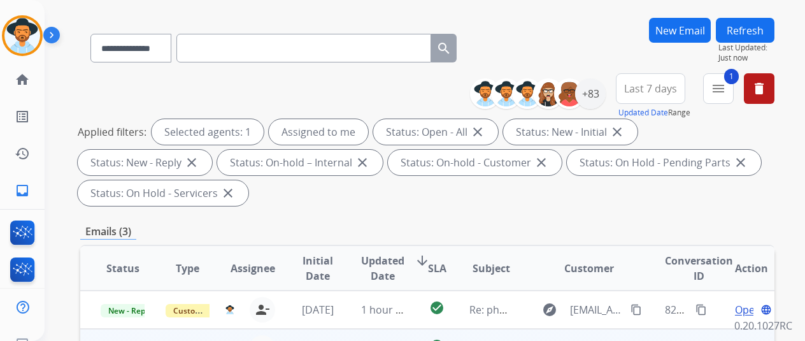
scroll to position [191, 0]
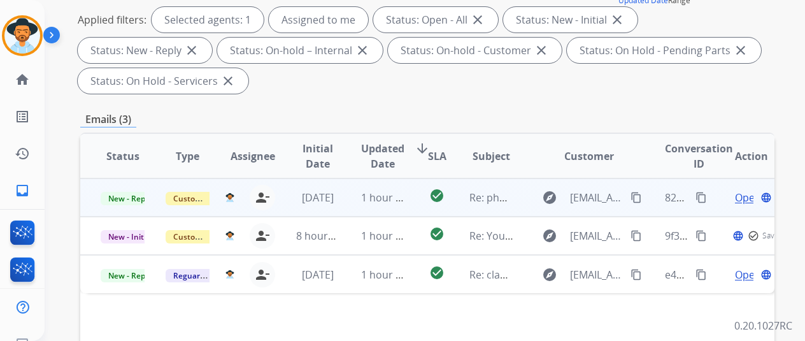
click at [736, 197] on span "Open" at bounding box center [748, 197] width 26 height 15
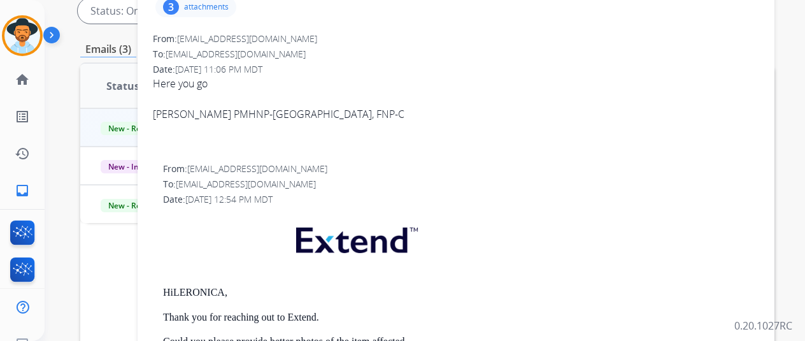
scroll to position [127, 0]
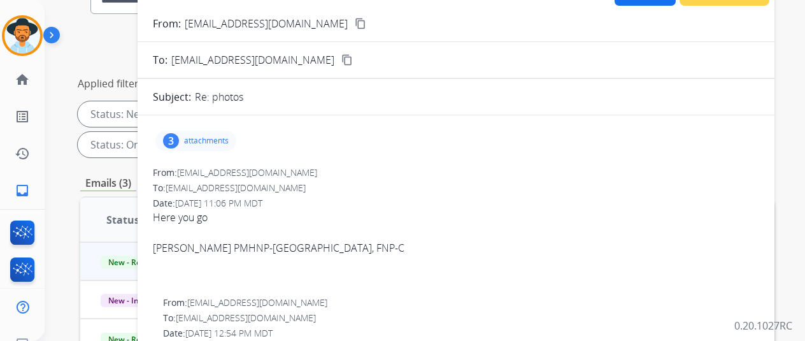
click at [213, 141] on p "attachments" at bounding box center [206, 141] width 45 height 10
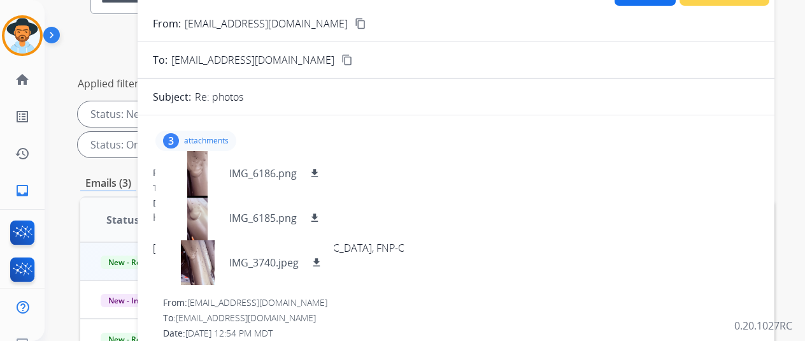
click at [213, 141] on p "attachments" at bounding box center [206, 141] width 45 height 10
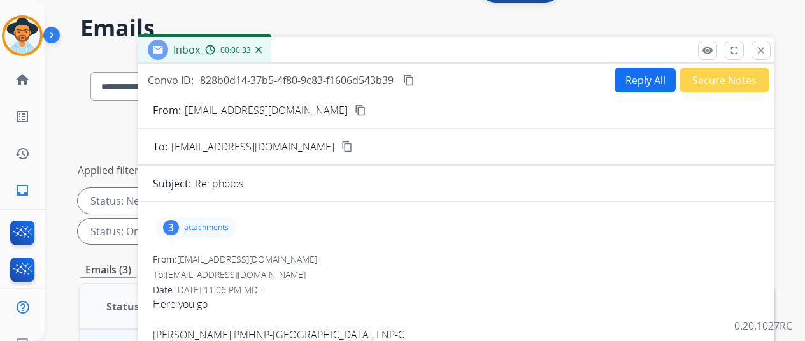
scroll to position [0, 0]
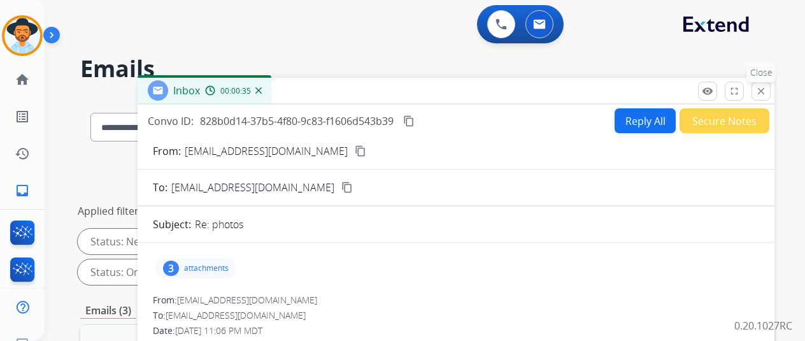
click at [767, 89] on mat-icon "close" at bounding box center [760, 90] width 11 height 11
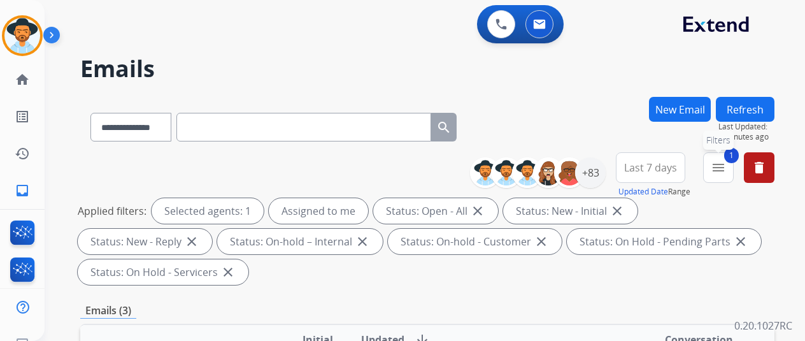
click at [739, 150] on span "1" at bounding box center [731, 155] width 15 height 15
click at [734, 170] on button "1 menu Filters" at bounding box center [718, 167] width 31 height 31
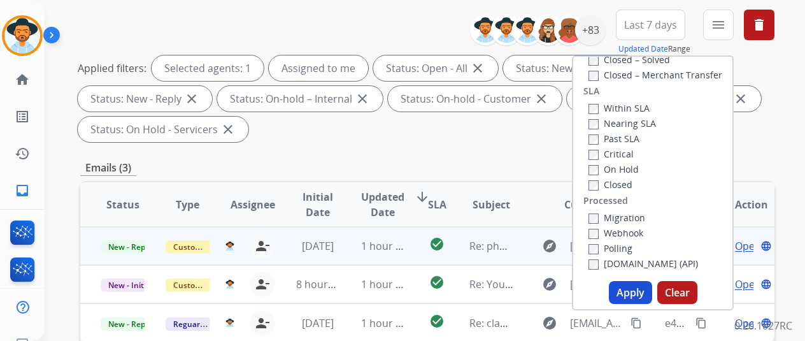
scroll to position [191, 0]
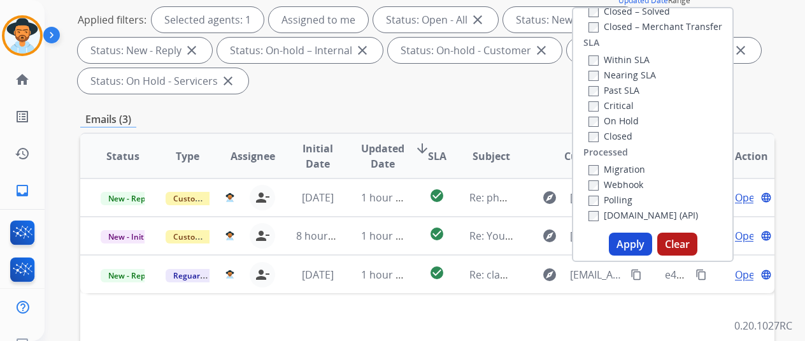
click at [643, 246] on button "Apply" at bounding box center [630, 243] width 43 height 23
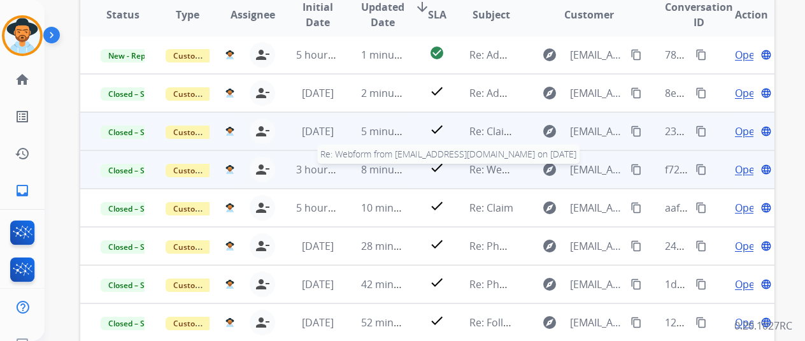
scroll to position [255, 0]
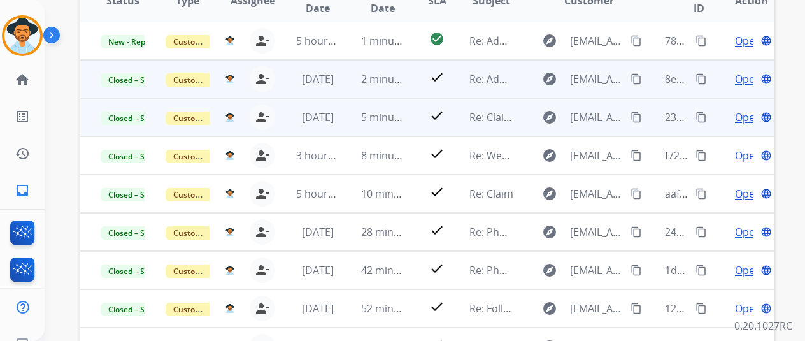
click at [705, 79] on mat-icon "content_copy" at bounding box center [701, 78] width 11 height 11
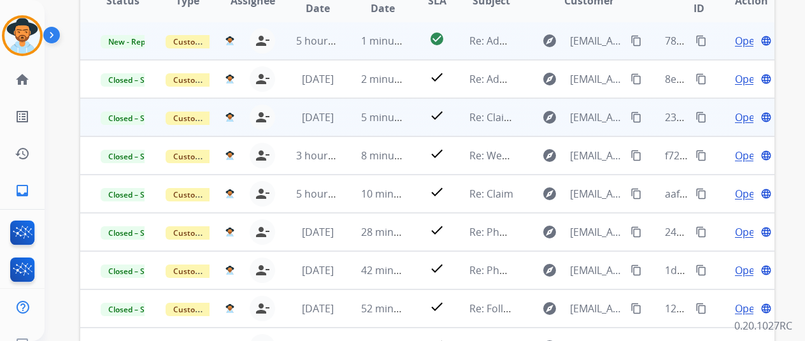
click at [739, 41] on span "Open" at bounding box center [748, 40] width 26 height 15
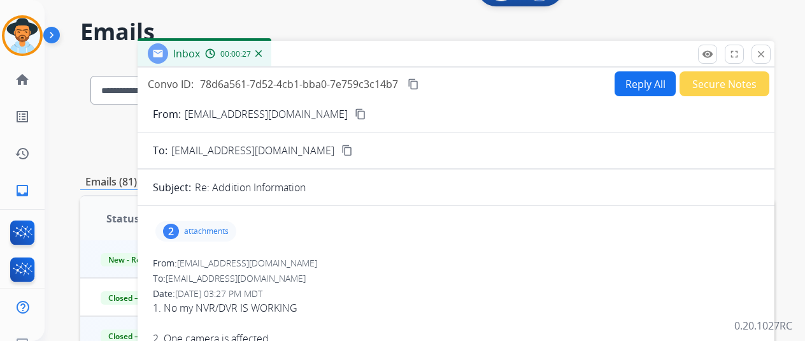
scroll to position [0, 0]
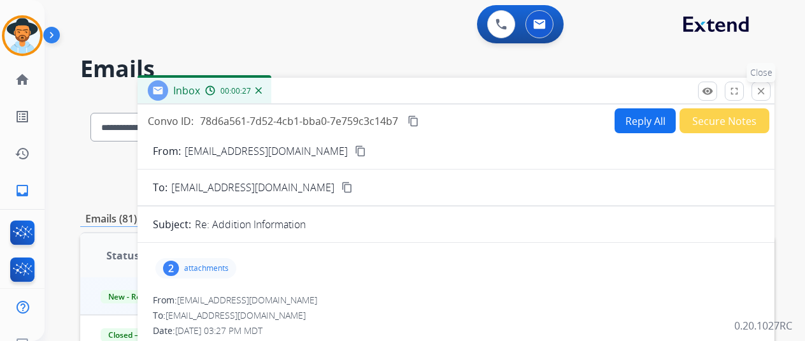
click at [771, 96] on button "close Close" at bounding box center [761, 91] width 19 height 19
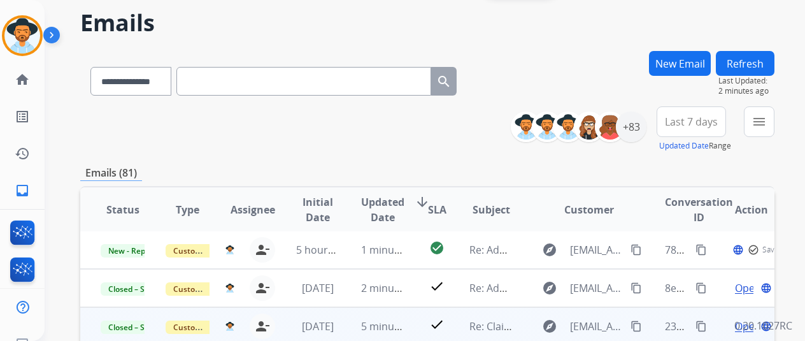
scroll to position [127, 0]
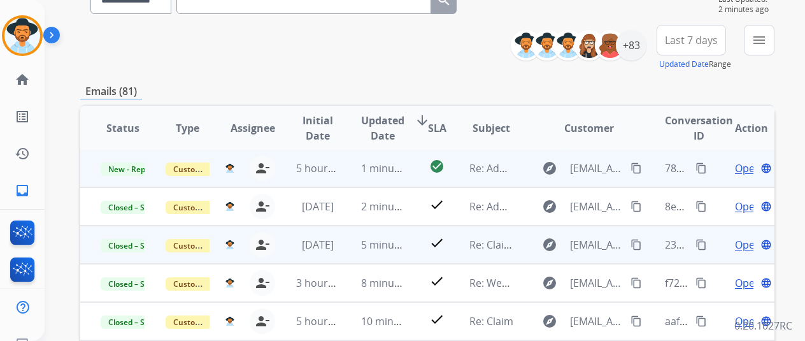
click at [131, 158] on td "New - Reply" at bounding box center [112, 168] width 65 height 38
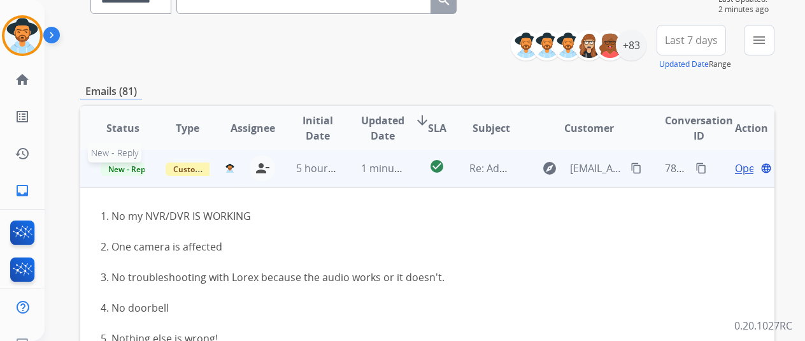
scroll to position [0, 0]
click at [743, 169] on span "Open" at bounding box center [748, 169] width 26 height 15
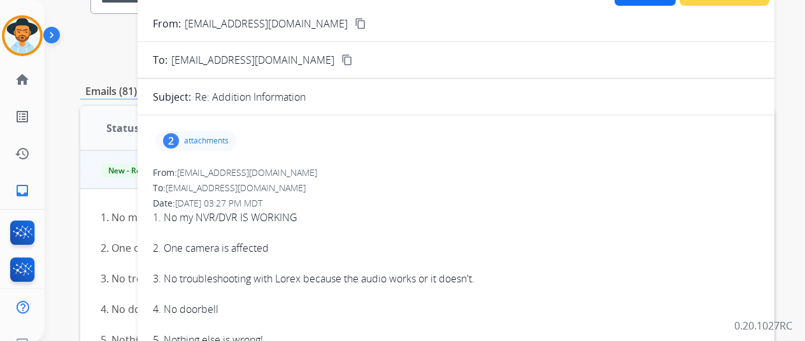
scroll to position [64, 0]
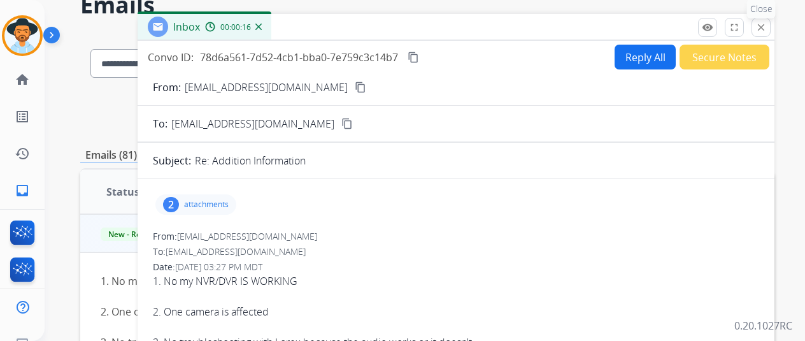
click at [767, 30] on mat-icon "close" at bounding box center [760, 27] width 11 height 11
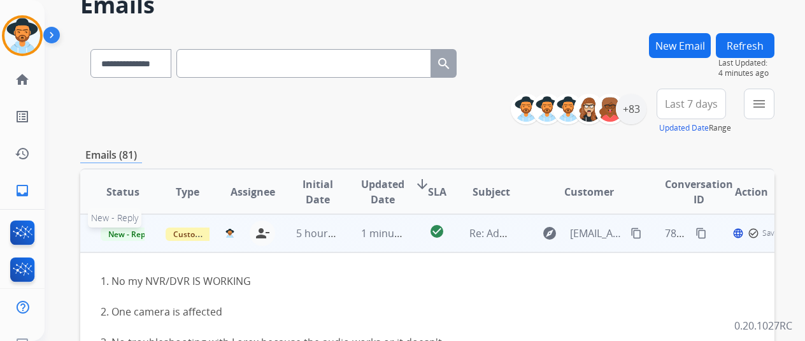
click at [140, 234] on span "New - Reply" at bounding box center [130, 233] width 58 height 13
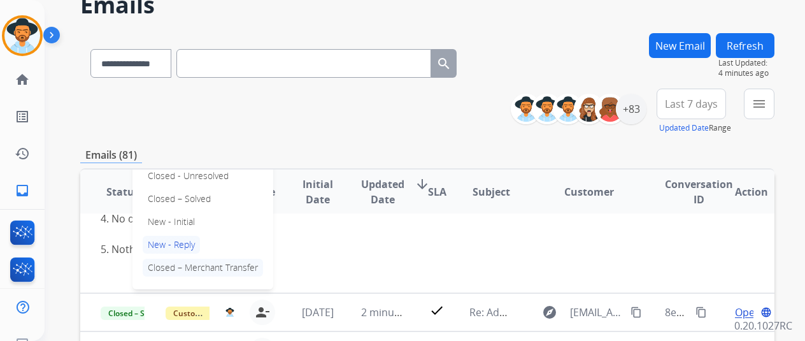
scroll to position [127, 0]
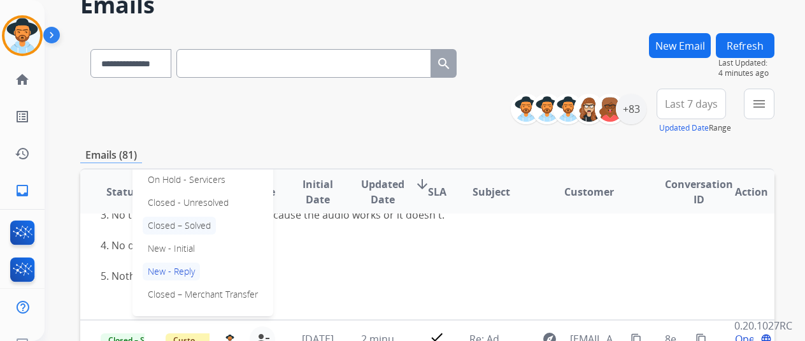
click at [185, 226] on p "Closed – Solved" at bounding box center [179, 226] width 73 height 18
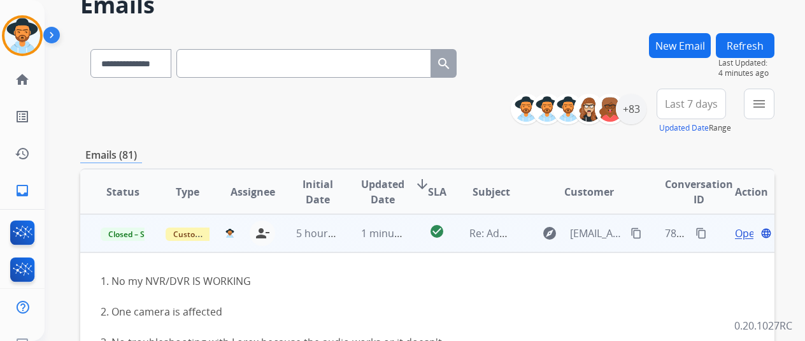
scroll to position [0, 0]
click at [757, 59] on span "Last Updated:" at bounding box center [746, 63] width 56 height 10
click at [757, 52] on button "Refresh" at bounding box center [745, 45] width 59 height 25
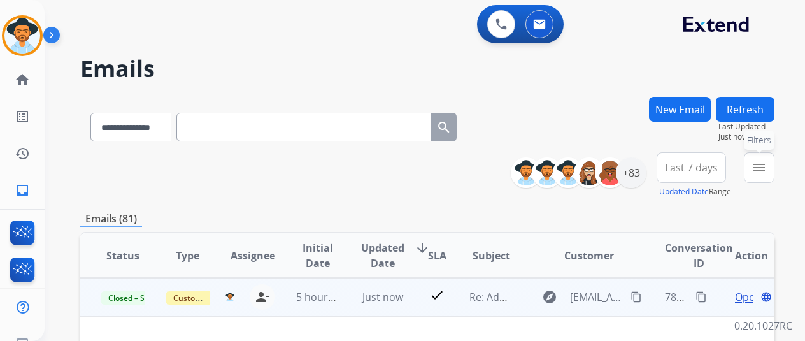
click at [763, 168] on mat-icon "menu" at bounding box center [759, 167] width 15 height 15
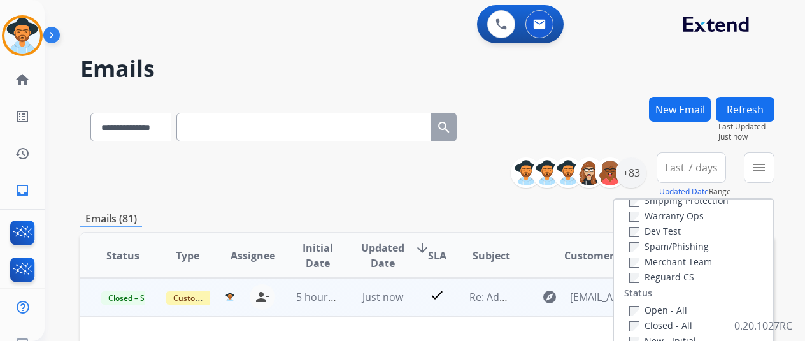
scroll to position [82, 0]
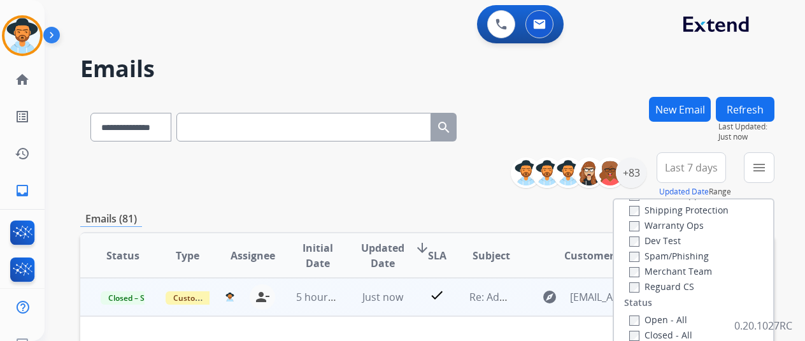
click at [636, 313] on div "Open - All" at bounding box center [696, 318] width 134 height 15
click at [638, 315] on label "Open - All" at bounding box center [658, 319] width 58 height 12
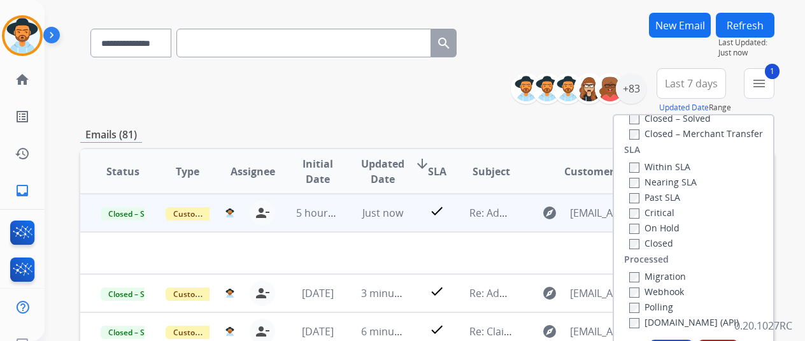
scroll to position [191, 0]
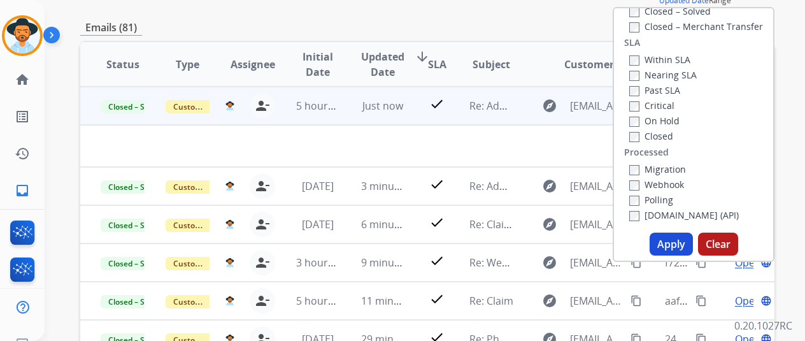
click at [680, 244] on button "Apply" at bounding box center [671, 243] width 43 height 23
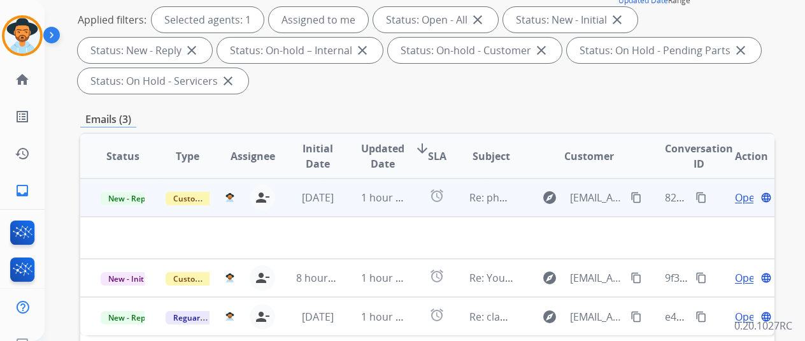
click at [747, 199] on span "Open" at bounding box center [748, 197] width 26 height 15
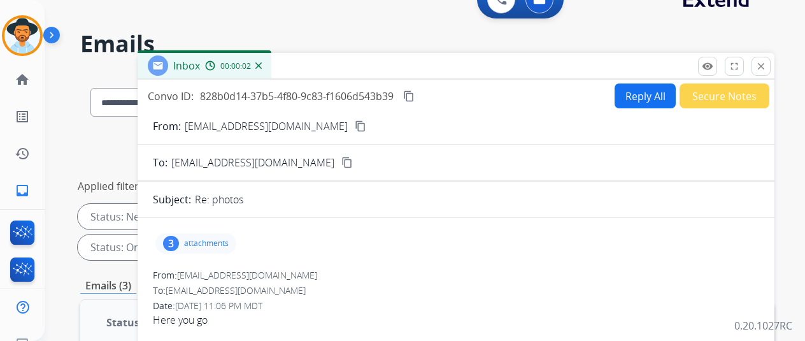
scroll to position [0, 0]
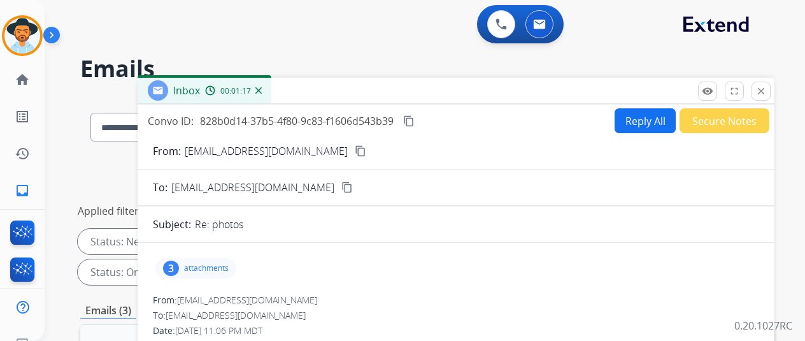
click at [355, 152] on mat-icon "content_copy" at bounding box center [360, 150] width 11 height 11
click at [643, 117] on button "Reply All" at bounding box center [645, 120] width 61 height 25
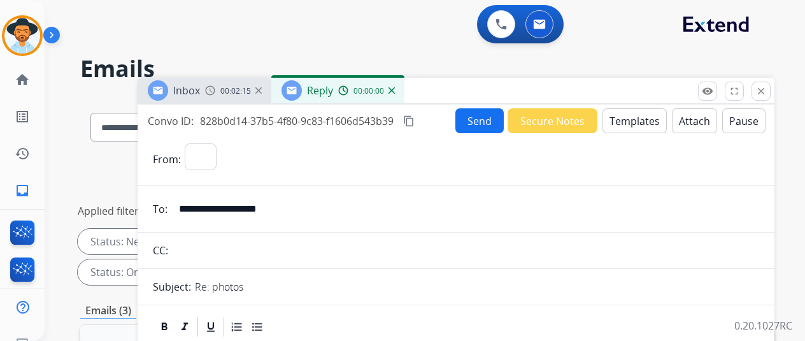
select select "**********"
click at [631, 131] on button "Templates" at bounding box center [635, 120] width 64 height 25
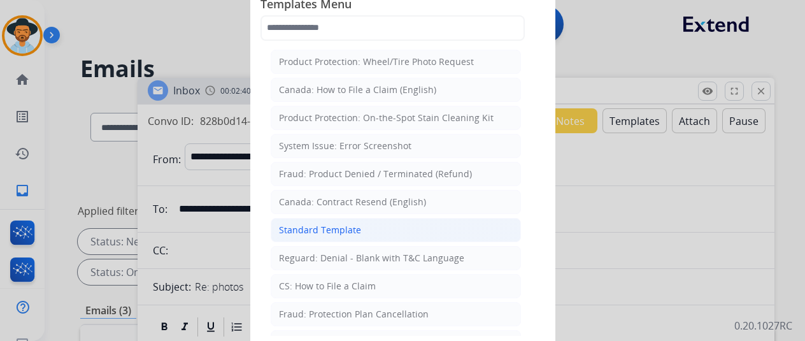
click at [324, 231] on div "Standard Template" at bounding box center [320, 230] width 82 height 13
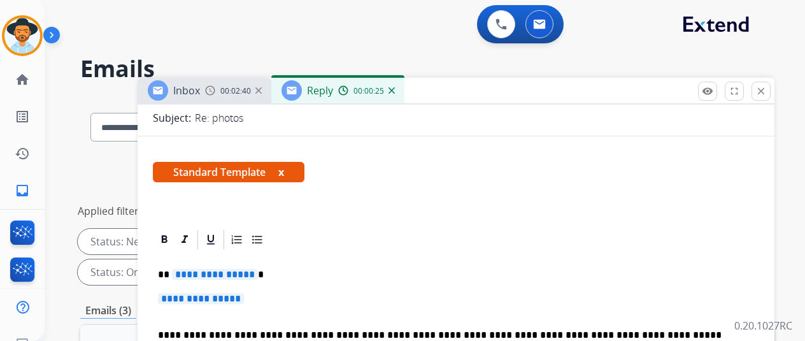
scroll to position [318, 0]
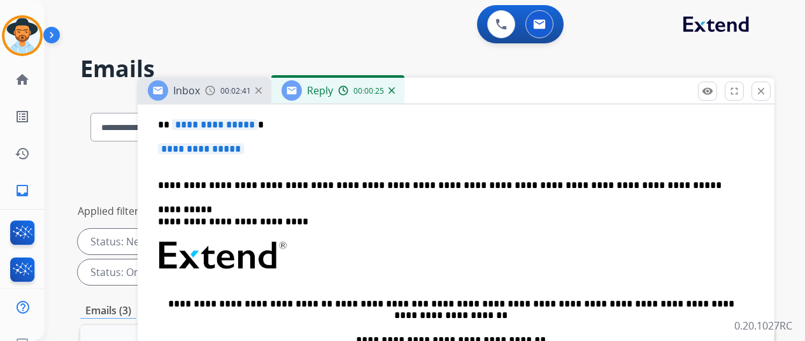
click at [241, 148] on span "**********" at bounding box center [201, 148] width 86 height 11
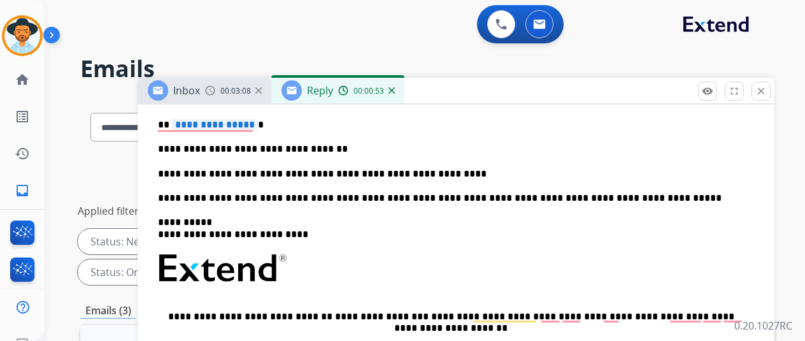
click at [224, 119] on span "**********" at bounding box center [215, 124] width 86 height 11
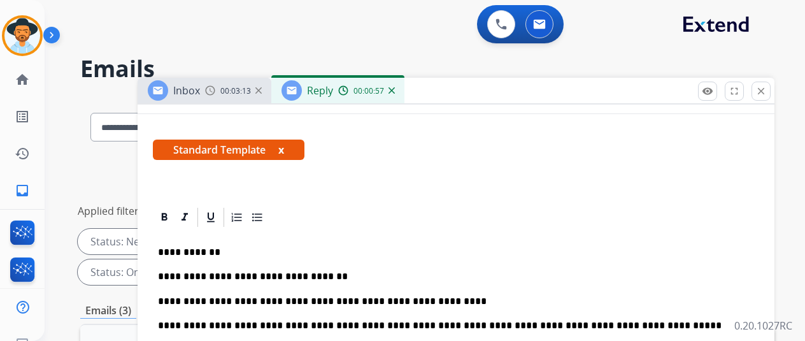
scroll to position [0, 0]
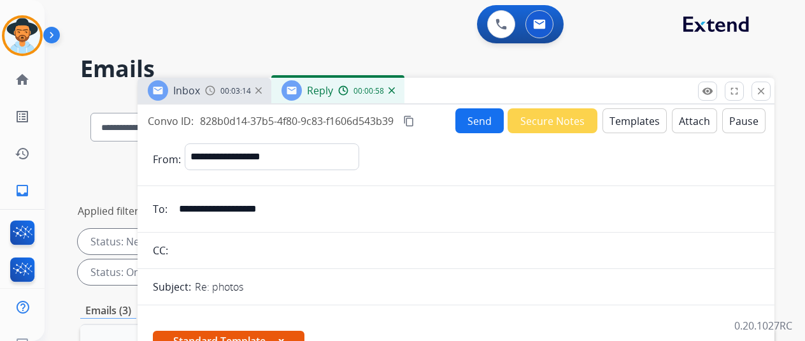
click at [482, 115] on button "Send" at bounding box center [479, 120] width 48 height 25
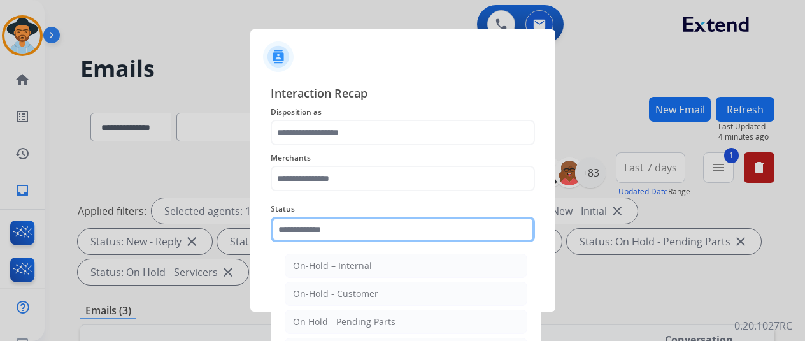
click at [371, 240] on input "text" at bounding box center [403, 229] width 264 height 25
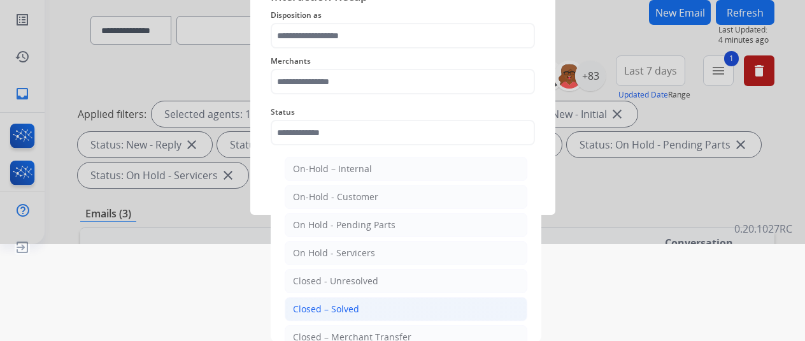
click at [345, 303] on div "Closed – Solved" at bounding box center [326, 309] width 66 height 13
type input "**********"
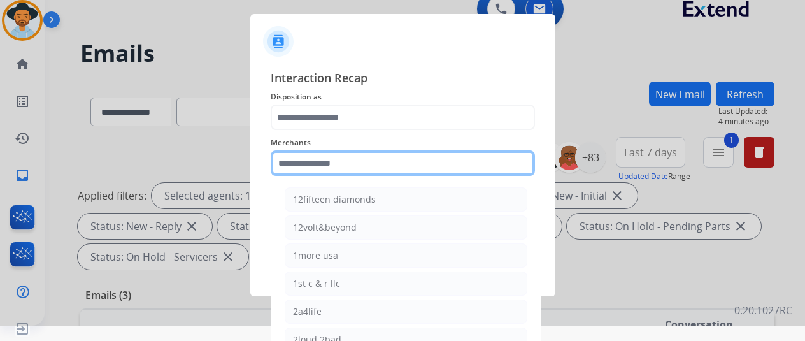
click at [353, 159] on div "Merchants 12fifteen diamonds 12volt&beyond 1more usa 1st c & r llc 2a4life 2lou…" at bounding box center [403, 155] width 264 height 51
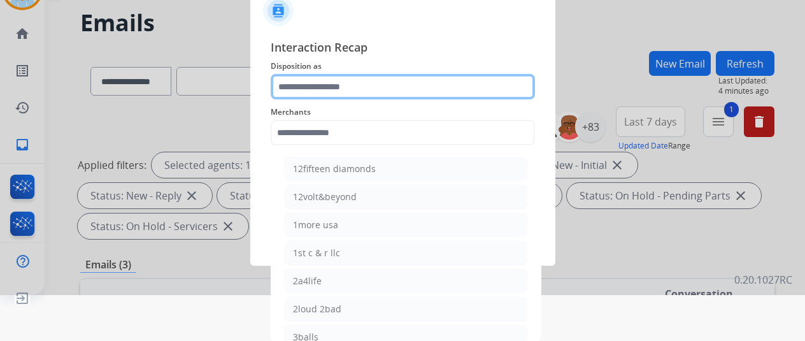
click at [348, 77] on input "text" at bounding box center [403, 86] width 264 height 25
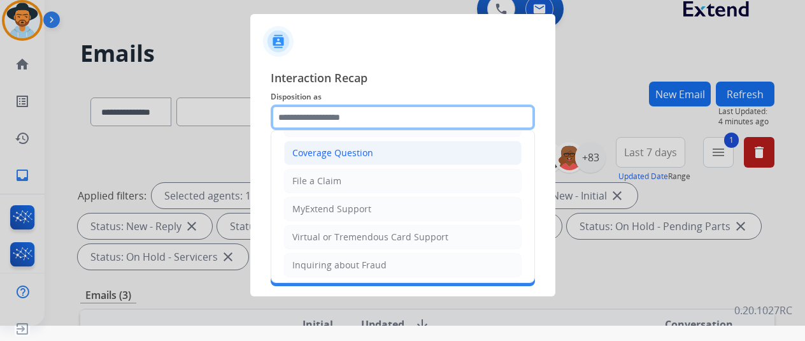
scroll to position [64, 0]
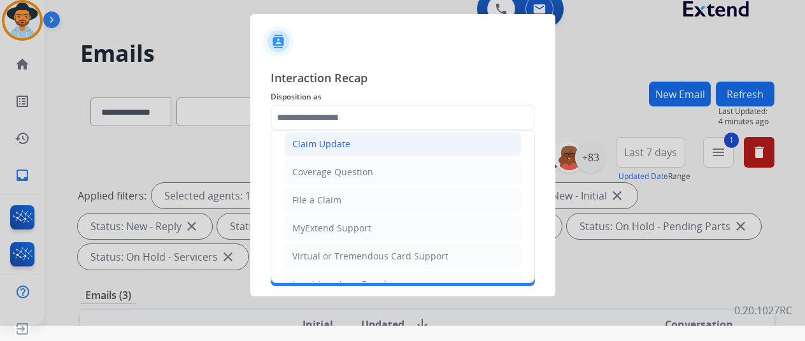
click at [349, 143] on li "Claim Update" at bounding box center [403, 144] width 238 height 24
type input "**********"
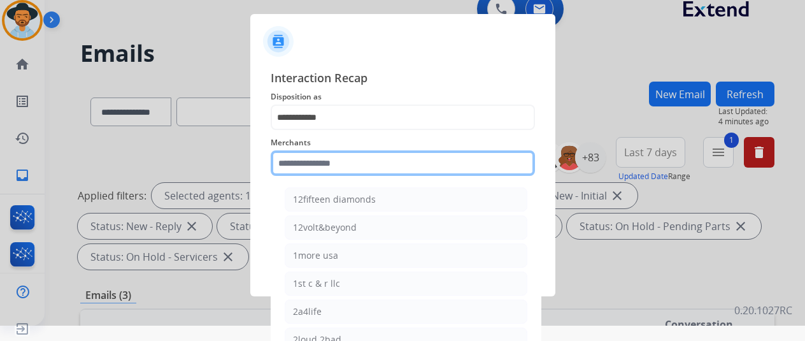
click at [341, 169] on input "text" at bounding box center [403, 162] width 264 height 25
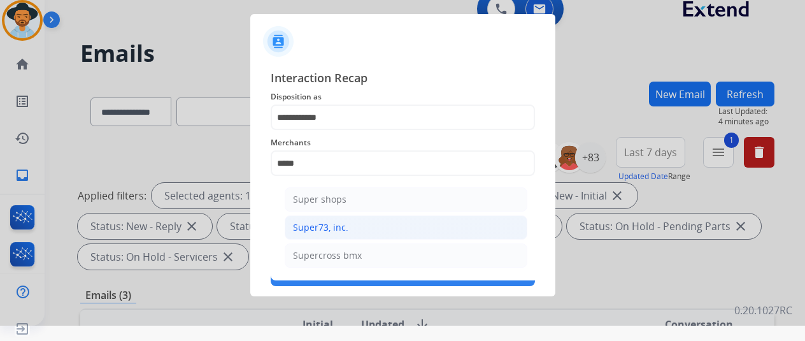
click at [307, 218] on li "Super73, inc." at bounding box center [406, 227] width 243 height 24
type input "**********"
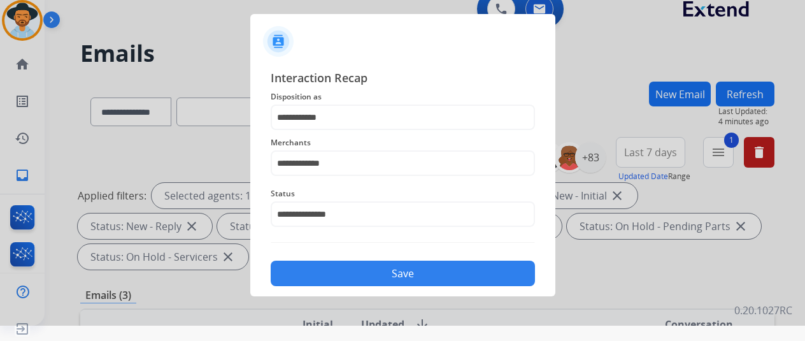
click at [326, 275] on button "Save" at bounding box center [403, 273] width 264 height 25
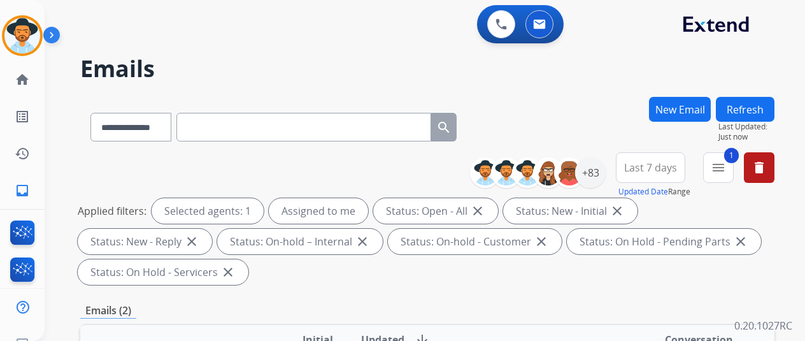
select select "**********"
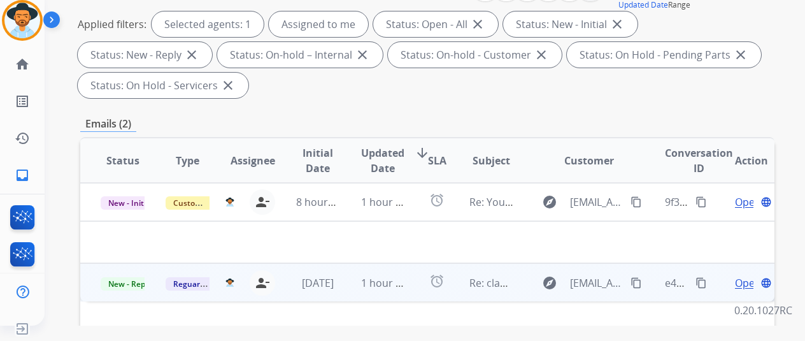
scroll to position [191, 0]
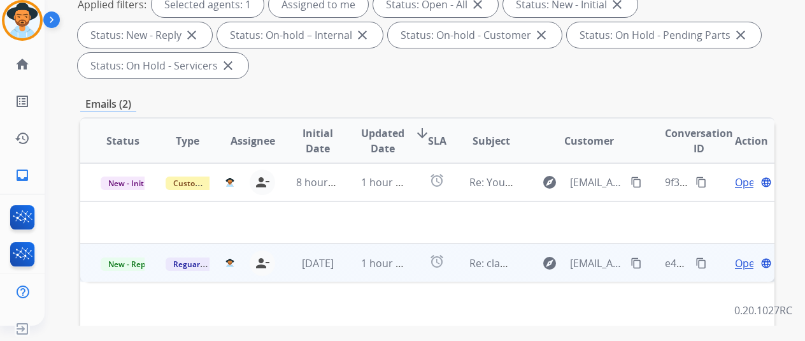
click at [745, 261] on span "Open" at bounding box center [748, 262] width 26 height 15
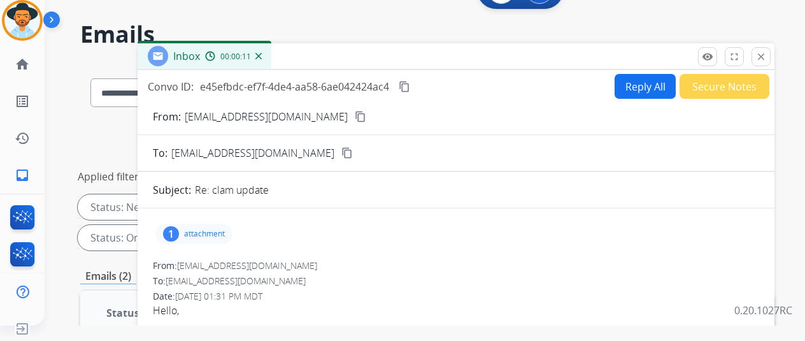
scroll to position [0, 0]
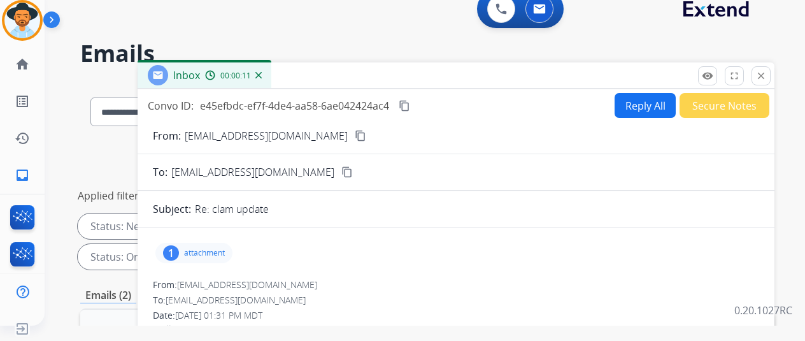
click at [643, 103] on button "Reply All" at bounding box center [645, 105] width 61 height 25
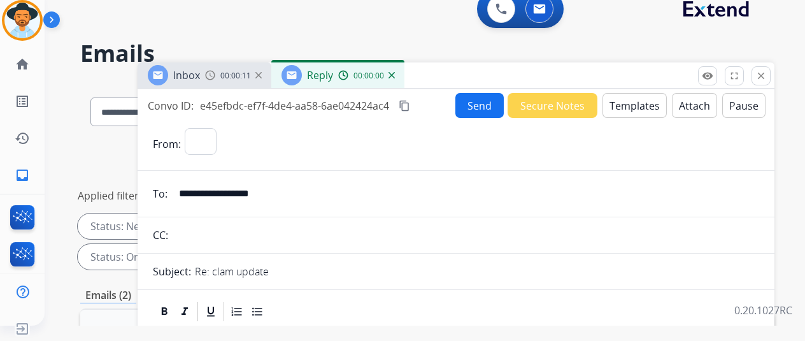
select select "**********"
click at [669, 110] on div "Send Secure Notes Templates Attach Pause" at bounding box center [610, 105] width 310 height 25
click at [643, 109] on button "Templates" at bounding box center [635, 105] width 64 height 25
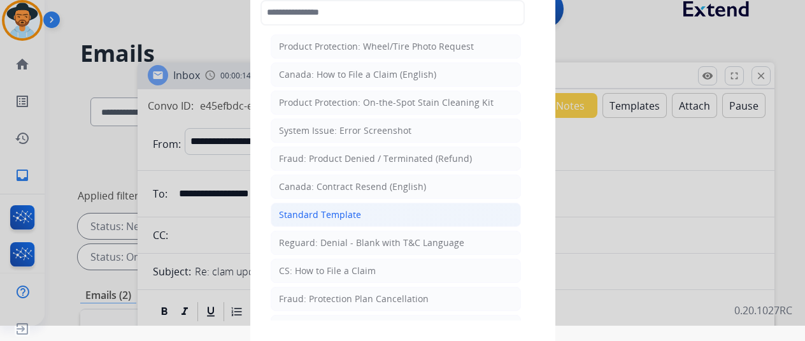
click at [314, 213] on div "Standard Template" at bounding box center [320, 214] width 82 height 13
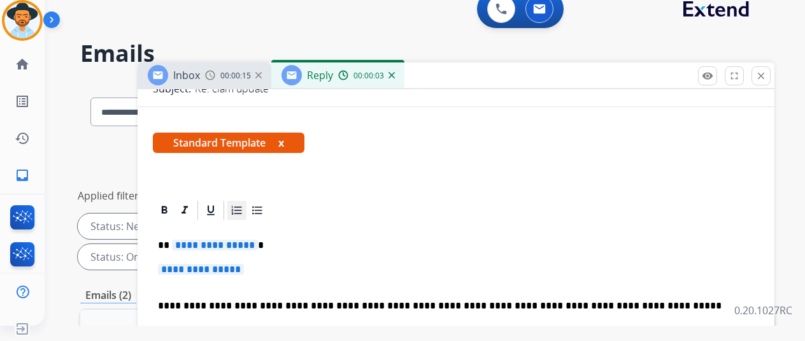
scroll to position [191, 0]
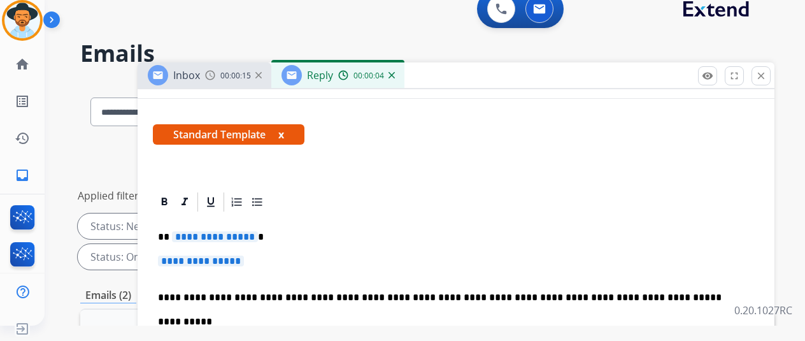
click at [241, 263] on span "**********" at bounding box center [201, 260] width 86 height 11
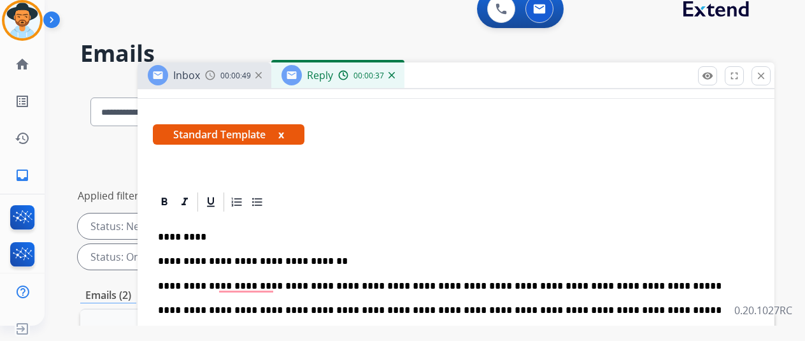
click at [261, 288] on p "**********" at bounding box center [451, 285] width 586 height 11
click at [631, 290] on p "**********" at bounding box center [451, 285] width 586 height 11
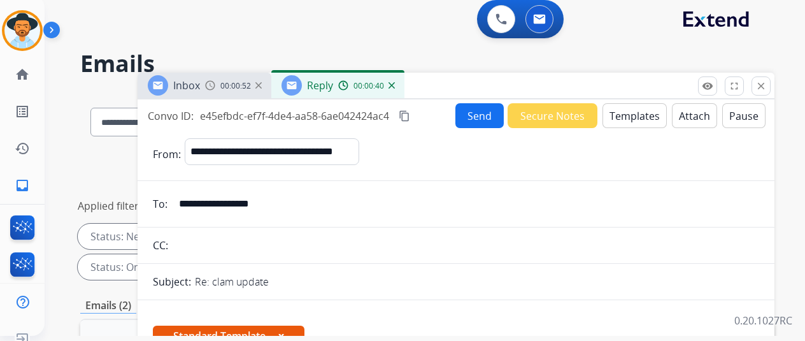
scroll to position [0, 0]
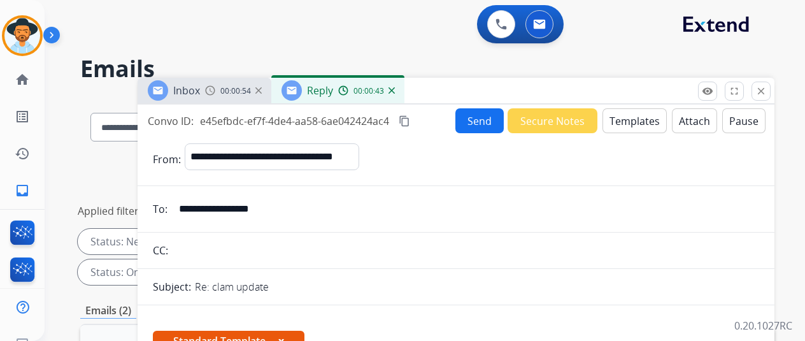
drag, startPoint x: 488, startPoint y: 122, endPoint x: 804, endPoint y: 129, distance: 316.0
click at [563, 126] on div "Send Secure Notes Templates Attach Pause" at bounding box center [610, 120] width 310 height 25
click at [410, 116] on mat-icon "content_copy" at bounding box center [404, 120] width 11 height 11
click at [489, 127] on button "Send" at bounding box center [479, 120] width 48 height 25
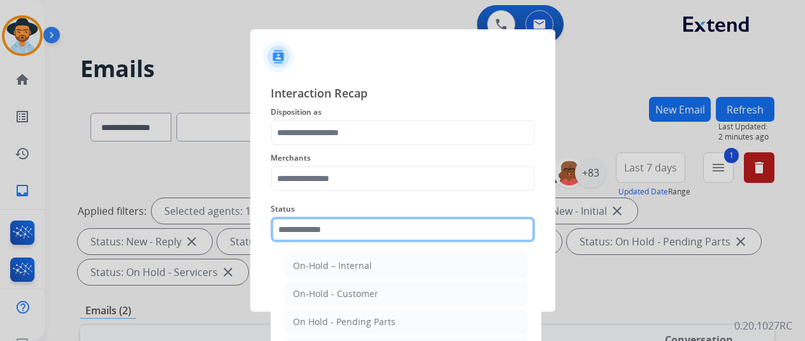
click at [386, 217] on input "text" at bounding box center [403, 229] width 264 height 25
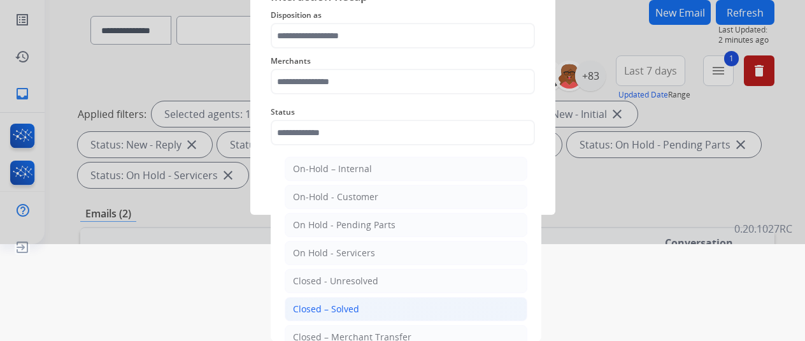
click at [376, 297] on li "Closed – Solved" at bounding box center [406, 309] width 243 height 24
type input "**********"
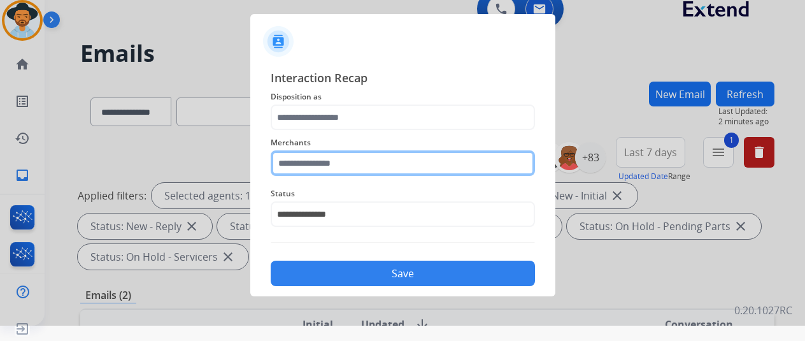
click at [382, 161] on div "Merchants" at bounding box center [403, 155] width 264 height 51
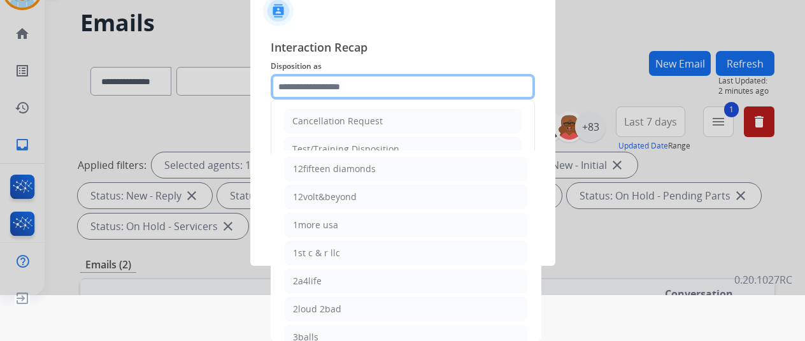
click at [322, 78] on input "text" at bounding box center [403, 86] width 264 height 25
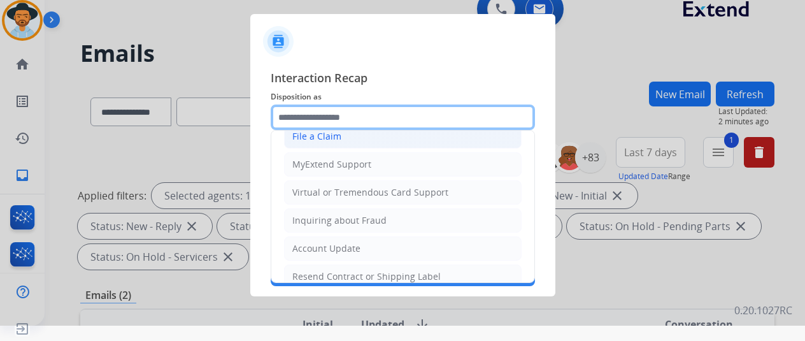
scroll to position [64, 0]
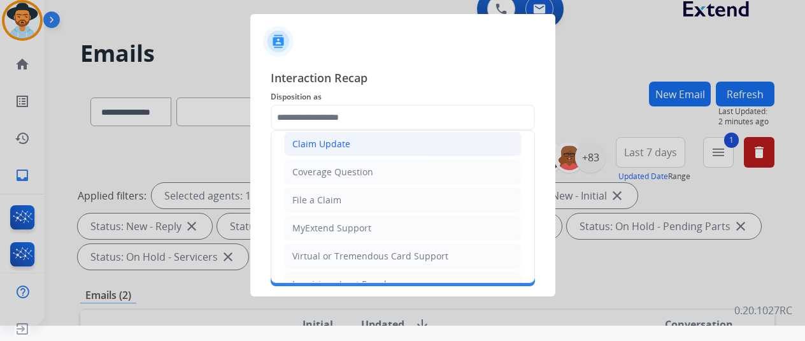
click at [366, 148] on li "Claim Update" at bounding box center [403, 144] width 238 height 24
type input "**********"
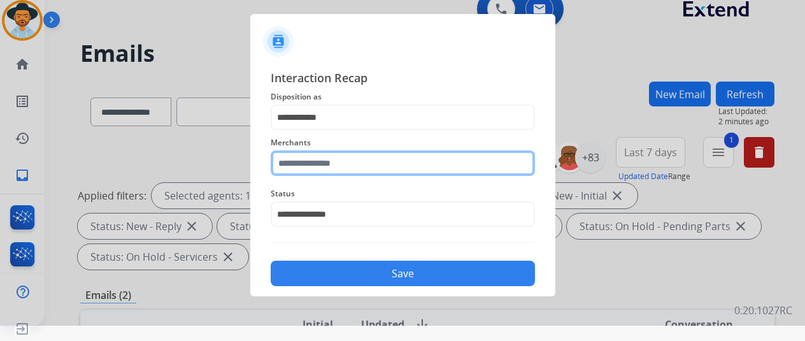
click at [366, 165] on input "text" at bounding box center [403, 162] width 264 height 25
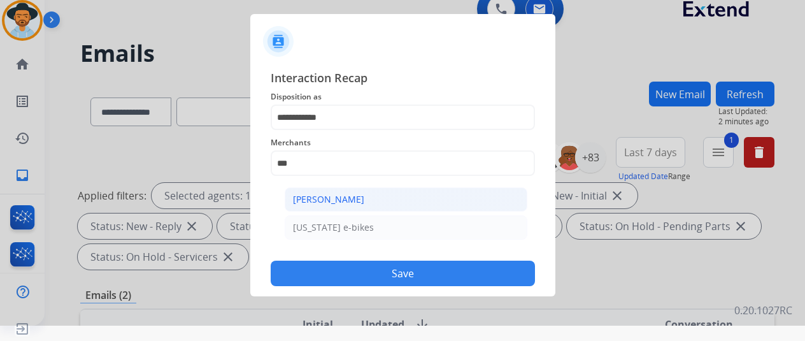
click at [357, 199] on div "Ashley - Reguard" at bounding box center [328, 199] width 71 height 13
type input "**********"
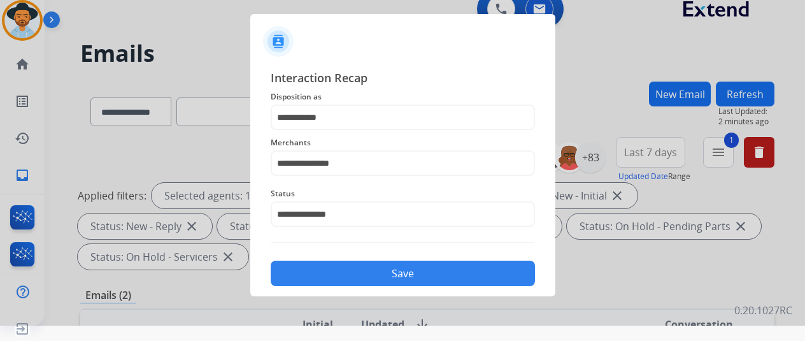
click at [373, 272] on button "Save" at bounding box center [403, 273] width 264 height 25
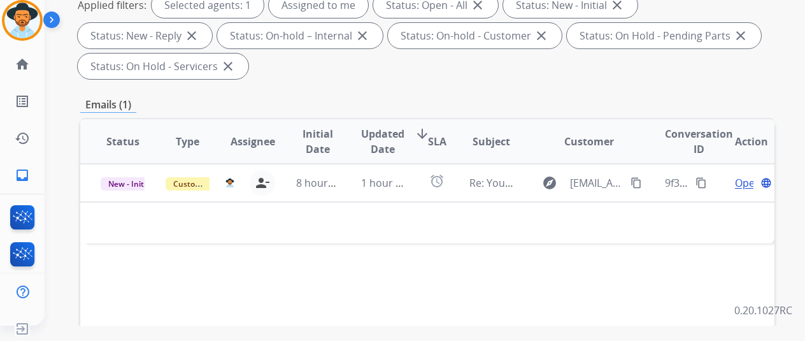
scroll to position [191, 0]
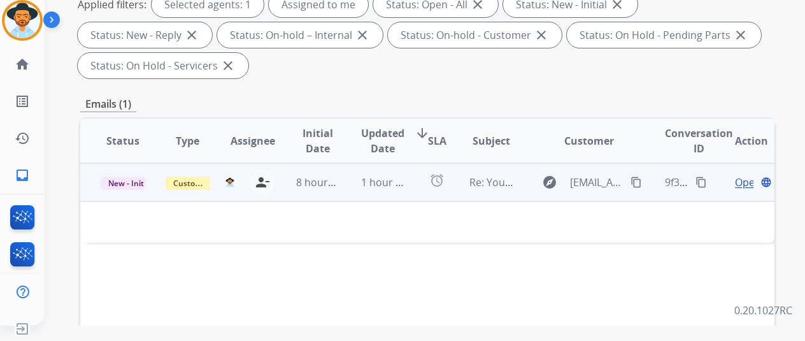
click at [703, 178] on mat-icon "content_copy" at bounding box center [701, 181] width 11 height 11
drag, startPoint x: 632, startPoint y: 181, endPoint x: 645, endPoint y: 164, distance: 20.5
click at [632, 181] on mat-icon "content_copy" at bounding box center [636, 181] width 11 height 11
click at [741, 182] on span "Open" at bounding box center [748, 182] width 26 height 15
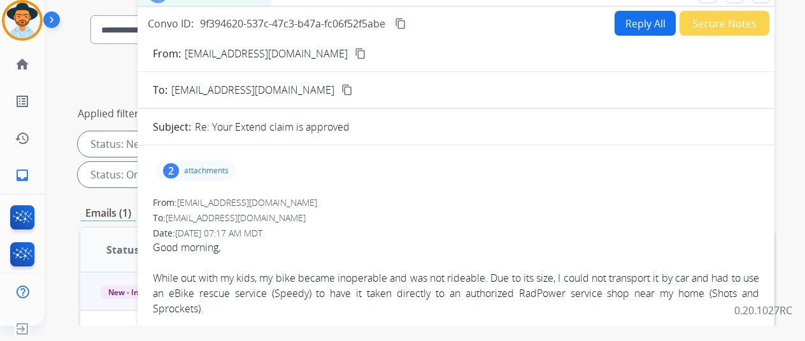
scroll to position [0, 0]
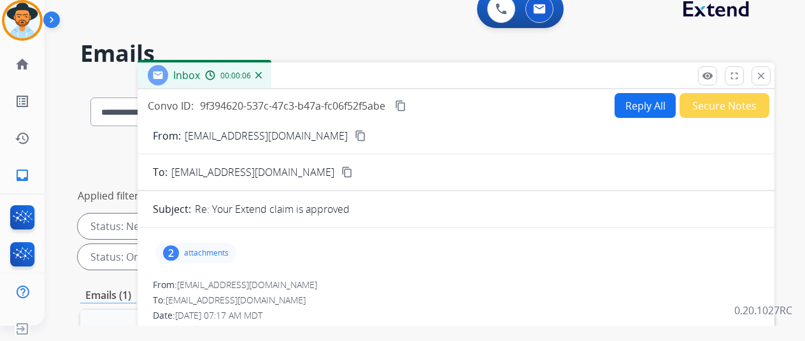
click at [355, 132] on mat-icon "content_copy" at bounding box center [360, 135] width 11 height 11
click at [657, 104] on button "Reply All" at bounding box center [645, 105] width 61 height 25
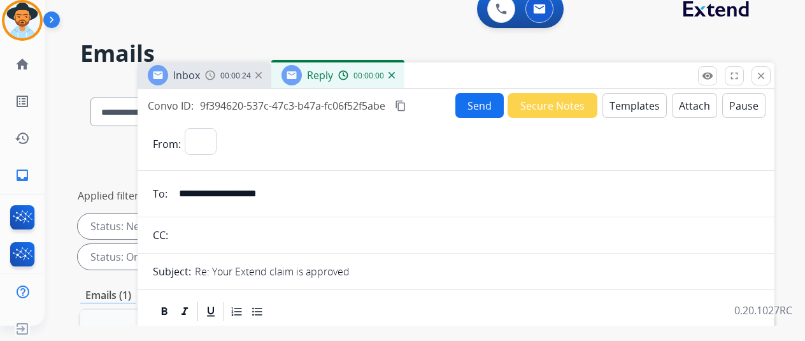
select select "**********"
click at [624, 114] on button "Templates" at bounding box center [635, 105] width 64 height 25
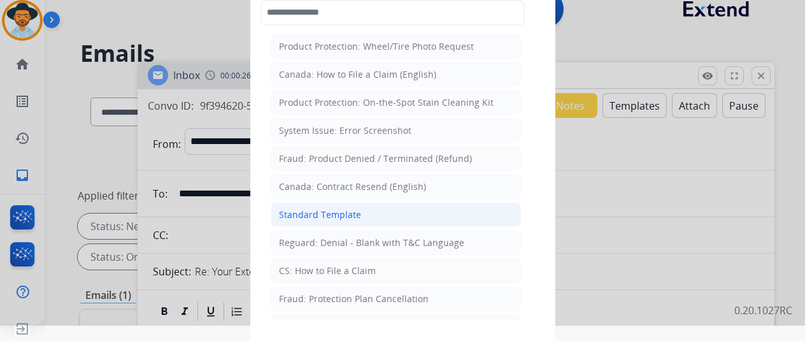
click at [319, 213] on div "Standard Template" at bounding box center [320, 214] width 82 height 13
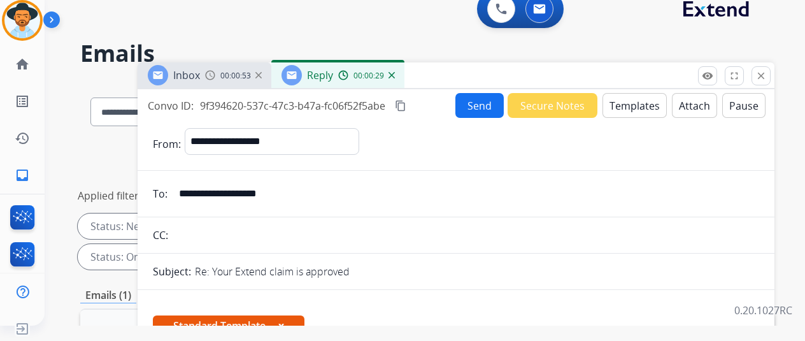
click at [406, 100] on mat-icon "content_copy" at bounding box center [400, 105] width 11 height 11
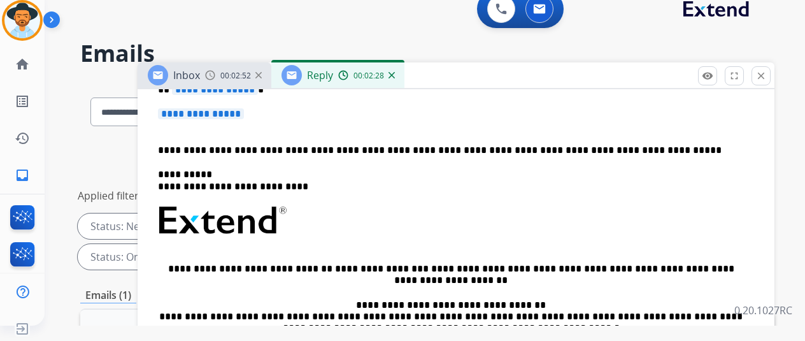
scroll to position [318, 0]
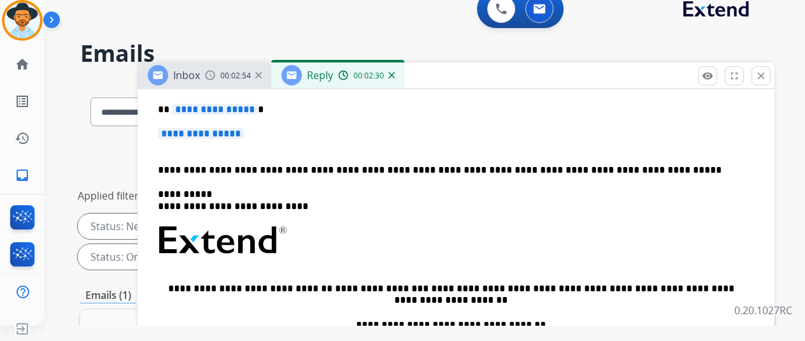
click at [228, 128] on span "**********" at bounding box center [201, 133] width 86 height 11
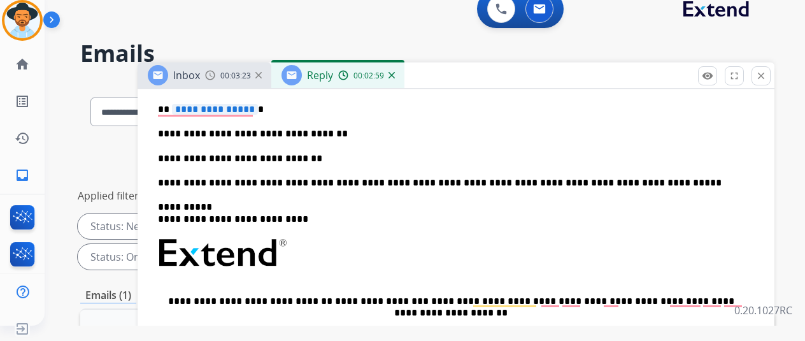
click at [331, 155] on p "**********" at bounding box center [451, 158] width 586 height 11
click at [220, 104] on span "**********" at bounding box center [215, 109] width 86 height 11
click at [258, 156] on p "**********" at bounding box center [451, 158] width 586 height 11
click at [424, 147] on div "**********" at bounding box center [456, 276] width 606 height 381
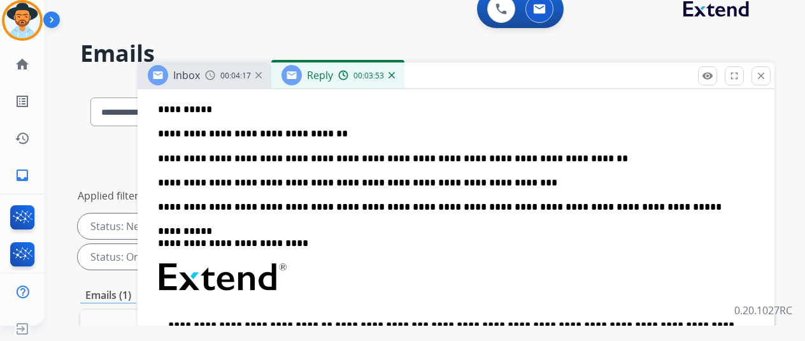
click at [283, 187] on p "**********" at bounding box center [451, 182] width 586 height 11
click at [458, 183] on p "**********" at bounding box center [451, 182] width 586 height 11
click at [532, 182] on p "**********" at bounding box center [451, 182] width 586 height 11
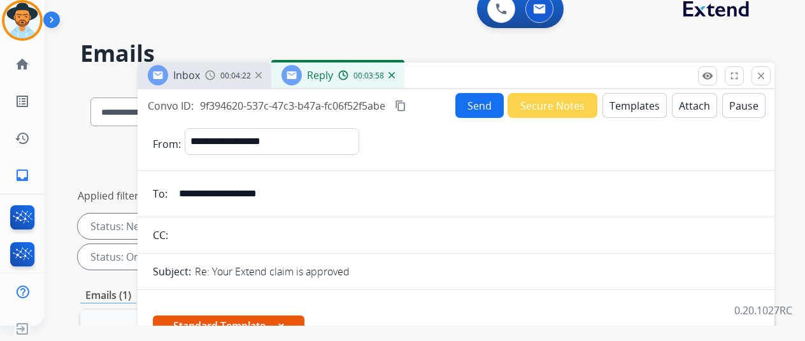
click at [483, 97] on button "Send" at bounding box center [479, 105] width 48 height 25
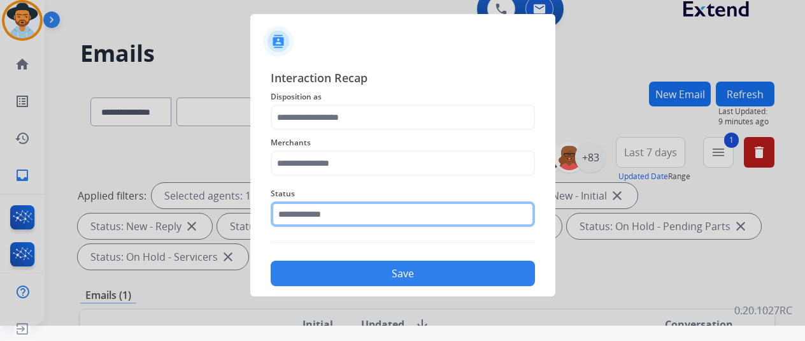
drag, startPoint x: 361, startPoint y: 215, endPoint x: 357, endPoint y: 228, distance: 13.3
click at [361, 215] on input "text" at bounding box center [403, 213] width 264 height 25
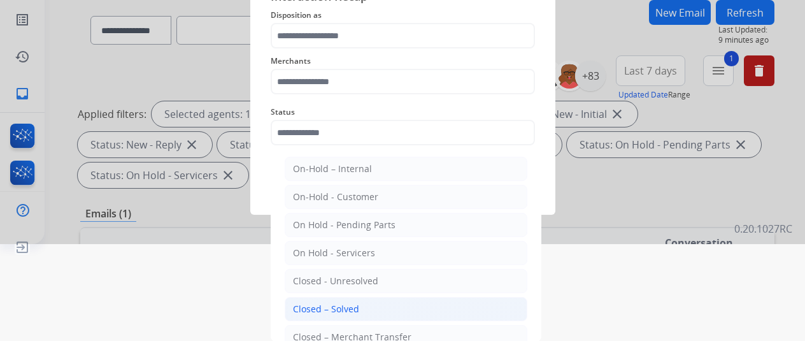
click at [348, 299] on li "Closed – Solved" at bounding box center [406, 309] width 243 height 24
type input "**********"
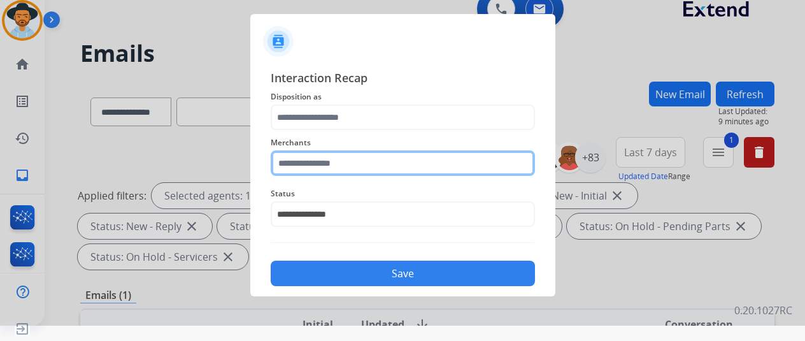
click at [354, 164] on div "Merchants" at bounding box center [403, 155] width 264 height 51
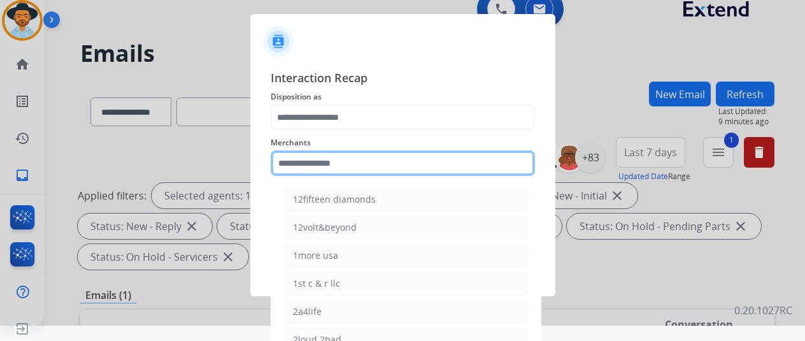
scroll to position [46, 0]
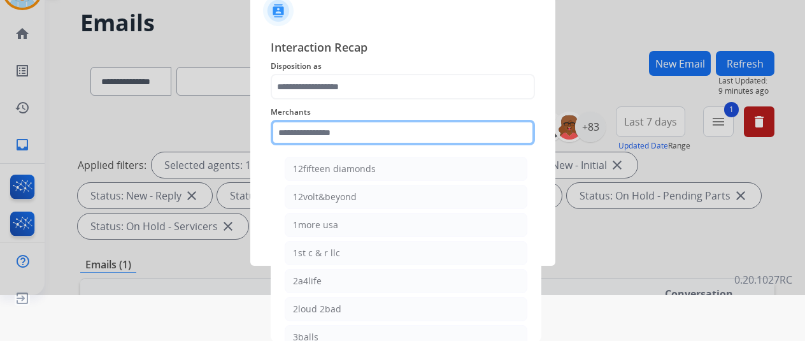
type input "*"
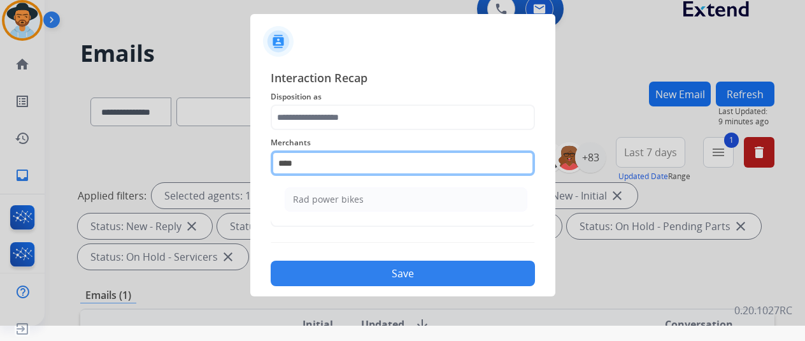
scroll to position [15, 0]
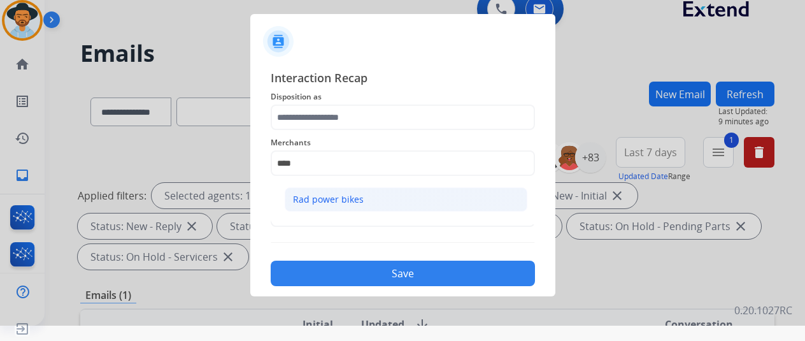
click at [357, 188] on li "Rad power bikes" at bounding box center [406, 199] width 243 height 24
type input "**********"
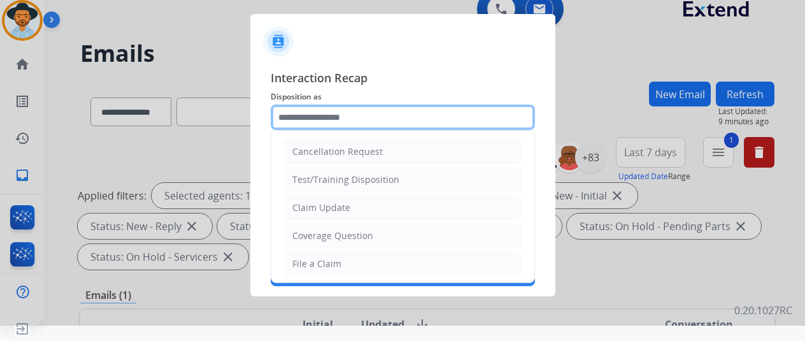
click at [364, 124] on input "text" at bounding box center [403, 116] width 264 height 25
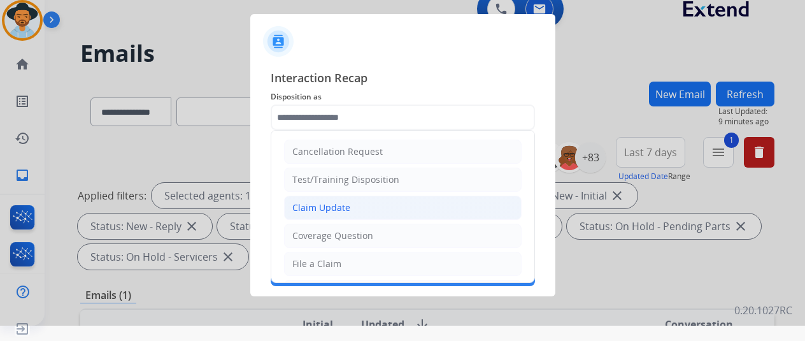
click at [331, 207] on div "Claim Update" at bounding box center [321, 207] width 58 height 13
type input "**********"
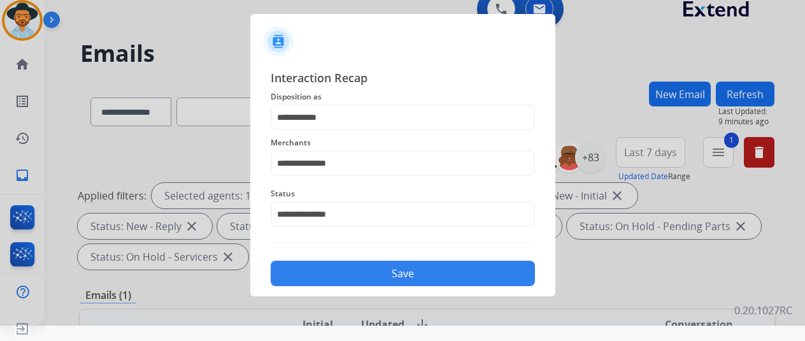
click at [339, 268] on button "Save" at bounding box center [403, 273] width 264 height 25
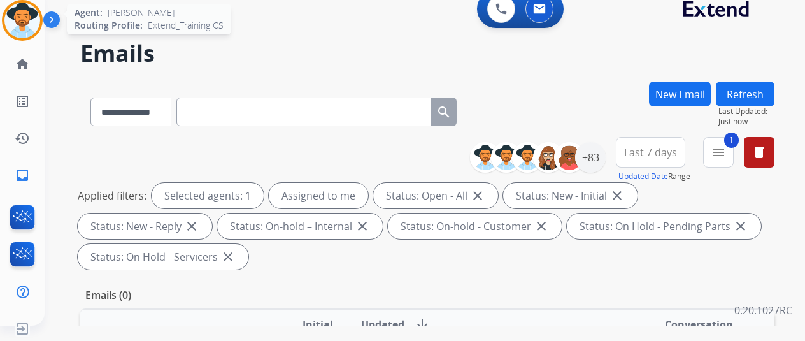
click at [33, 17] on img at bounding box center [22, 21] width 36 height 36
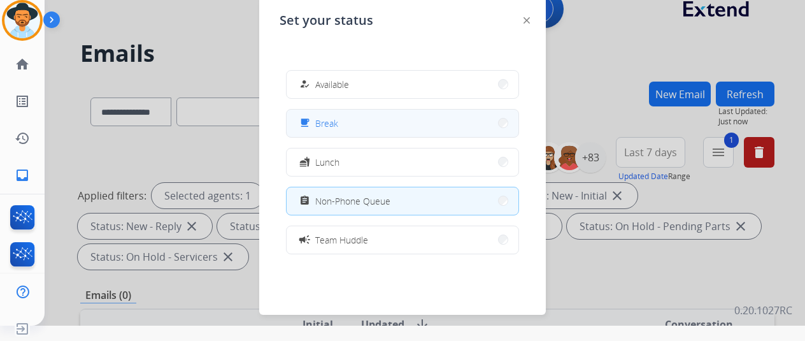
click at [385, 133] on button "free_breakfast Break" at bounding box center [403, 123] width 232 height 27
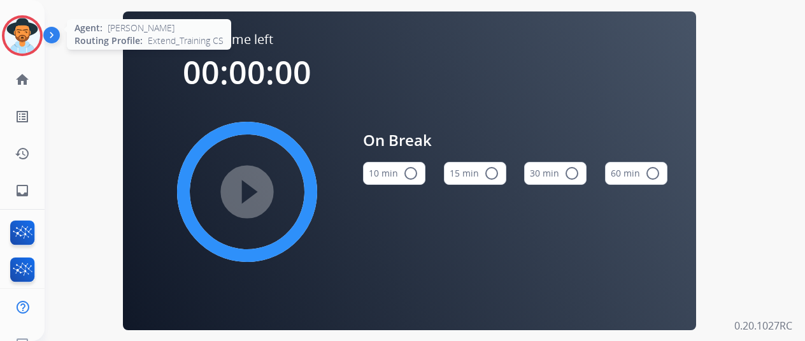
click at [17, 30] on img at bounding box center [22, 36] width 36 height 36
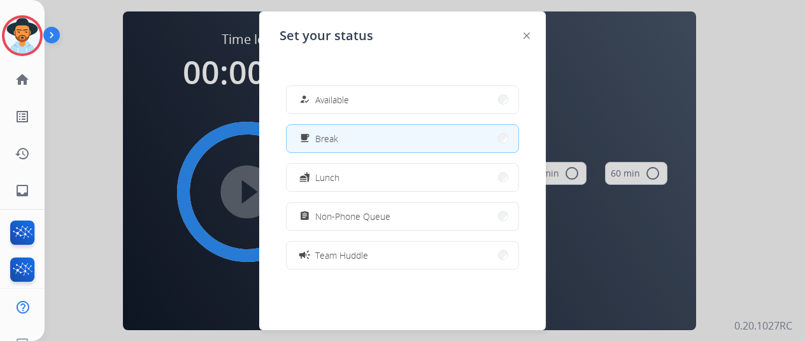
click at [325, 83] on div "how_to_reg Available free_breakfast Break fastfood Lunch assignment Non-Phone Q…" at bounding box center [403, 177] width 246 height 204
click at [349, 87] on button "how_to_reg Available" at bounding box center [403, 99] width 232 height 27
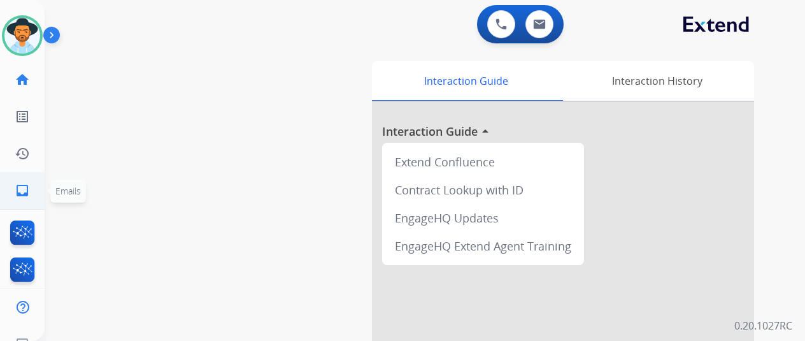
click at [15, 194] on mat-icon "inbox" at bounding box center [22, 190] width 15 height 15
select select "**********"
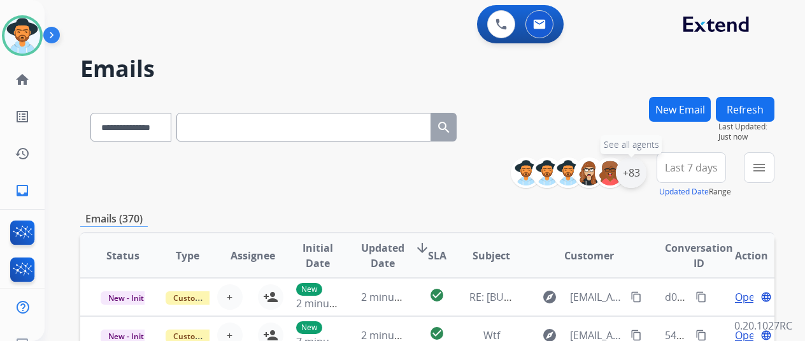
click at [631, 175] on div "+83" at bounding box center [631, 172] width 31 height 31
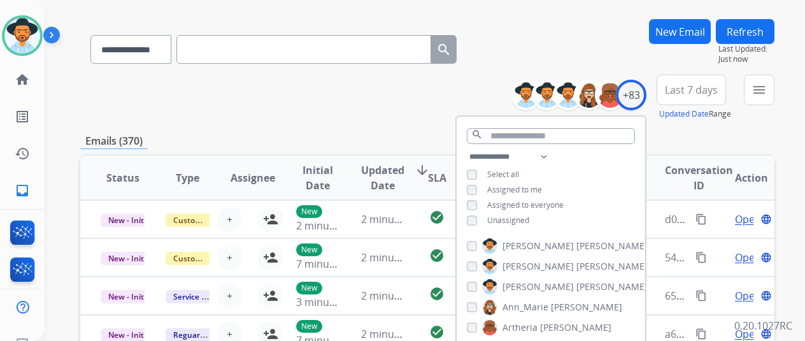
scroll to position [127, 0]
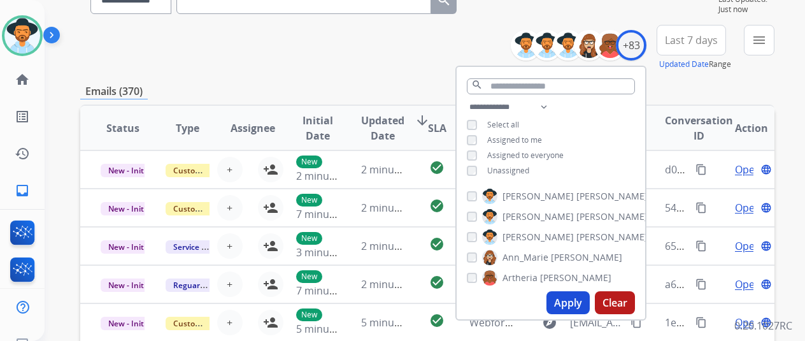
click at [506, 171] on span "Unassigned" at bounding box center [508, 170] width 42 height 11
click at [569, 301] on button "Apply" at bounding box center [568, 302] width 43 height 23
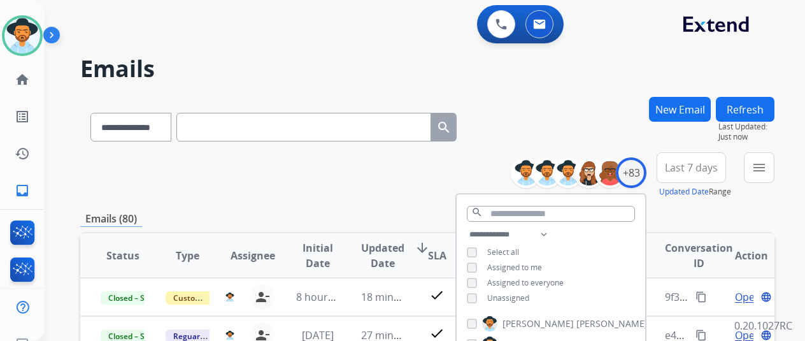
click at [364, 220] on div "Emails (80)" at bounding box center [427, 219] width 694 height 16
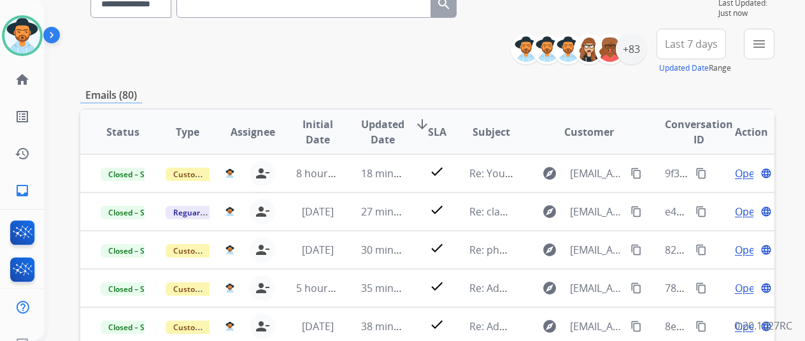
scroll to position [373, 0]
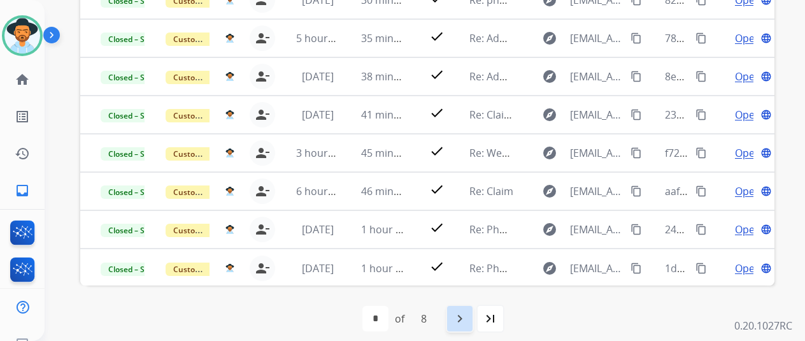
click at [458, 320] on mat-icon "navigate_next" at bounding box center [459, 318] width 15 height 15
select select "*"
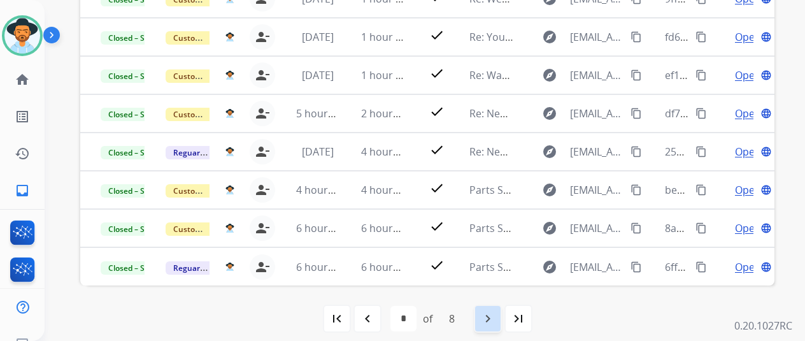
click at [496, 315] on mat-icon "navigate_next" at bounding box center [487, 318] width 15 height 15
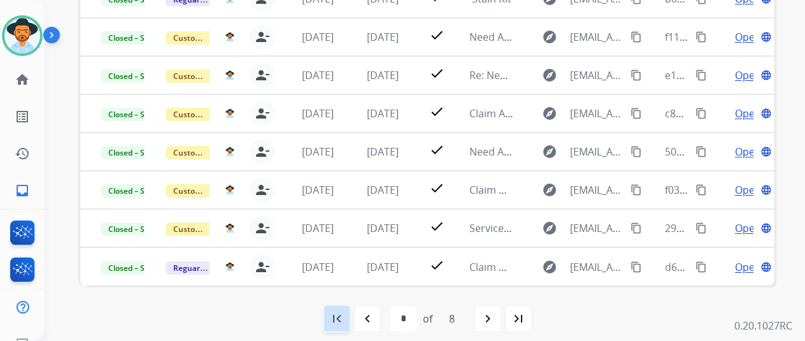
click at [339, 313] on mat-icon "first_page" at bounding box center [336, 318] width 15 height 15
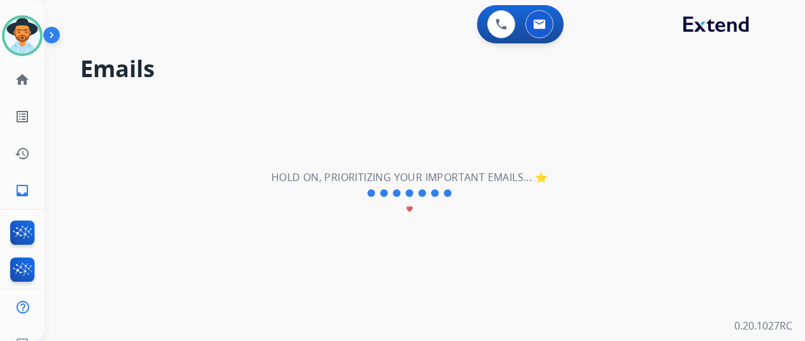
scroll to position [0, 0]
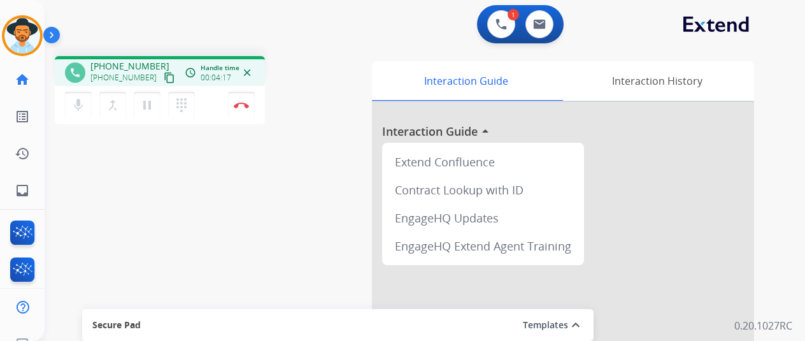
click at [208, 99] on div "mic Mute merge_type Bridge pause Hold dialpad Dialpad Disconnect" at bounding box center [160, 105] width 210 height 38
click at [218, 106] on div "mic Mute merge_type Bridge pause Hold dialpad Dialpad Disconnect" at bounding box center [160, 105] width 210 height 38
click at [232, 107] on button "Disconnect" at bounding box center [241, 105] width 27 height 27
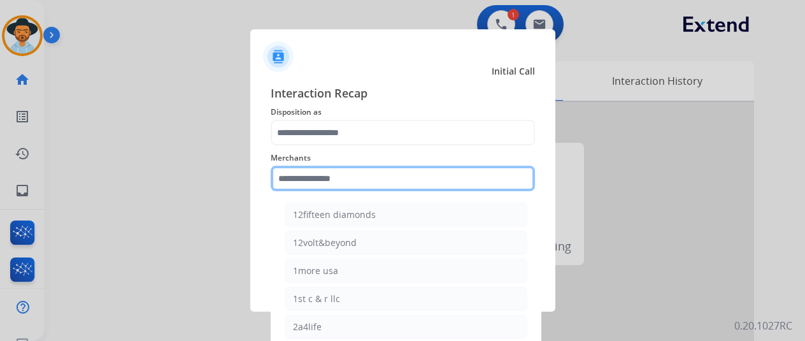
click at [294, 180] on input "text" at bounding box center [403, 178] width 264 height 25
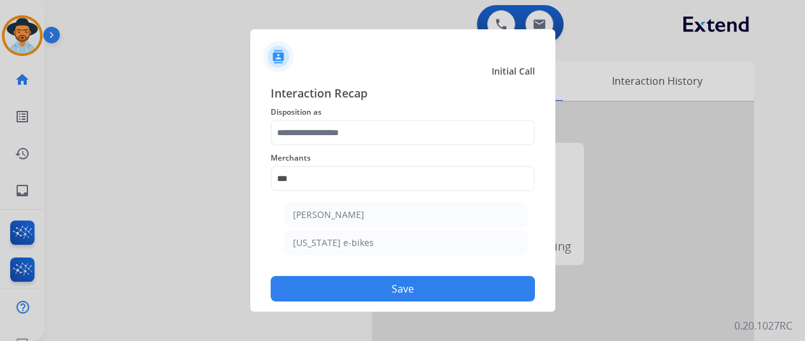
drag, startPoint x: 341, startPoint y: 207, endPoint x: 355, endPoint y: 139, distance: 68.8
click at [341, 206] on li "Ashley - Reguard" at bounding box center [406, 215] width 243 height 24
type input "**********"
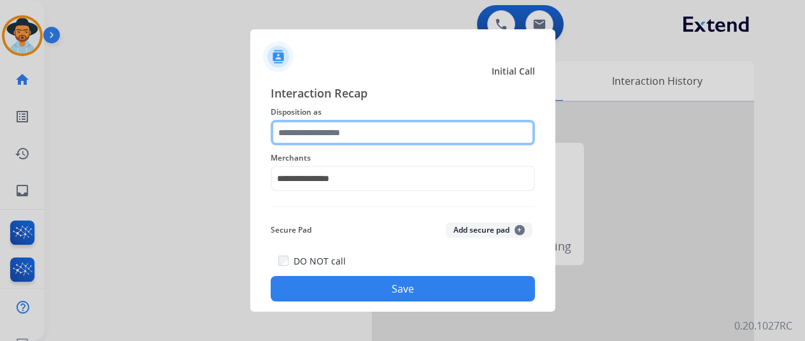
click at [355, 139] on input "text" at bounding box center [403, 132] width 264 height 25
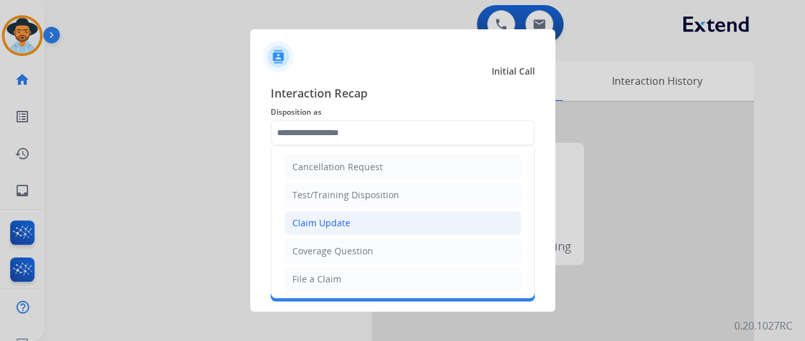
click at [334, 220] on div "Claim Update" at bounding box center [321, 223] width 58 height 13
type input "**********"
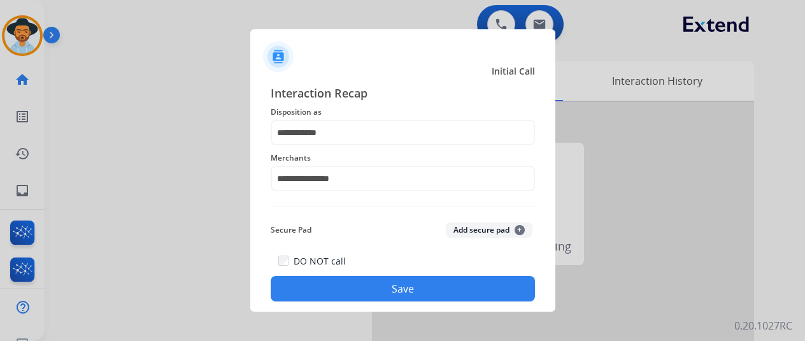
click at [377, 281] on button "Save" at bounding box center [403, 288] width 264 height 25
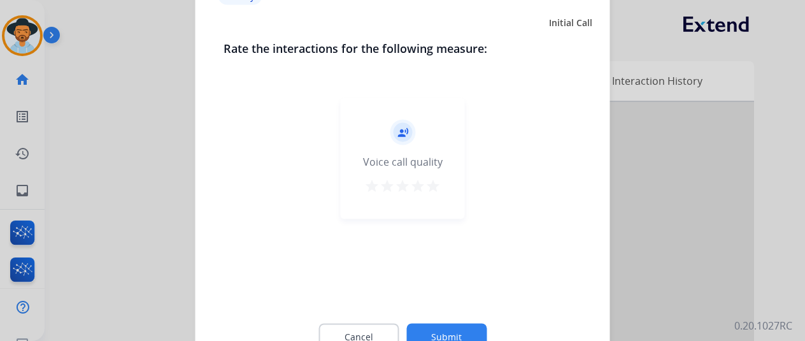
click at [457, 336] on button "Submit" at bounding box center [446, 336] width 80 height 27
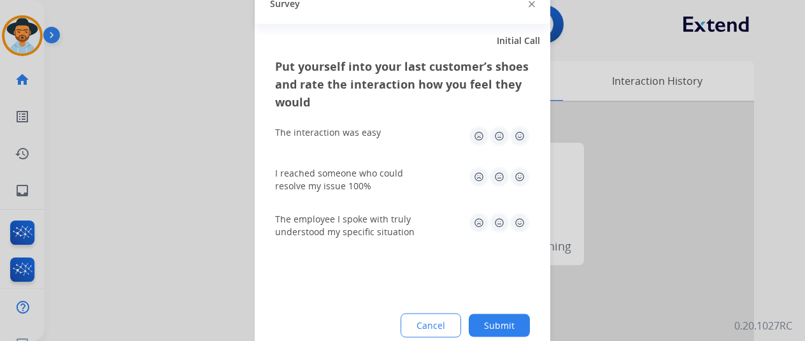
click at [499, 318] on button "Submit" at bounding box center [499, 324] width 61 height 23
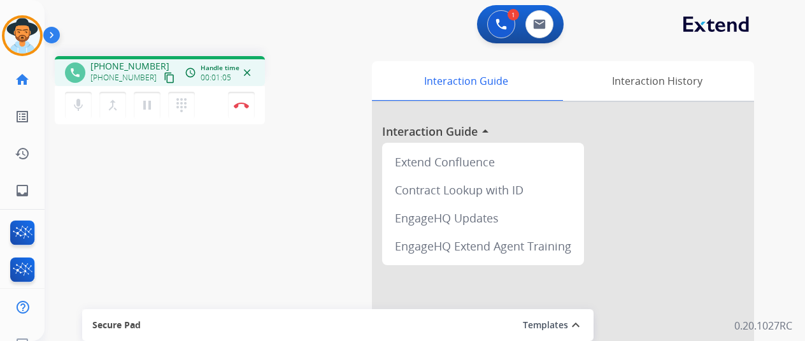
drag, startPoint x: 153, startPoint y: 72, endPoint x: 222, endPoint y: 59, distance: 70.1
click at [164, 73] on mat-icon "content_copy" at bounding box center [169, 77] width 11 height 11
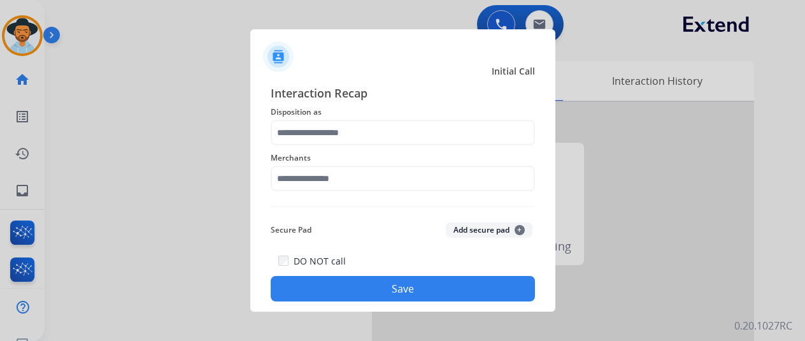
drag, startPoint x: 283, startPoint y: 193, endPoint x: 292, endPoint y: 193, distance: 8.9
click at [283, 193] on div "Merchants" at bounding box center [403, 170] width 264 height 51
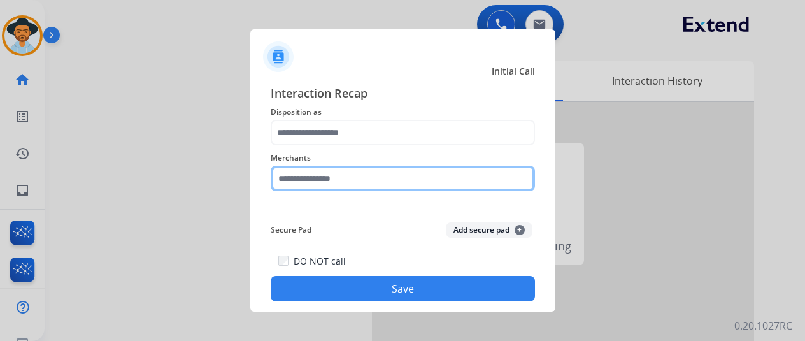
click at [317, 185] on input "text" at bounding box center [403, 178] width 264 height 25
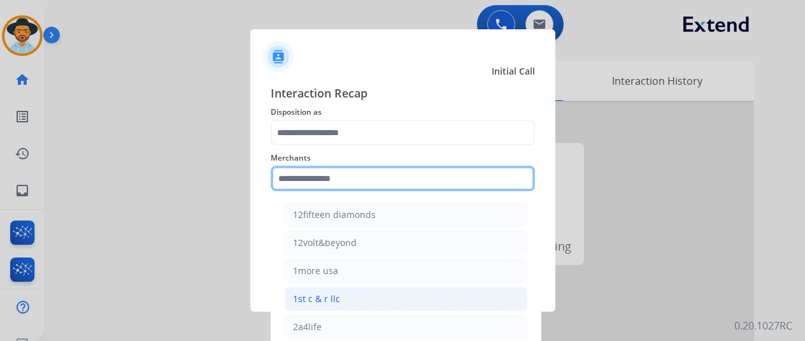
scroll to position [255, 0]
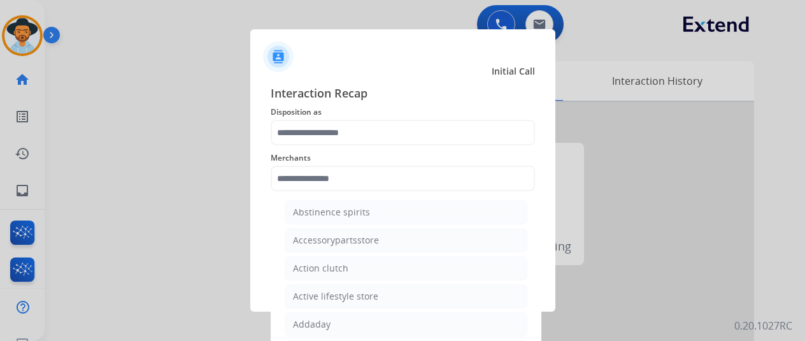
click at [359, 148] on div "Merchants 12fifteen diamonds 12volt&beyond 1more usa 1st c & r llc 2a4life 2lou…" at bounding box center [403, 170] width 264 height 51
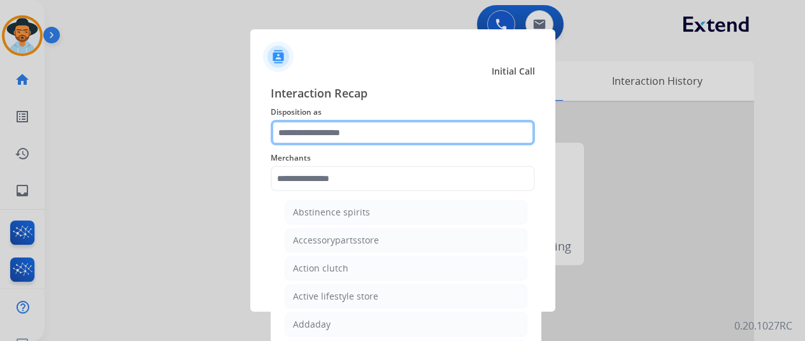
click at [362, 138] on input "text" at bounding box center [403, 132] width 264 height 25
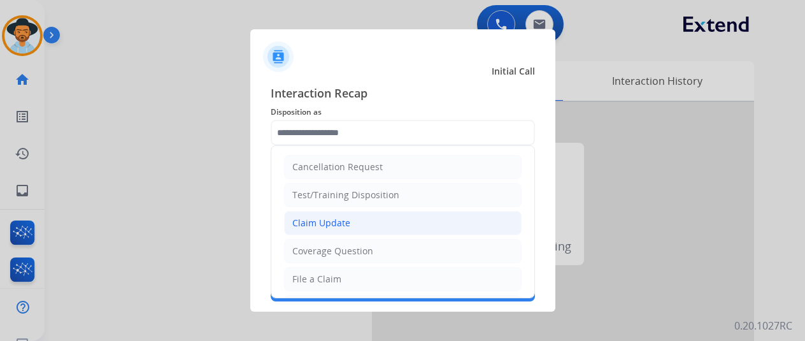
click at [332, 229] on li "Claim Update" at bounding box center [403, 223] width 238 height 24
type input "**********"
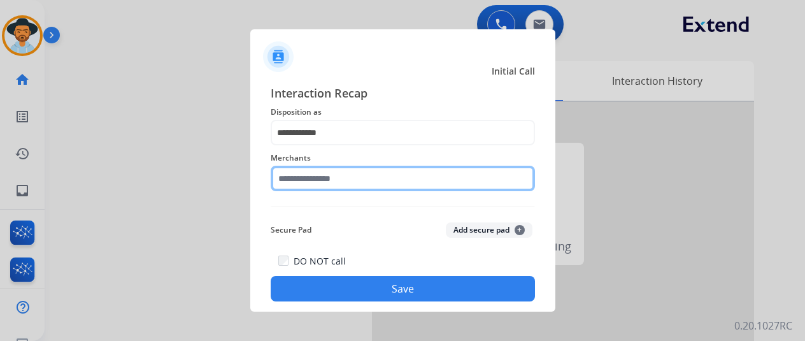
click at [350, 180] on input "text" at bounding box center [403, 178] width 264 height 25
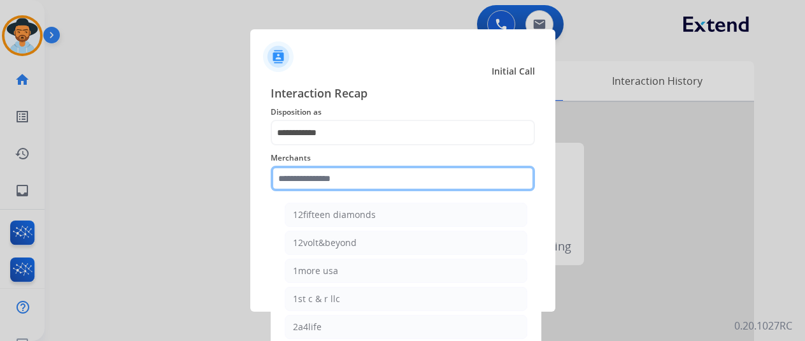
type input "*"
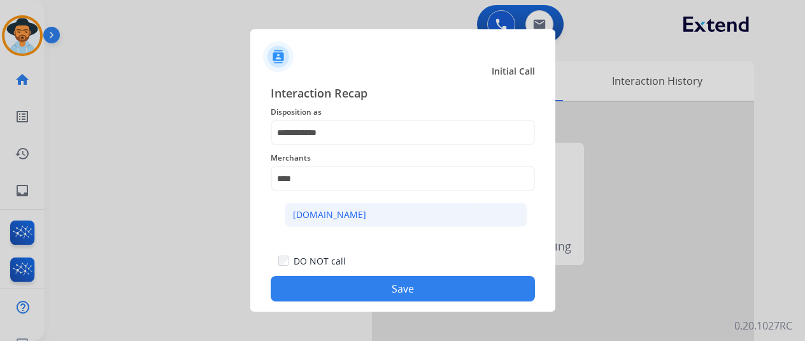
click at [359, 215] on li "Carparts.com" at bounding box center [406, 215] width 243 height 24
type input "**********"
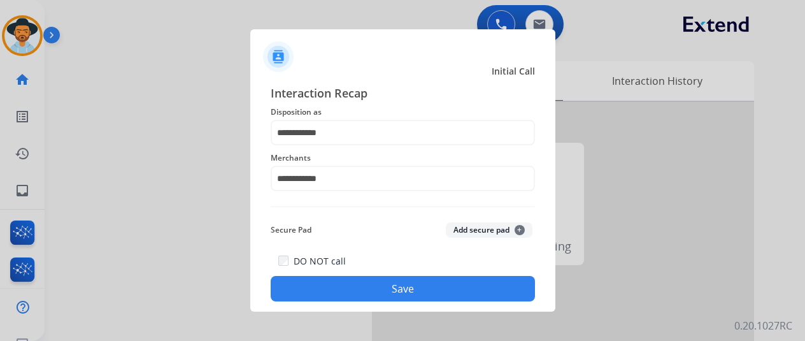
click at [373, 282] on button "Save" at bounding box center [403, 288] width 264 height 25
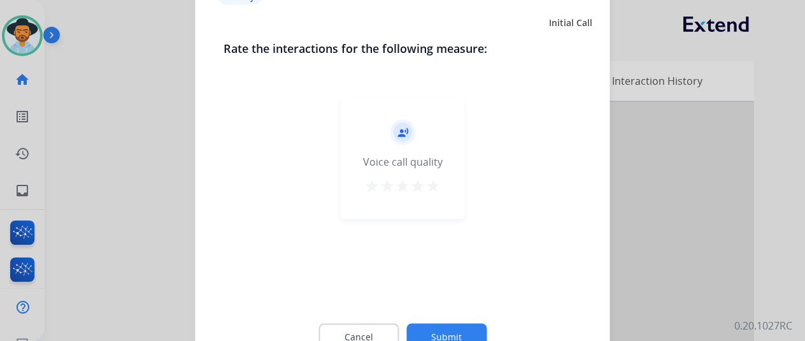
click at [434, 315] on div "Cancel Submit" at bounding box center [403, 336] width 359 height 57
click at [443, 322] on div "Cancel Submit" at bounding box center [403, 336] width 359 height 57
click at [456, 323] on div "Cancel Submit" at bounding box center [403, 336] width 359 height 57
click at [485, 325] on div "Cancel Submit" at bounding box center [403, 336] width 359 height 57
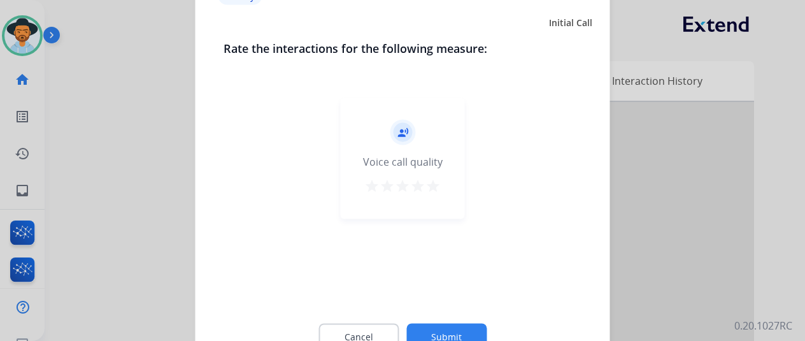
click at [483, 327] on button "Submit" at bounding box center [446, 336] width 80 height 27
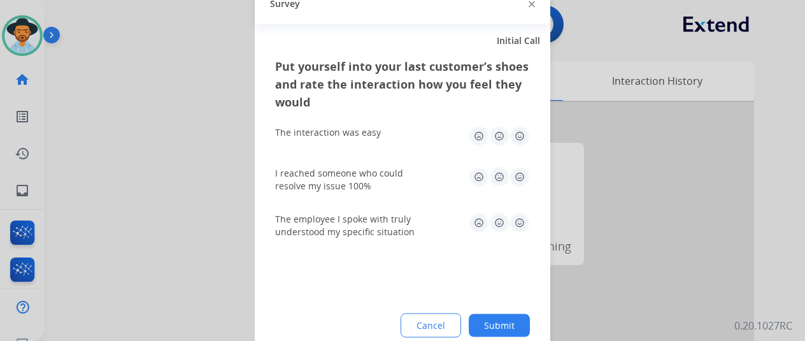
click at [496, 312] on div "Put yourself into your last customer’s shoes and rate the interaction how you f…" at bounding box center [403, 207] width 296 height 301
click at [496, 315] on button "Submit" at bounding box center [499, 324] width 61 height 23
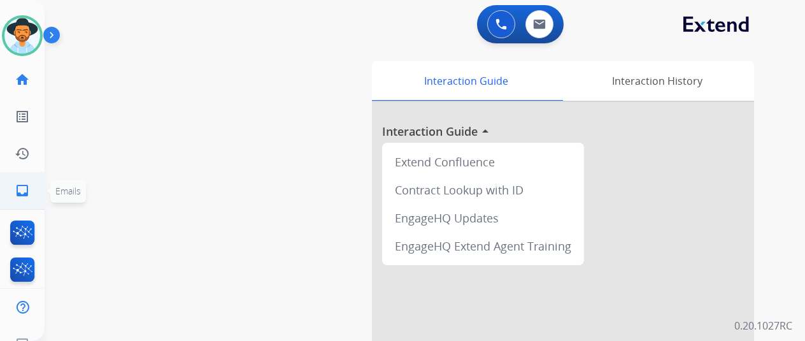
click at [41, 187] on ul "inbox Emails Emails" at bounding box center [22, 190] width 45 height 37
click at [40, 187] on ul "inbox Emails Emails" at bounding box center [22, 190] width 45 height 37
click at [25, 185] on mat-icon "inbox" at bounding box center [22, 190] width 15 height 15
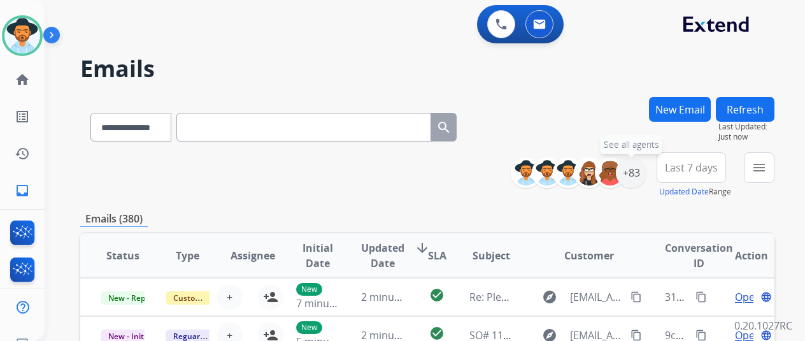
click at [645, 175] on div "+83" at bounding box center [631, 172] width 31 height 31
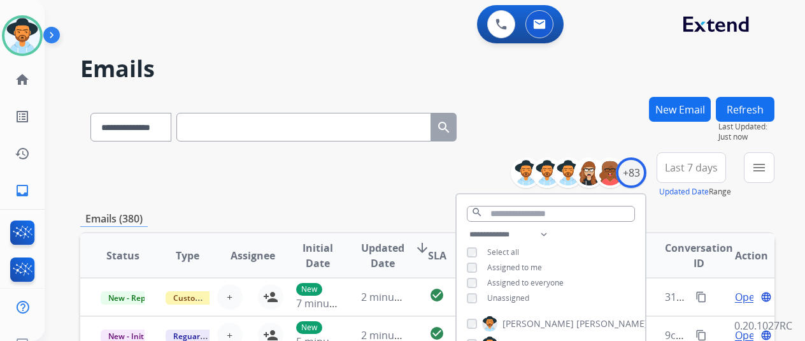
click at [513, 300] on span "Unassigned" at bounding box center [508, 297] width 42 height 11
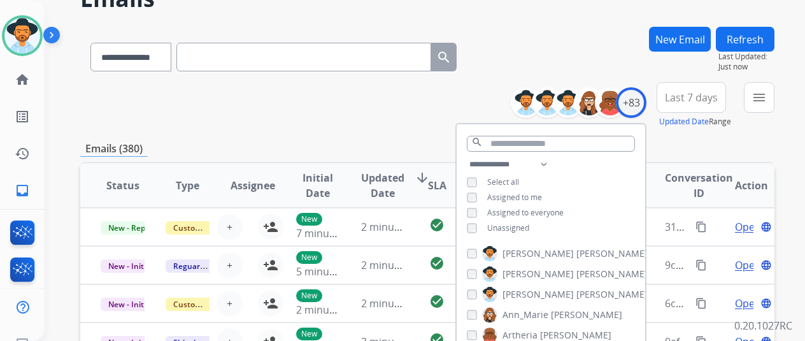
scroll to position [191, 0]
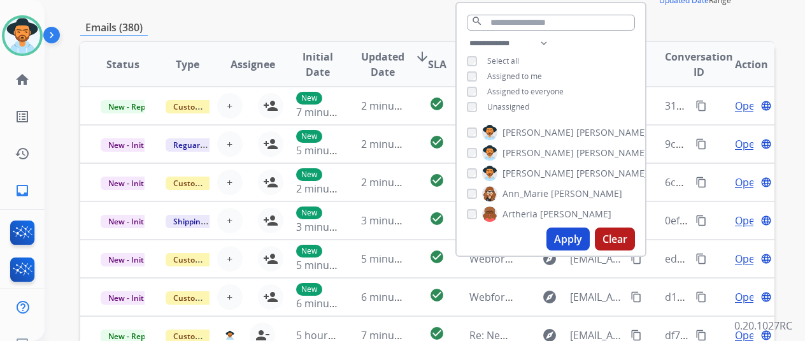
click at [565, 243] on button "Apply" at bounding box center [568, 238] width 43 height 23
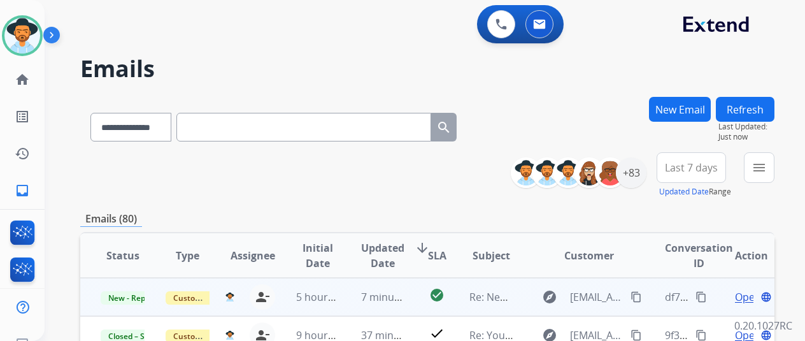
click at [735, 294] on span "Open" at bounding box center [748, 296] width 26 height 15
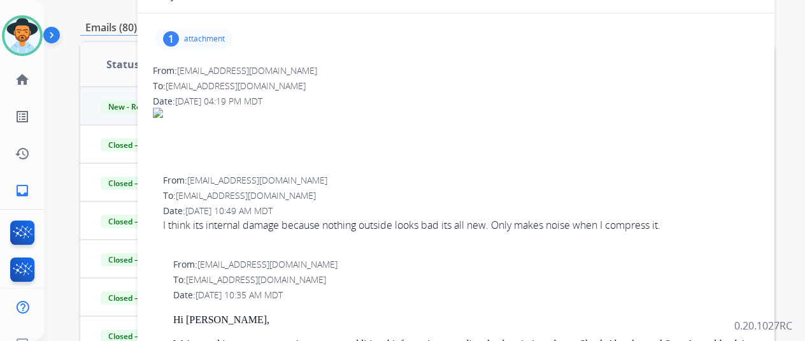
scroll to position [12, 0]
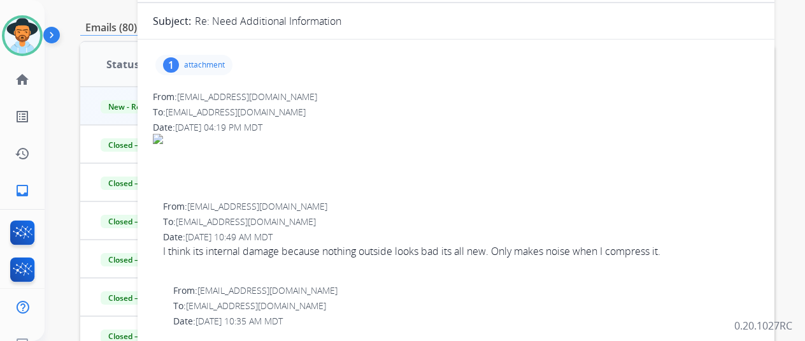
click at [225, 60] on p "attachment" at bounding box center [204, 65] width 41 height 10
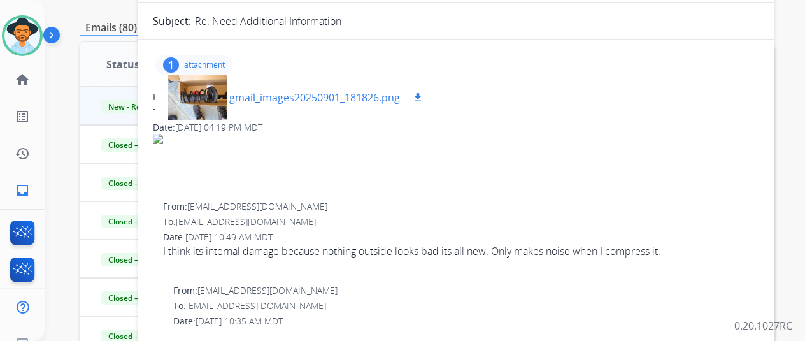
click at [371, 100] on p "gmail_images20250901_181826.png" at bounding box center [314, 97] width 171 height 15
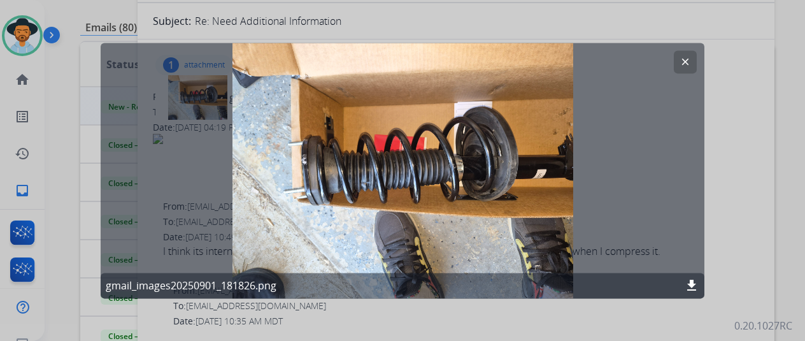
click at [688, 54] on button "clear" at bounding box center [685, 61] width 23 height 23
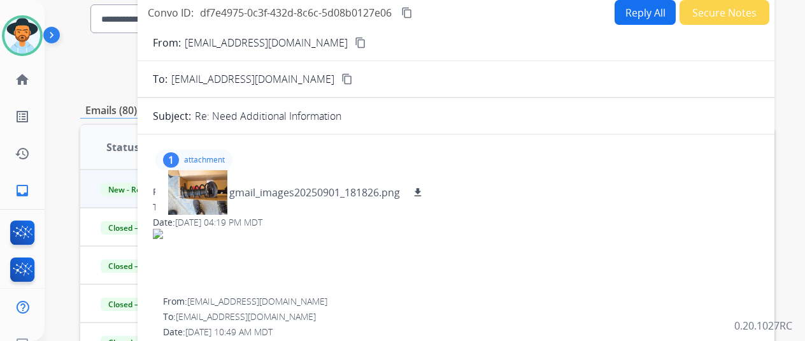
scroll to position [55, 0]
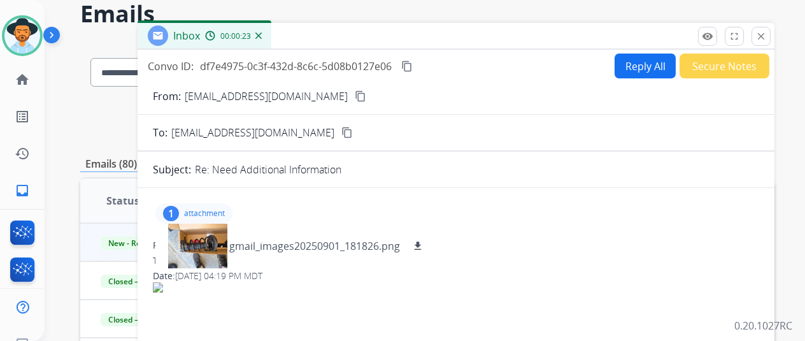
click at [655, 73] on button "Reply All" at bounding box center [645, 66] width 61 height 25
select select "**********"
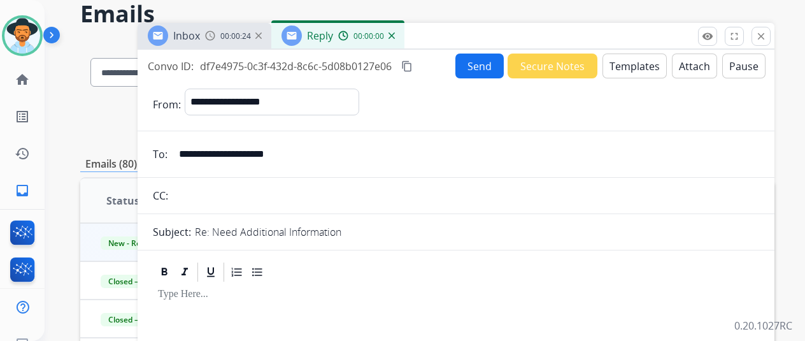
click at [615, 59] on button "Templates" at bounding box center [635, 66] width 64 height 25
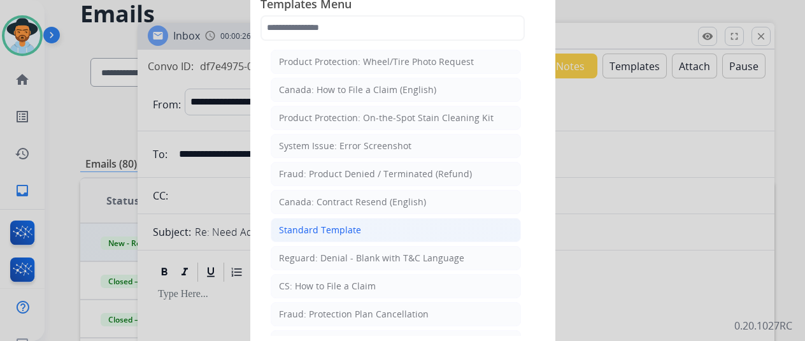
click at [338, 224] on div "Standard Template" at bounding box center [320, 230] width 82 height 13
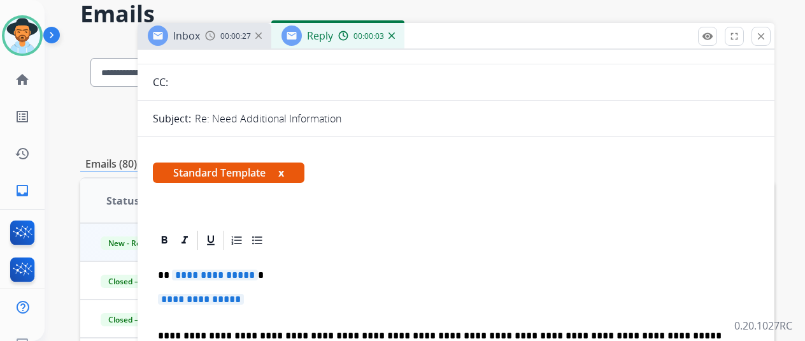
scroll to position [318, 0]
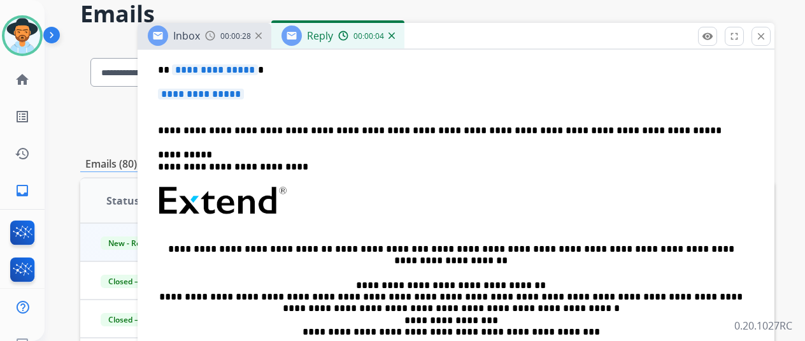
click at [236, 96] on span "**********" at bounding box center [201, 94] width 86 height 11
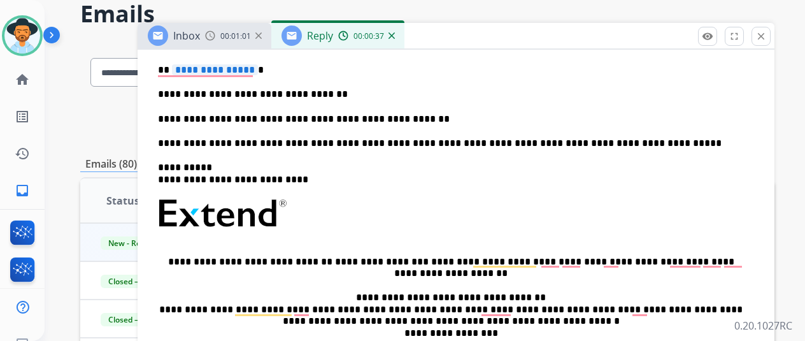
click at [238, 75] on div "**********" at bounding box center [456, 236] width 606 height 381
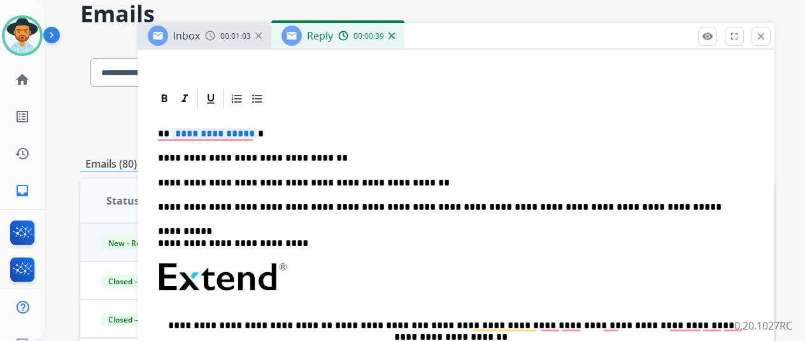
scroll to position [255, 0]
click at [240, 138] on span "**********" at bounding box center [215, 133] width 86 height 11
click at [238, 131] on span "**********" at bounding box center [215, 133] width 86 height 11
click at [164, 176] on div "**********" at bounding box center [456, 300] width 606 height 381
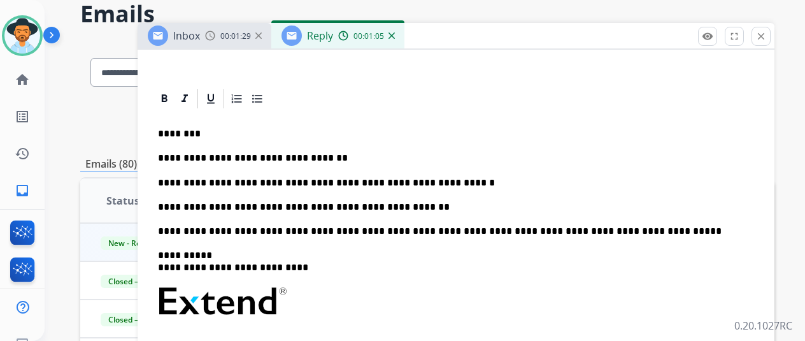
click at [422, 183] on p "**********" at bounding box center [451, 182] width 586 height 11
click at [448, 190] on div "**********" at bounding box center [456, 312] width 606 height 405
click at [235, 185] on p "**********" at bounding box center [451, 182] width 586 height 11
click at [480, 210] on p "**********" at bounding box center [451, 206] width 586 height 11
click at [481, 203] on p "**********" at bounding box center [451, 206] width 586 height 11
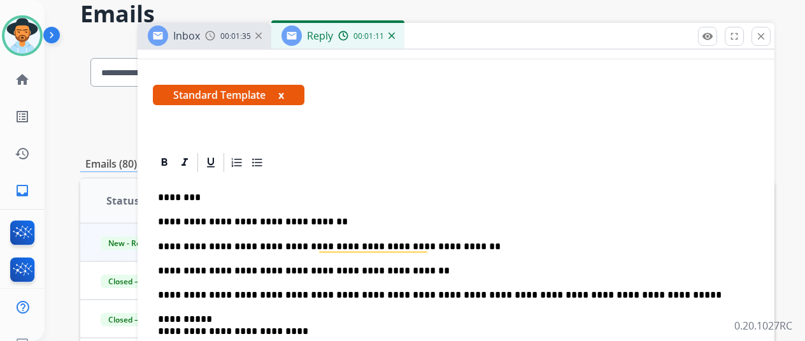
scroll to position [0, 0]
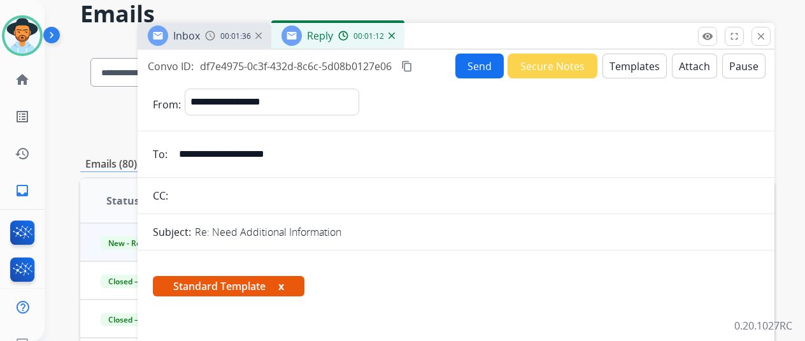
click at [492, 71] on button "Send" at bounding box center [479, 66] width 48 height 25
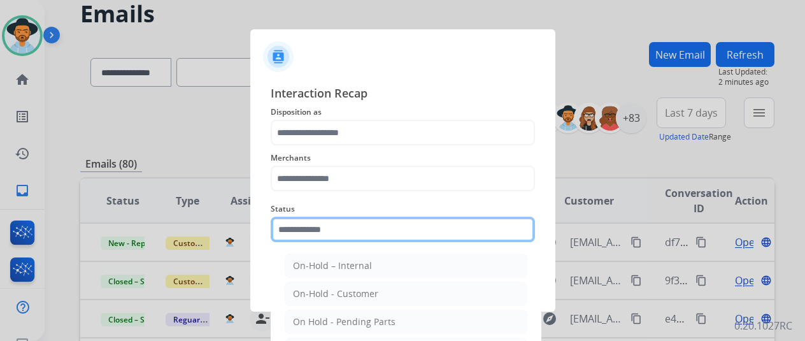
click at [364, 229] on input "text" at bounding box center [403, 229] width 264 height 25
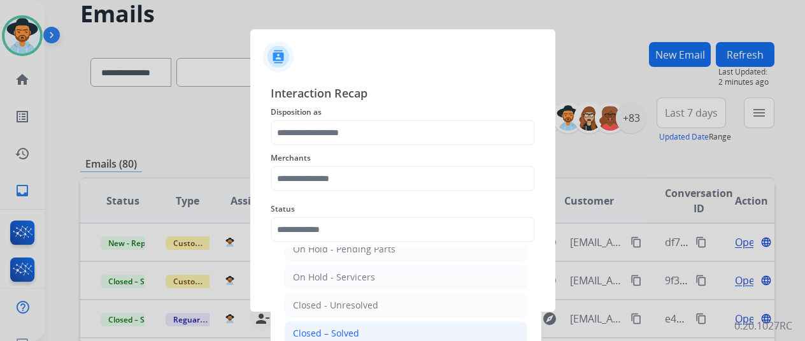
click at [358, 325] on li "Closed – Solved" at bounding box center [406, 333] width 243 height 24
type input "**********"
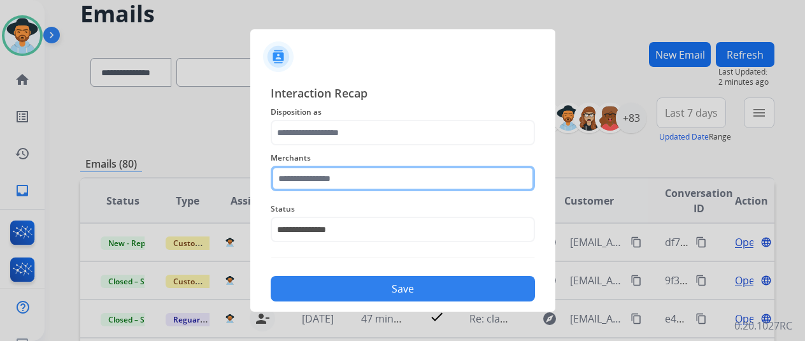
click at [382, 185] on input "text" at bounding box center [403, 178] width 264 height 25
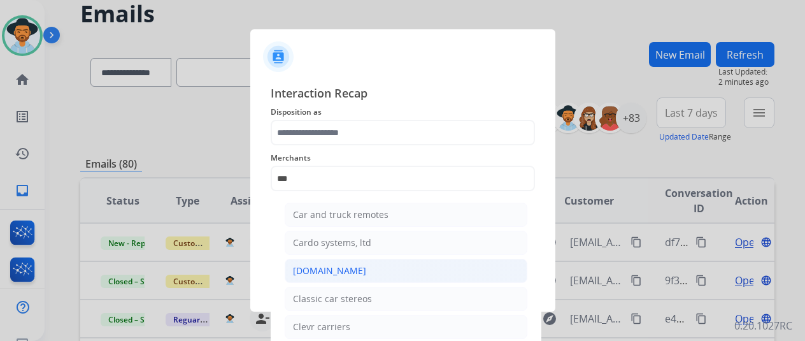
click at [340, 266] on div "Carparts.com" at bounding box center [329, 270] width 73 height 13
type input "**********"
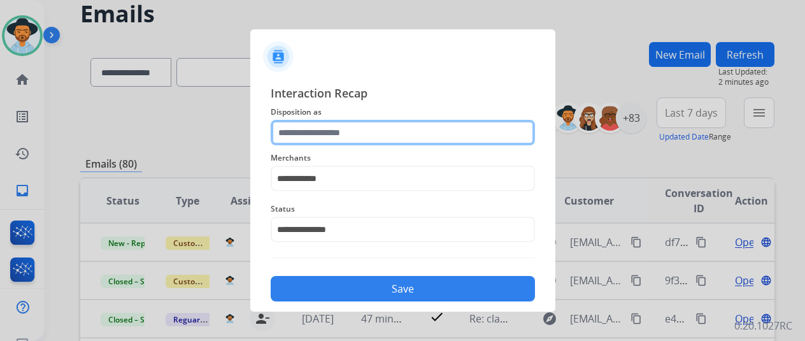
click at [362, 132] on input "text" at bounding box center [403, 132] width 264 height 25
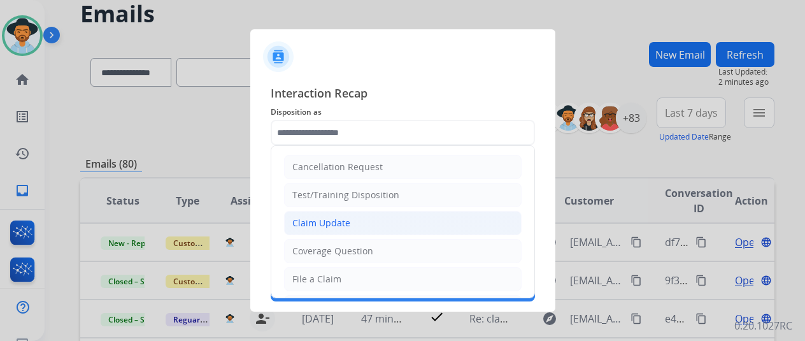
click at [344, 215] on li "Claim Update" at bounding box center [403, 223] width 238 height 24
type input "**********"
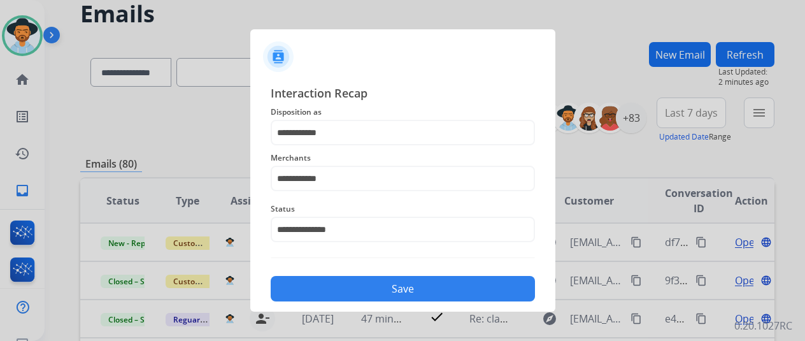
click at [350, 277] on button "Save" at bounding box center [403, 288] width 264 height 25
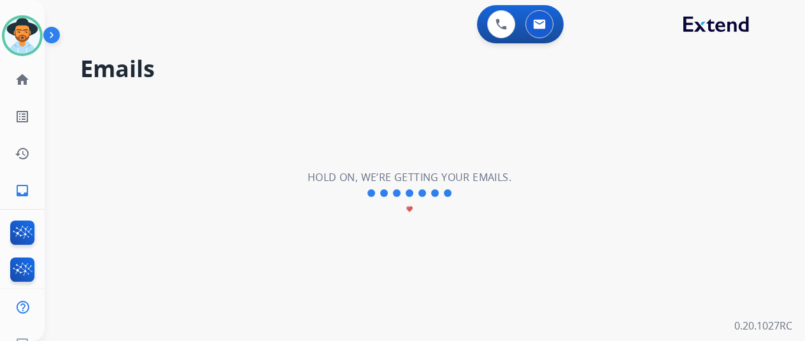
scroll to position [0, 0]
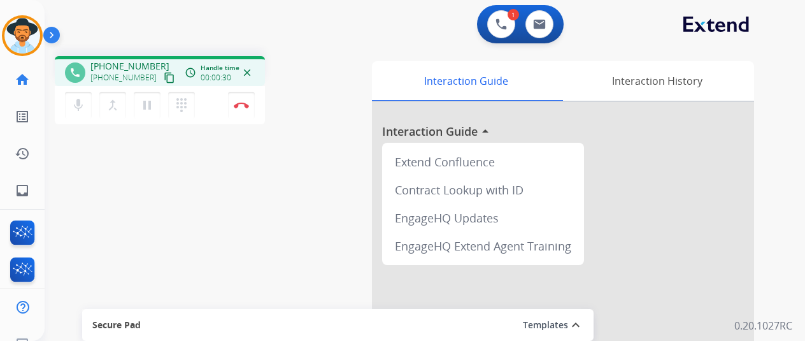
click at [164, 80] on mat-icon "content_copy" at bounding box center [169, 77] width 11 height 11
click at [205, 101] on div "mic Mute merge_type Bridge pause Hold dialpad Dialpad Disconnect" at bounding box center [160, 105] width 210 height 38
click at [251, 106] on button "Disconnect" at bounding box center [241, 105] width 27 height 27
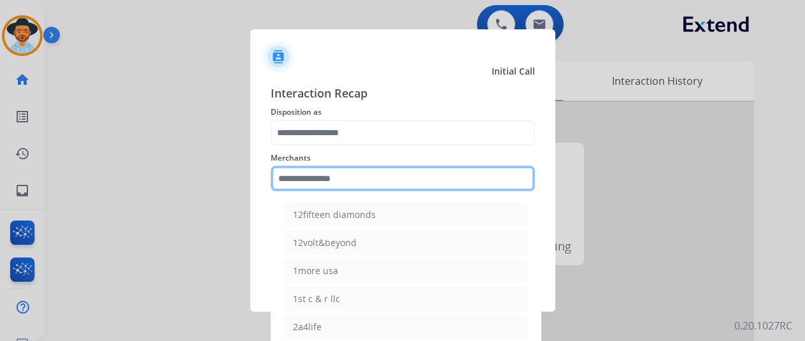
click at [399, 189] on input "text" at bounding box center [403, 178] width 264 height 25
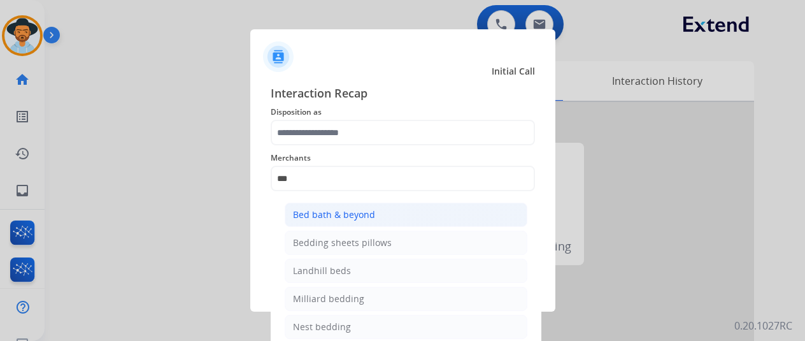
click at [357, 211] on div "Bed bath & beyond" at bounding box center [334, 214] width 82 height 13
type input "**********"
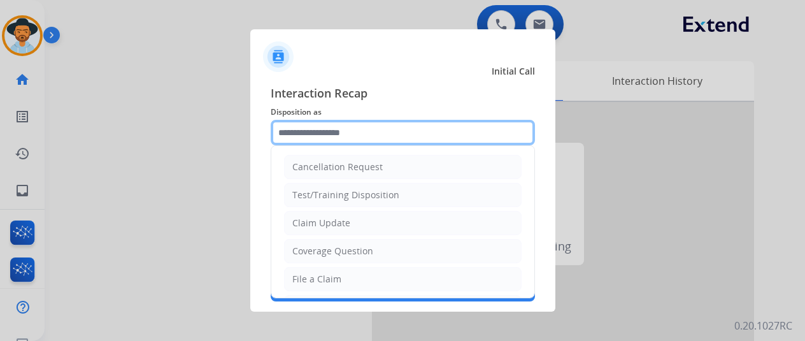
click at [338, 138] on input "text" at bounding box center [403, 132] width 264 height 25
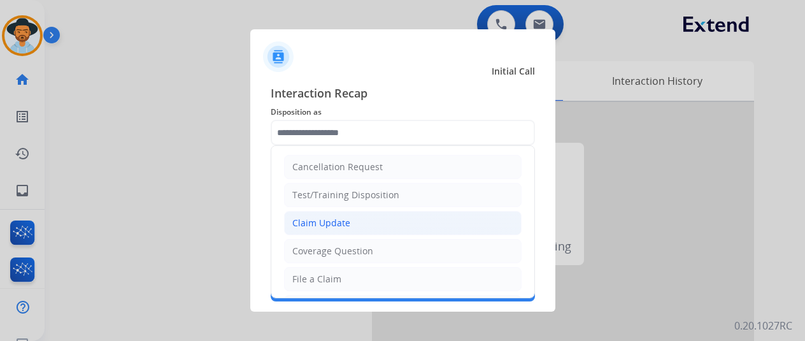
click at [318, 222] on div "Claim Update" at bounding box center [321, 223] width 58 height 13
type input "**********"
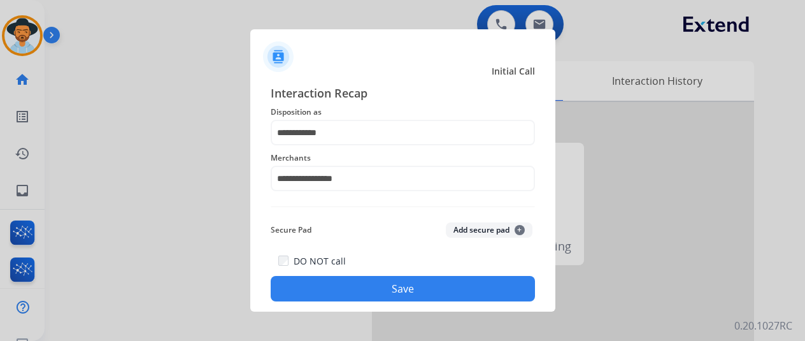
click at [350, 294] on button "Save" at bounding box center [403, 288] width 264 height 25
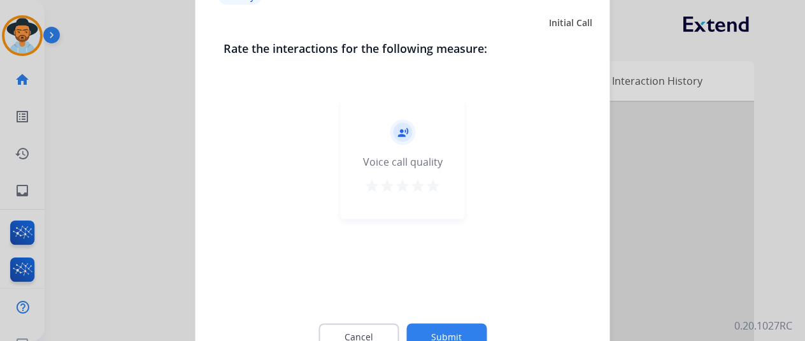
click at [454, 333] on button "Submit" at bounding box center [446, 336] width 80 height 27
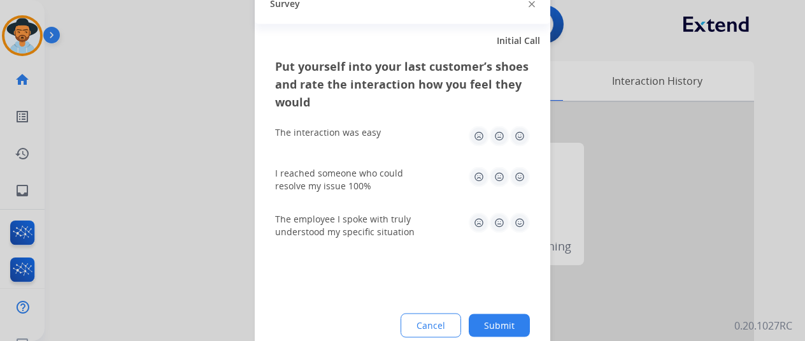
click at [473, 331] on button "Submit" at bounding box center [499, 324] width 61 height 23
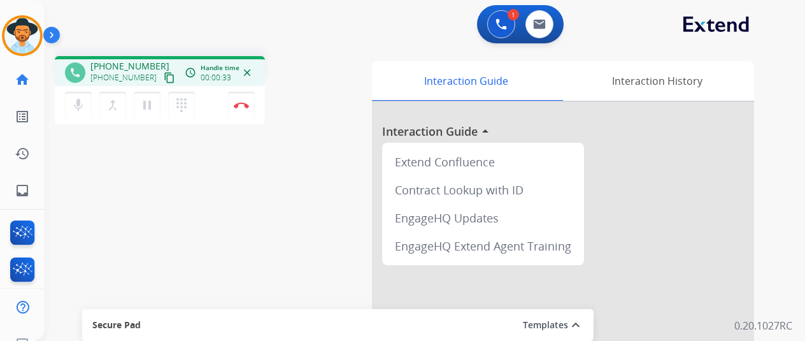
click at [164, 72] on mat-icon "content_copy" at bounding box center [169, 77] width 11 height 11
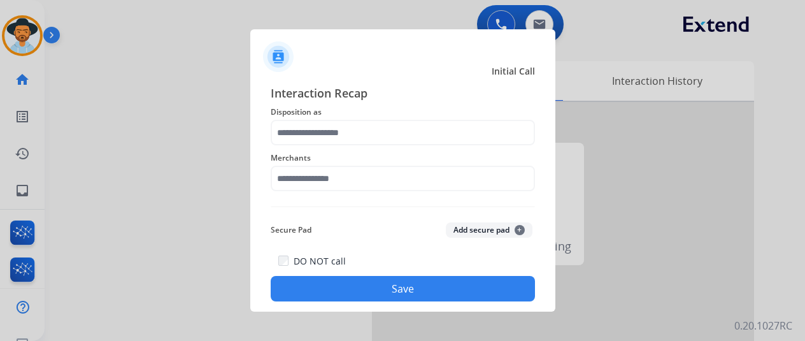
drag, startPoint x: 389, startPoint y: 289, endPoint x: 408, endPoint y: 290, distance: 19.2
click at [389, 289] on button "Save" at bounding box center [403, 288] width 264 height 25
click at [452, 291] on button "Save" at bounding box center [403, 288] width 264 height 25
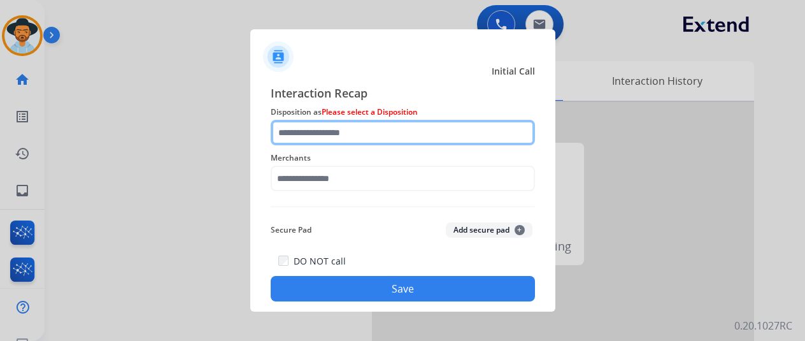
click at [417, 138] on input "text" at bounding box center [403, 132] width 264 height 25
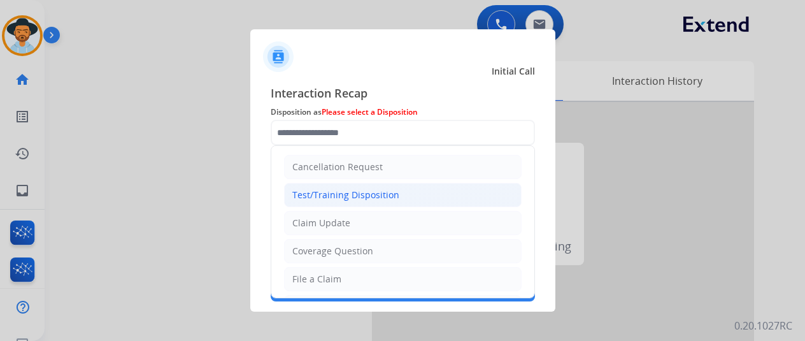
click at [389, 204] on li "Test/Training Disposition" at bounding box center [403, 195] width 238 height 24
type input "**********"
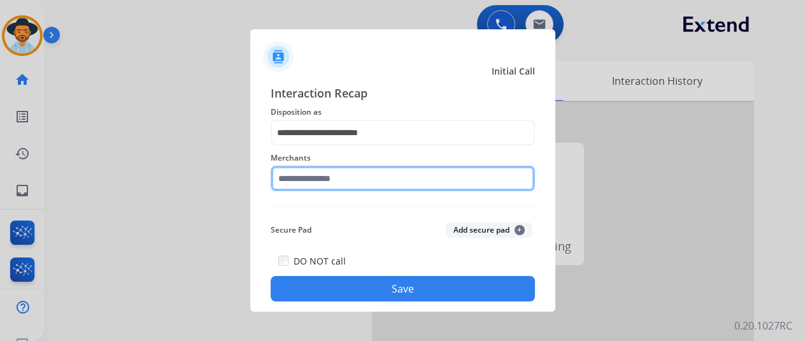
click at [392, 178] on input "text" at bounding box center [403, 178] width 264 height 25
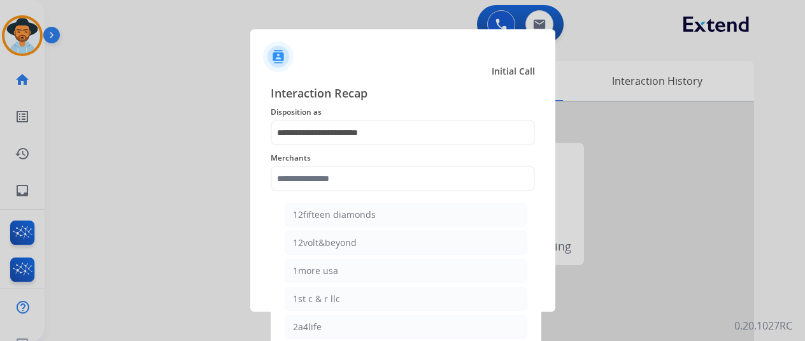
click at [399, 278] on li "1more usa" at bounding box center [406, 271] width 243 height 24
type input "*********"
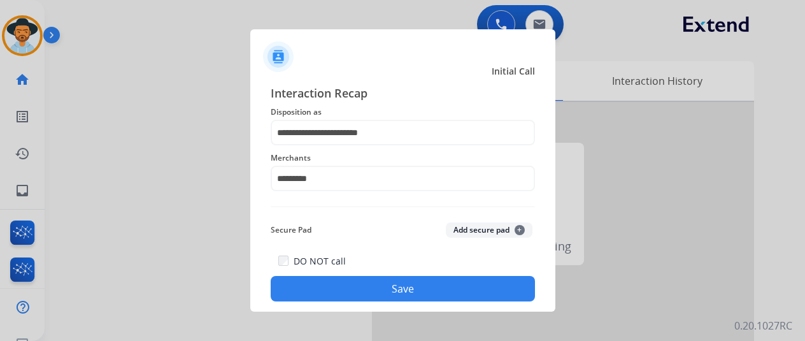
click at [399, 286] on button "Save" at bounding box center [403, 288] width 264 height 25
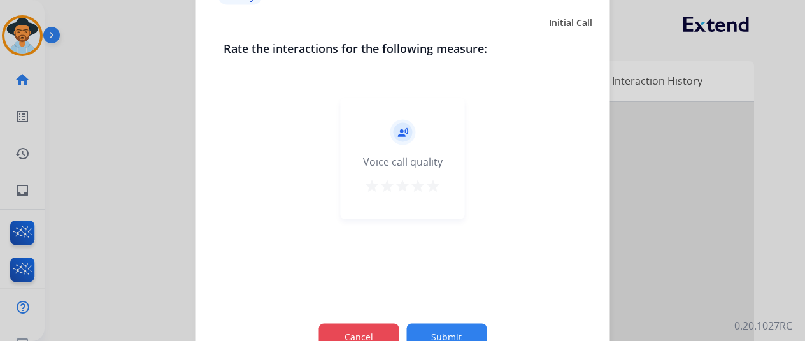
click at [366, 324] on button "Cancel" at bounding box center [358, 336] width 80 height 27
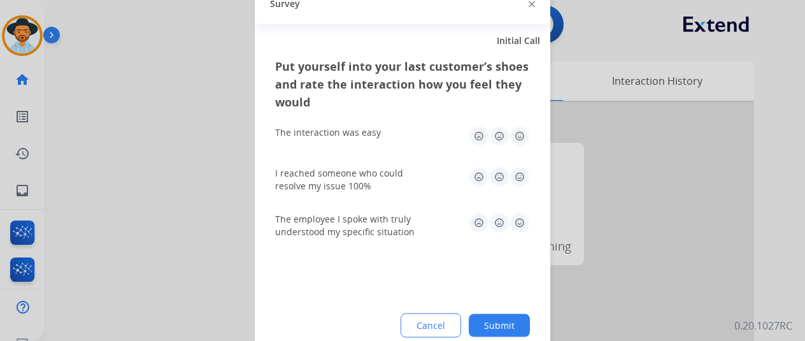
click at [366, 324] on div "Cancel Submit" at bounding box center [402, 325] width 255 height 24
click at [417, 322] on button "Cancel" at bounding box center [431, 325] width 59 height 23
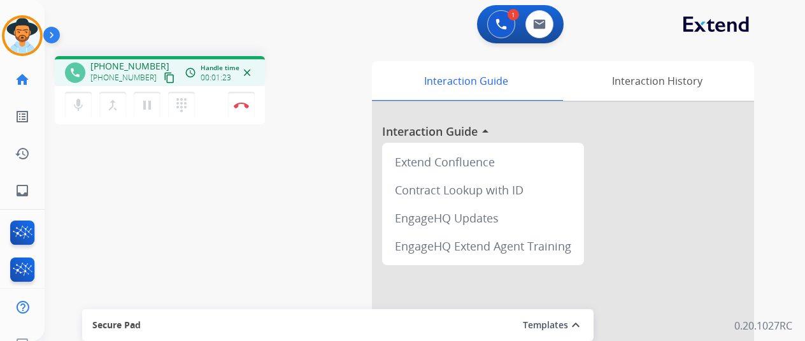
click at [162, 70] on button "content_copy" at bounding box center [169, 77] width 15 height 15
click at [68, 101] on button "mic Mute" at bounding box center [78, 105] width 27 height 27
click at [141, 106] on mat-icon "pause" at bounding box center [146, 104] width 15 height 15
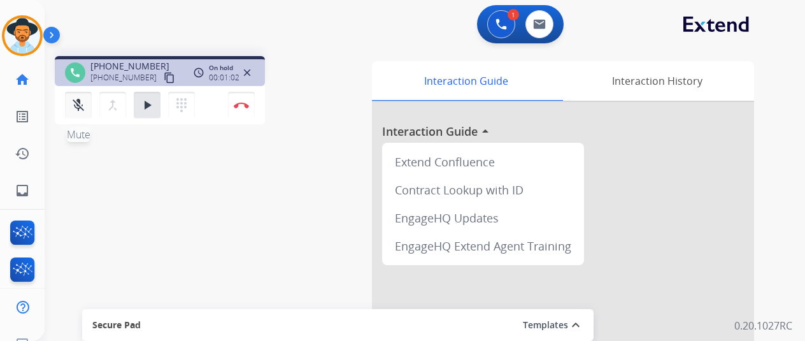
click at [72, 97] on button "mic_off Mute" at bounding box center [78, 105] width 27 height 27
click at [155, 106] on button "play_arrow Hold" at bounding box center [147, 105] width 27 height 27
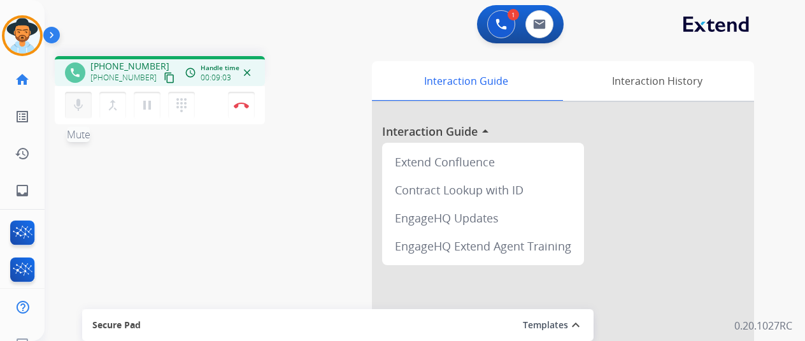
click at [76, 96] on button "mic Mute" at bounding box center [78, 105] width 27 height 27
click at [141, 108] on mat-icon "pause" at bounding box center [146, 104] width 15 height 15
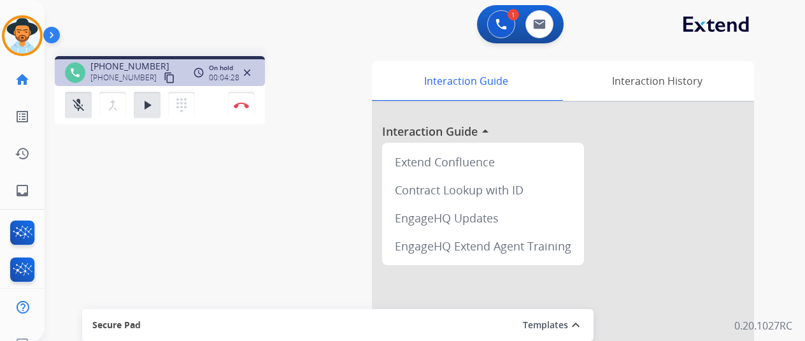
click at [76, 91] on div "mic_off Mute merge_type Bridge play_arrow Hold dialpad Dialpad Disconnect" at bounding box center [160, 105] width 210 height 38
click at [85, 104] on mat-icon "mic_off" at bounding box center [78, 104] width 15 height 15
click at [143, 108] on mat-icon "play_arrow" at bounding box center [146, 104] width 15 height 15
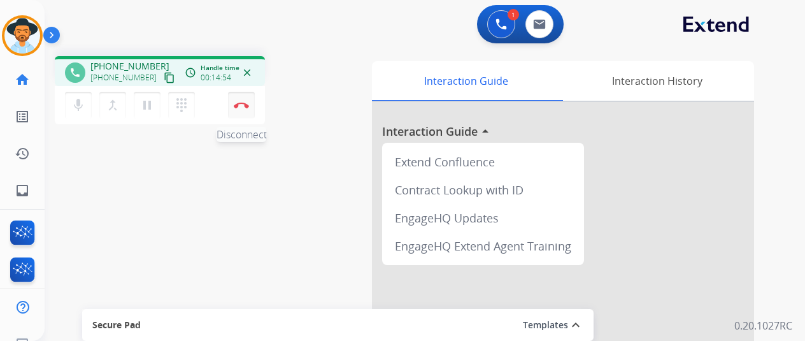
click at [248, 100] on button "Disconnect" at bounding box center [241, 105] width 27 height 27
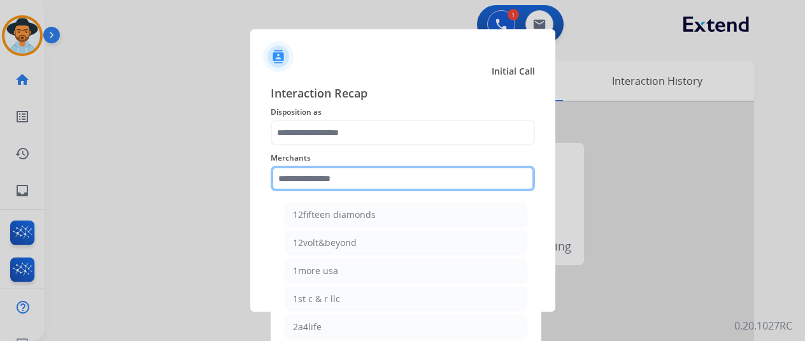
click at [325, 171] on input "text" at bounding box center [403, 178] width 264 height 25
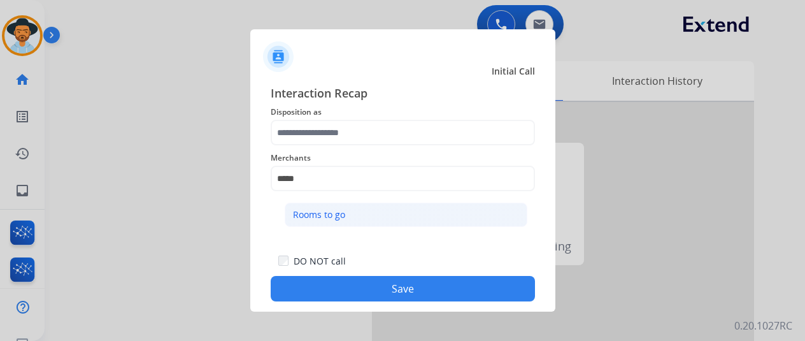
click at [354, 219] on li "Rooms to go" at bounding box center [406, 215] width 243 height 24
type input "**********"
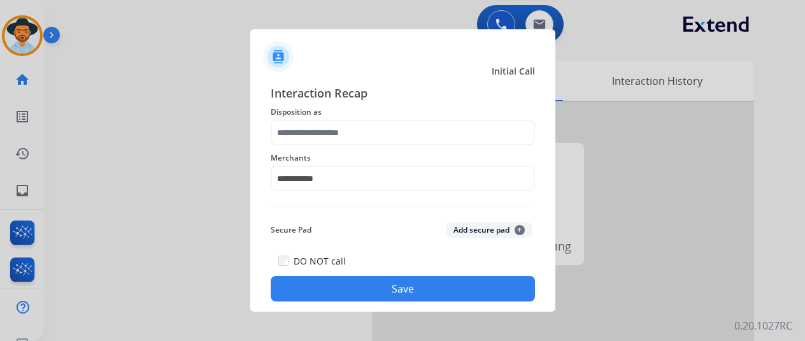
click at [354, 146] on div "**********" at bounding box center [403, 170] width 264 height 51
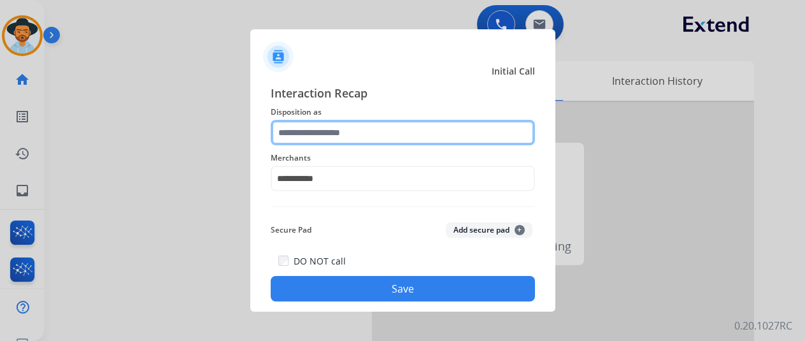
click at [352, 136] on input "text" at bounding box center [403, 132] width 264 height 25
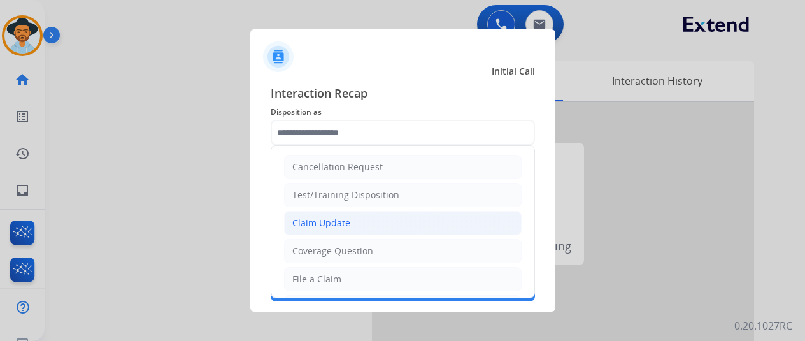
click at [345, 212] on li "Claim Update" at bounding box center [403, 223] width 238 height 24
type input "**********"
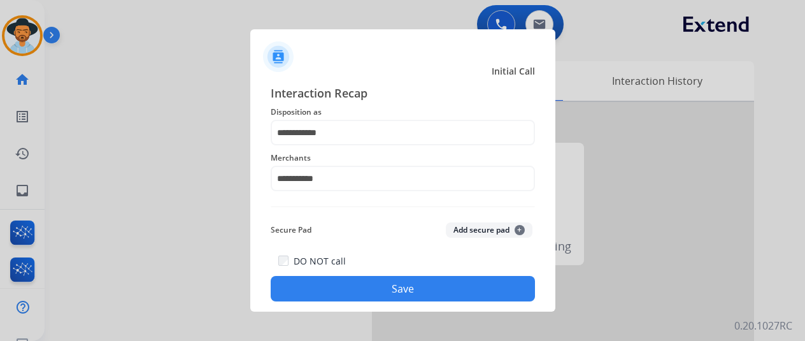
click at [354, 309] on div "**********" at bounding box center [402, 193] width 305 height 238
click at [373, 291] on button "Save" at bounding box center [403, 288] width 264 height 25
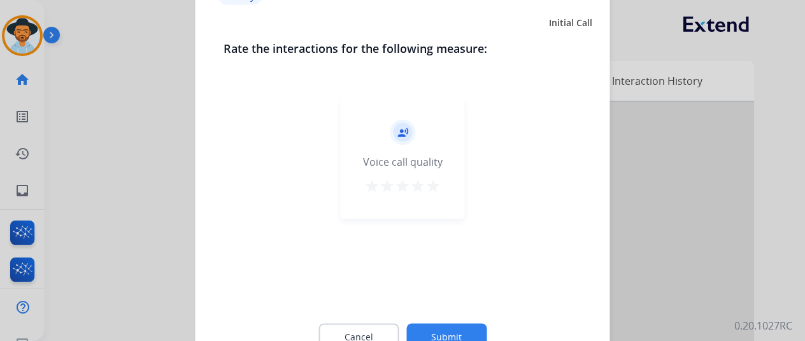
click at [446, 338] on button "Submit" at bounding box center [446, 336] width 80 height 27
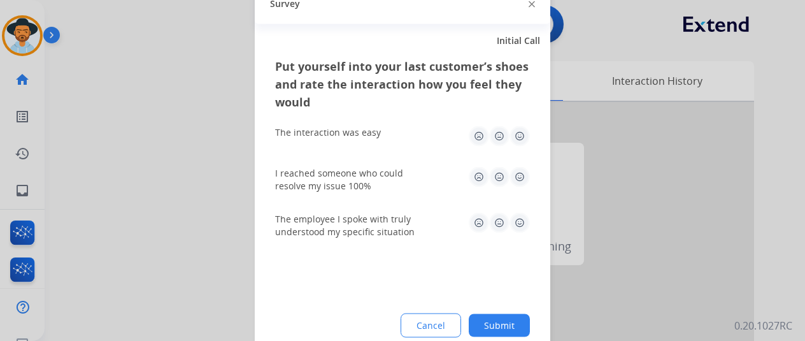
click at [513, 325] on button "Submit" at bounding box center [499, 324] width 61 height 23
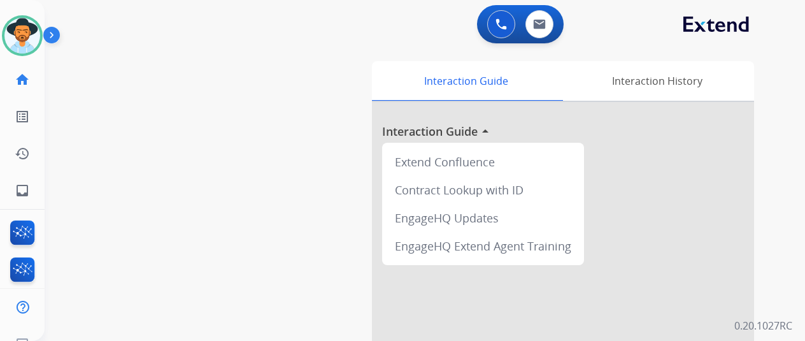
click at [47, 42] on img at bounding box center [54, 37] width 22 height 24
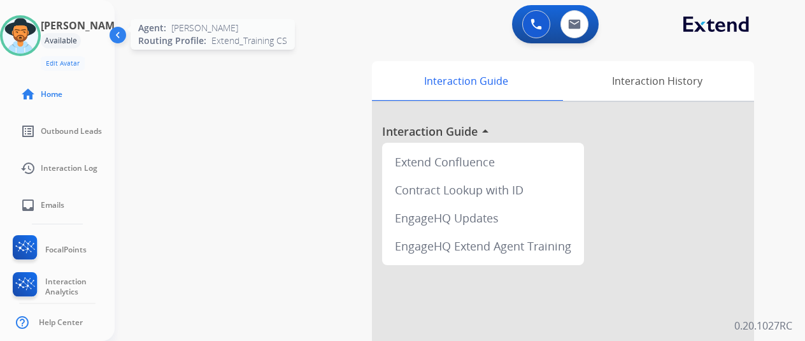
click at [38, 38] on img at bounding box center [21, 36] width 36 height 36
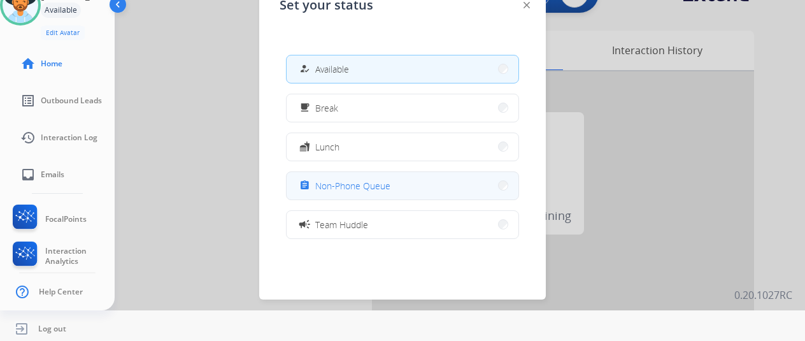
scroll to position [201, 0]
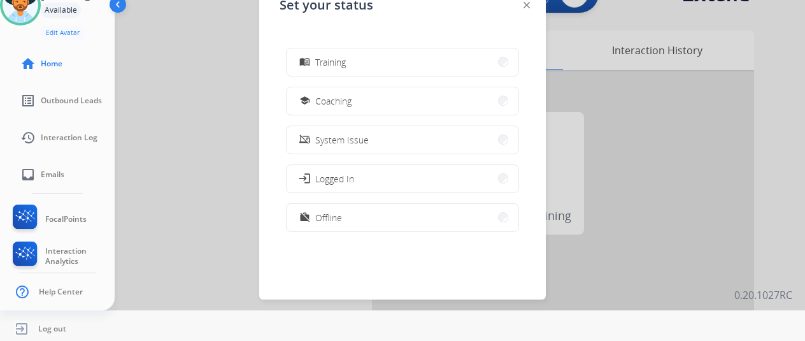
drag, startPoint x: 336, startPoint y: 208, endPoint x: 260, endPoint y: 207, distance: 76.4
click at [336, 209] on button "work_off Offline" at bounding box center [403, 217] width 232 height 27
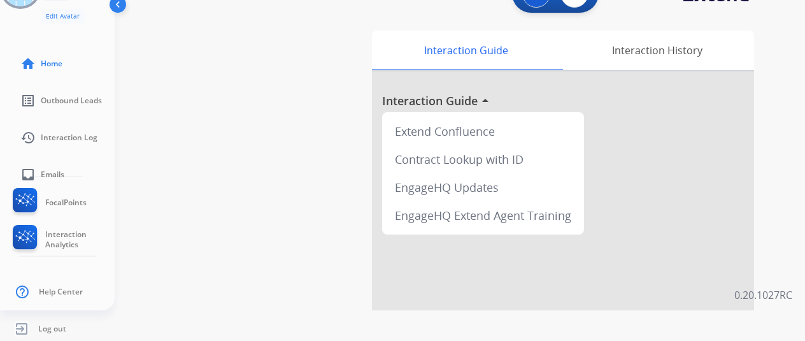
scroll to position [47, 0]
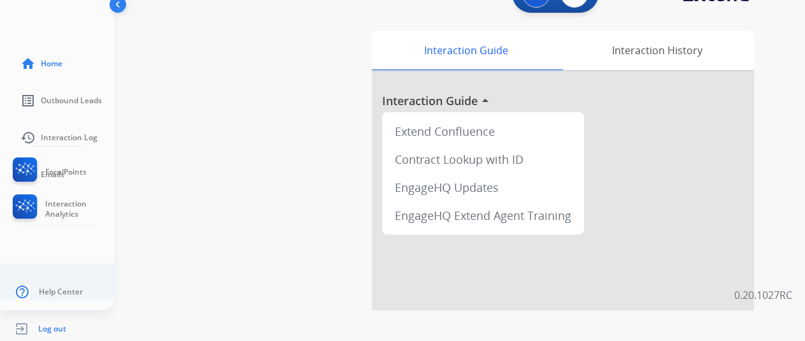
click at [39, 329] on span "Log out" at bounding box center [52, 329] width 28 height 10
